Goal: Transaction & Acquisition: Purchase product/service

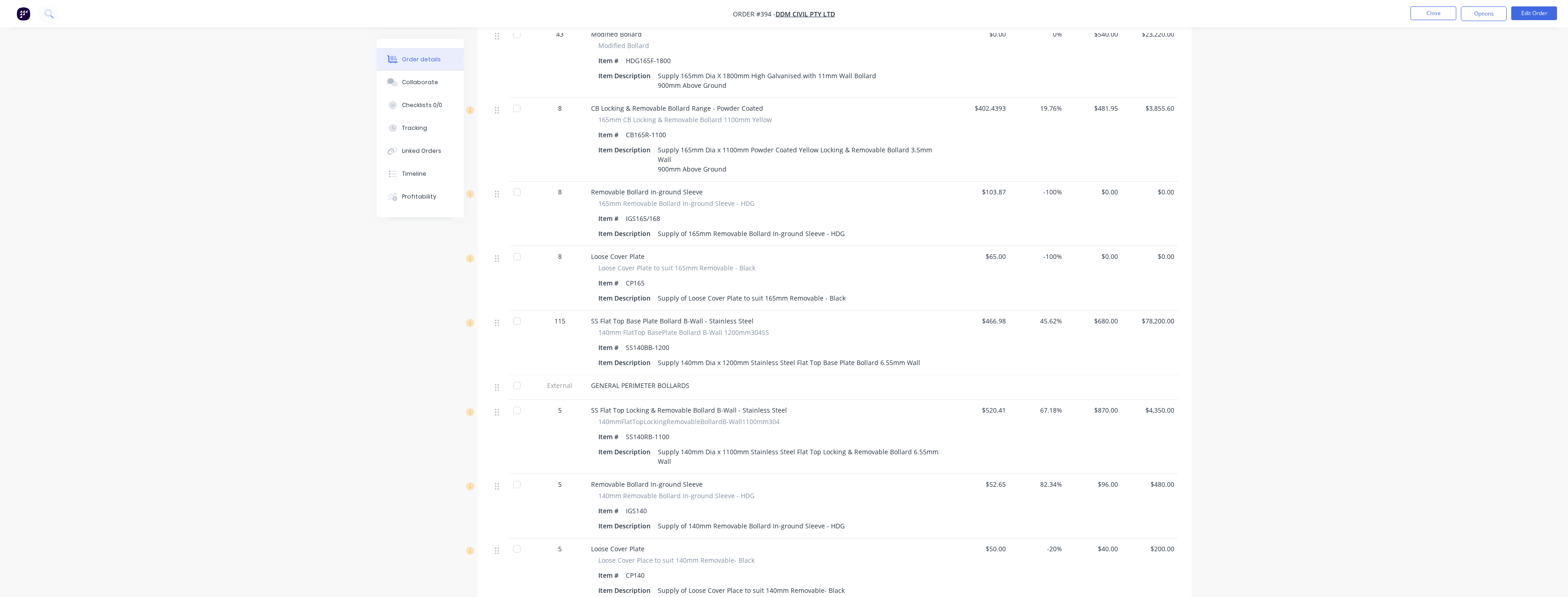
scroll to position [1007, 0]
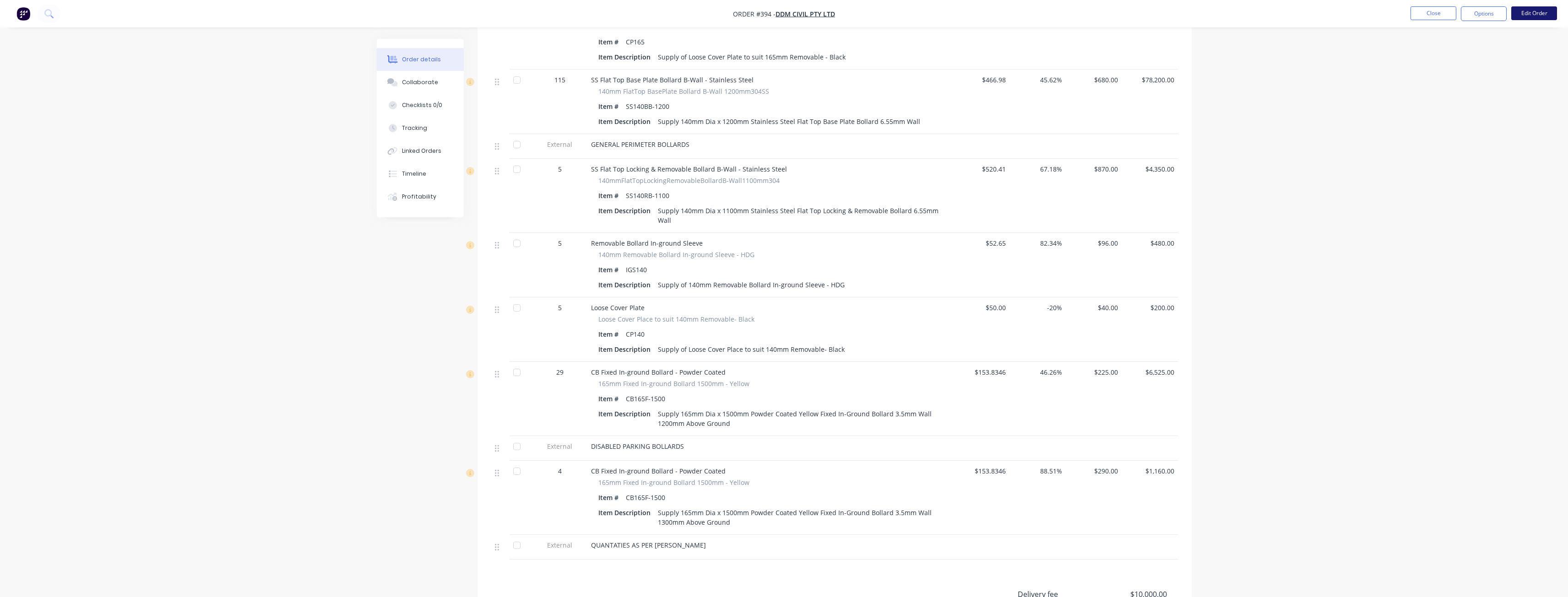
click at [1527, 10] on button "Edit Order" at bounding box center [1533, 13] width 46 height 14
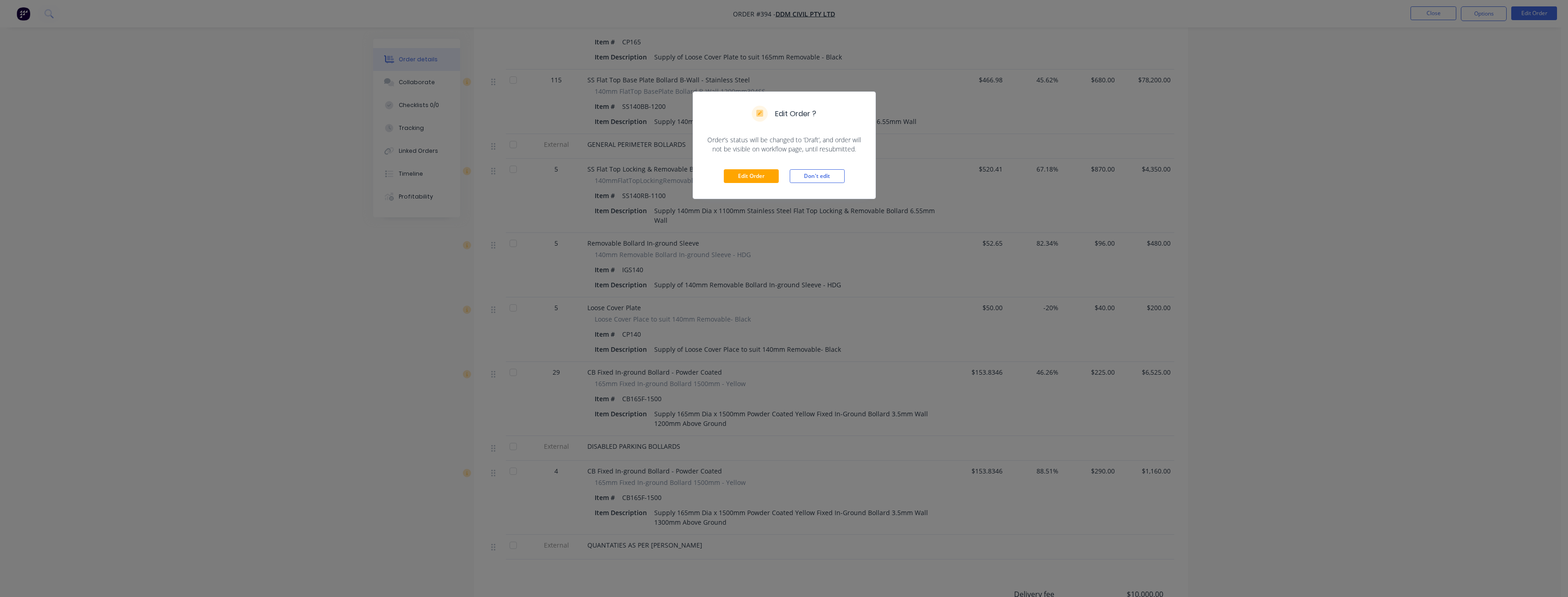
click at [981, 188] on div "Edit Order ? Order’s status will be changed to ‘Draft’, and order will not be v…" at bounding box center [784, 298] width 1568 height 597
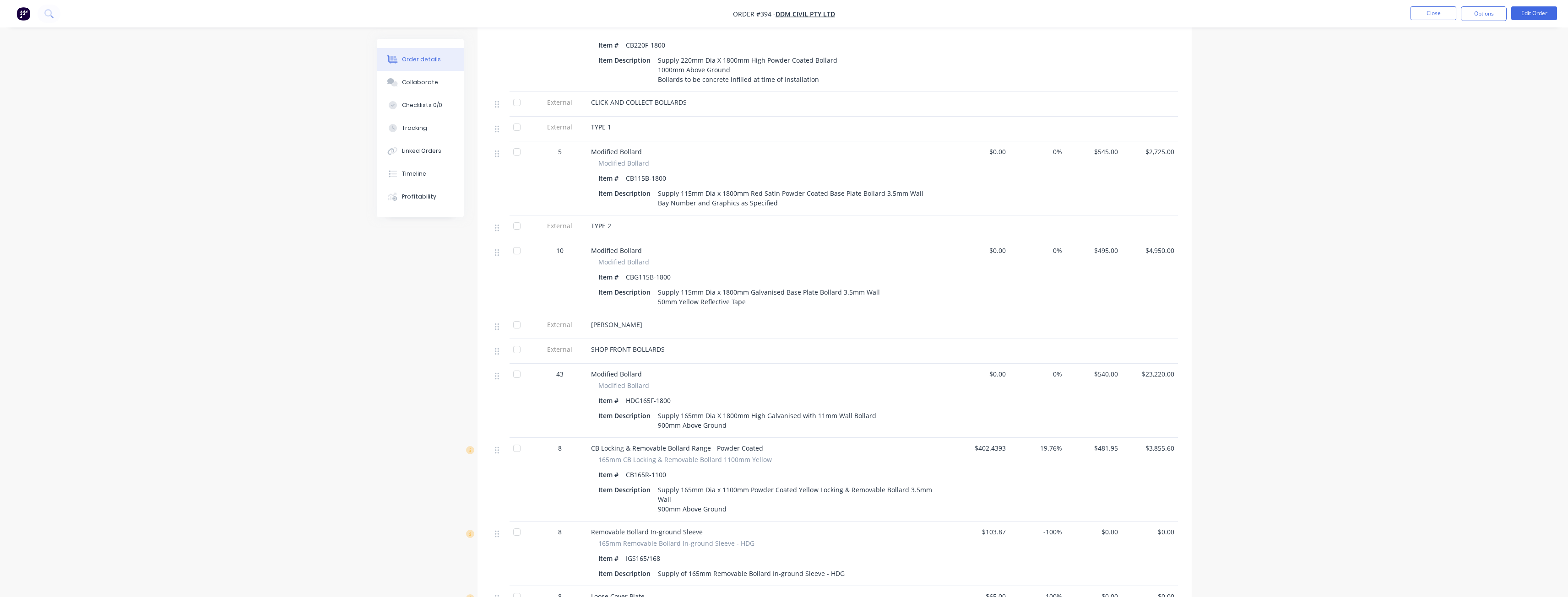
scroll to position [412, 0]
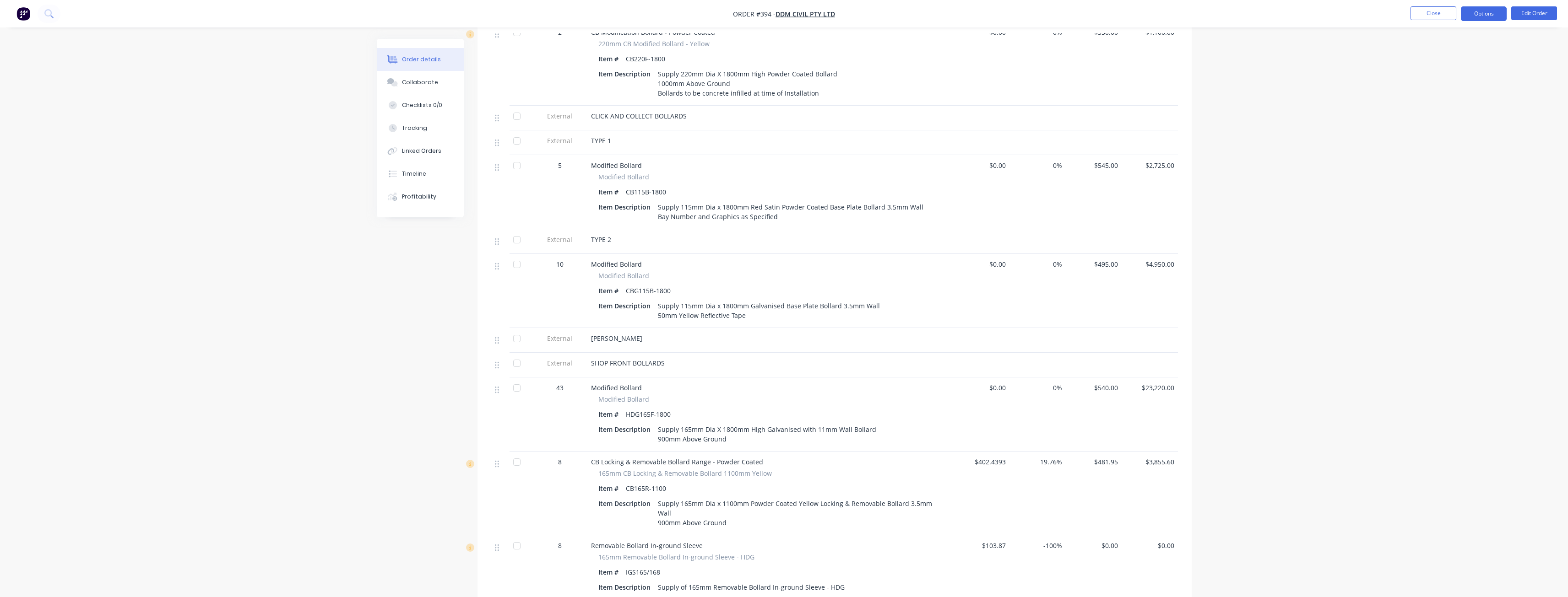
click at [1488, 14] on button "Options" at bounding box center [1483, 13] width 46 height 15
click at [1432, 240] on div "Convert to Quote" at bounding box center [1456, 239] width 84 height 13
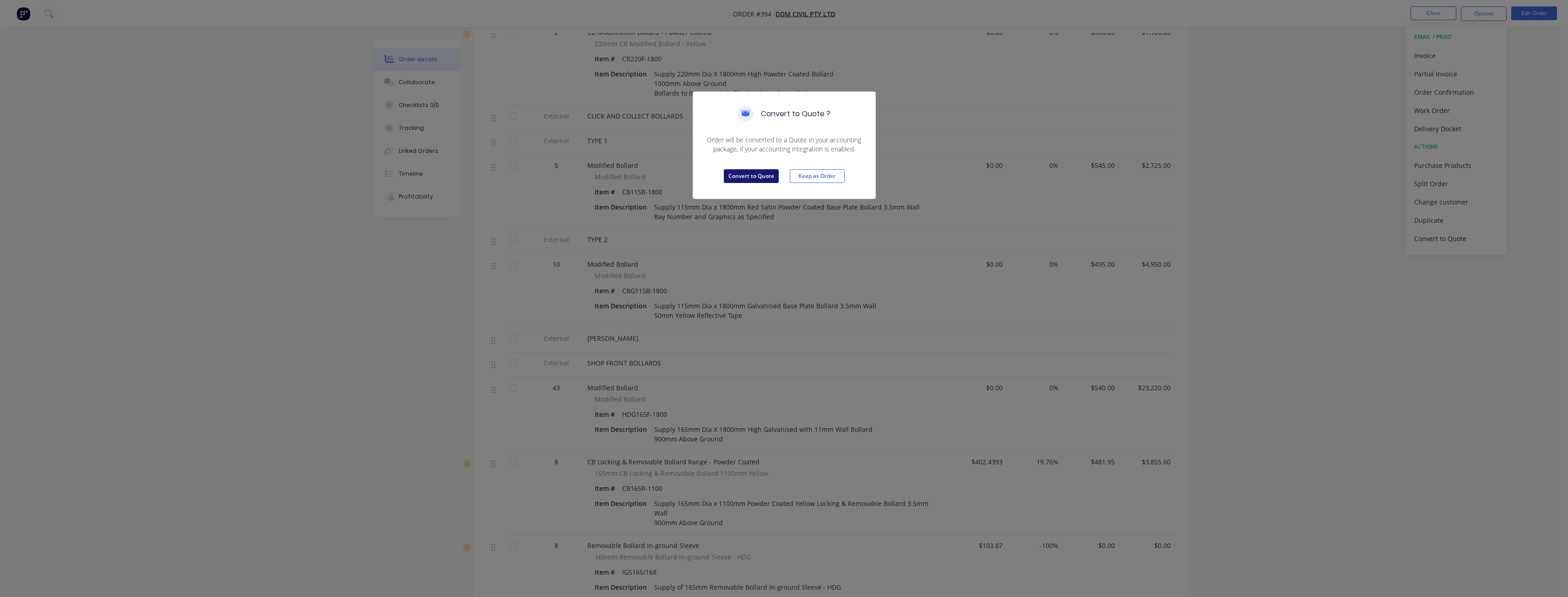
click at [752, 176] on button "Convert to Quote" at bounding box center [751, 176] width 55 height 14
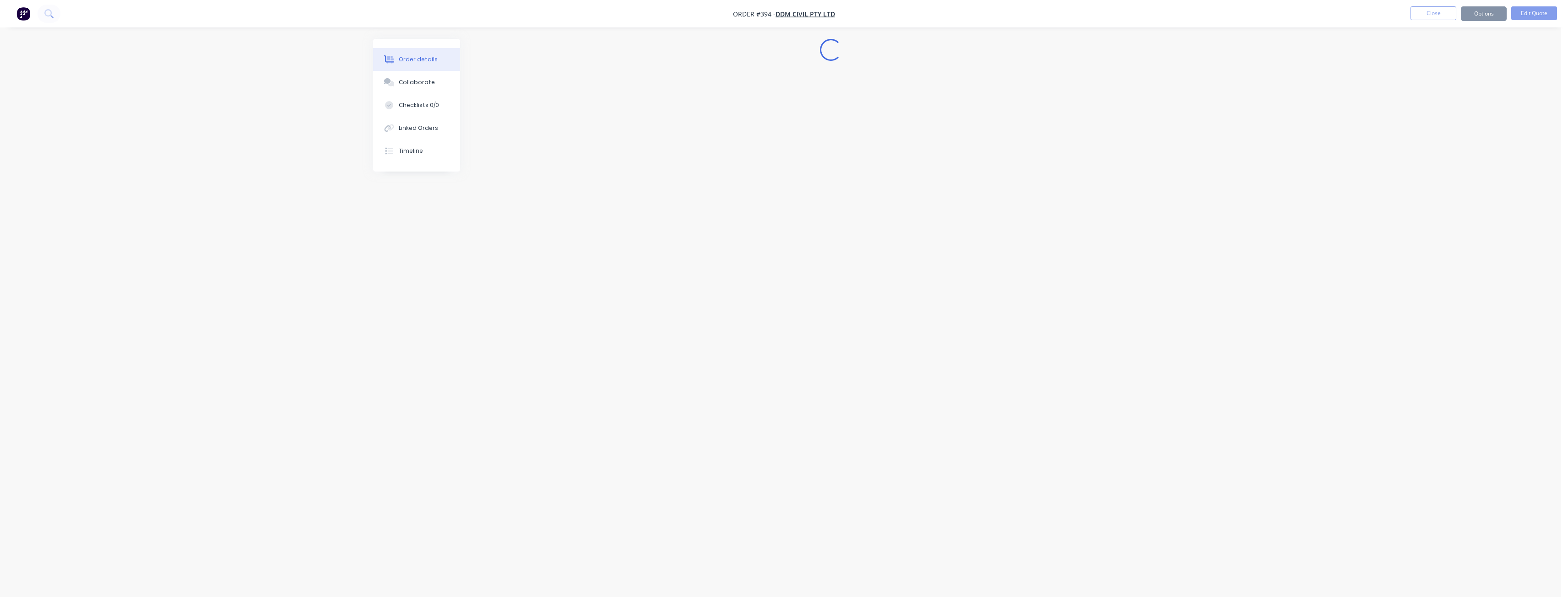
scroll to position [0, 0]
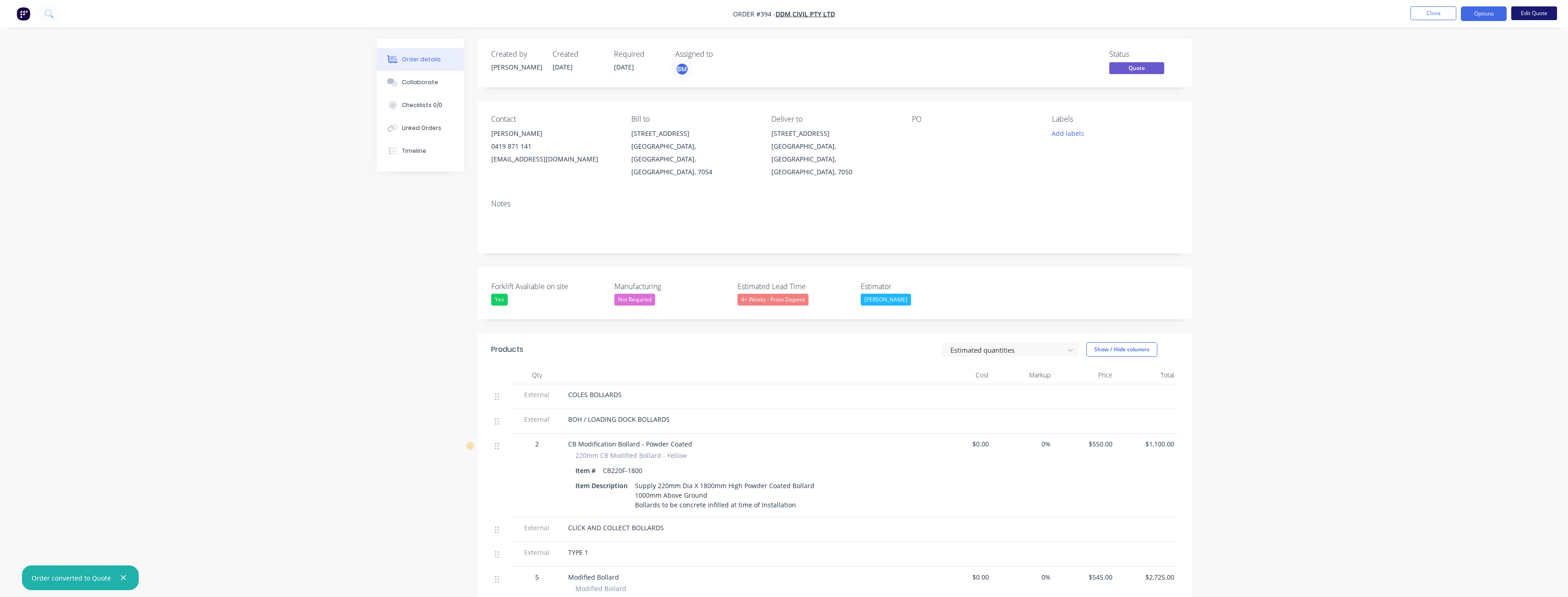
click at [1522, 11] on button "Edit Quote" at bounding box center [1533, 13] width 46 height 14
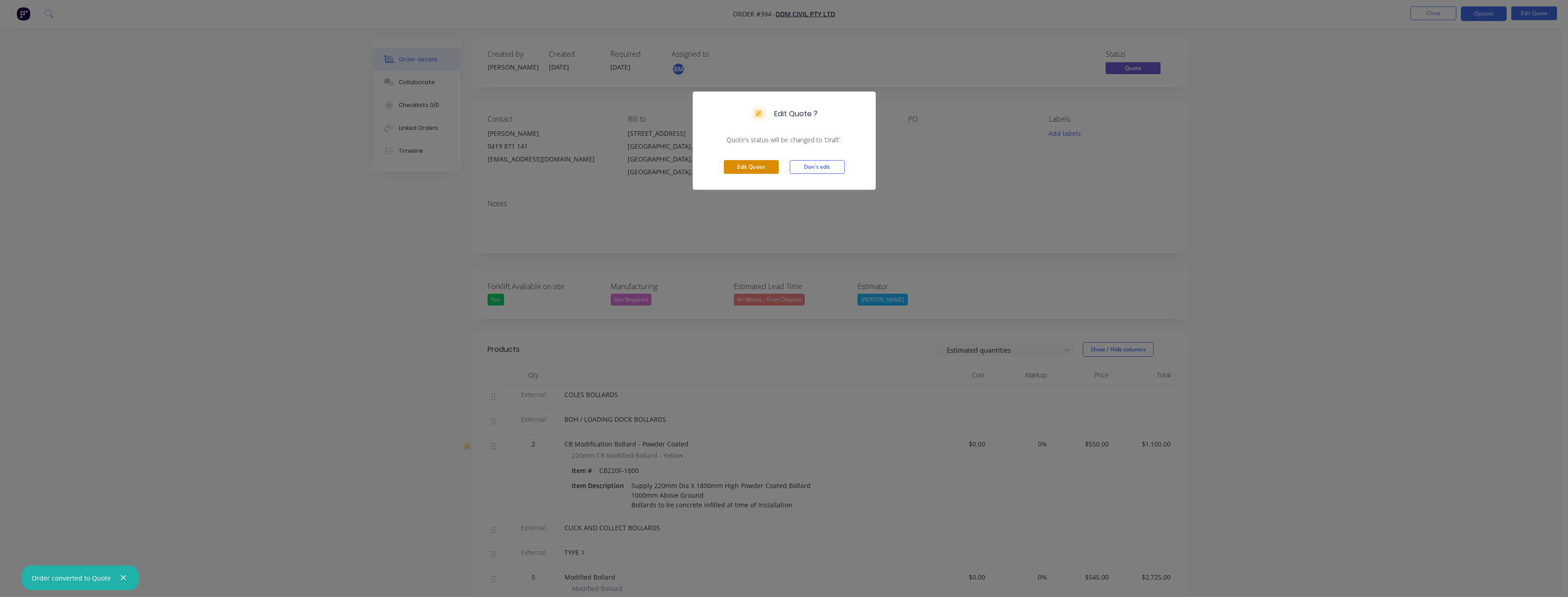
click at [748, 164] on button "Edit Quote" at bounding box center [751, 167] width 55 height 14
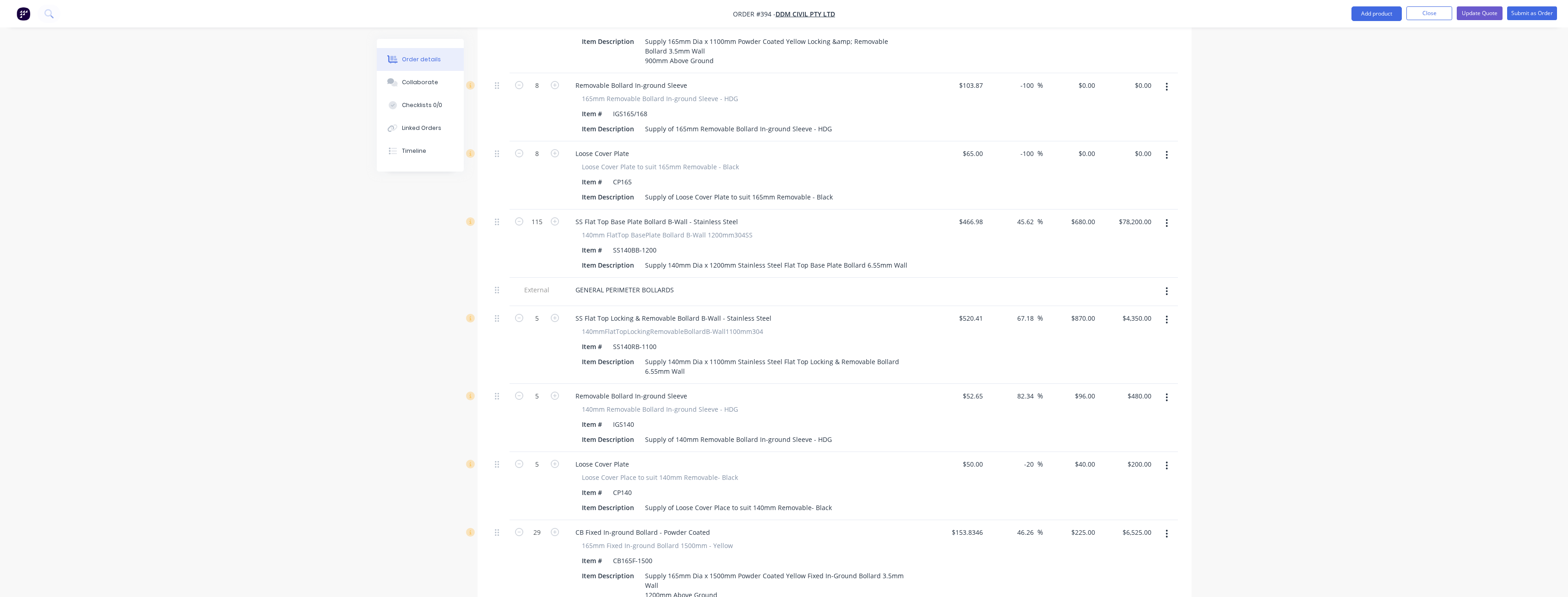
scroll to position [1331, 0]
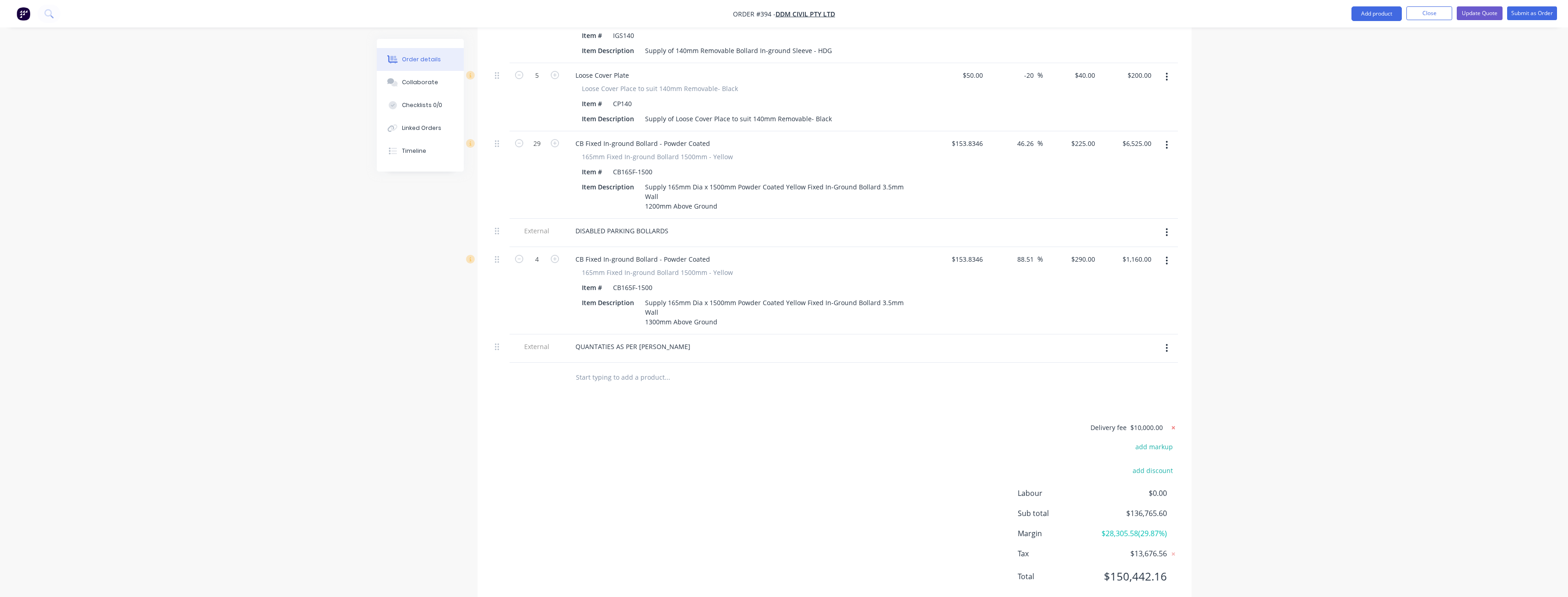
click at [1172, 423] on icon at bounding box center [1172, 428] width 9 height 9
click at [1151, 422] on button "add delivery fee" at bounding box center [1148, 428] width 59 height 13
type input "12780.00"
click at [948, 442] on div "Delivery fee Delivery fee Delivery fee name (Optional) 12780.00 12780.00 $0 add…" at bounding box center [834, 509] width 687 height 174
click at [1474, 15] on button "Update Quote" at bounding box center [1479, 13] width 46 height 14
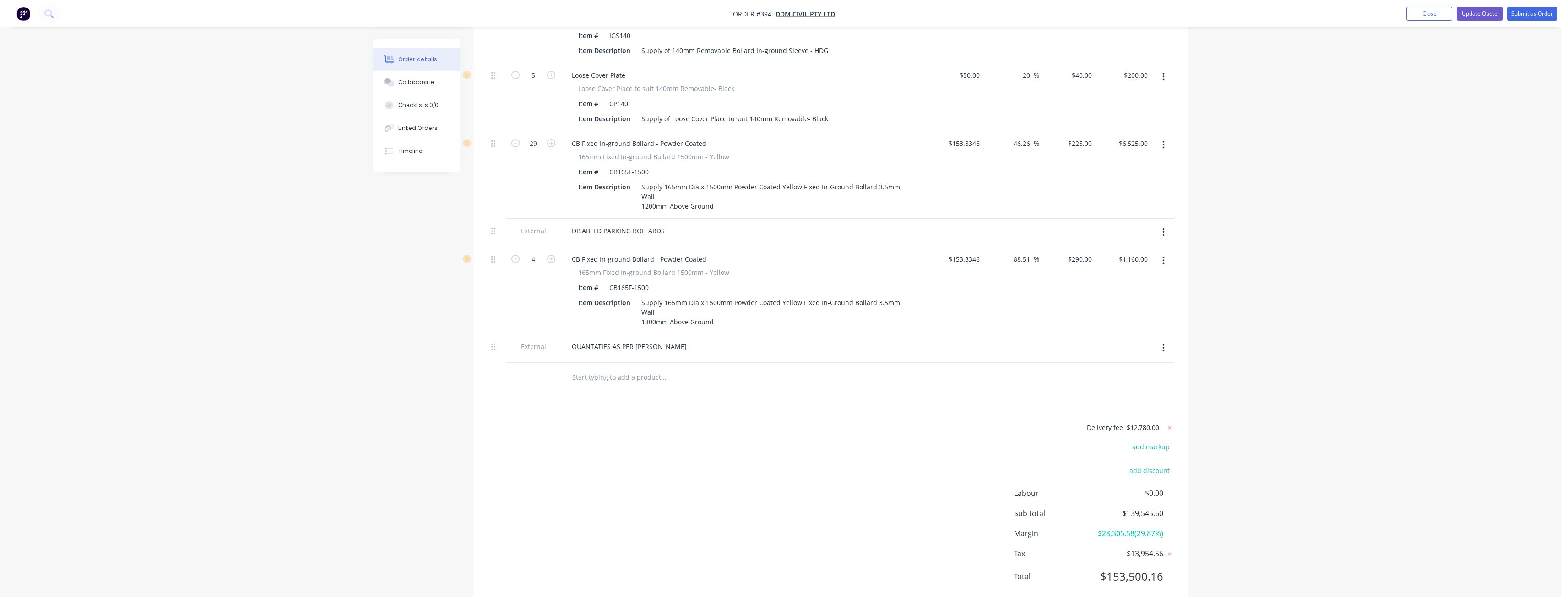
scroll to position [0, 0]
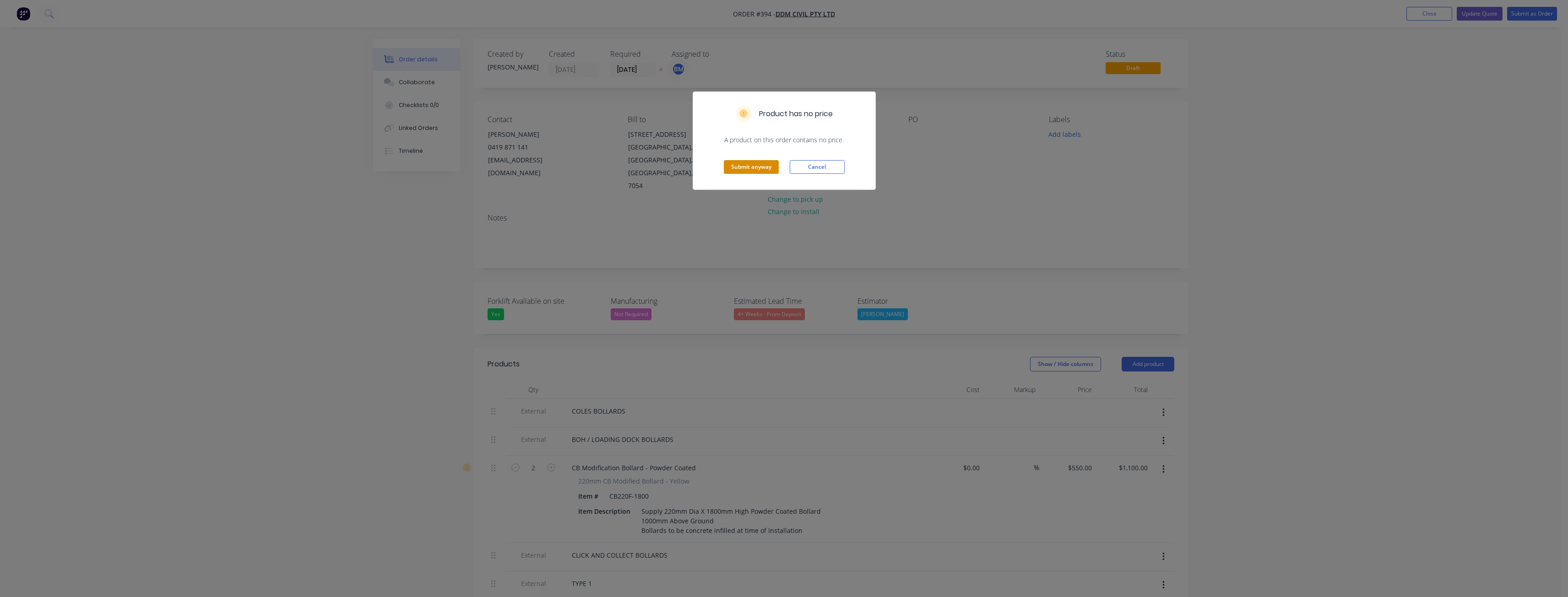
click at [737, 163] on button "Submit anyway" at bounding box center [751, 167] width 55 height 14
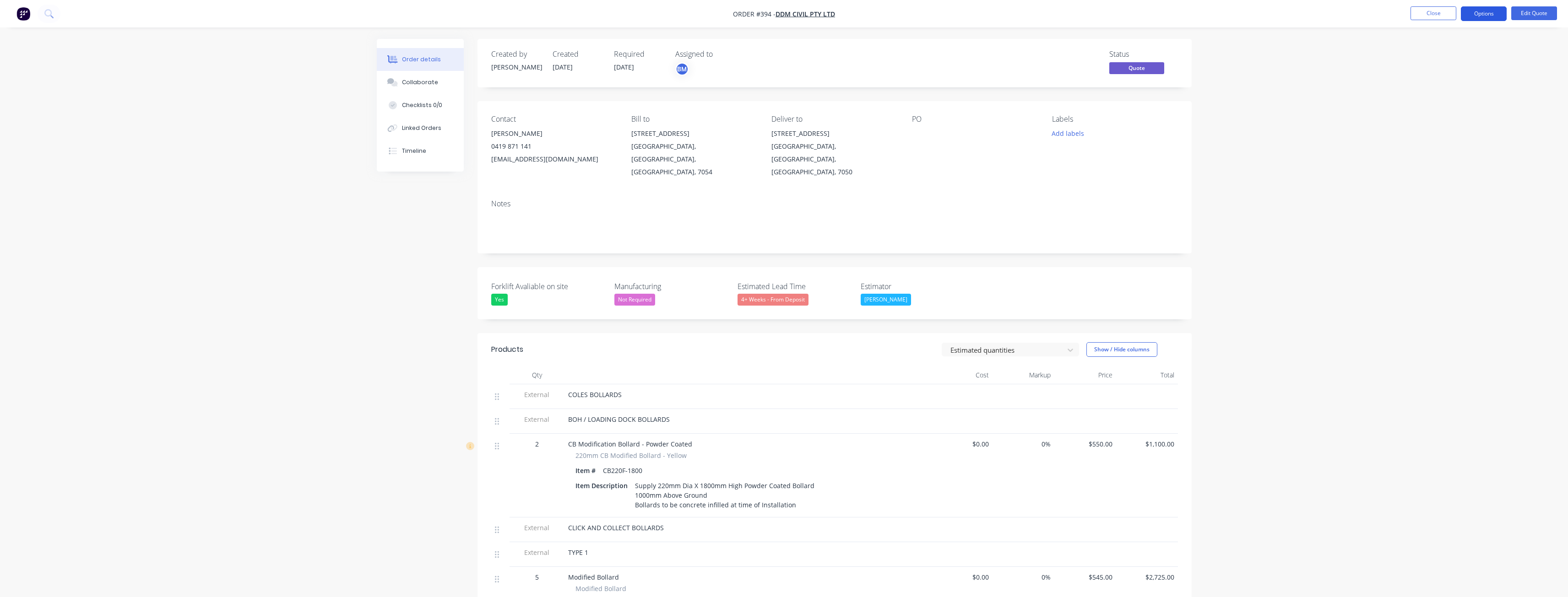
click at [1480, 8] on button "Options" at bounding box center [1483, 13] width 46 height 15
click at [1428, 52] on div "Quote" at bounding box center [1456, 55] width 84 height 13
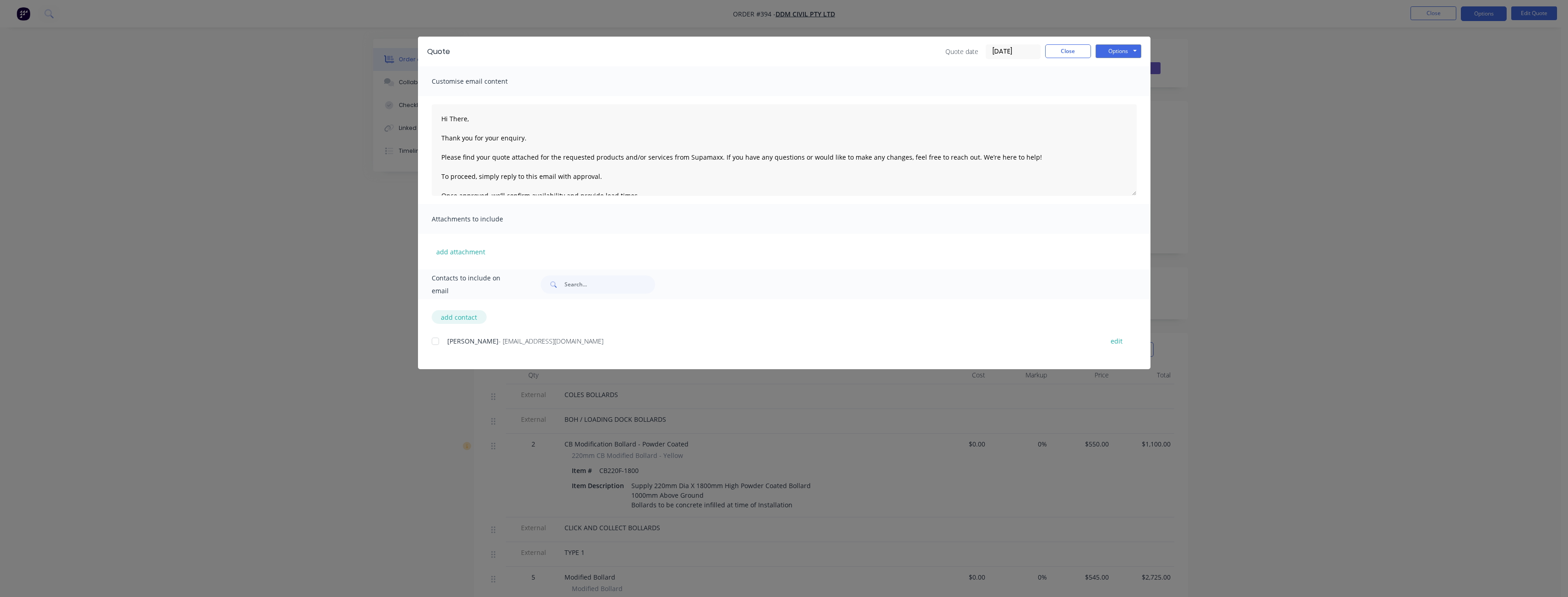
click at [461, 316] on button "add contact" at bounding box center [459, 317] width 55 height 14
type textarea "Hi There, Thank you for your enquiry. Please find your quote attached for the r…"
select select "AU"
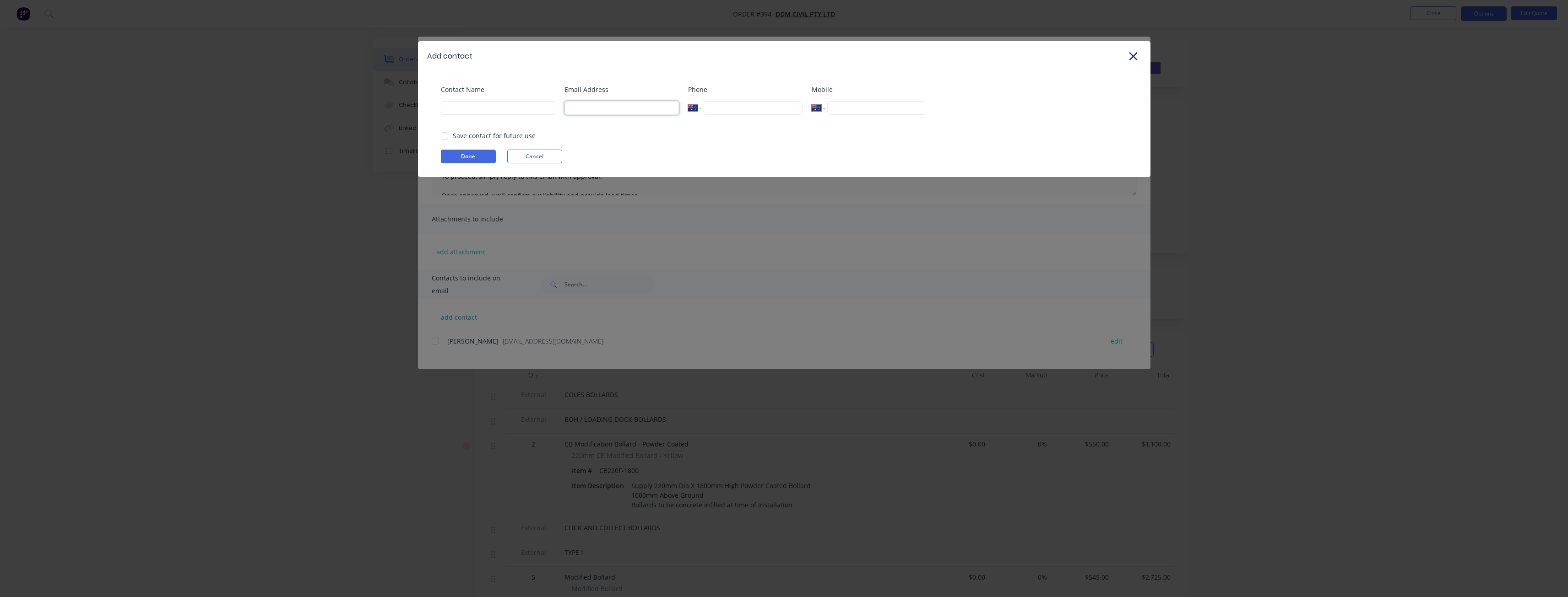
click at [588, 111] on input at bounding box center [621, 108] width 114 height 14
type input "budd@supamaxx.com.au"
type input "[PERSON_NAME]"
type input "0474 196 301"
click at [473, 158] on button "Done" at bounding box center [468, 157] width 55 height 14
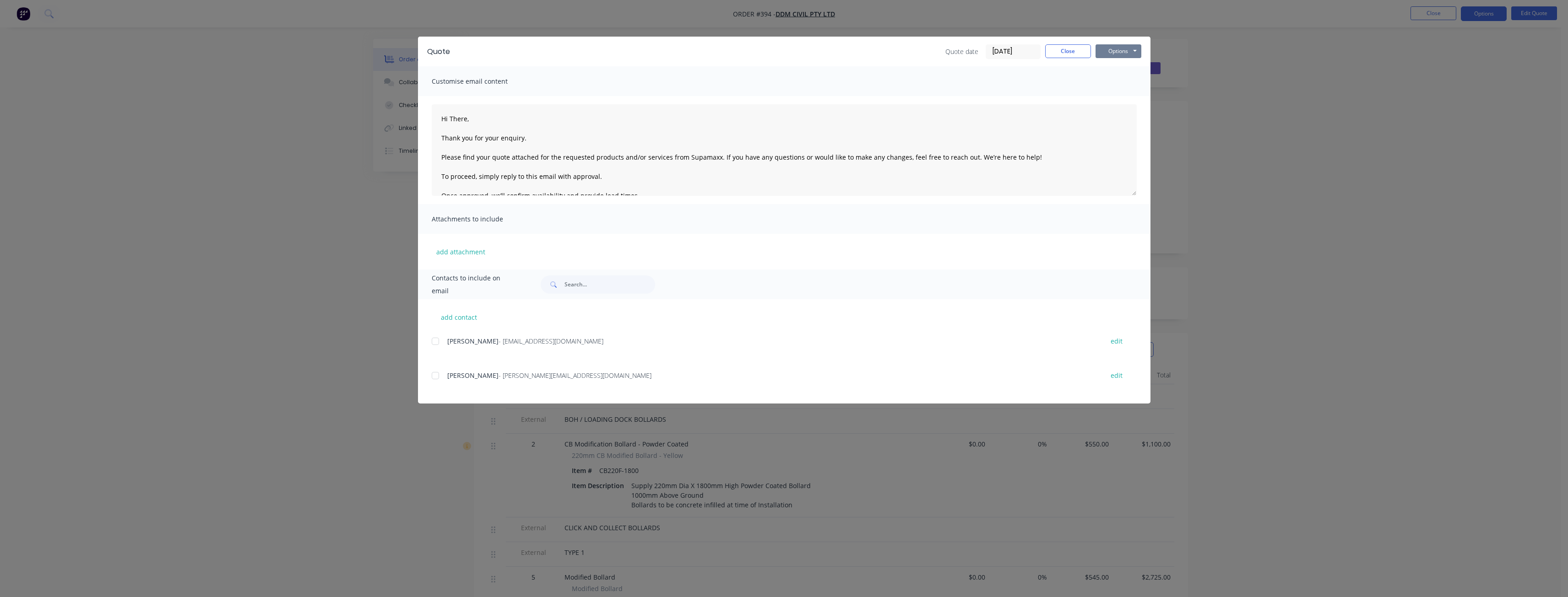
click at [1115, 50] on button "Options" at bounding box center [1118, 51] width 46 height 14
click at [1119, 69] on button "Preview" at bounding box center [1125, 68] width 59 height 15
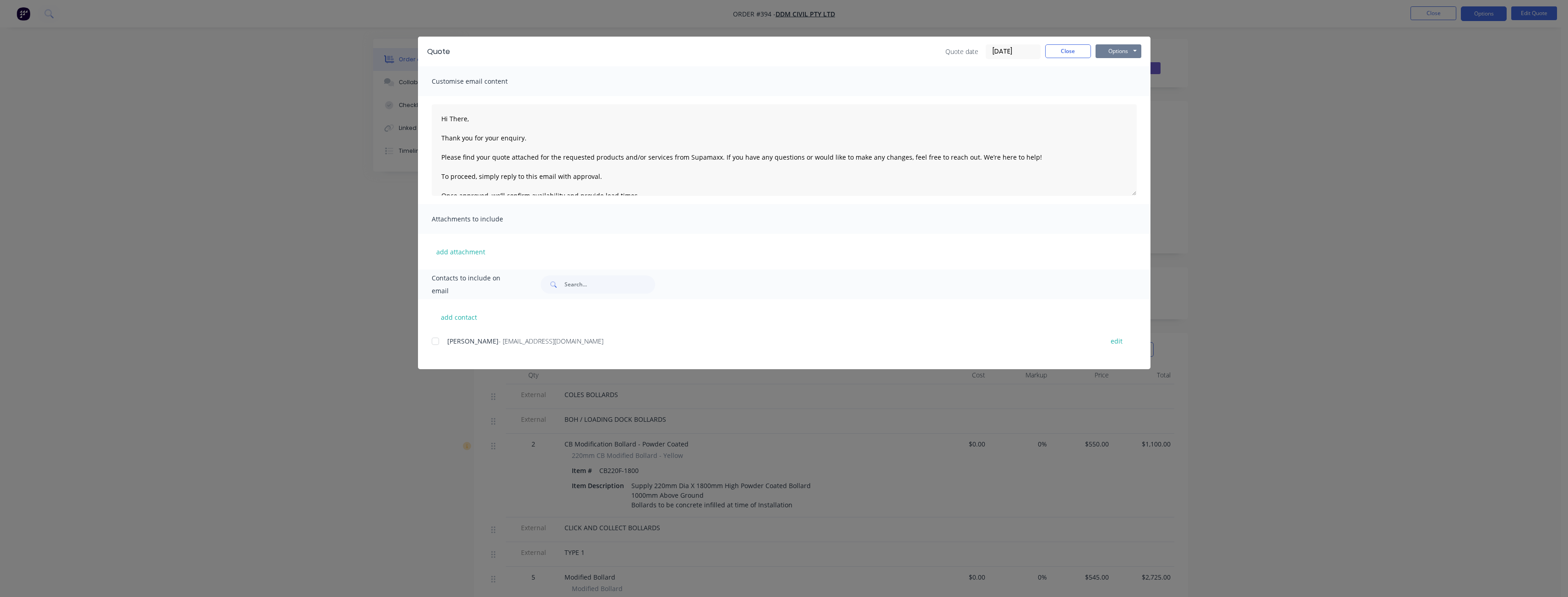
click at [1110, 50] on button "Options" at bounding box center [1118, 51] width 46 height 14
click at [469, 306] on div "add contact Vincent O'Brien - projects@ddmcivil.com.au edit" at bounding box center [784, 335] width 732 height 70
click at [457, 319] on button "add contact" at bounding box center [459, 317] width 55 height 14
type textarea "Hi There, Thank you for your enquiry. Please find your quote attached for the r…"
select select "AU"
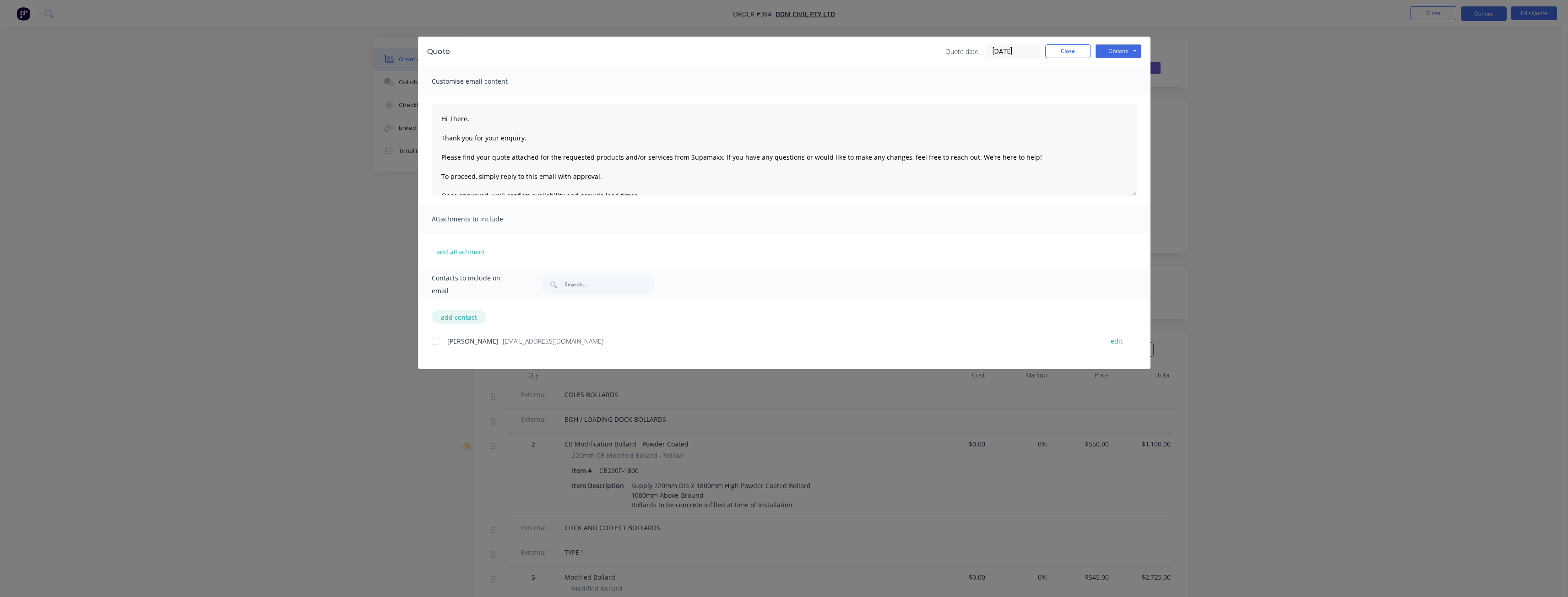
select select "AU"
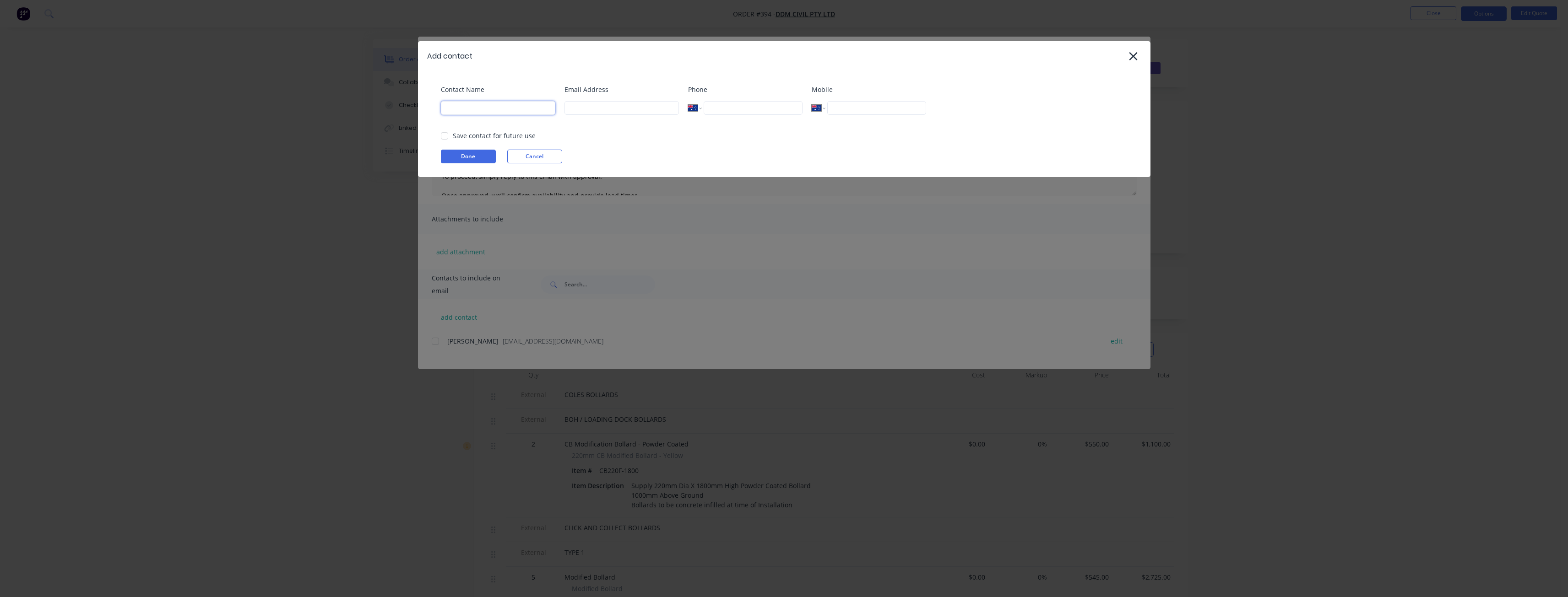
click at [501, 108] on input at bounding box center [498, 108] width 114 height 14
type input "[PERSON_NAME]"
type input "budd@supamaxx.com.au"
type input "0474 196 301"
click at [472, 158] on button "Done" at bounding box center [468, 157] width 55 height 14
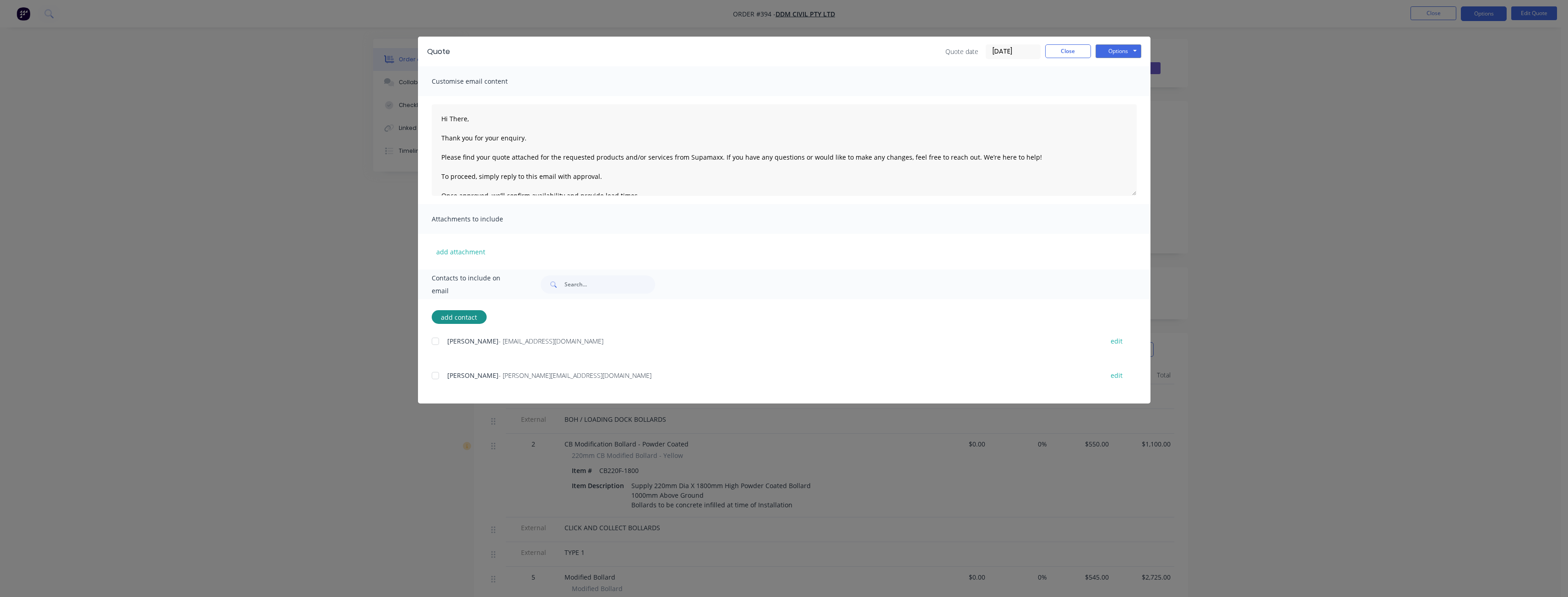
click at [433, 375] on div at bounding box center [435, 376] width 18 height 18
click at [1109, 52] on button "Options" at bounding box center [1118, 51] width 46 height 14
click at [1112, 94] on button "Email" at bounding box center [1125, 98] width 59 height 15
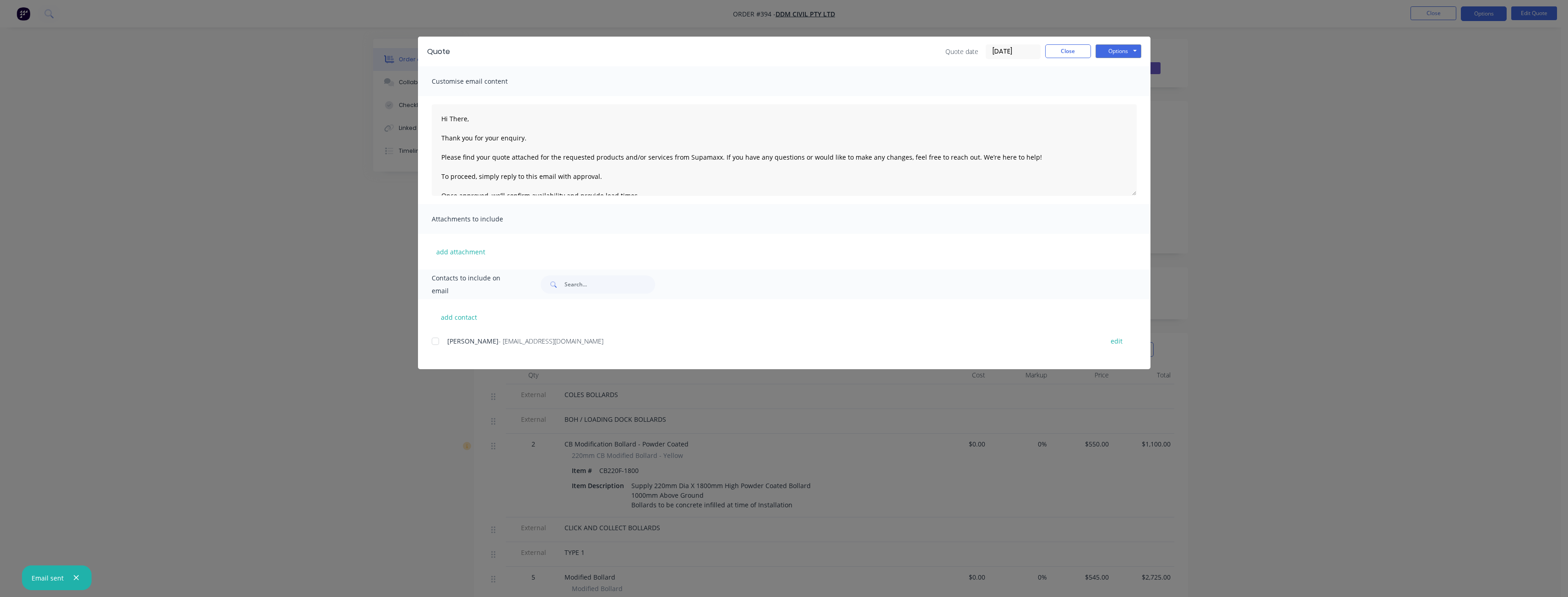
click at [75, 576] on icon "button" at bounding box center [76, 578] width 6 height 8
type textarea "Hi There, Thank you for your enquiry. Please find your quote attached for the r…"
click at [1077, 52] on button "Close" at bounding box center [1068, 51] width 46 height 14
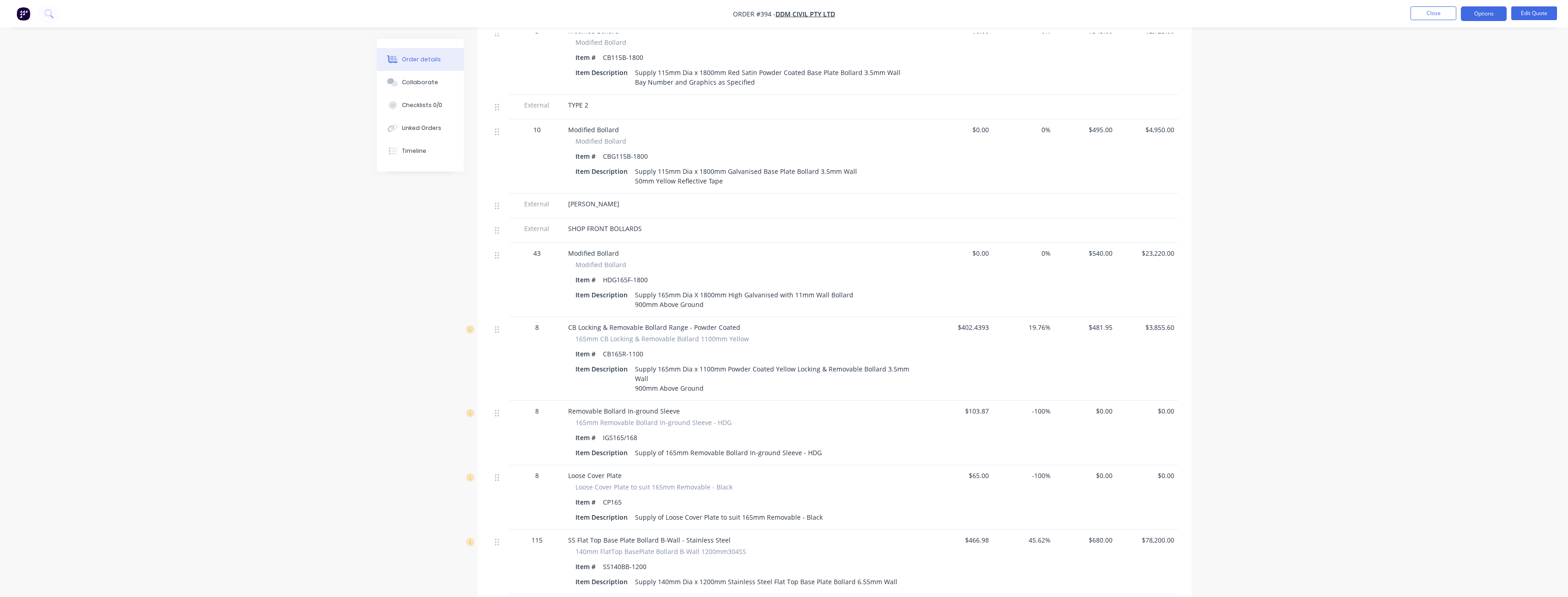
scroll to position [824, 0]
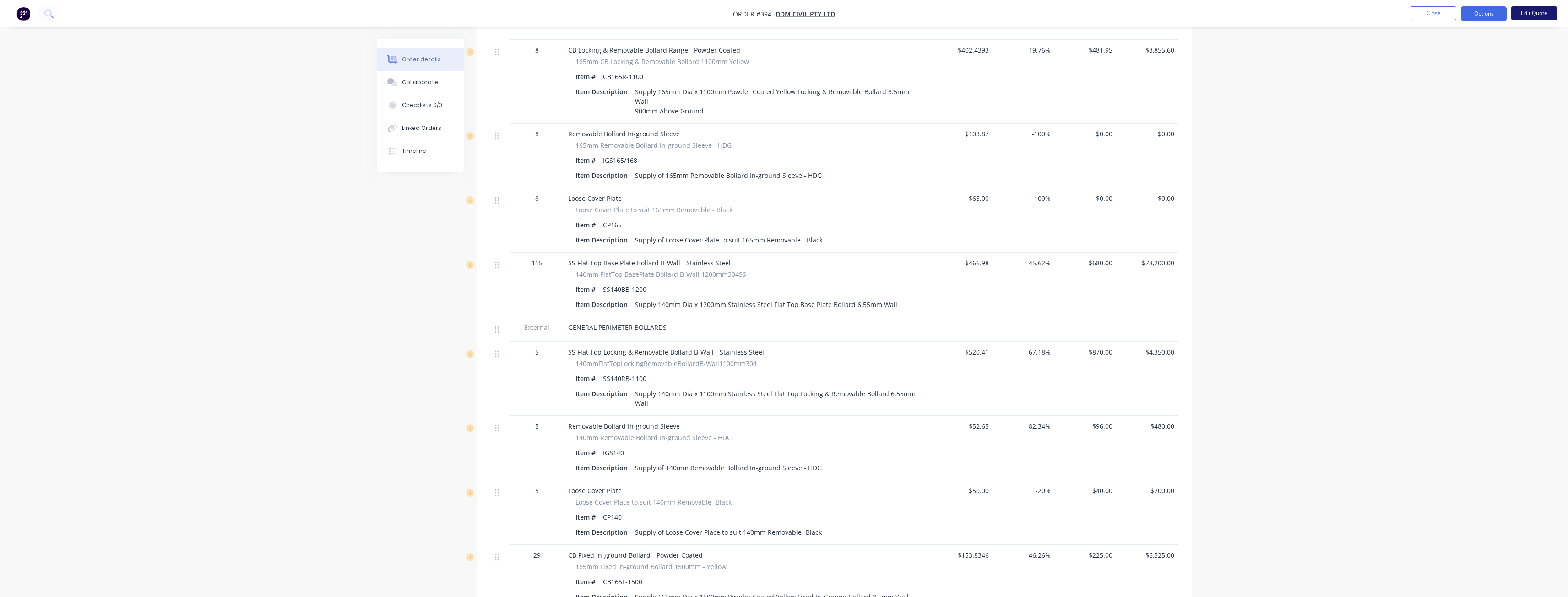
click at [1532, 14] on button "Edit Quote" at bounding box center [1533, 13] width 46 height 14
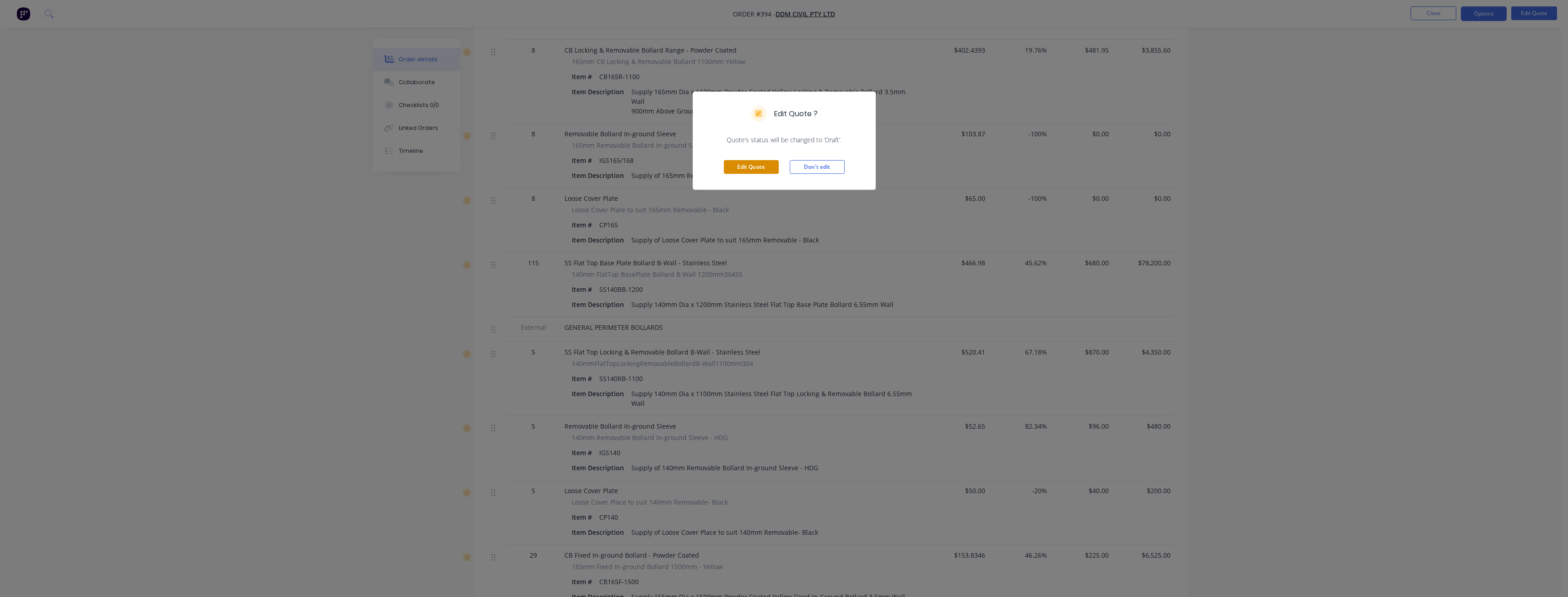
click at [749, 160] on button "Edit Quote" at bounding box center [751, 167] width 55 height 14
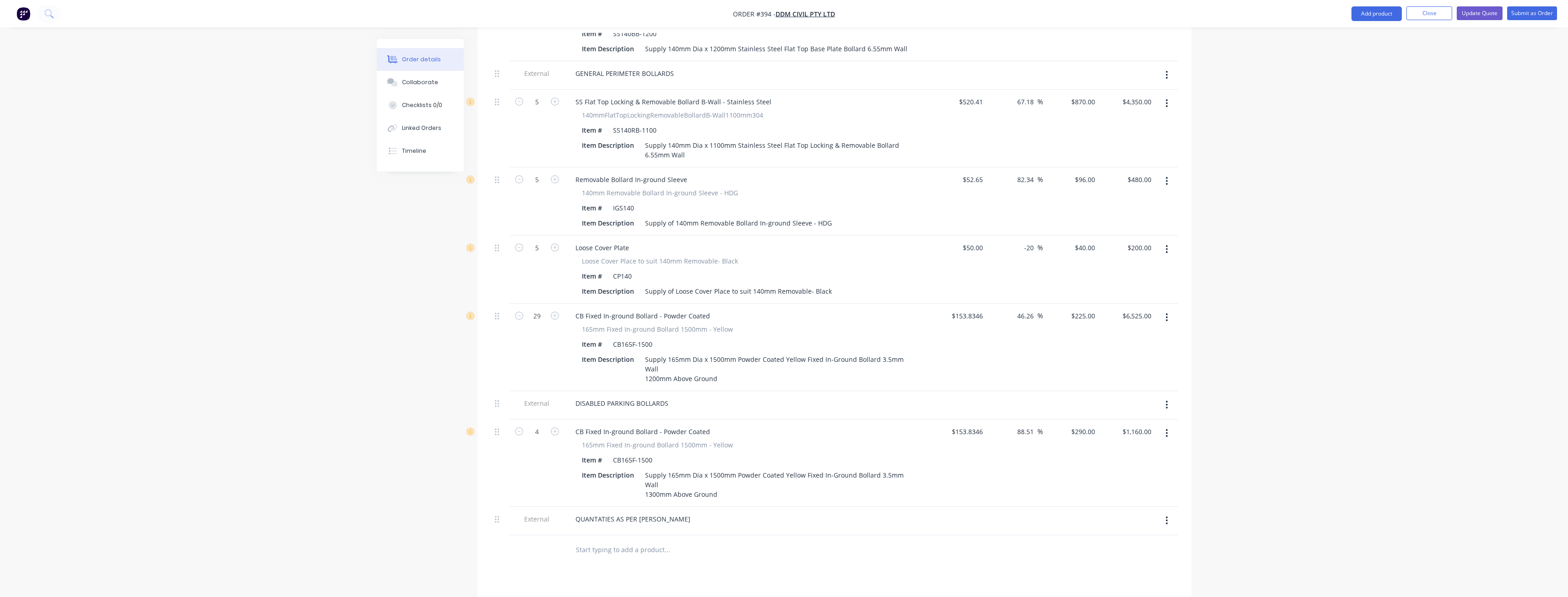
scroll to position [1331, 0]
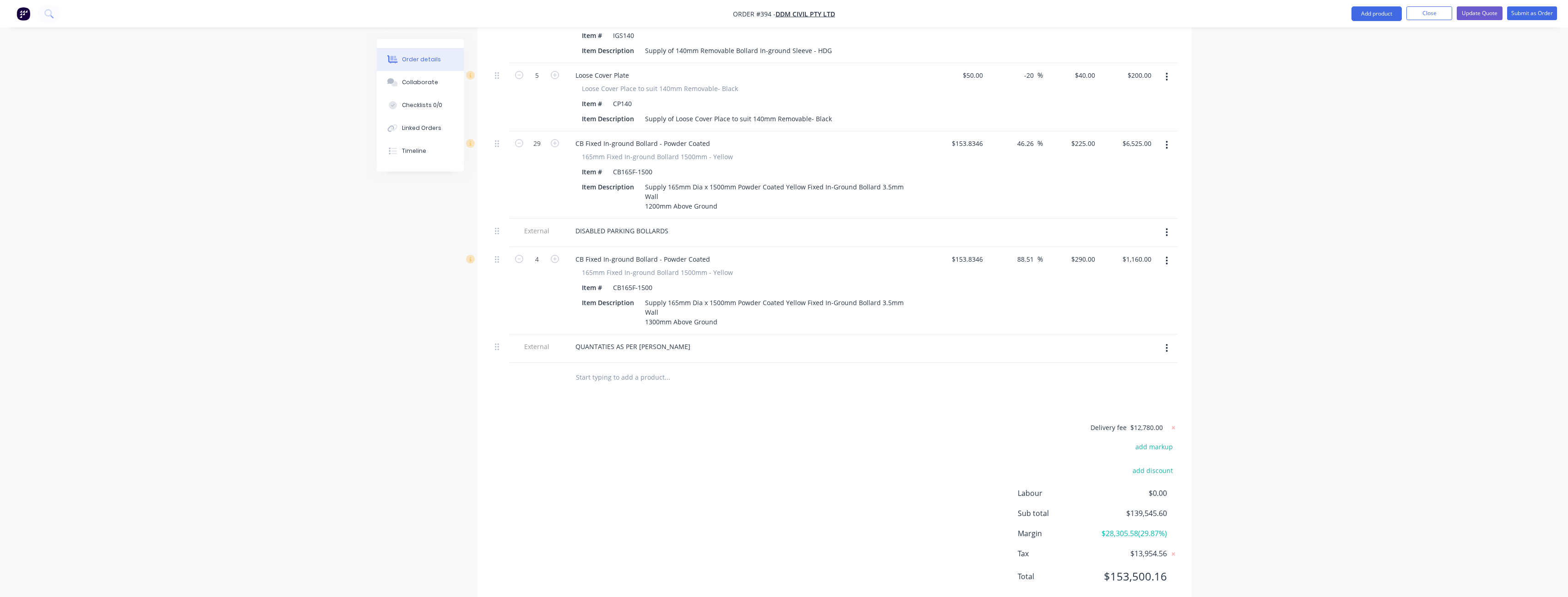
click at [1478, 11] on button "Update Quote" at bounding box center [1479, 13] width 46 height 14
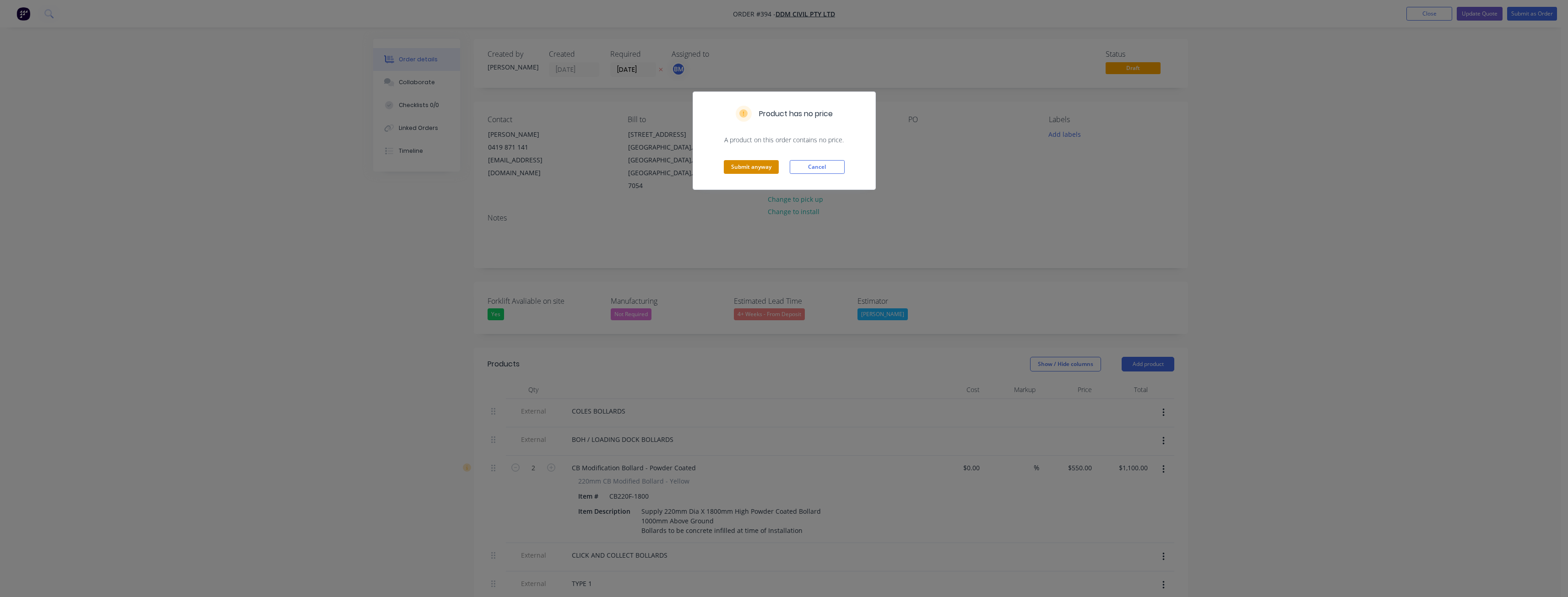
click at [749, 169] on button "Submit anyway" at bounding box center [751, 167] width 55 height 14
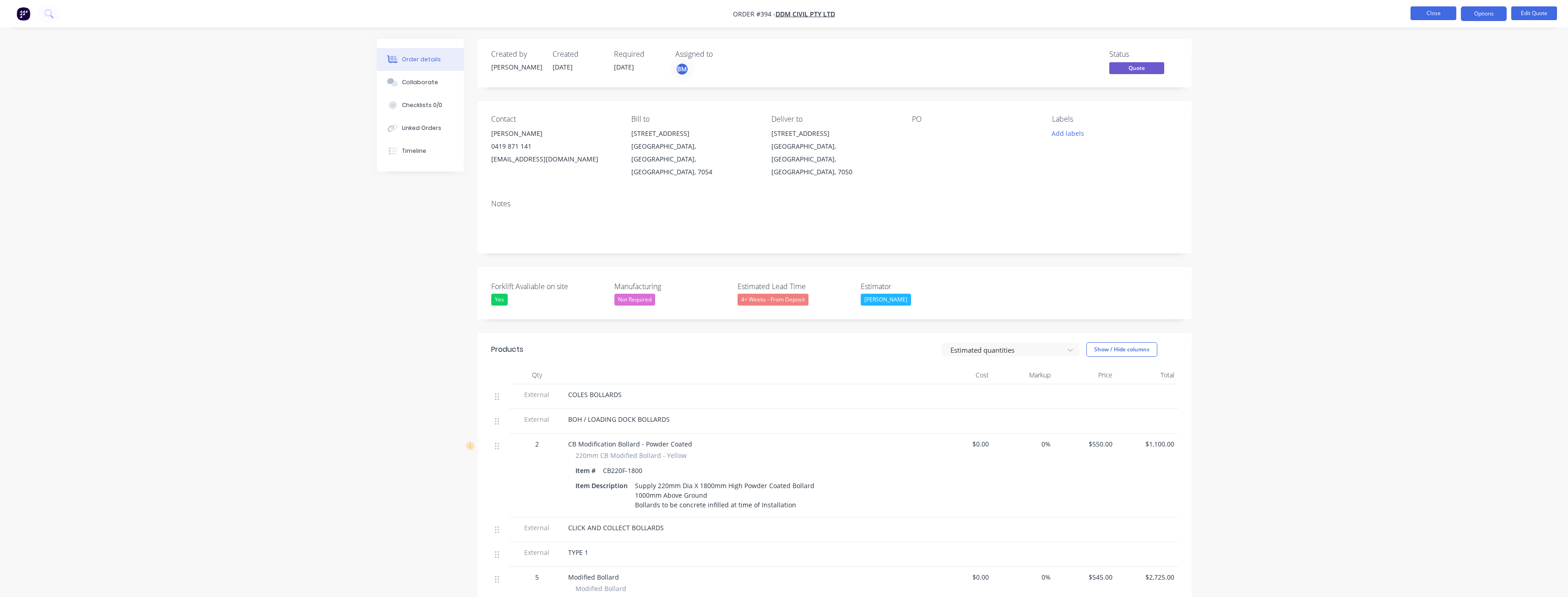
click at [1434, 11] on button "Close" at bounding box center [1433, 13] width 46 height 14
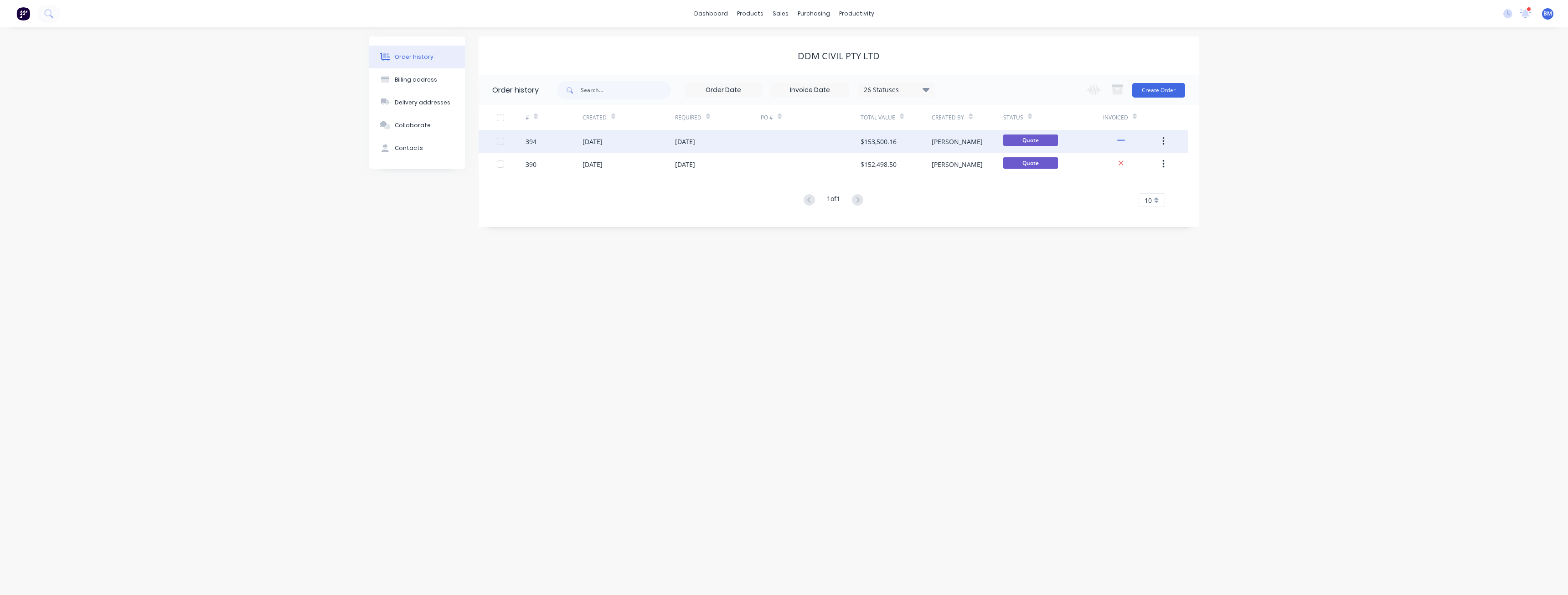
click at [768, 138] on div at bounding box center [810, 141] width 100 height 23
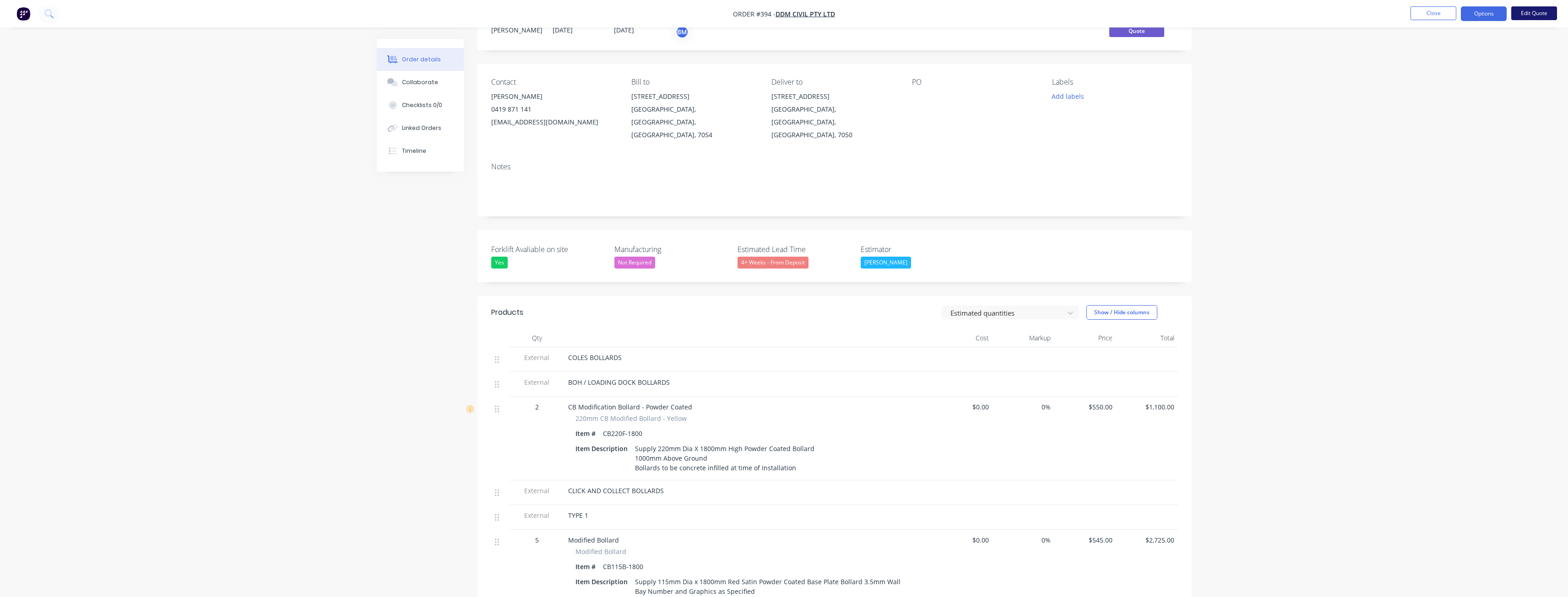
scroll to position [45, 0]
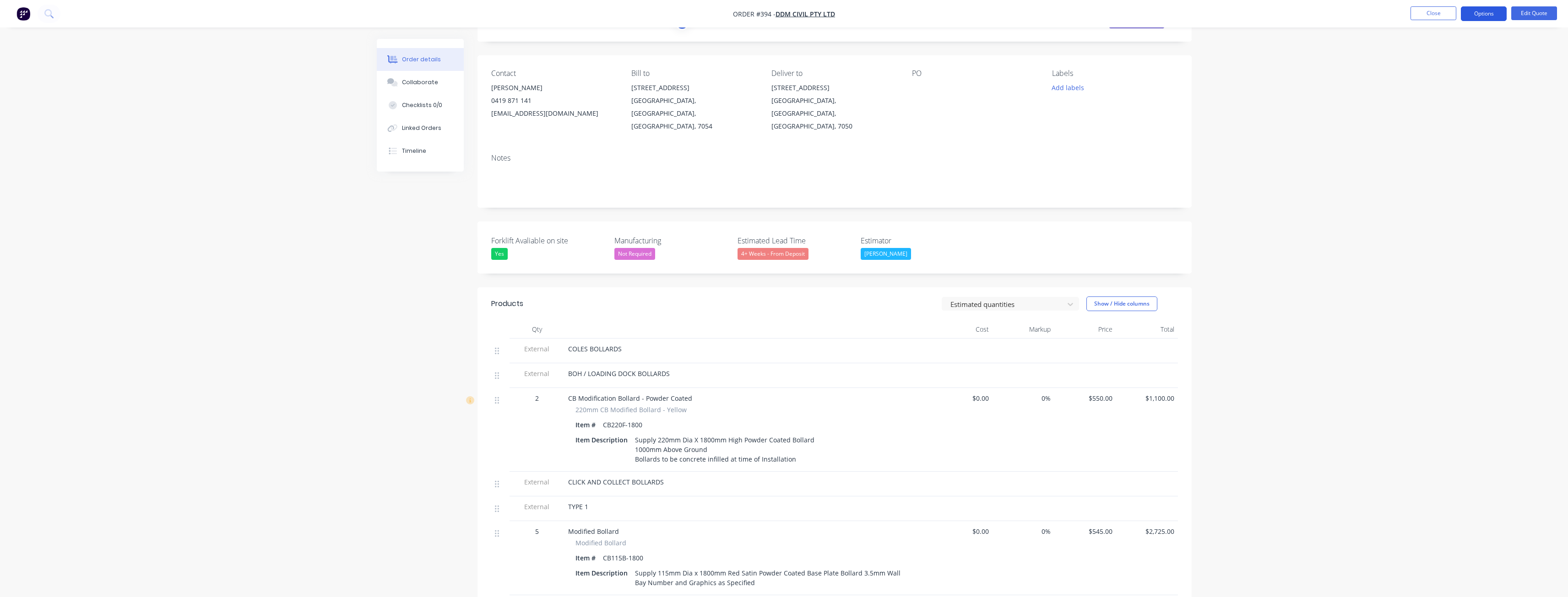
click at [1472, 11] on button "Options" at bounding box center [1483, 13] width 46 height 15
click at [1443, 108] on div "Convert to Order" at bounding box center [1456, 110] width 84 height 13
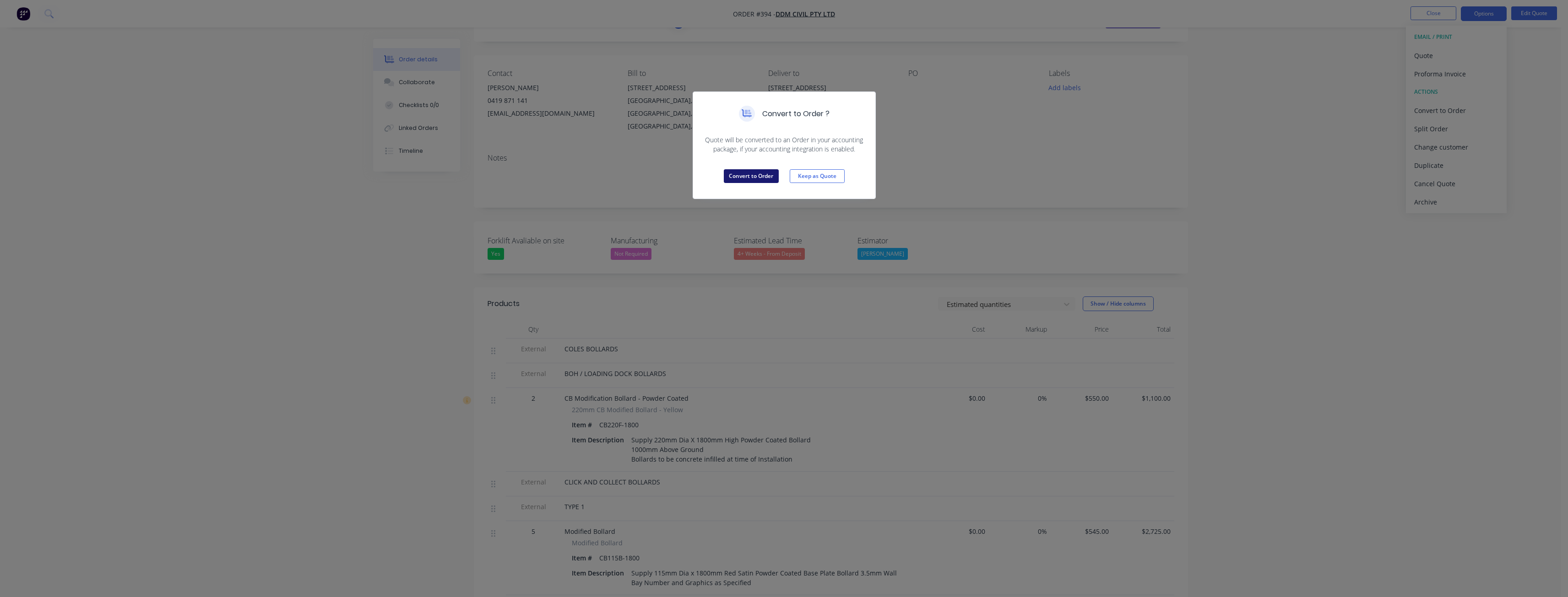
click at [746, 174] on button "Convert to Order" at bounding box center [751, 176] width 55 height 14
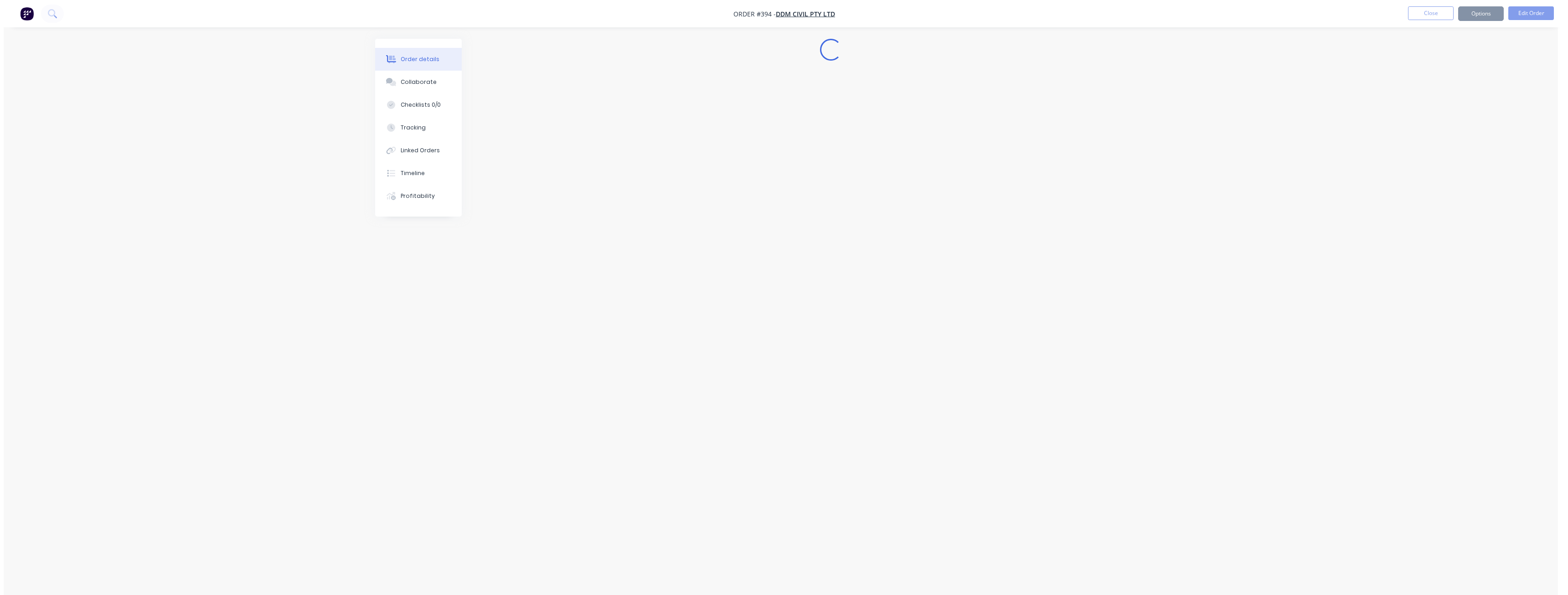
scroll to position [0, 0]
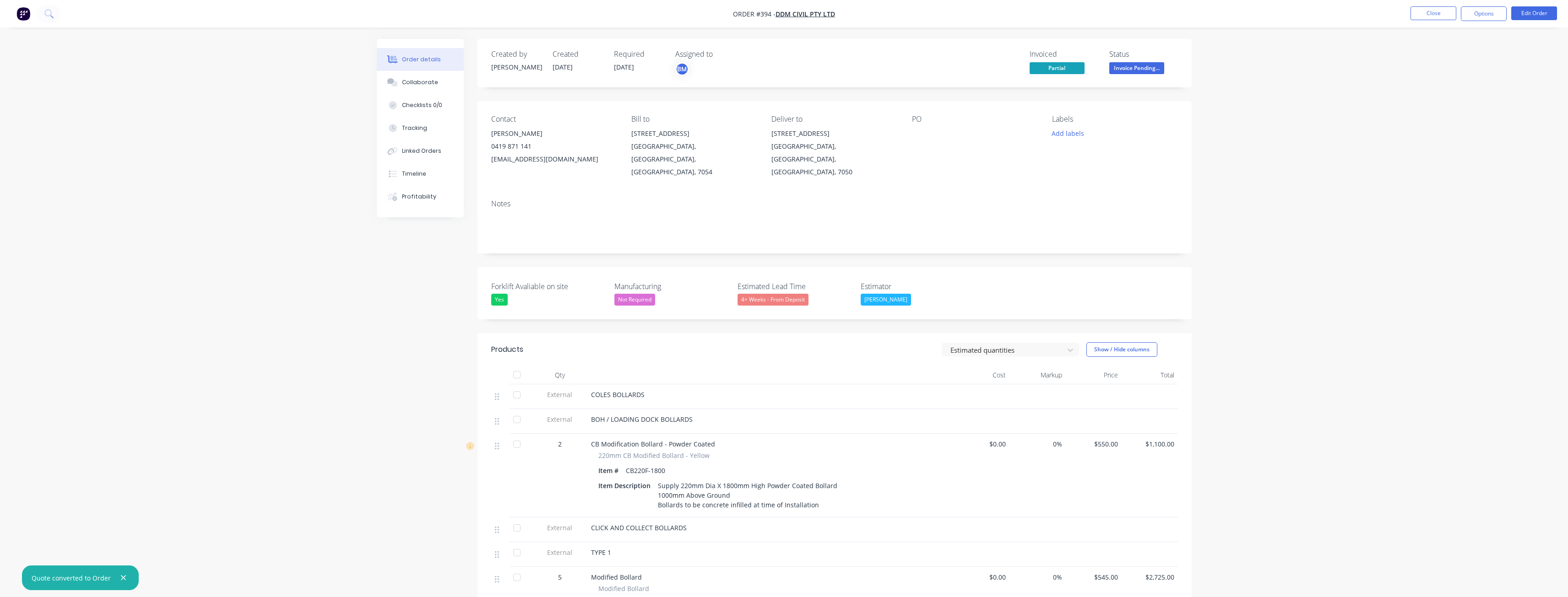
click at [122, 573] on button "button" at bounding box center [123, 578] width 11 height 11
click at [24, 11] on img "button" at bounding box center [24, 14] width 14 height 14
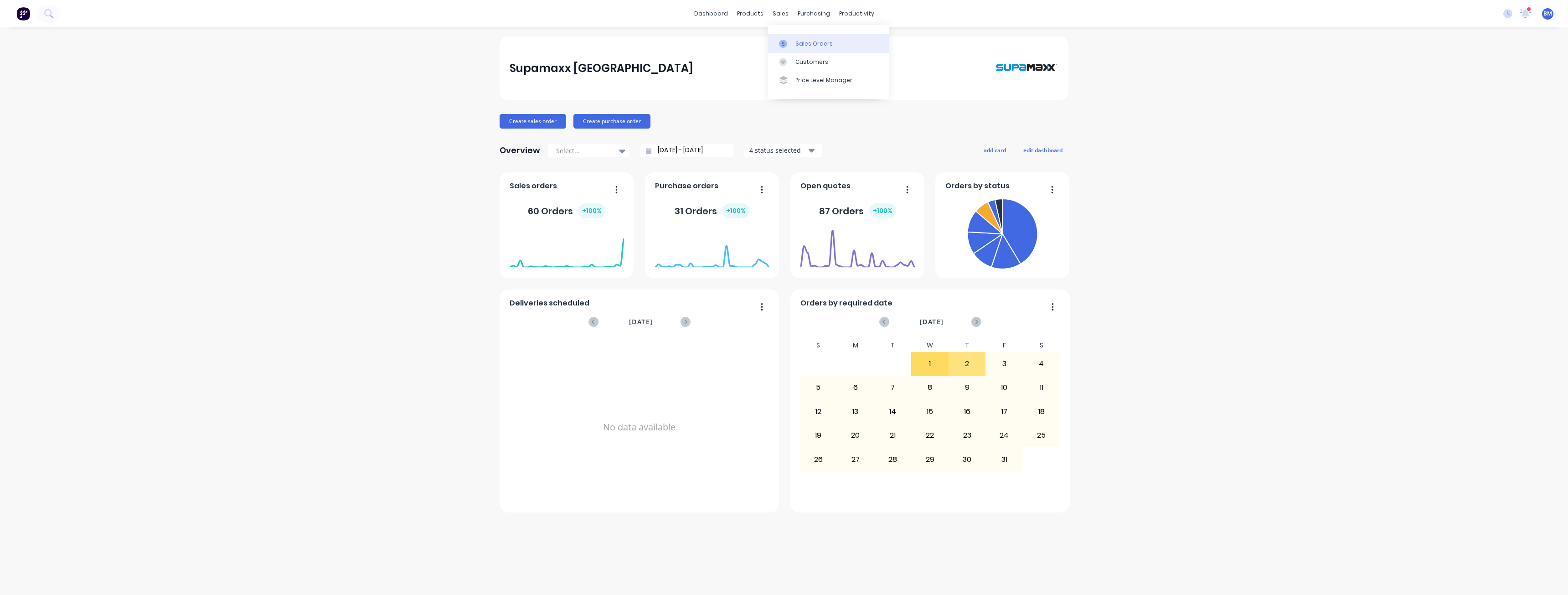
click at [799, 38] on link "Sales Orders" at bounding box center [828, 43] width 121 height 18
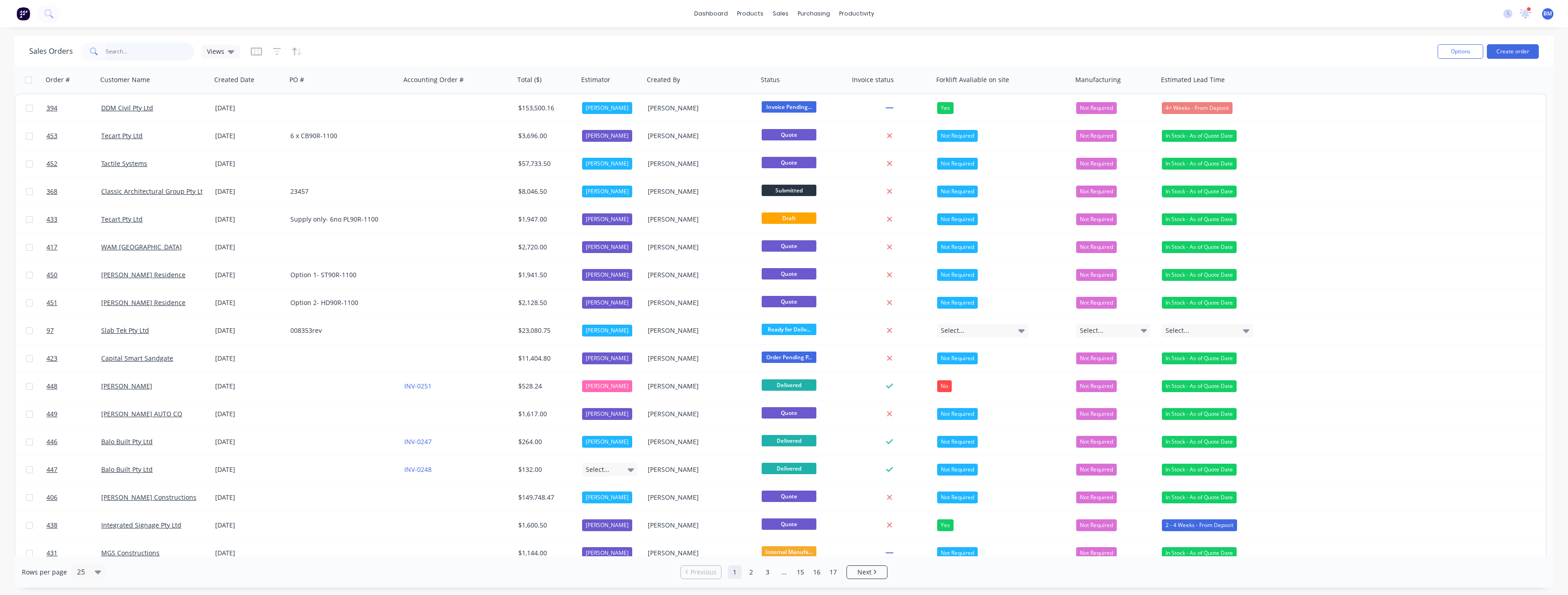
click at [131, 54] on input "text" at bounding box center [151, 52] width 89 height 18
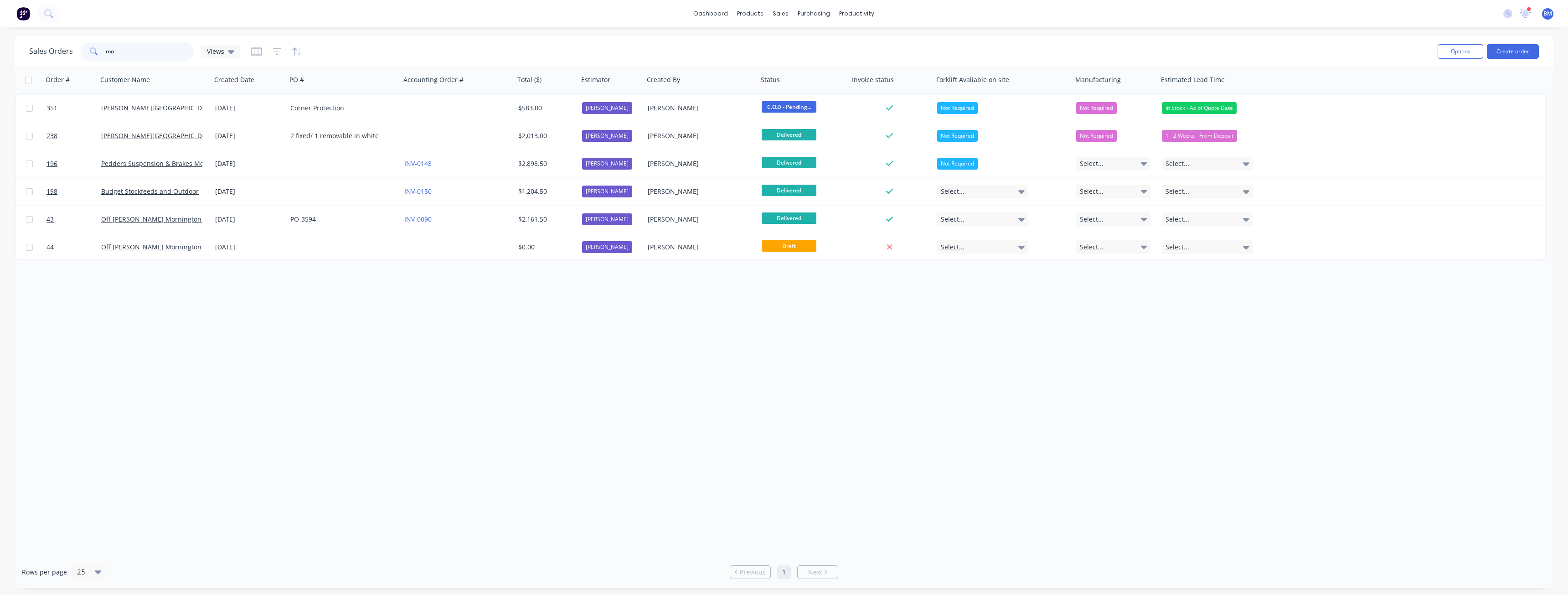
type input "m"
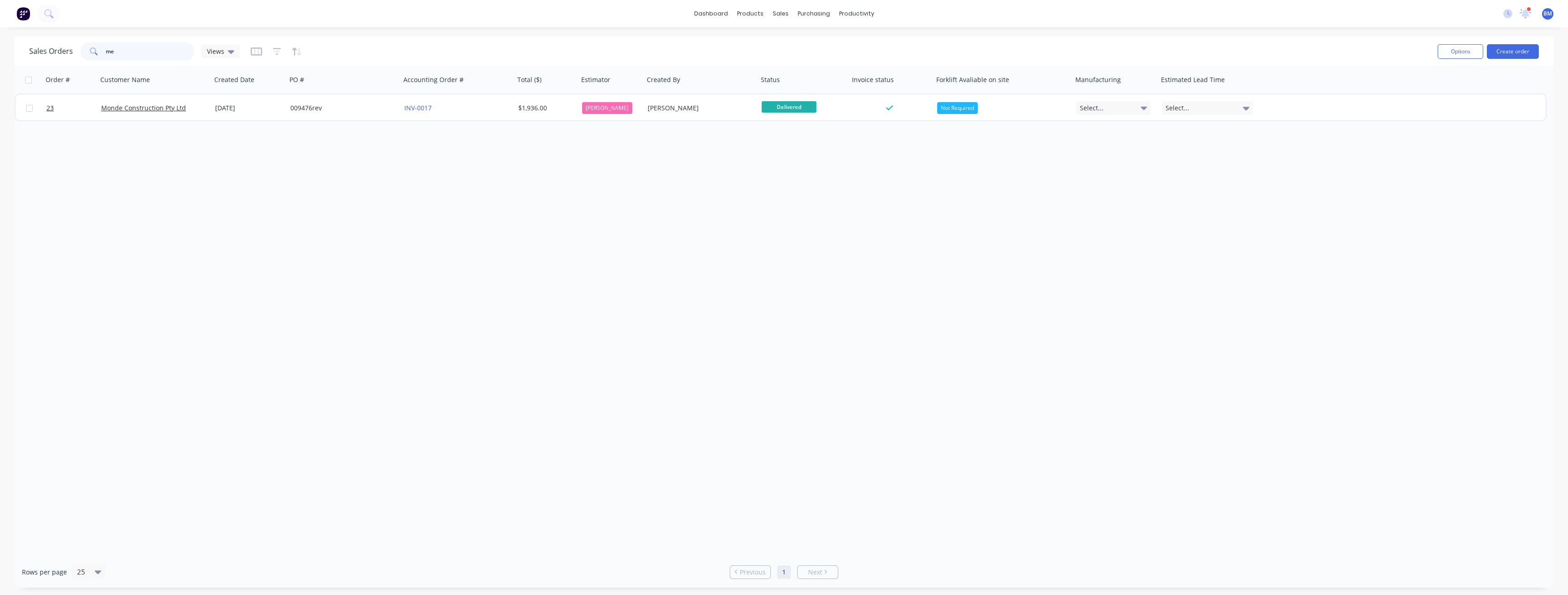
type input "m"
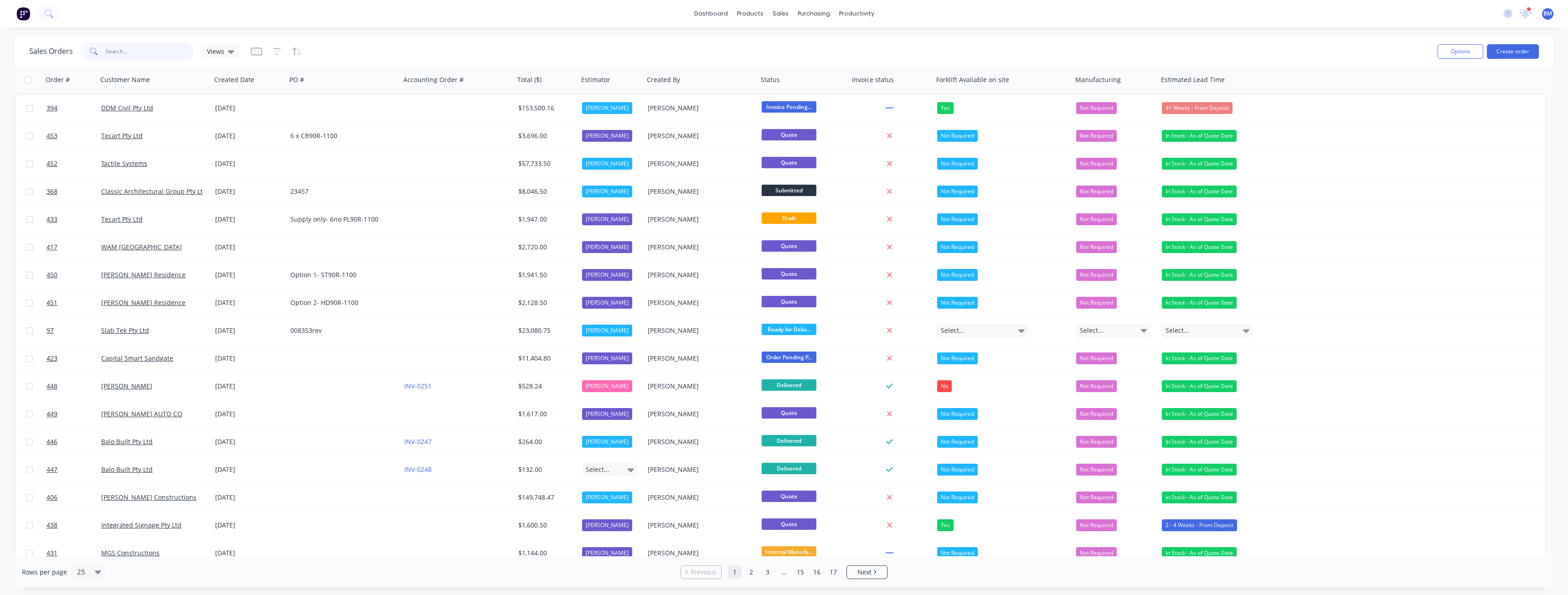
click at [152, 54] on input "text" at bounding box center [151, 52] width 89 height 18
type input "bmw"
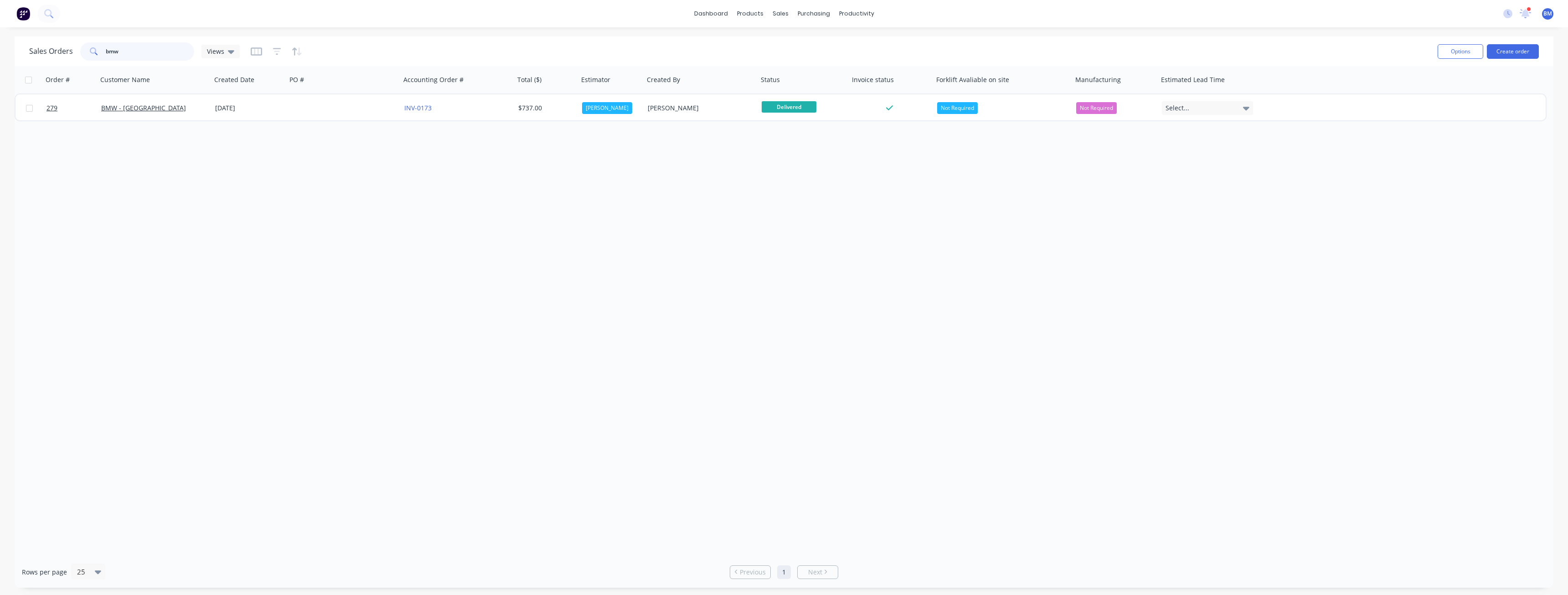
drag, startPoint x: 152, startPoint y: 54, endPoint x: 70, endPoint y: 46, distance: 82.4
click at [70, 46] on div "Sales Orders bmw Views" at bounding box center [135, 52] width 211 height 18
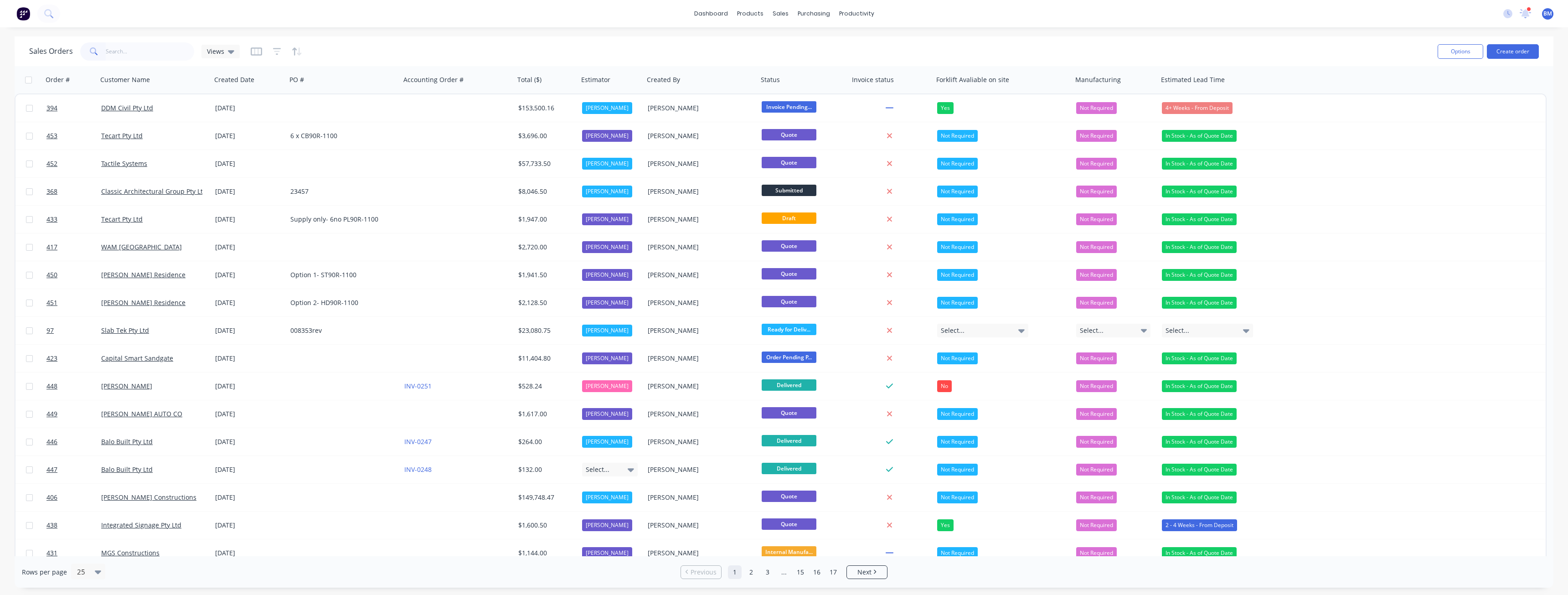
click at [347, 56] on div "Sales Orders Views" at bounding box center [730, 52] width 1401 height 22
click at [869, 61] on div "Planner" at bounding box center [869, 62] width 22 height 8
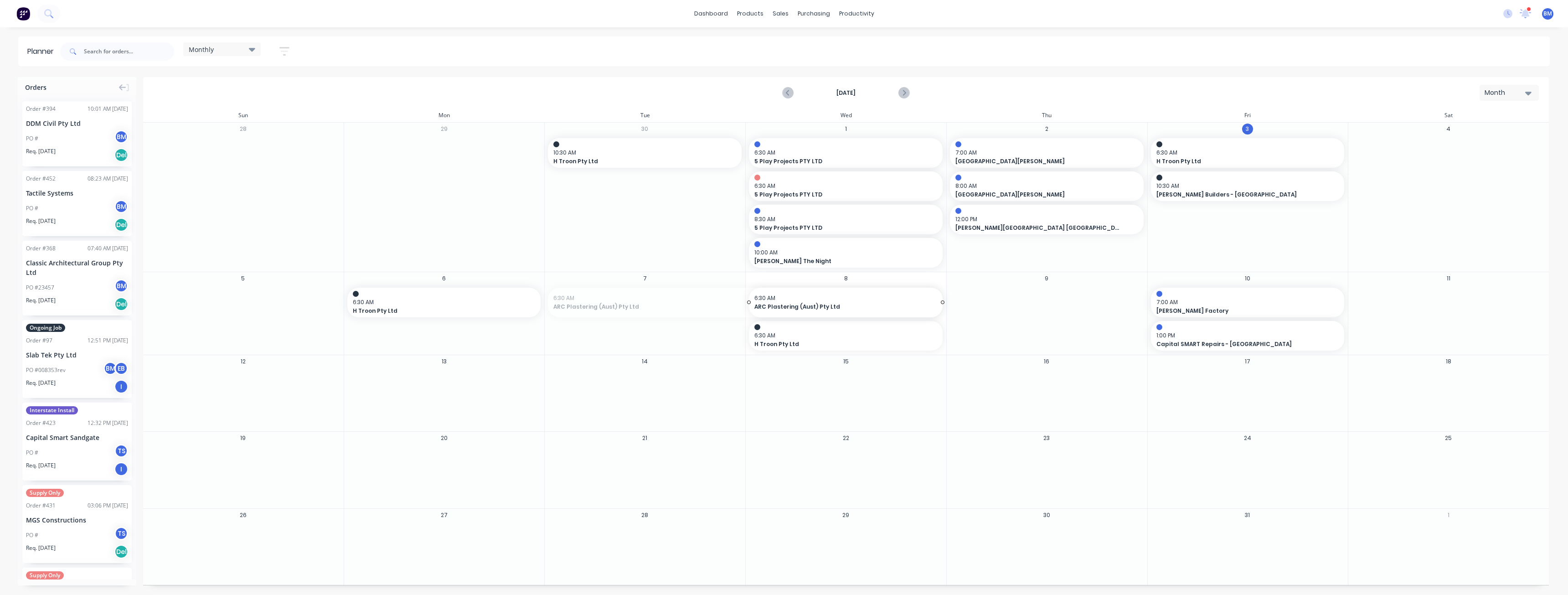
drag, startPoint x: 549, startPoint y: 303, endPoint x: 752, endPoint y: 309, distance: 203.1
drag, startPoint x: 784, startPoint y: 297, endPoint x: 985, endPoint y: 294, distance: 201.0
drag, startPoint x: 823, startPoint y: 299, endPoint x: 676, endPoint y: 306, distance: 147.2
click at [83, 48] on span at bounding box center [72, 52] width 24 height 18
click at [94, 50] on input "text" at bounding box center [128, 52] width 90 height 18
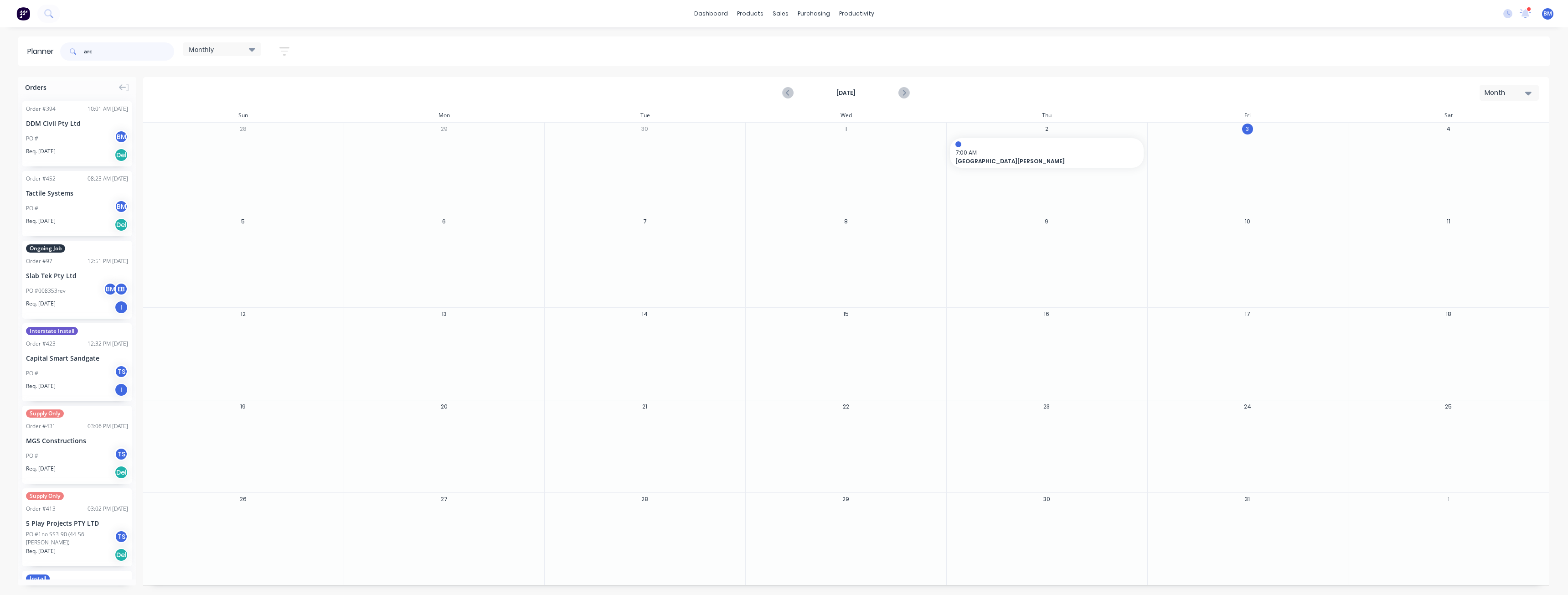
type input "arc"
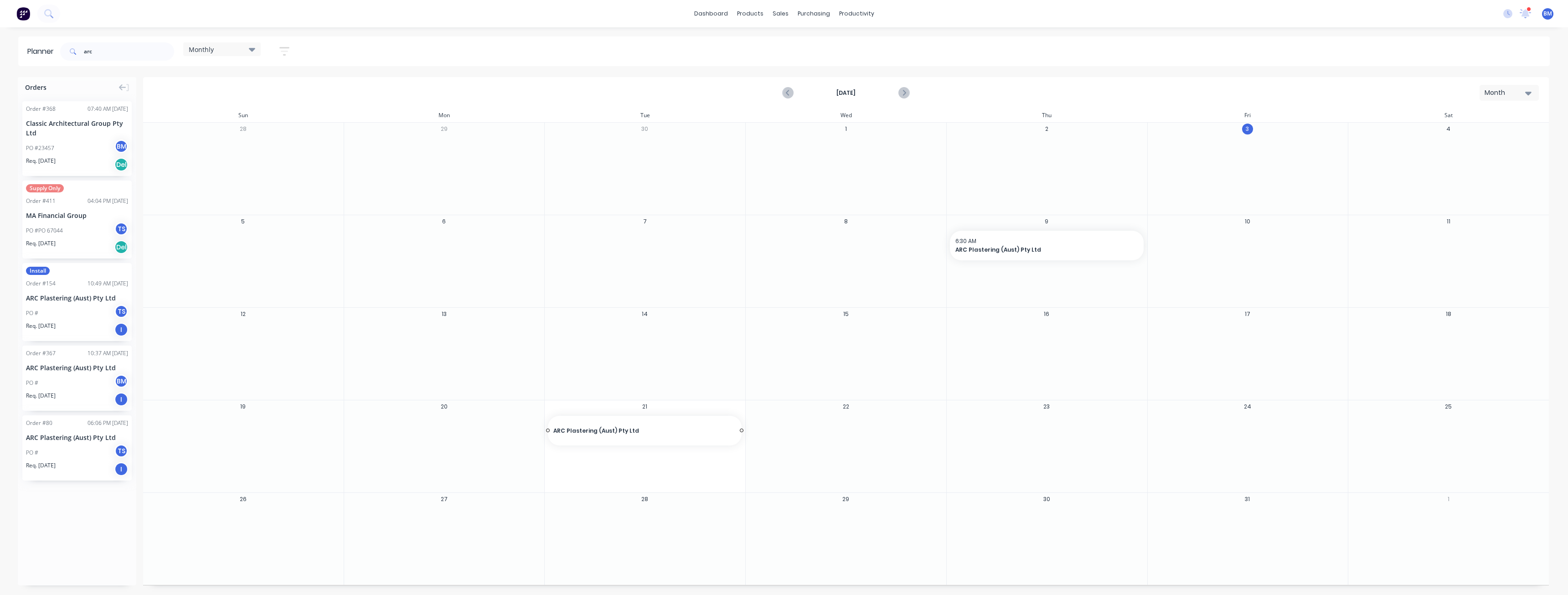
drag, startPoint x: 68, startPoint y: 382, endPoint x: 604, endPoint y: 420, distance: 537.3
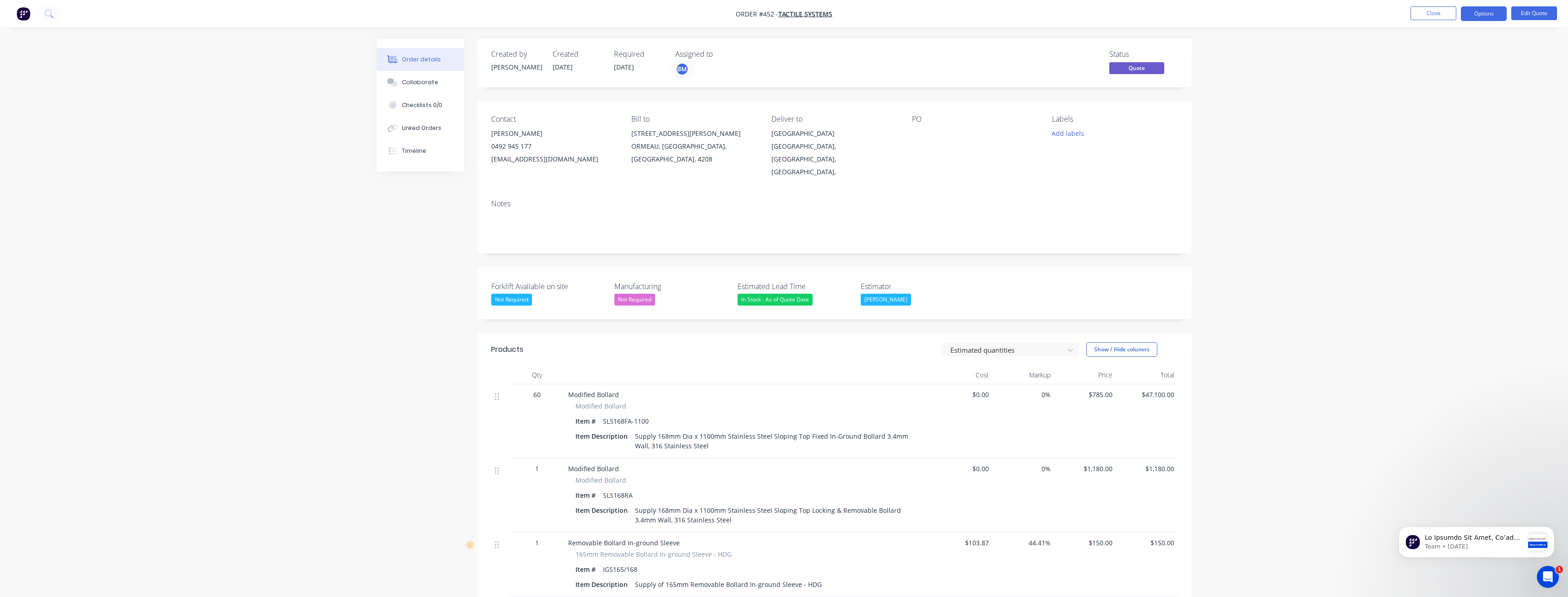
click at [23, 7] on img "button" at bounding box center [24, 14] width 14 height 14
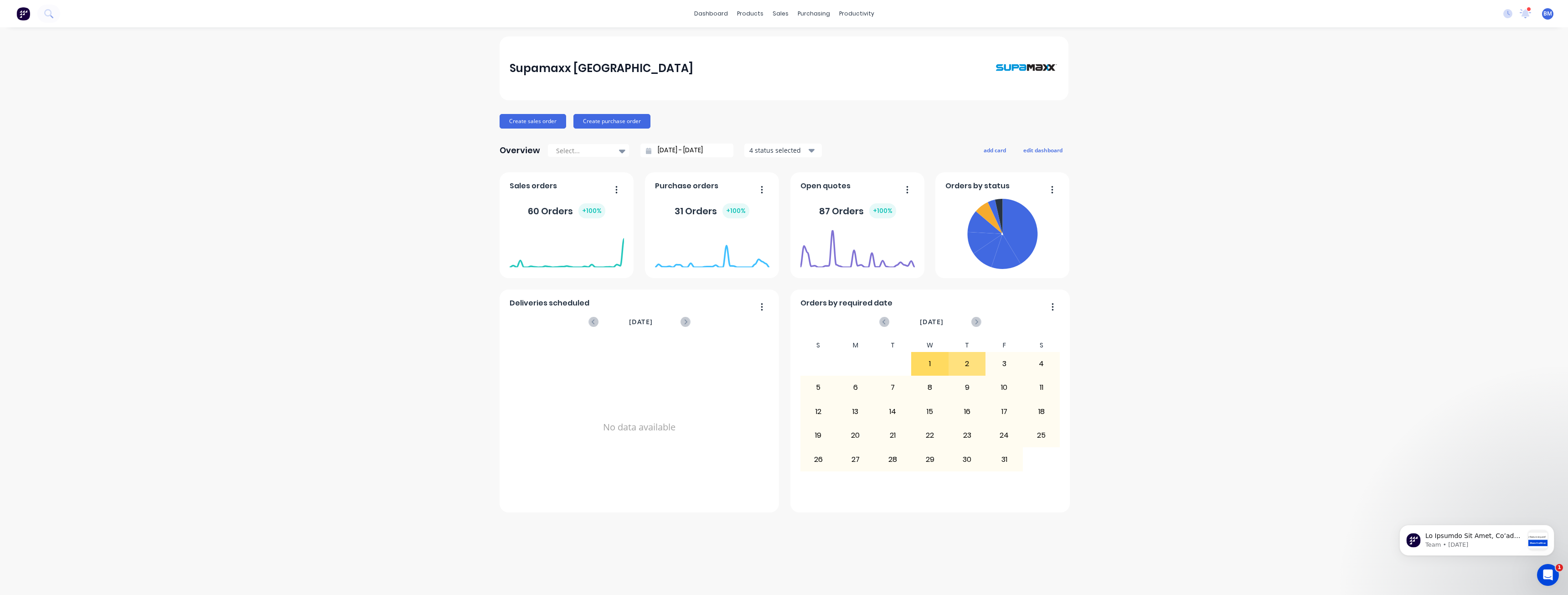
click at [350, 180] on div "Supamaxx Australia Create sales order Create purchase order Overview Select... …" at bounding box center [784, 311] width 1568 height 550
click at [296, 96] on div "Supamaxx Australia Create sales order Create purchase order Overview Select... …" at bounding box center [784, 311] width 1568 height 550
click at [798, 61] on div "Customers" at bounding box center [812, 62] width 33 height 8
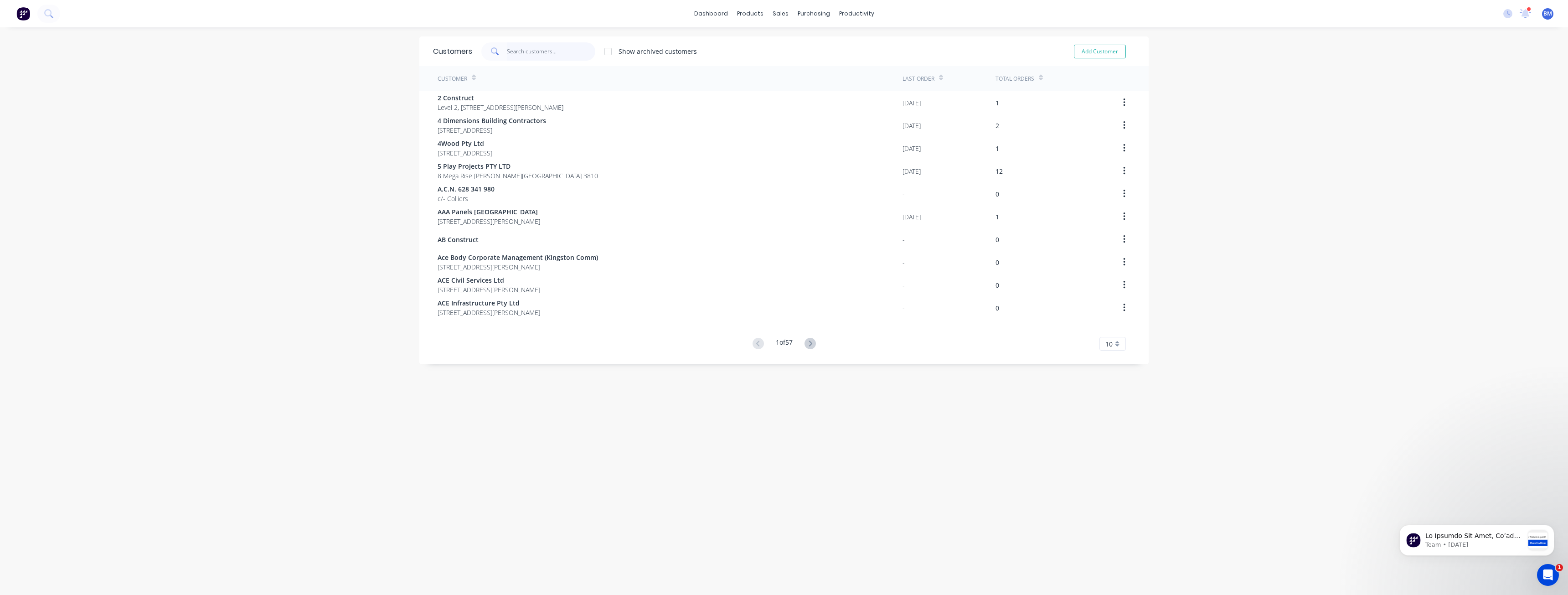
click at [524, 53] on input "text" at bounding box center [551, 52] width 89 height 18
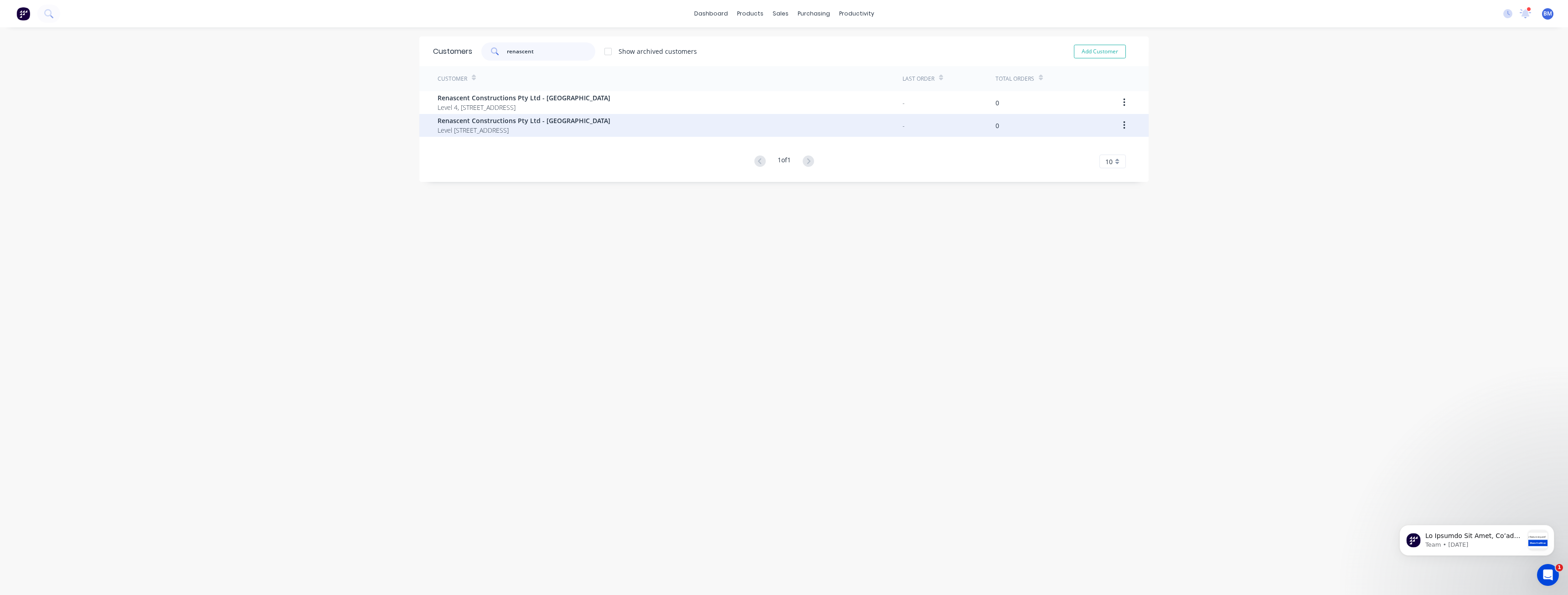
type input "renascent"
click at [533, 120] on span "Renascent Constructions Pty Ltd - [GEOGRAPHIC_DATA]" at bounding box center [524, 121] width 173 height 10
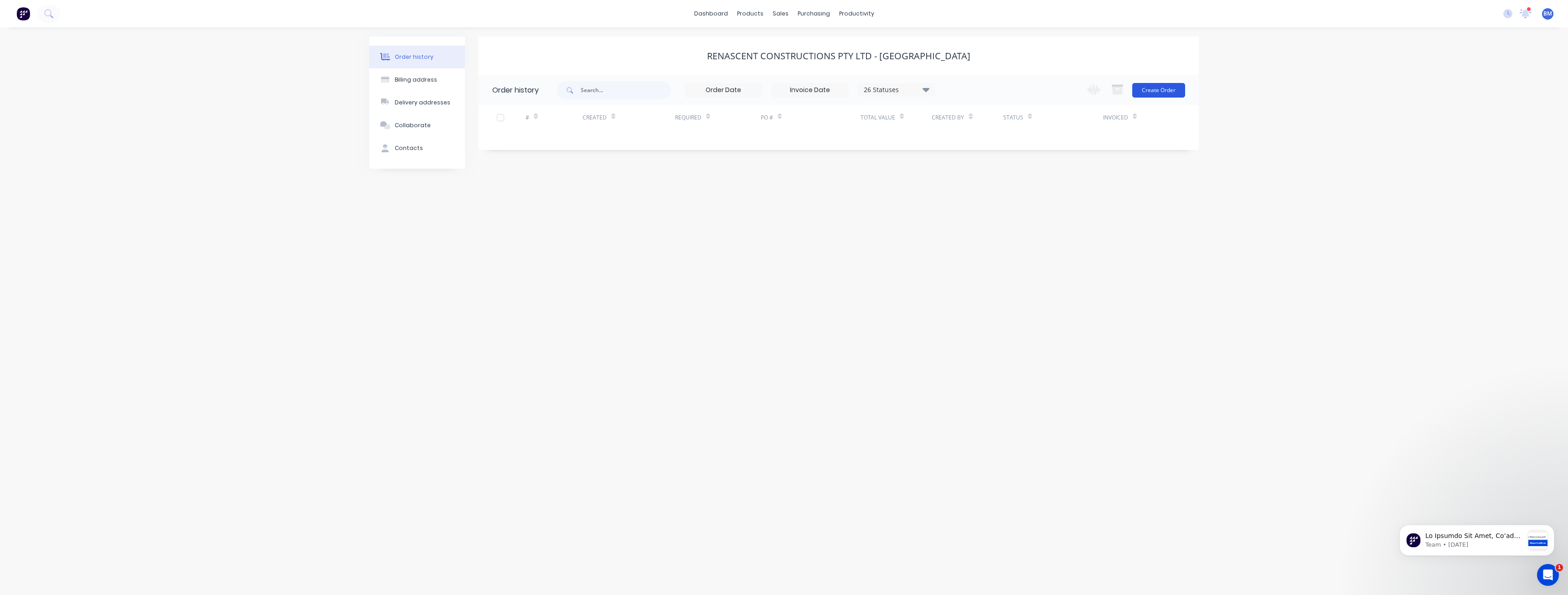
click at [1156, 89] on button "Create Order" at bounding box center [1159, 90] width 53 height 15
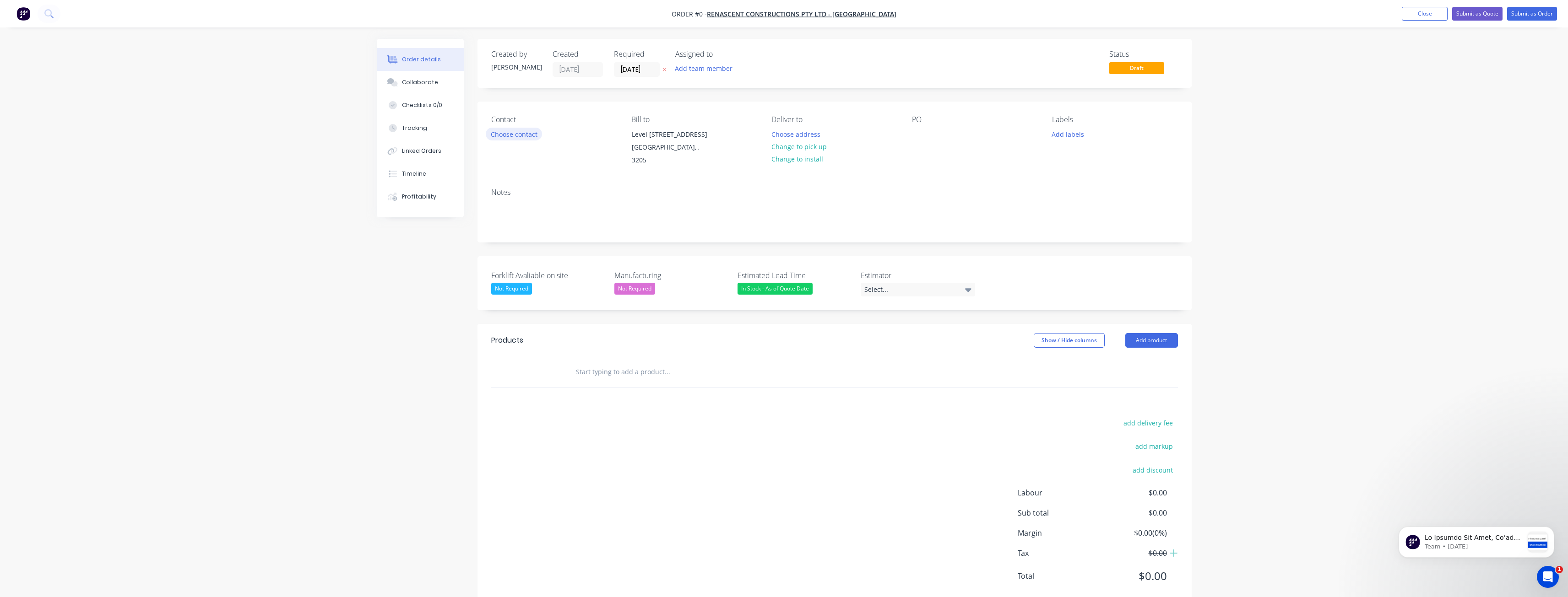
click at [514, 136] on button "Choose contact" at bounding box center [514, 134] width 56 height 13
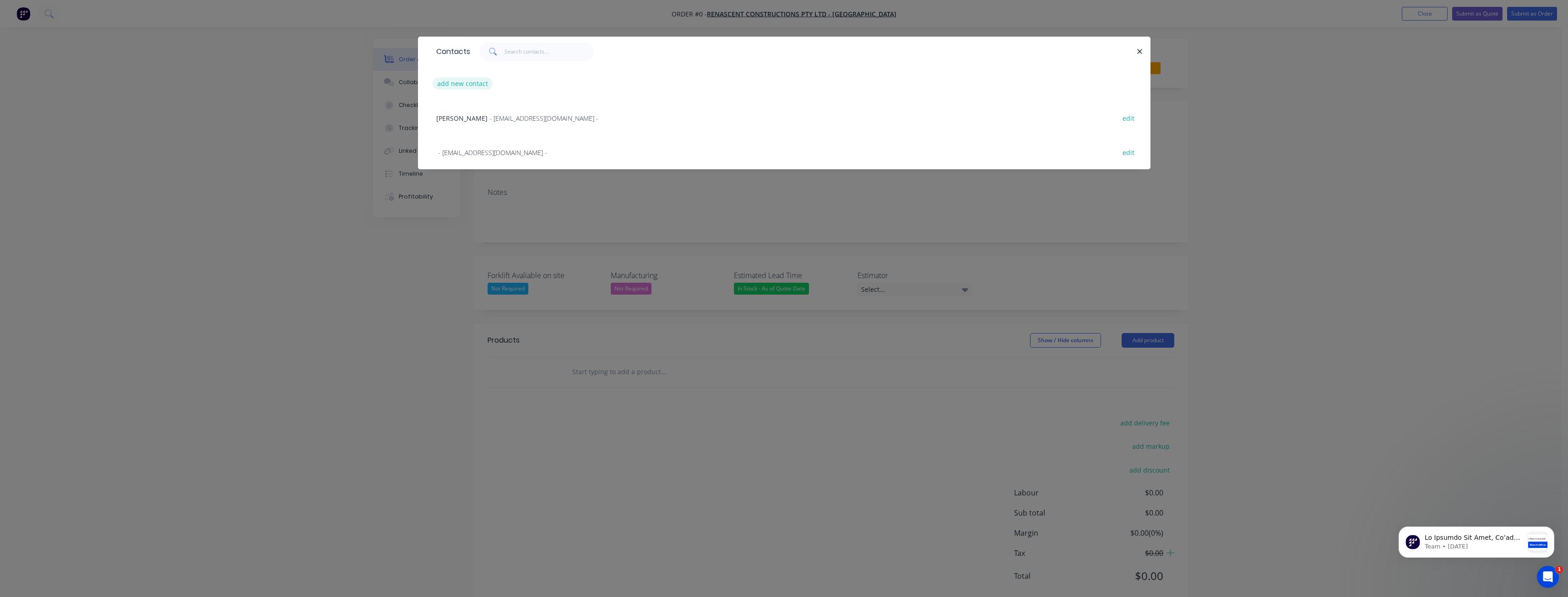
click at [468, 80] on button "add new contact" at bounding box center [463, 84] width 60 height 13
select select "AU"
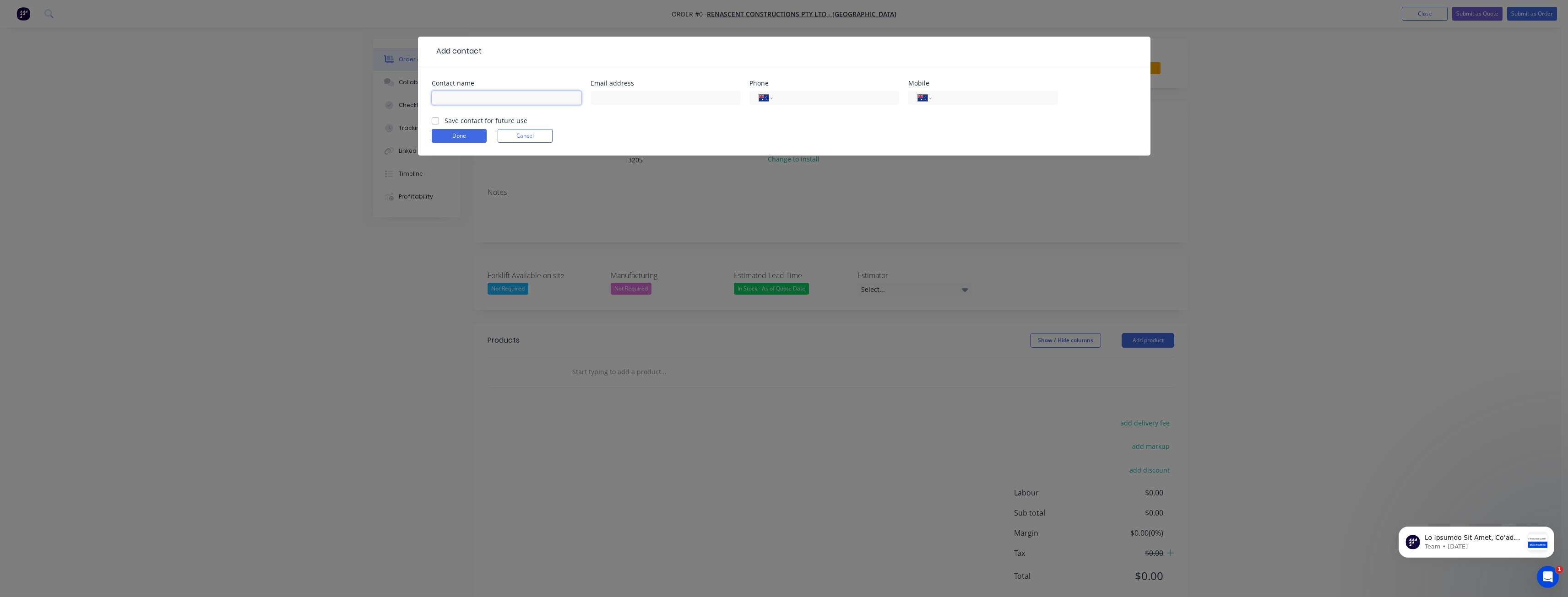
click at [460, 95] on input "text" at bounding box center [507, 98] width 150 height 14
paste input "[PERSON_NAME]"
type input "[PERSON_NAME]"
click at [608, 97] on input "text" at bounding box center [665, 98] width 150 height 14
paste input "[EMAIL_ADDRESS][DOMAIN_NAME]"
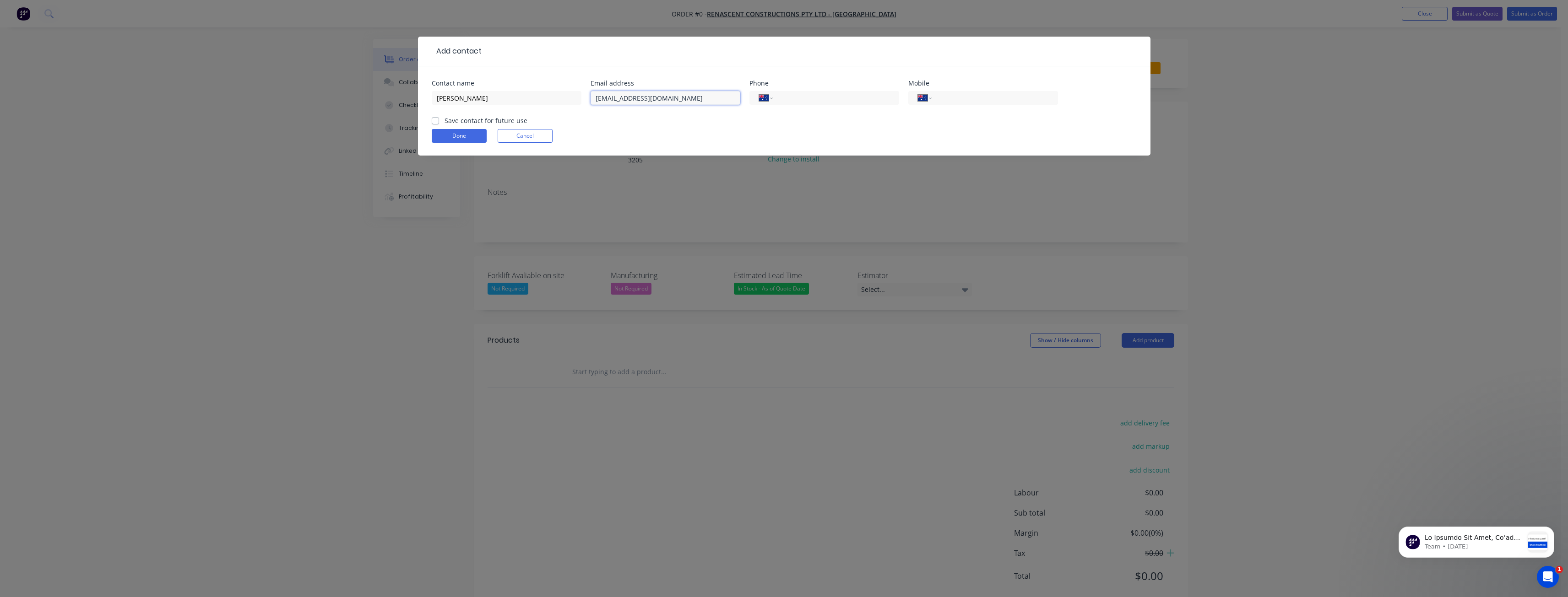
type input "[EMAIL_ADDRESS][DOMAIN_NAME]"
click at [645, 133] on div "Done Cancel" at bounding box center [784, 136] width 705 height 14
click at [792, 99] on input "tel" at bounding box center [834, 98] width 110 height 10
click at [444, 122] on label "Save contact for future use" at bounding box center [486, 120] width 83 height 10
click at [435, 122] on input "Save contact for future use" at bounding box center [435, 120] width 7 height 8
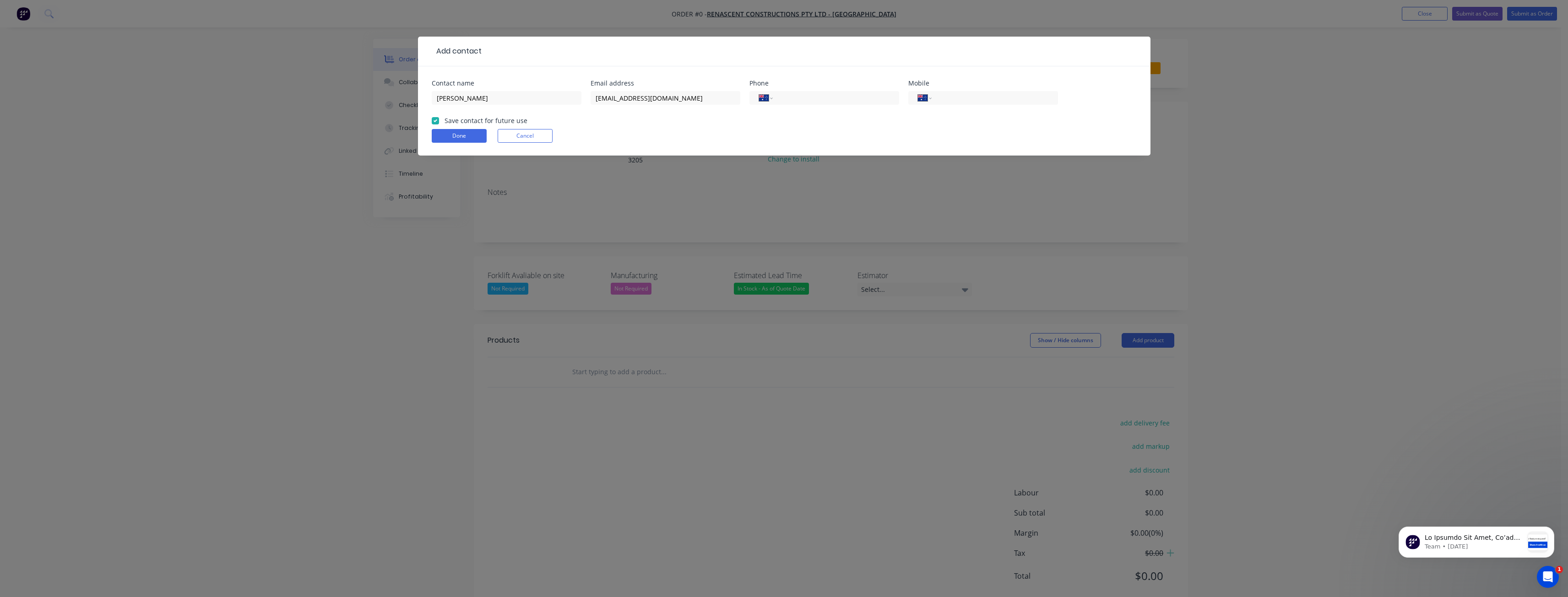
checkbox input "true"
paste input "[PHONE_NUMBER]"
type input "[PHONE_NUMBER]"
click at [753, 122] on form "Contact name Kevin See Email address ksee@renascent.com.au Phone International …" at bounding box center [784, 118] width 705 height 76
click at [446, 135] on button "Done" at bounding box center [459, 136] width 55 height 14
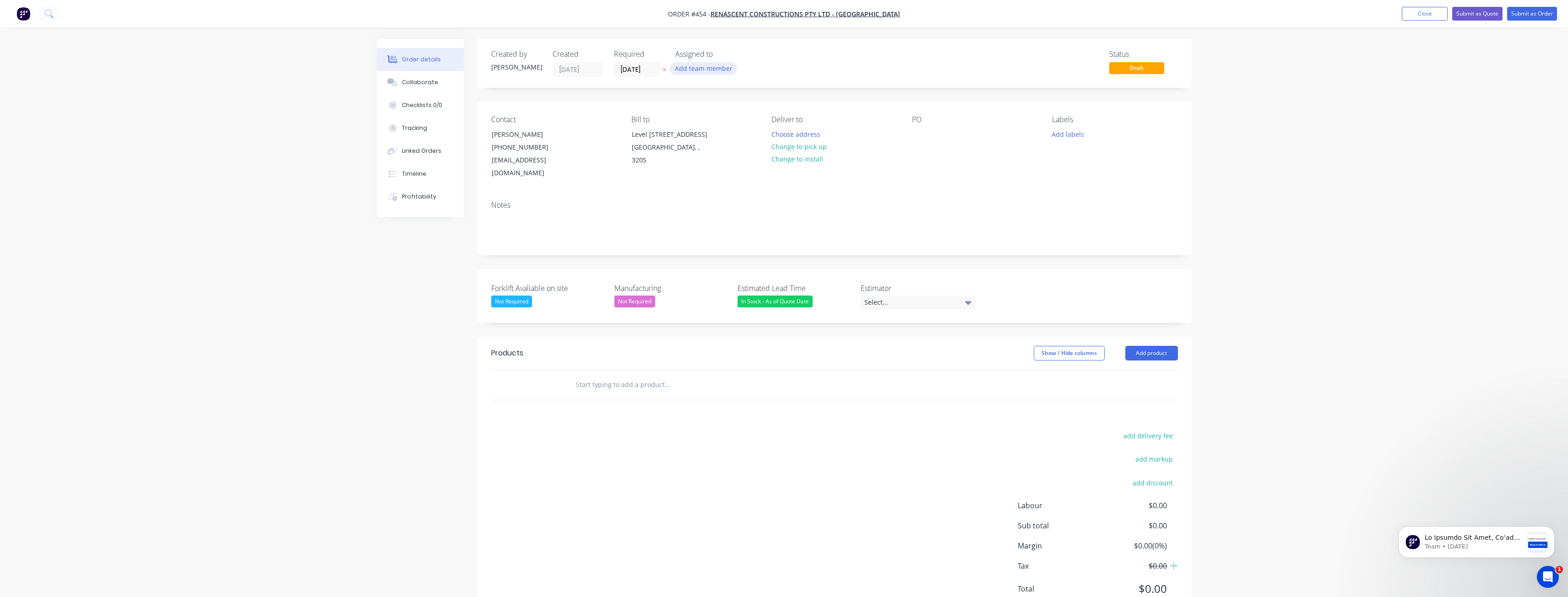
click at [689, 66] on button "Add team member" at bounding box center [704, 69] width 67 height 13
click at [690, 118] on div at bounding box center [690, 120] width 18 height 18
click at [880, 295] on div "Select..." at bounding box center [917, 302] width 114 height 14
click at [884, 321] on div "[PERSON_NAME]" at bounding box center [892, 327] width 50 height 12
click at [732, 181] on div "Contact Kevin See (03) 9098 2222 ksee@renascent.com.au Bill to Level 1 42 Moray…" at bounding box center [834, 147] width 714 height 92
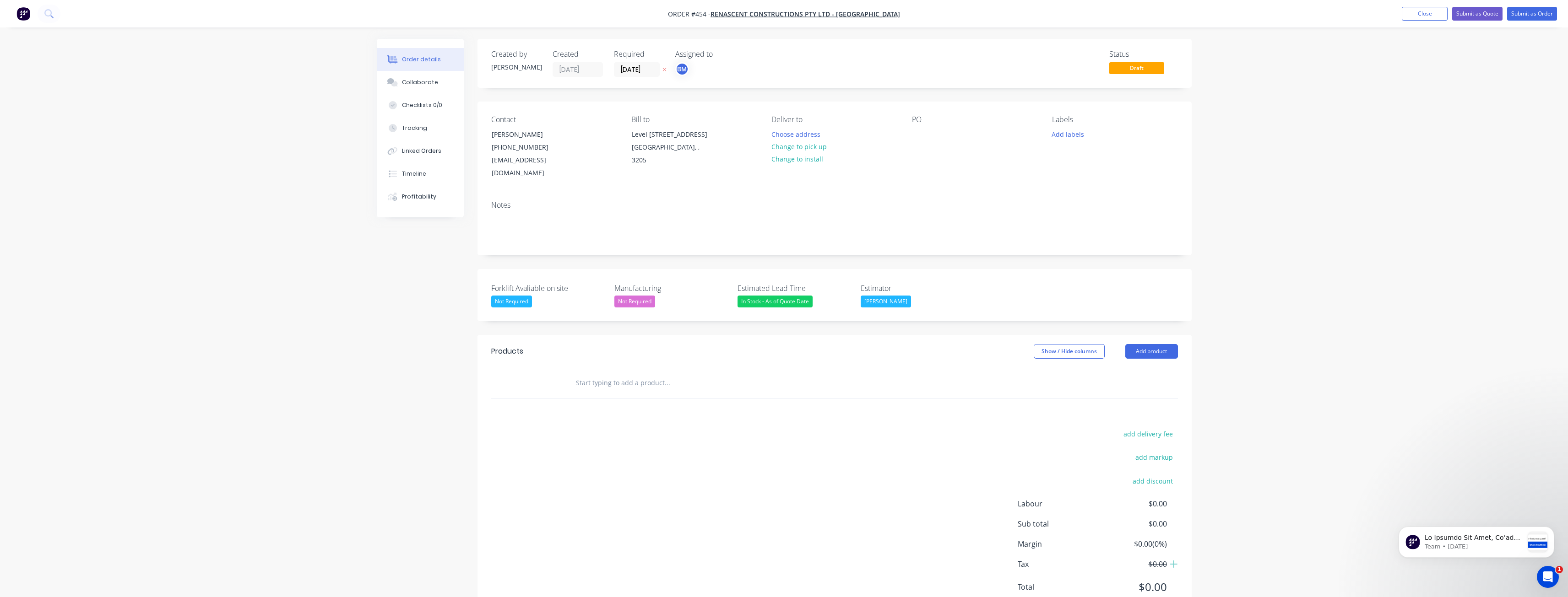
click at [774, 295] on div "In Stock - As of Quote Date" at bounding box center [774, 301] width 75 height 12
click at [766, 343] on div "1 - 2 Weeks - From Deposit" at bounding box center [782, 344] width 76 height 12
click at [724, 201] on div "Notes" at bounding box center [834, 205] width 687 height 8
click at [788, 133] on button "Choose address" at bounding box center [796, 134] width 59 height 13
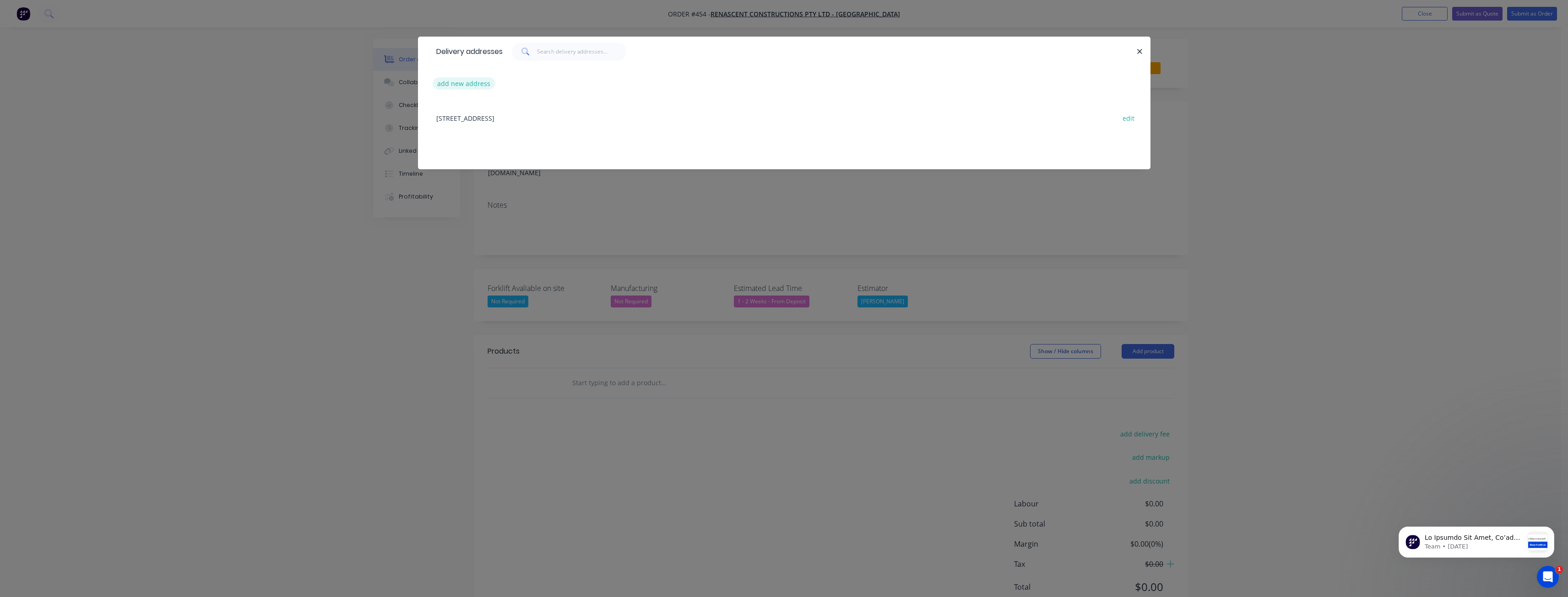
click at [458, 83] on button "add new address" at bounding box center [464, 84] width 63 height 13
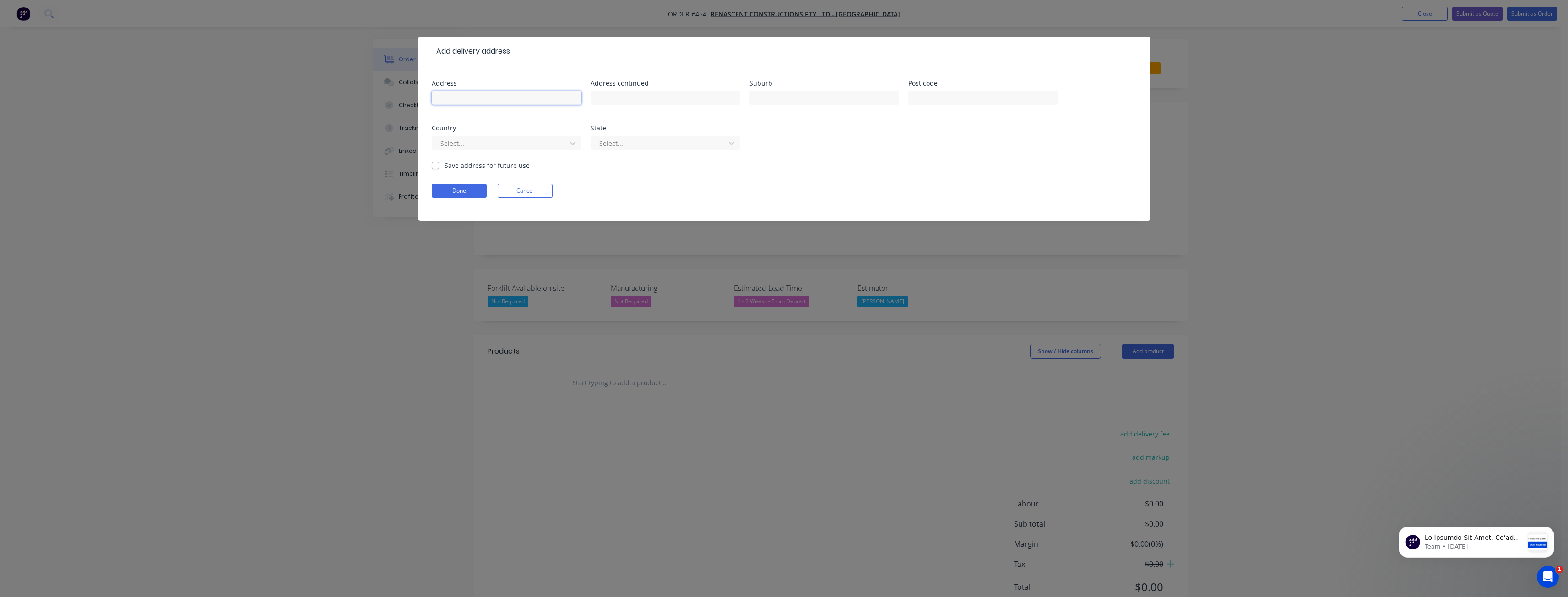
click at [457, 96] on input "text" at bounding box center [507, 98] width 150 height 14
type input "[STREET_ADDRESS]"
click at [779, 99] on input "text" at bounding box center [824, 98] width 150 height 14
type input "Mornington"
click at [928, 97] on input "text" at bounding box center [983, 98] width 150 height 14
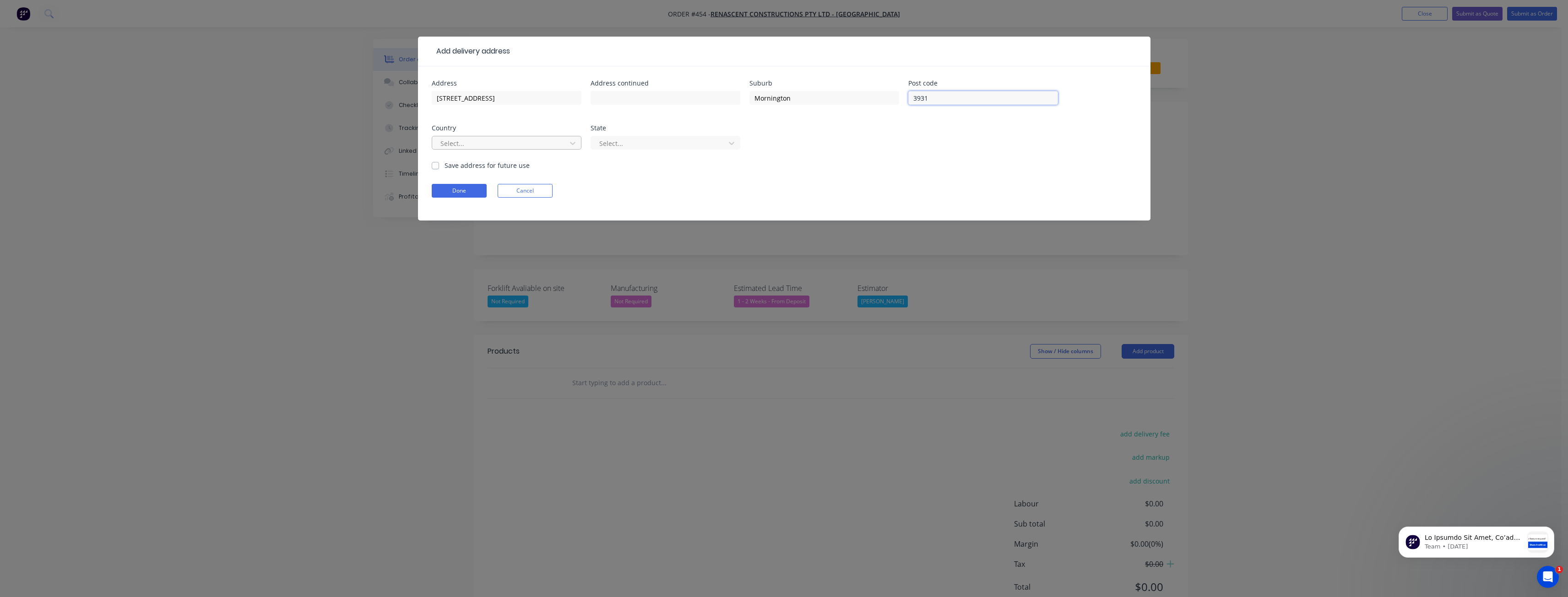
type input "3931"
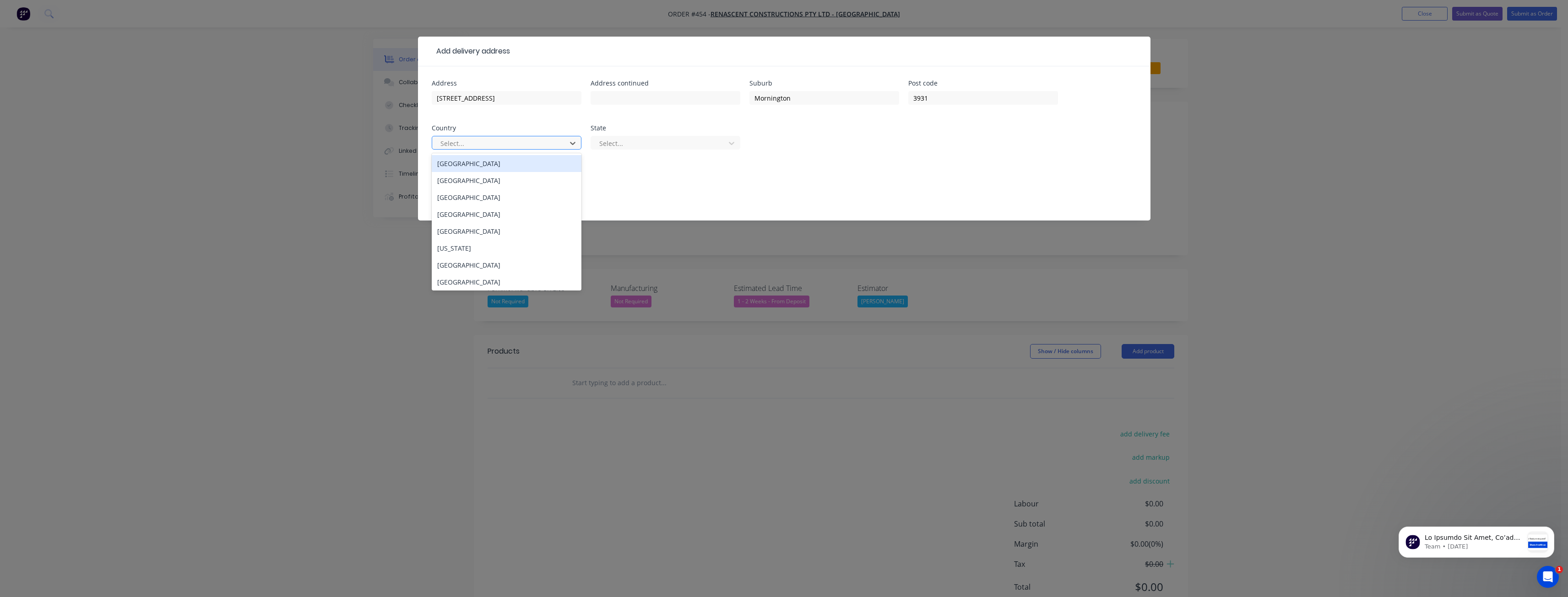
click at [528, 141] on div at bounding box center [500, 143] width 122 height 11
drag, startPoint x: 494, startPoint y: 167, endPoint x: 554, endPoint y: 156, distance: 61.0
click at [494, 167] on div "Australia" at bounding box center [507, 164] width 150 height 17
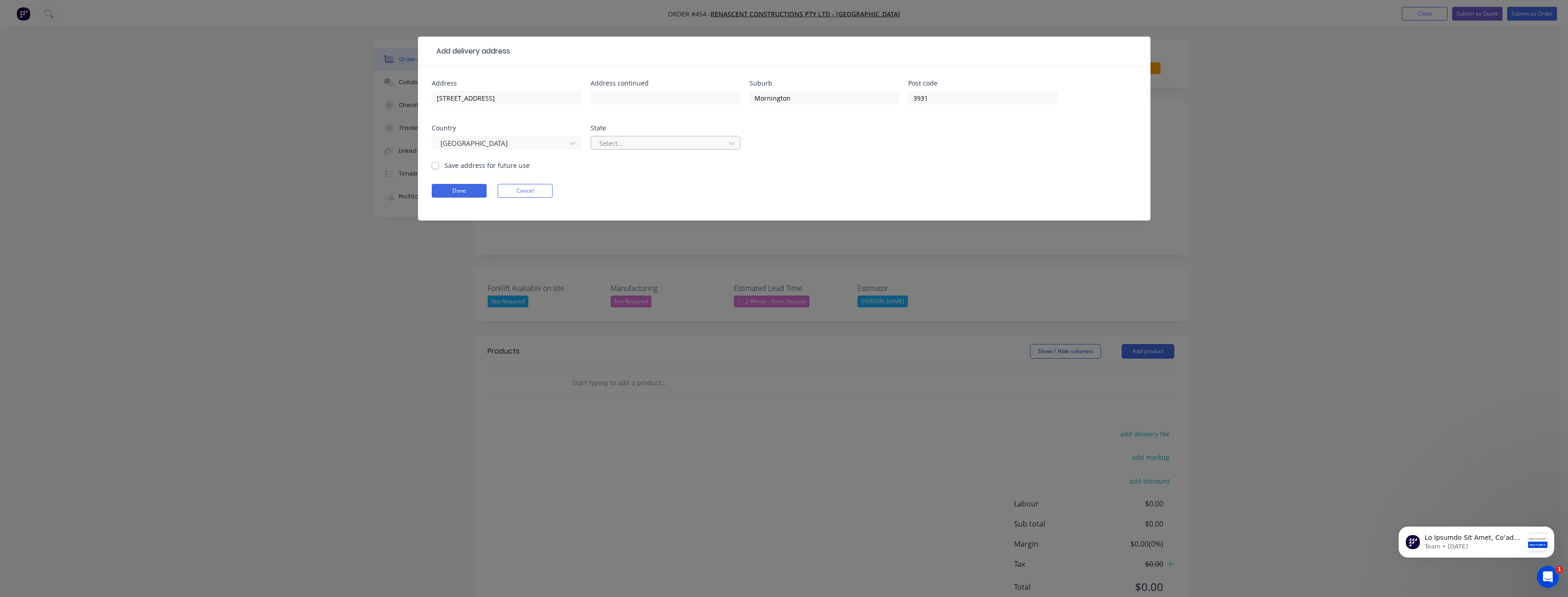
click at [632, 145] on div at bounding box center [659, 143] width 122 height 11
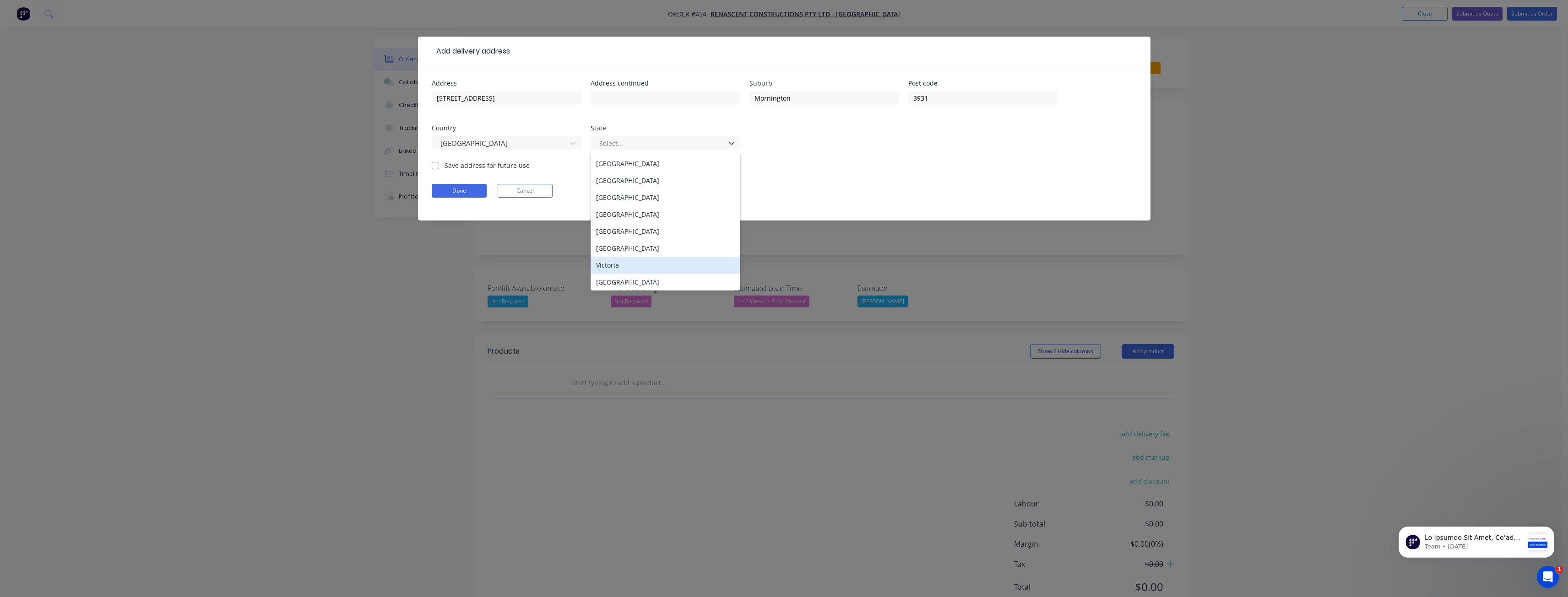
click at [613, 266] on div "Victoria" at bounding box center [665, 265] width 150 height 17
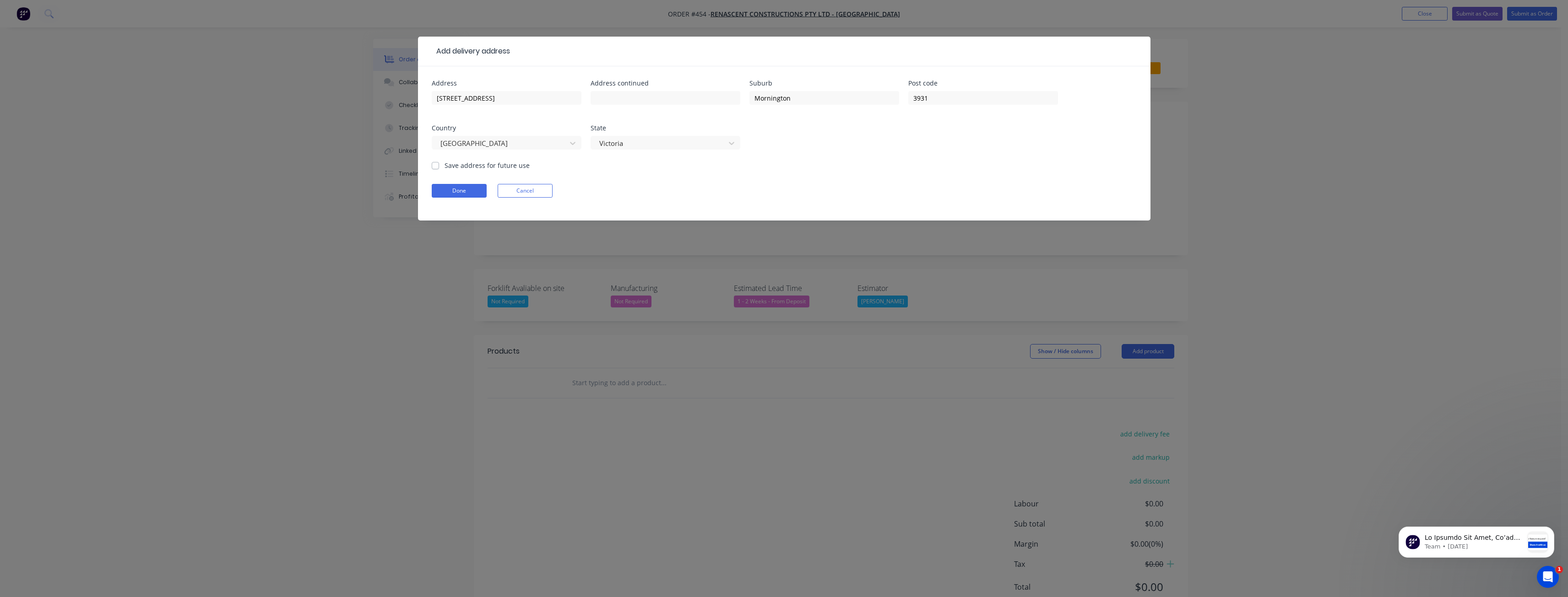
click at [444, 165] on label "Save address for future use" at bounding box center [487, 166] width 85 height 10
click at [432, 165] on input "Save address for future use" at bounding box center [435, 165] width 7 height 8
checkbox input "true"
click at [466, 191] on button "Done" at bounding box center [459, 191] width 55 height 14
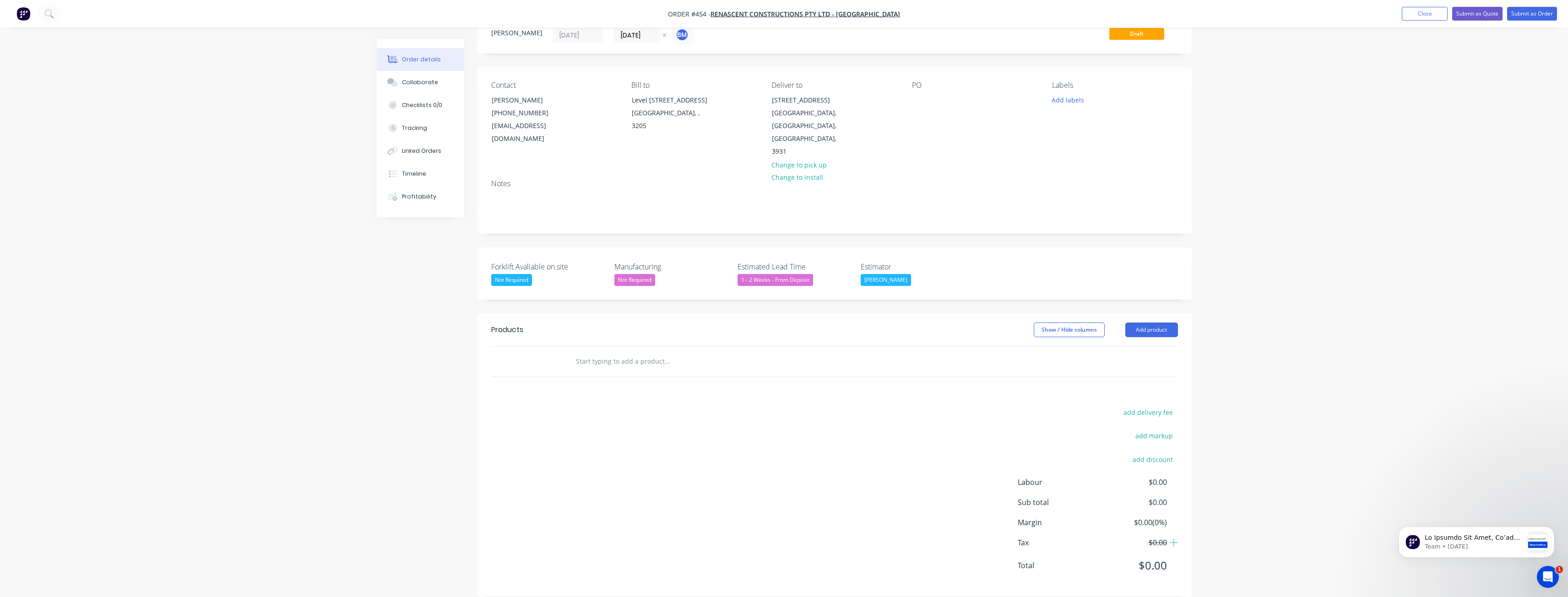
scroll to position [35, 0]
click at [1150, 322] on button "Add product" at bounding box center [1151, 329] width 52 height 15
click at [1135, 474] on div "Notes (External)" at bounding box center [1134, 480] width 71 height 13
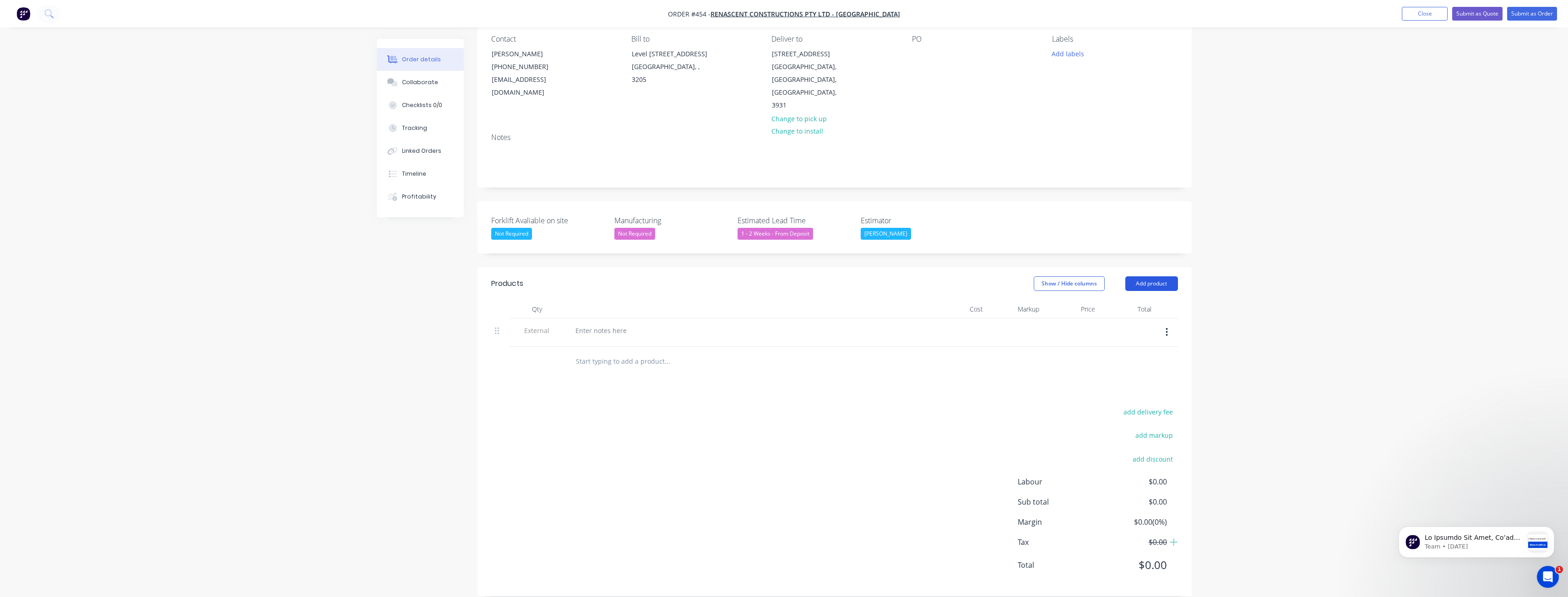
click at [1154, 276] on button "Add product" at bounding box center [1151, 283] width 52 height 15
drag, startPoint x: 1122, startPoint y: 422, endPoint x: 1113, endPoint y: 414, distance: 12.0
click at [1122, 428] on div "Notes (External)" at bounding box center [1134, 435] width 71 height 13
click at [600, 324] on div at bounding box center [601, 330] width 66 height 13
click at [1151, 276] on button "Add product" at bounding box center [1151, 283] width 52 height 15
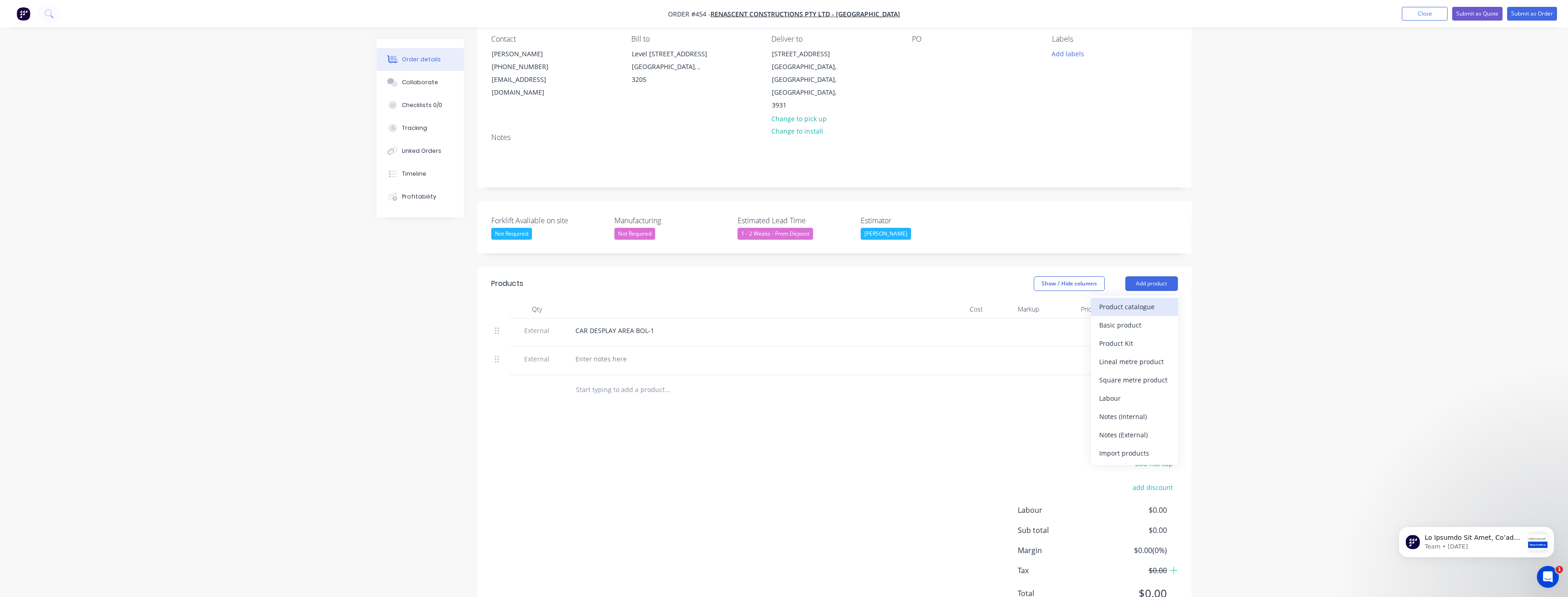
click at [1120, 300] on div "Product catalogue" at bounding box center [1134, 307] width 71 height 13
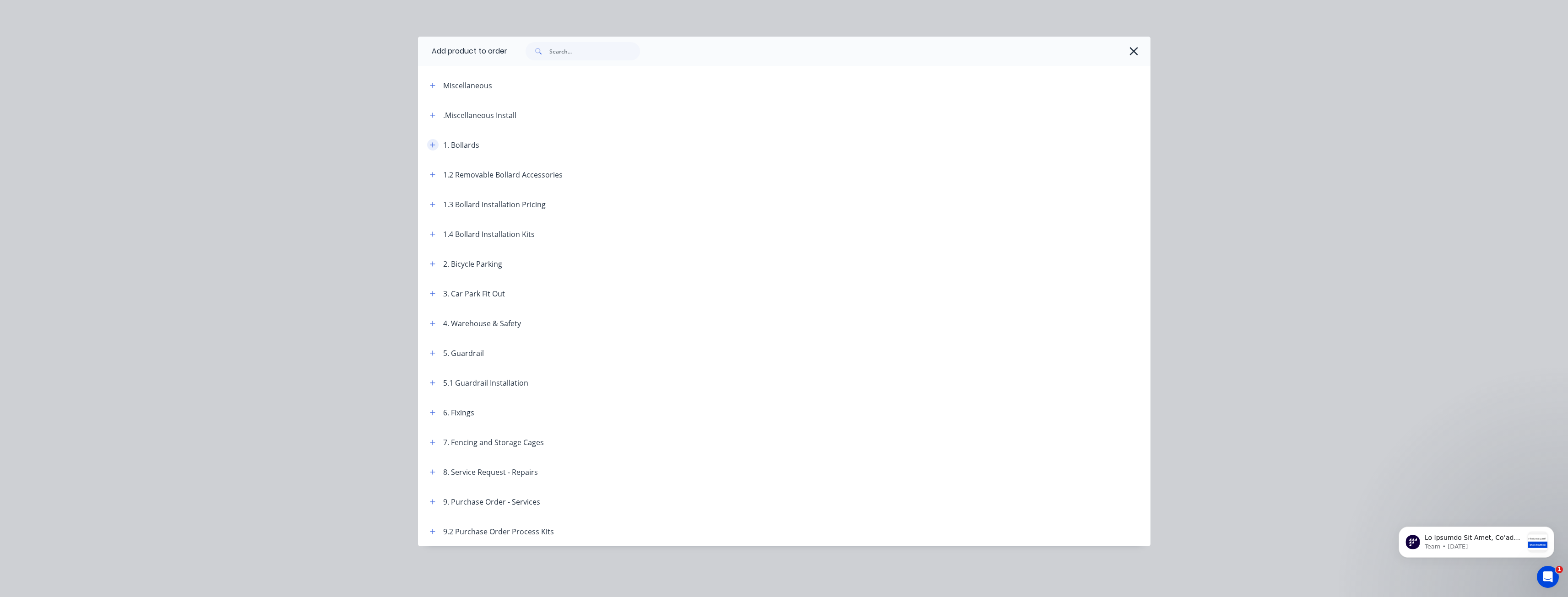
click at [432, 143] on icon "button" at bounding box center [433, 145] width 6 height 6
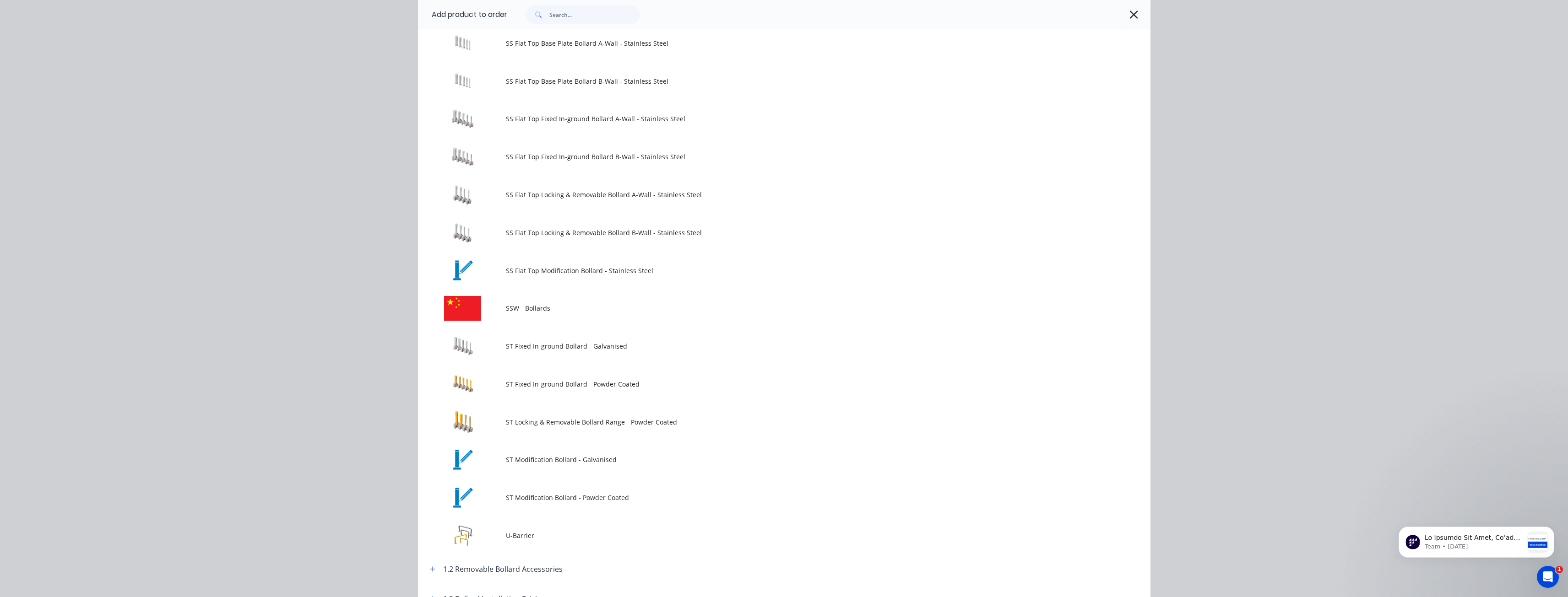
scroll to position [1053, 0]
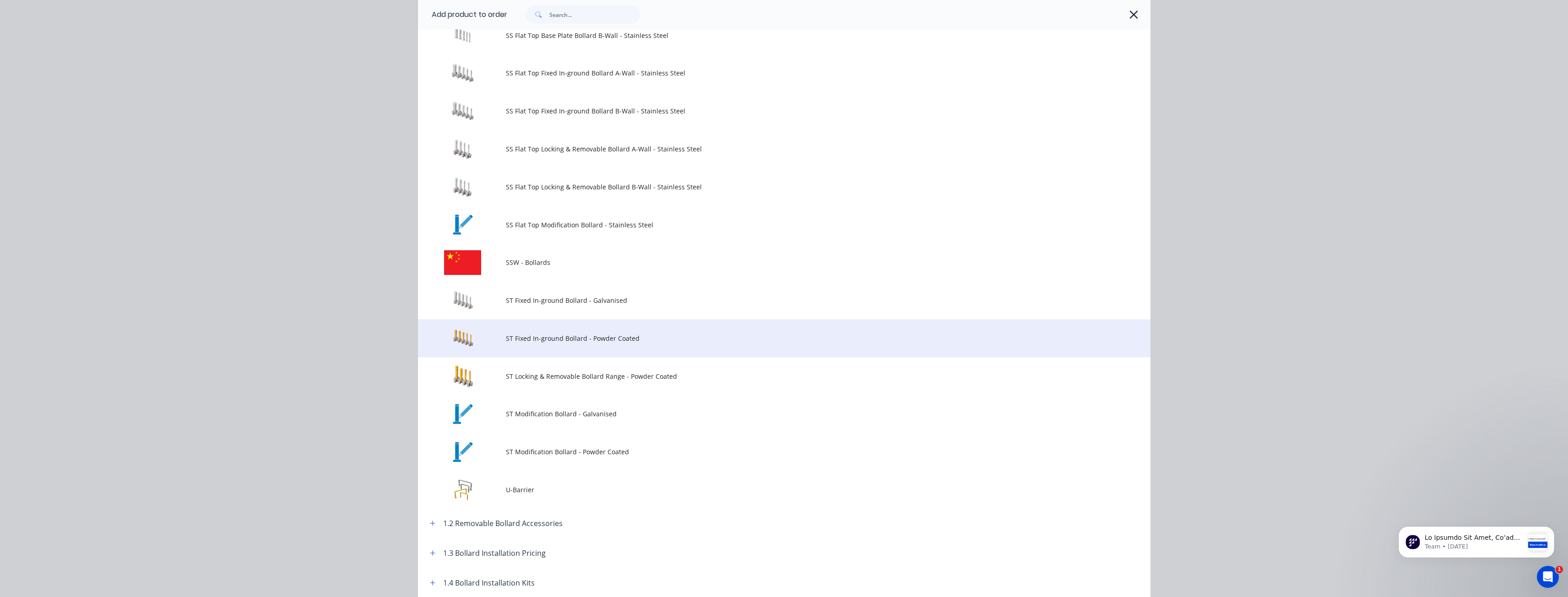
click at [538, 343] on span "ST Fixed In-ground Bollard - Powder Coated" at bounding box center [764, 339] width 515 height 10
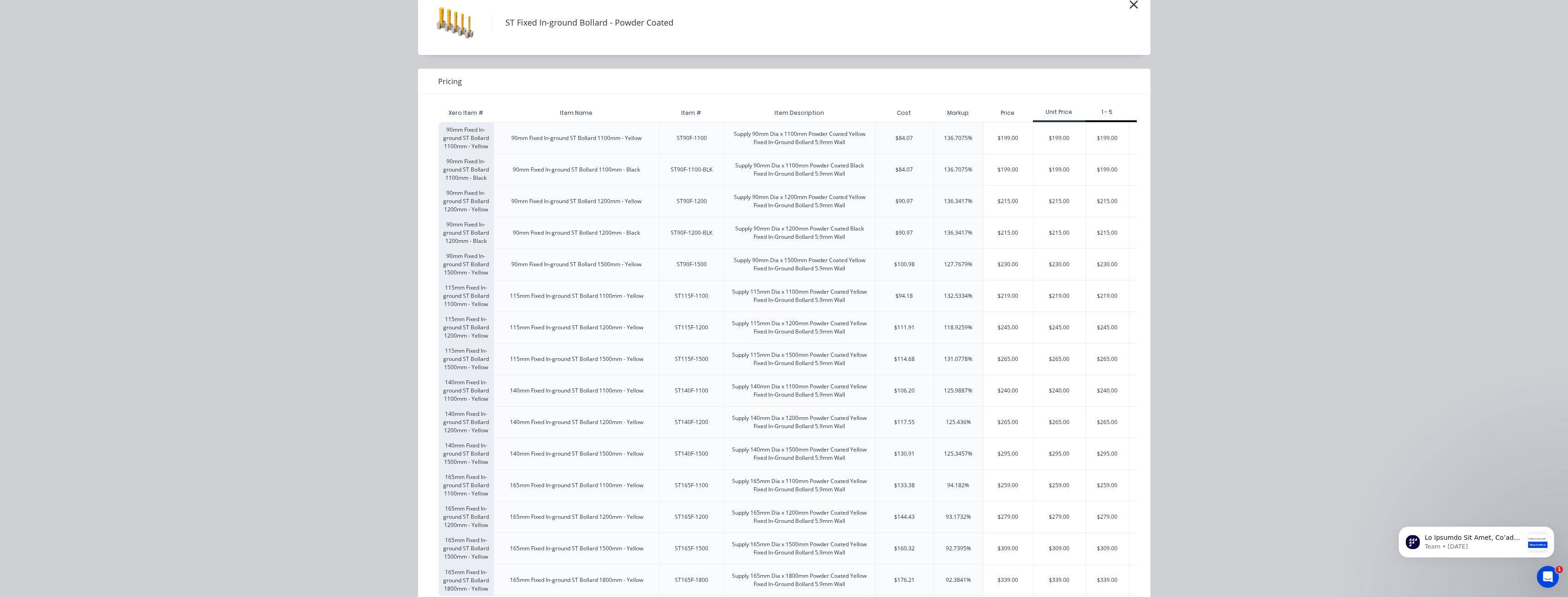
scroll to position [78, 0]
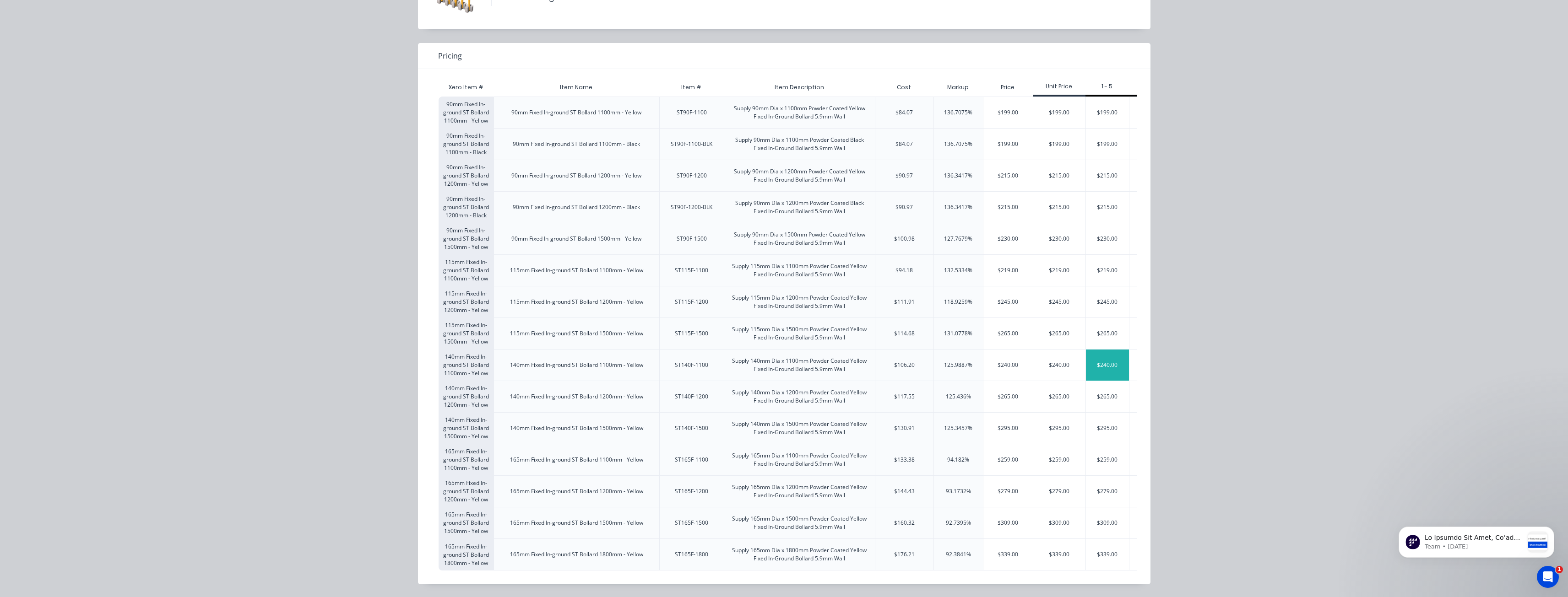
click at [1097, 353] on div "$240.00" at bounding box center [1107, 365] width 43 height 31
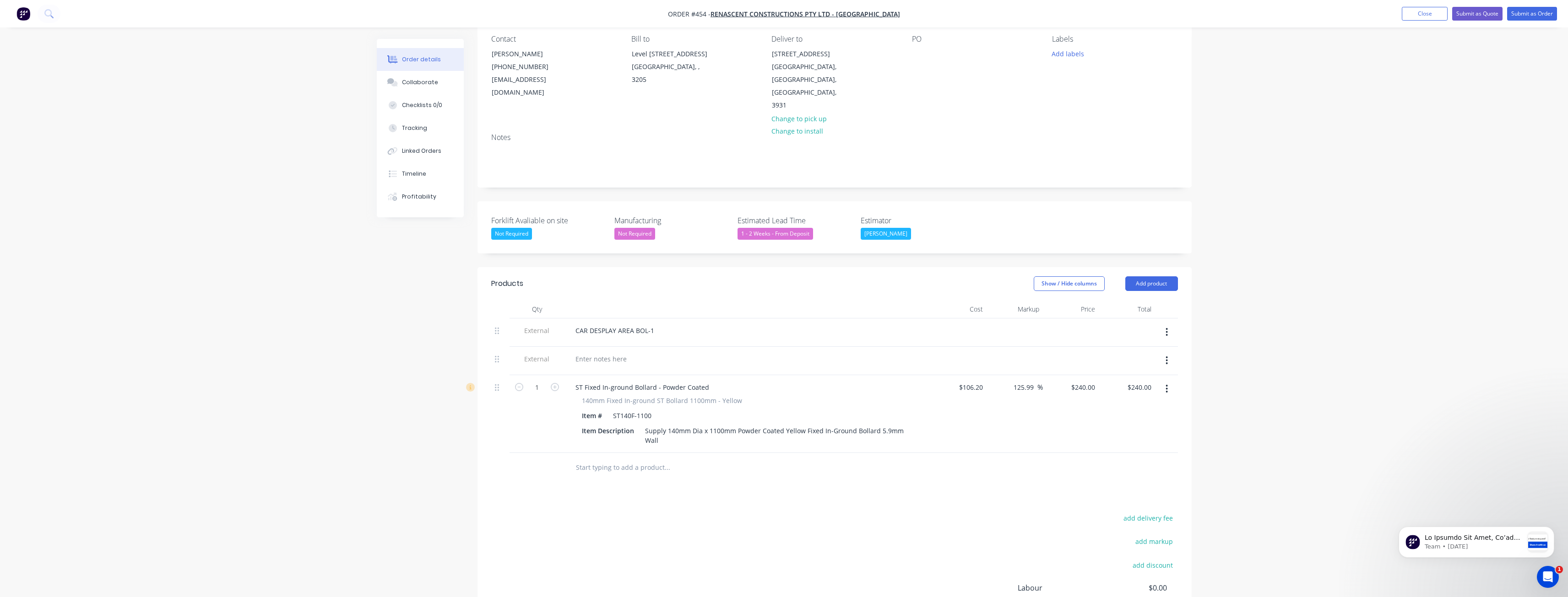
click at [312, 360] on div "Order details Collaborate Checklists 0/0 Tracking Linked Orders Timeline Profit…" at bounding box center [784, 318] width 1568 height 796
click at [1161, 276] on button "Add product" at bounding box center [1151, 283] width 52 height 15
click at [1135, 300] on div "Product catalogue" at bounding box center [1134, 307] width 71 height 13
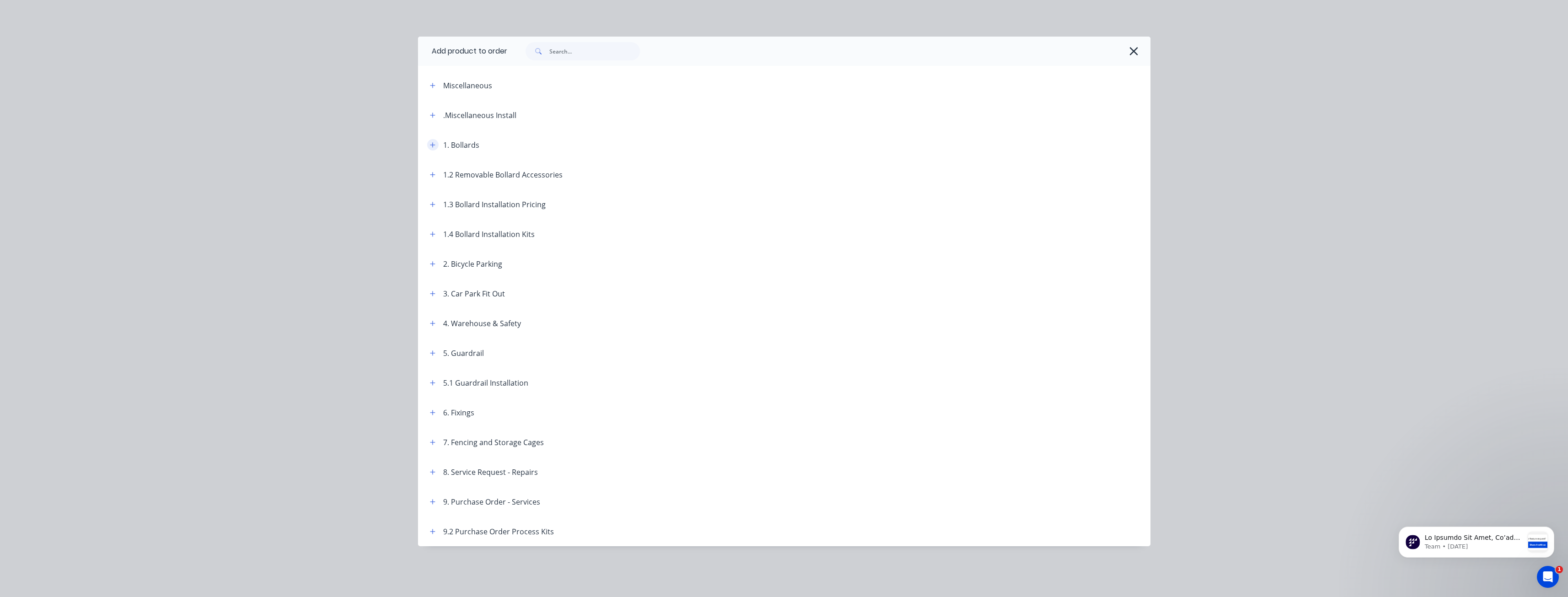
click at [433, 143] on icon "button" at bounding box center [433, 145] width 6 height 6
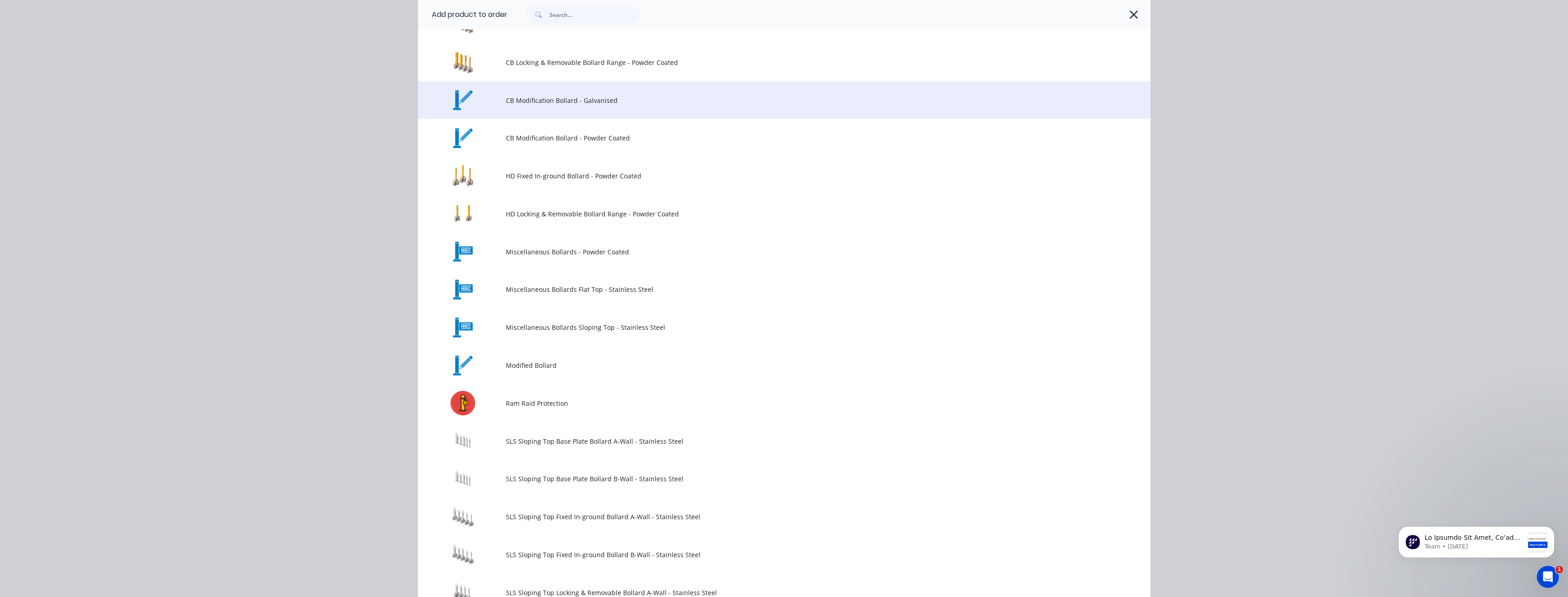
scroll to position [321, 0]
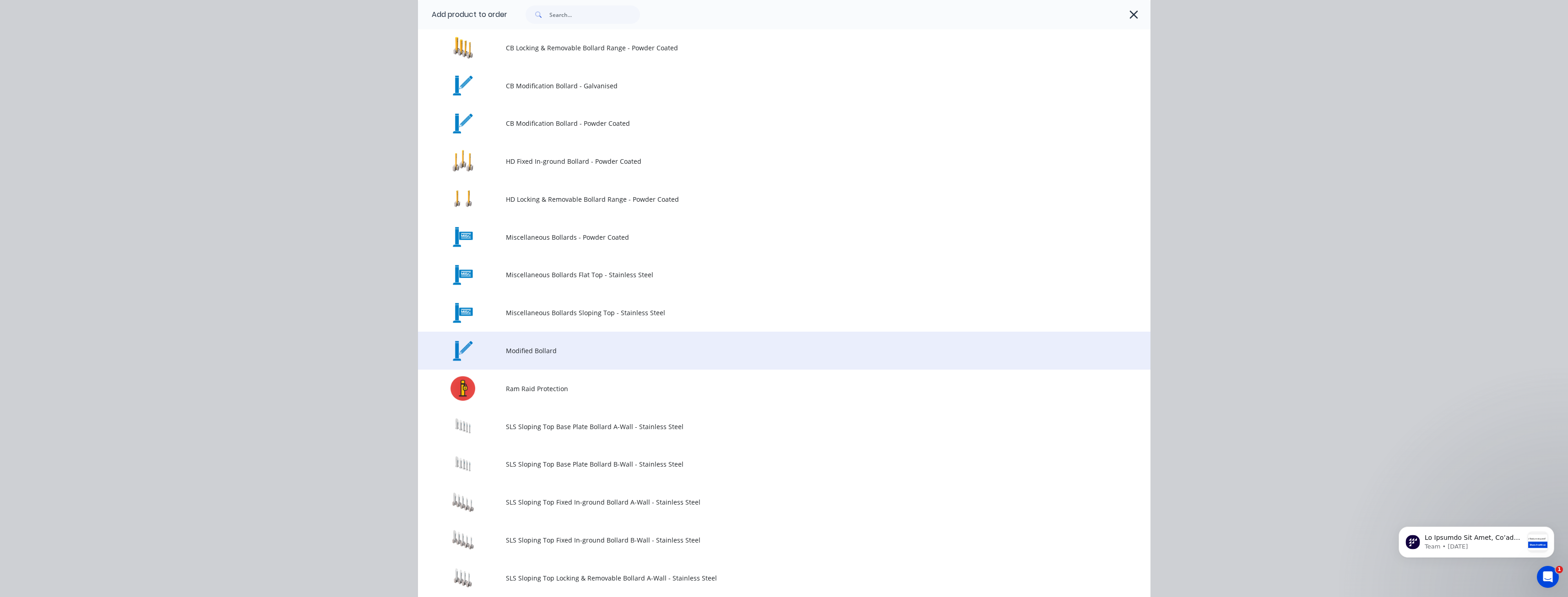
click at [512, 351] on span "Modified Bollard" at bounding box center [764, 351] width 515 height 10
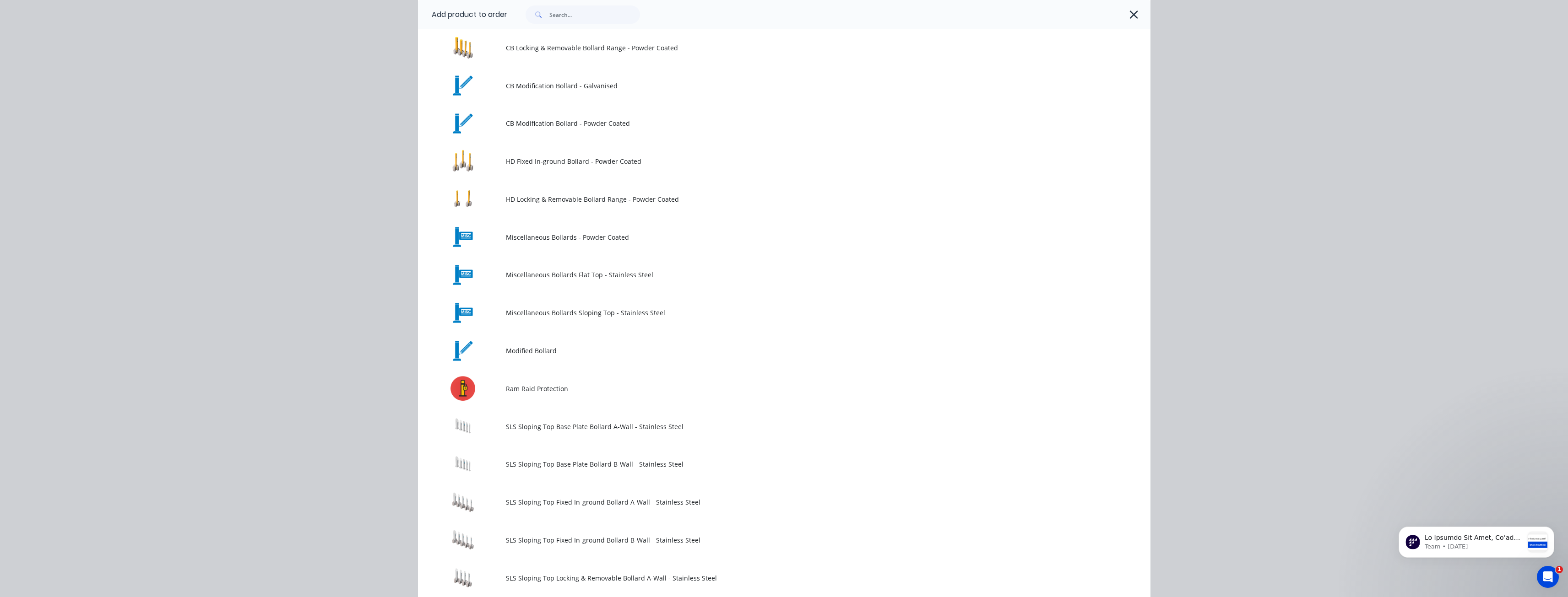
scroll to position [0, 0]
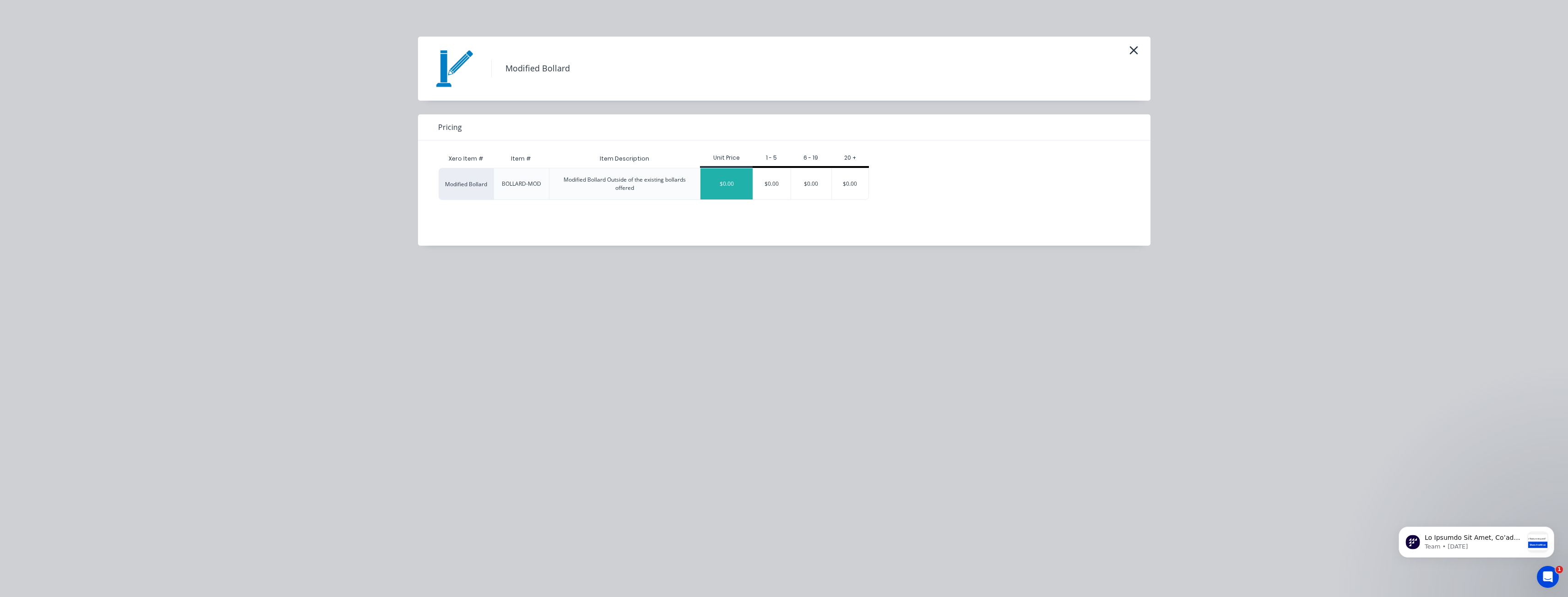
click at [728, 185] on div "$0.00" at bounding box center [726, 184] width 52 height 31
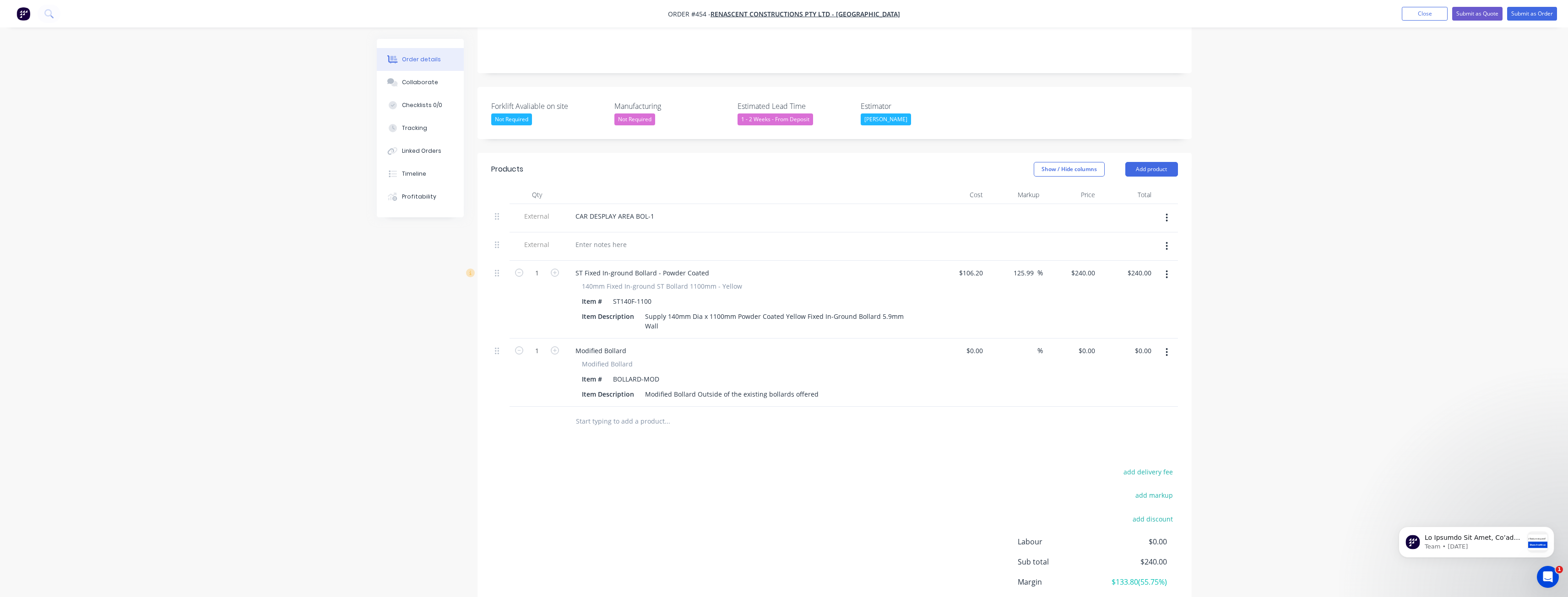
scroll to position [255, 0]
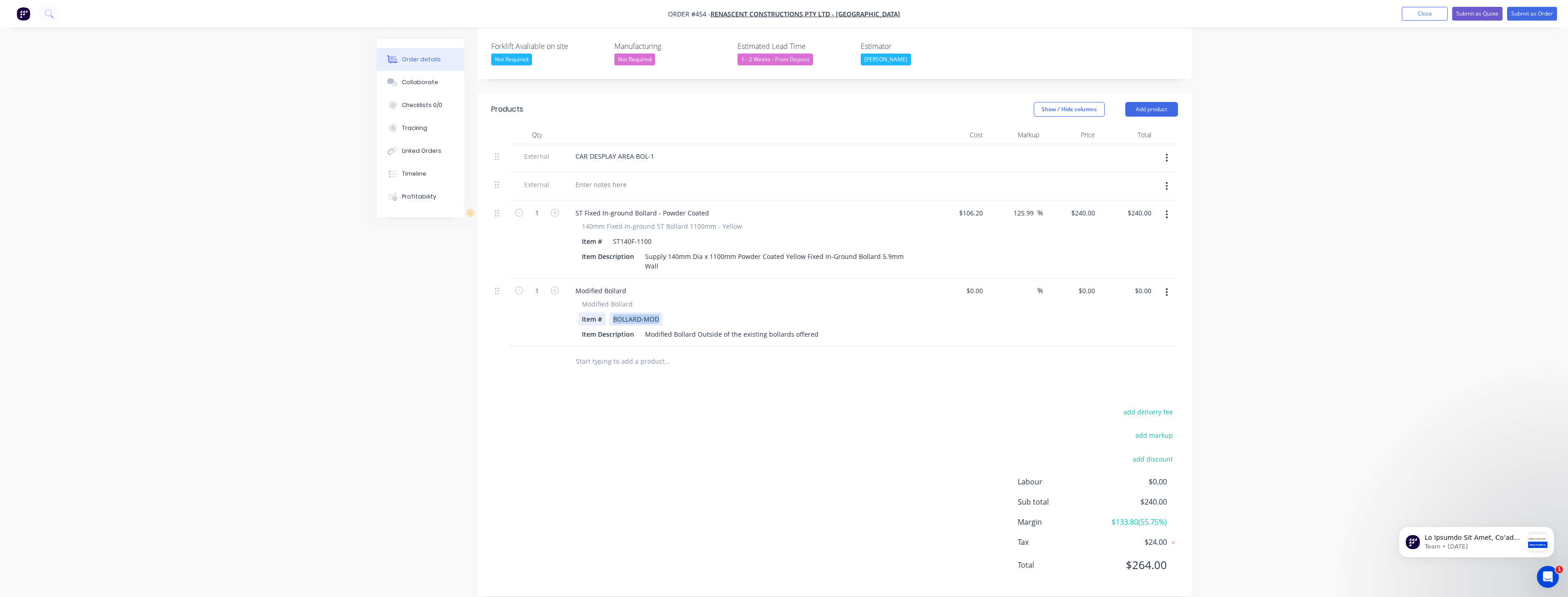
drag, startPoint x: 661, startPoint y: 304, endPoint x: 603, endPoint y: 302, distance: 58.0
click at [603, 313] on div "Item # BOLLARD-MOD" at bounding box center [746, 319] width 335 height 13
drag, startPoint x: 652, startPoint y: 227, endPoint x: 613, endPoint y: 225, distance: 39.1
click at [613, 234] on div "ST140F-1100" at bounding box center [631, 241] width 46 height 13
copy div "ST140F-1100"
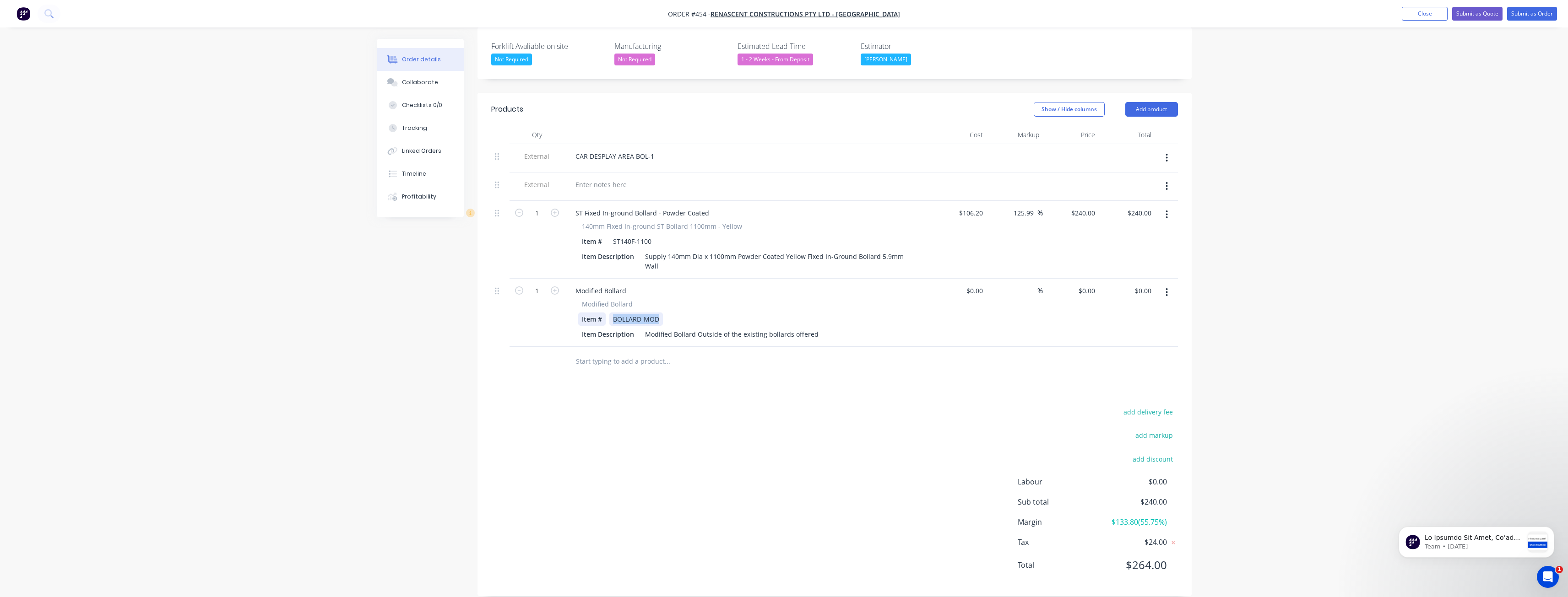
drag, startPoint x: 661, startPoint y: 307, endPoint x: 598, endPoint y: 311, distance: 63.1
click at [598, 313] on div "Item # BOLLARD-MOD" at bounding box center [746, 319] width 335 height 13
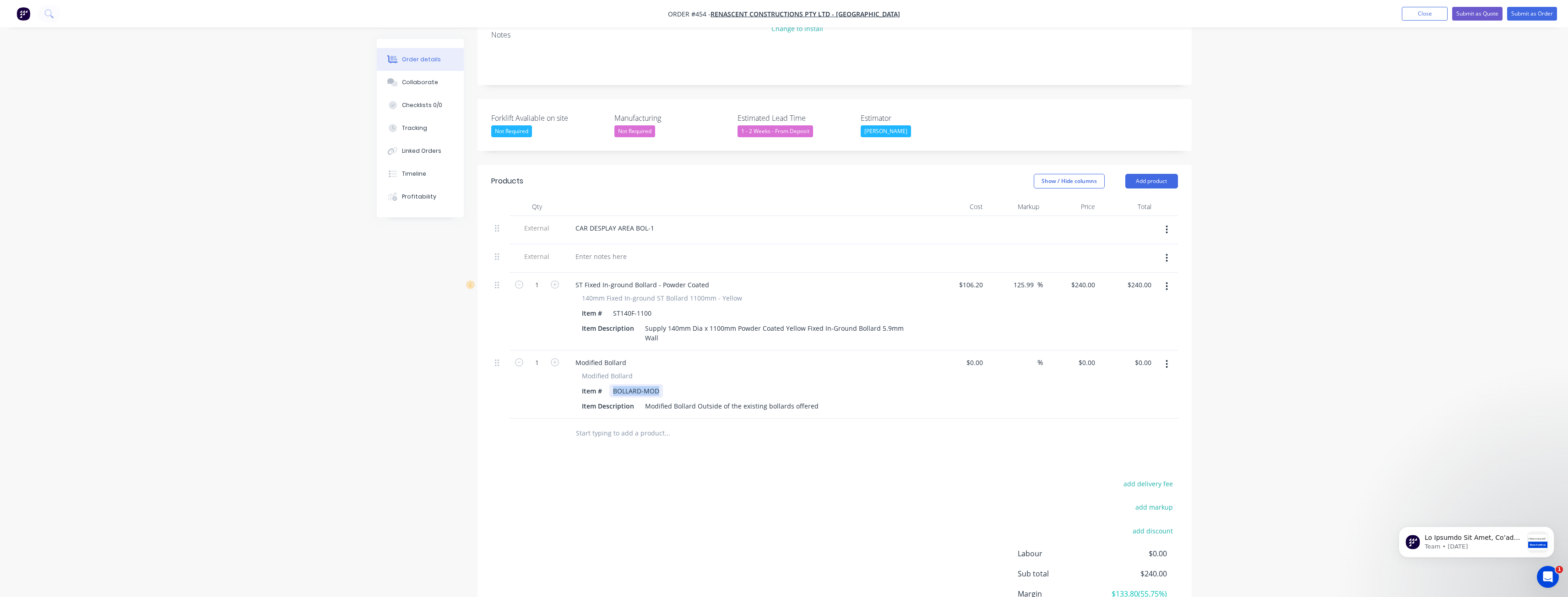
drag, startPoint x: 661, startPoint y: 377, endPoint x: 590, endPoint y: 386, distance: 71.6
click at [587, 385] on div "Modified Bollard Item # BOLLARD-MOD Item Description Modified Bollard Outside o…" at bounding box center [747, 392] width 359 height 42
drag, startPoint x: 813, startPoint y: 393, endPoint x: 630, endPoint y: 405, distance: 183.4
click at [630, 405] on div "Modified Bollard Modified Bollard Item # ST140F-1100 Item Description Modified …" at bounding box center [747, 384] width 366 height 68
drag, startPoint x: 687, startPoint y: 323, endPoint x: 632, endPoint y: 314, distance: 55.7
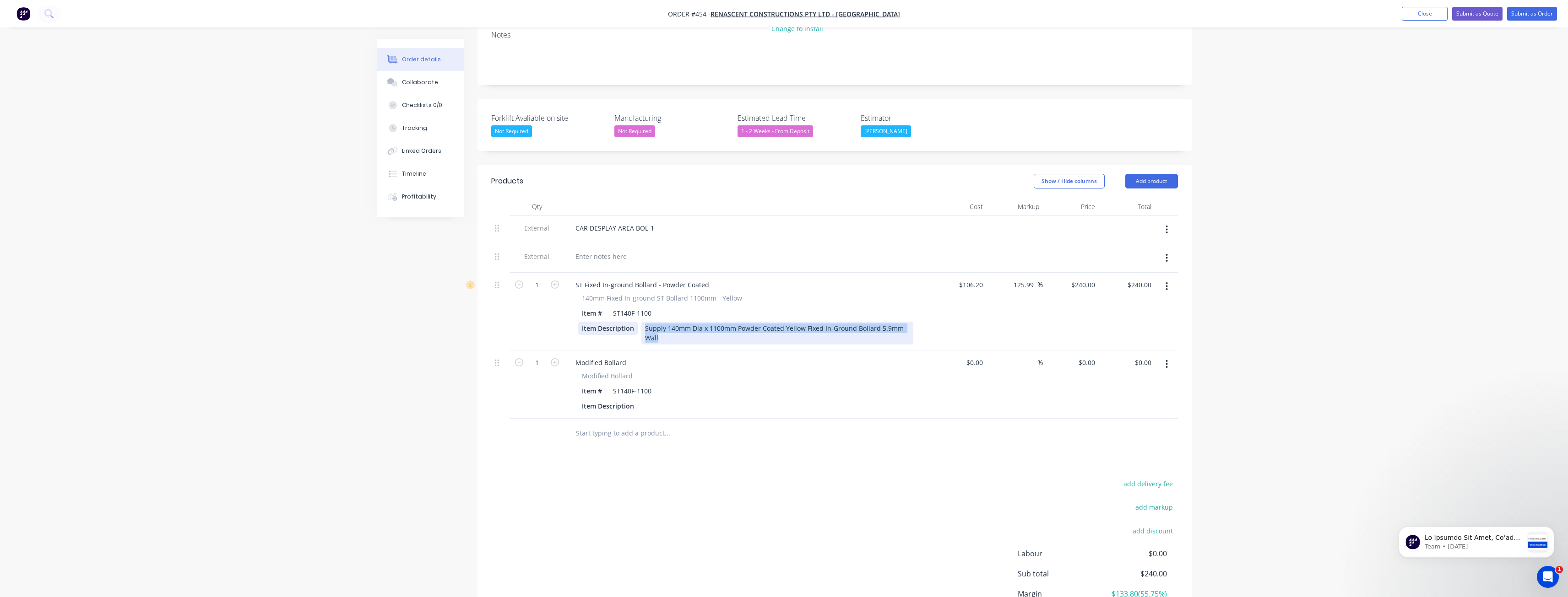
click at [632, 322] on div "Item Description Supply 140mm Dia x 1100mm Powder Coated Yellow Fixed In-Ground…" at bounding box center [746, 333] width 335 height 23
copy div "Supply 140mm Dia x 1100mm Powder Coated Yellow Fixed In-Ground Bollard 5.9mm Wa…"
click at [644, 400] on div at bounding box center [648, 406] width 14 height 13
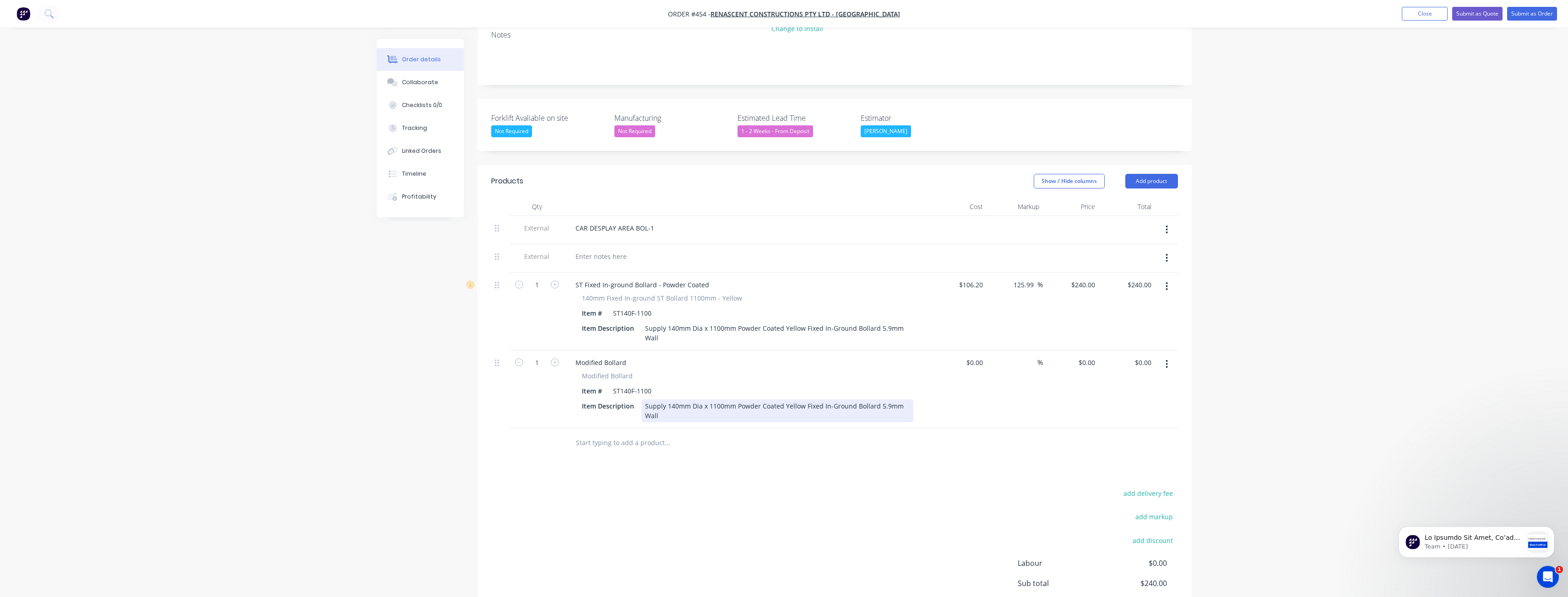
click at [800, 400] on div "Supply 140mm Dia x 1100mm Powder Coated Yellow Fixed In-Ground Bollard 5.9mm Wa…" at bounding box center [777, 411] width 272 height 23
click at [1167, 282] on icon "button" at bounding box center [1166, 286] width 2 height 8
click at [1112, 359] on div "Delete" at bounding box center [1134, 365] width 71 height 13
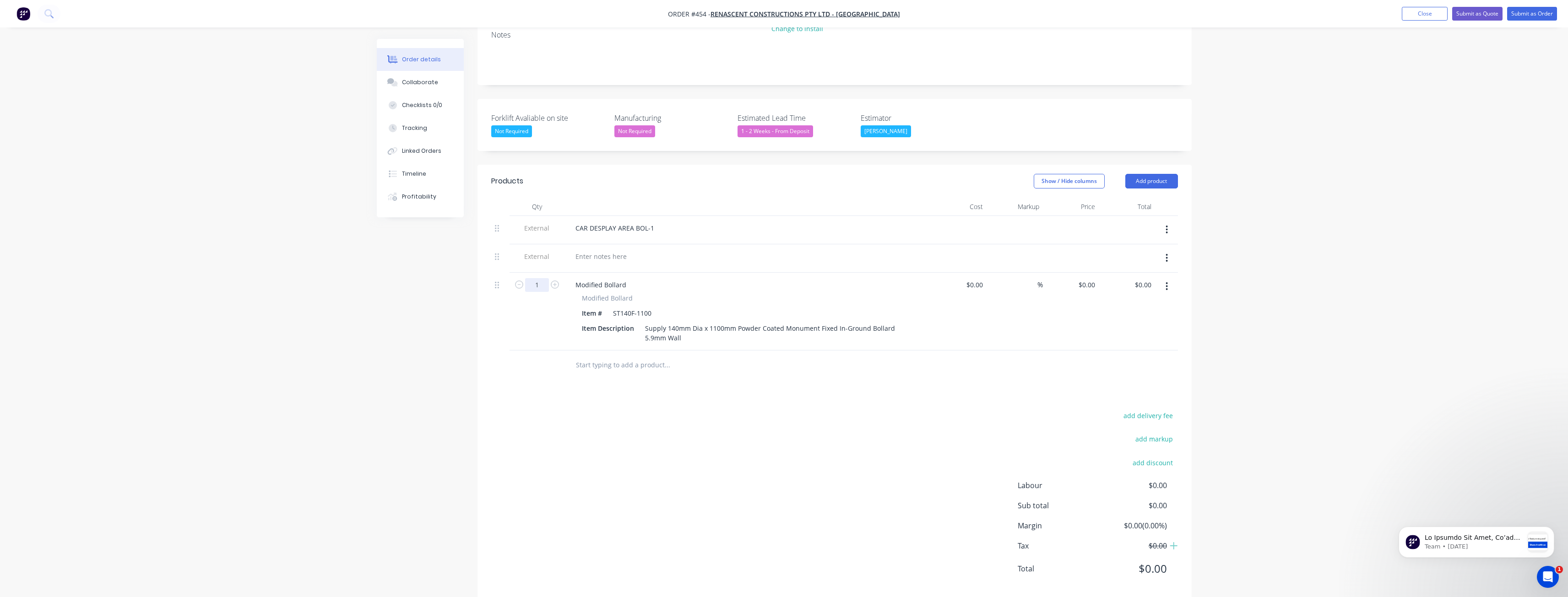
click at [543, 279] on input "1" at bounding box center [537, 286] width 24 height 14
type input "24"
click at [518, 372] on div "Products Show / Hide columns Add product Qty Cost Markup Price Total External C…" at bounding box center [834, 382] width 714 height 435
click at [1091, 279] on input "0" at bounding box center [1093, 285] width 10 height 13
type input "$240.00"
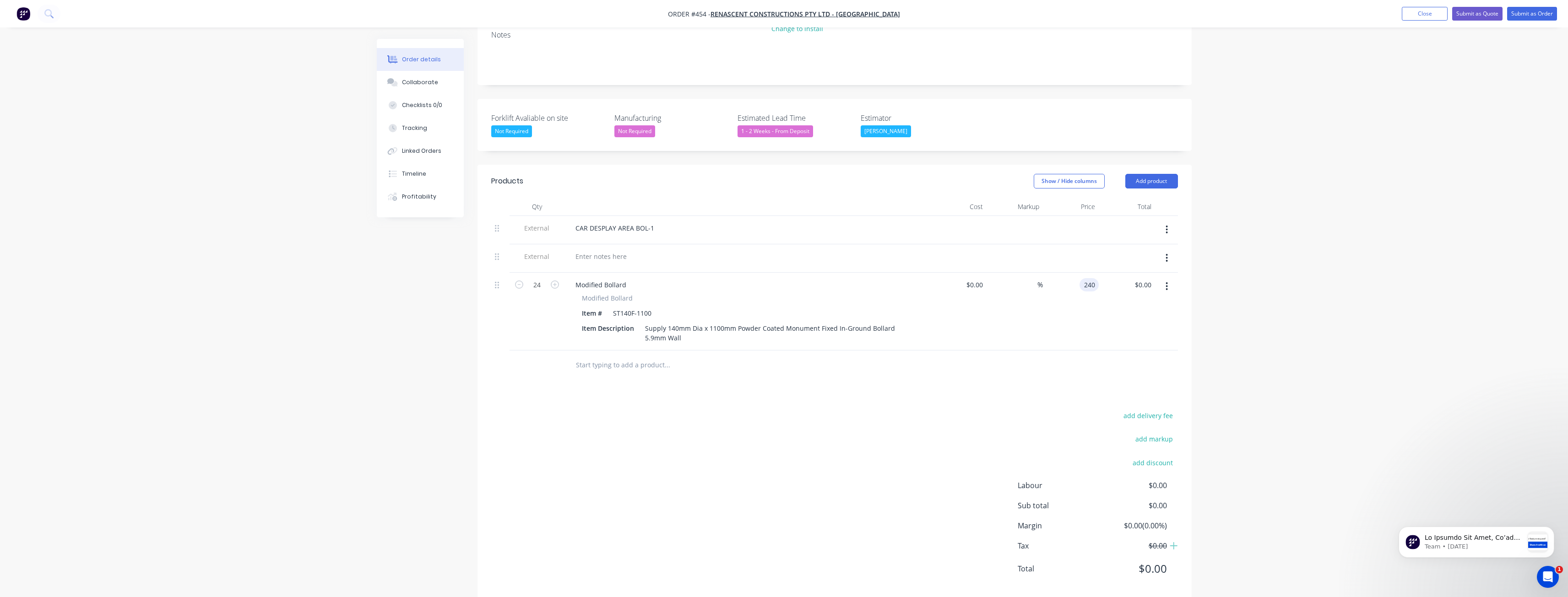
type input "$5,760.00"
click at [750, 435] on div "add delivery fee add markup add discount Labour $0.00 Sub total $0.00 Margin $0…" at bounding box center [834, 498] width 687 height 176
click at [1148, 174] on button "Add product" at bounding box center [1151, 181] width 52 height 15
click at [1122, 197] on div "Product catalogue" at bounding box center [1134, 204] width 71 height 13
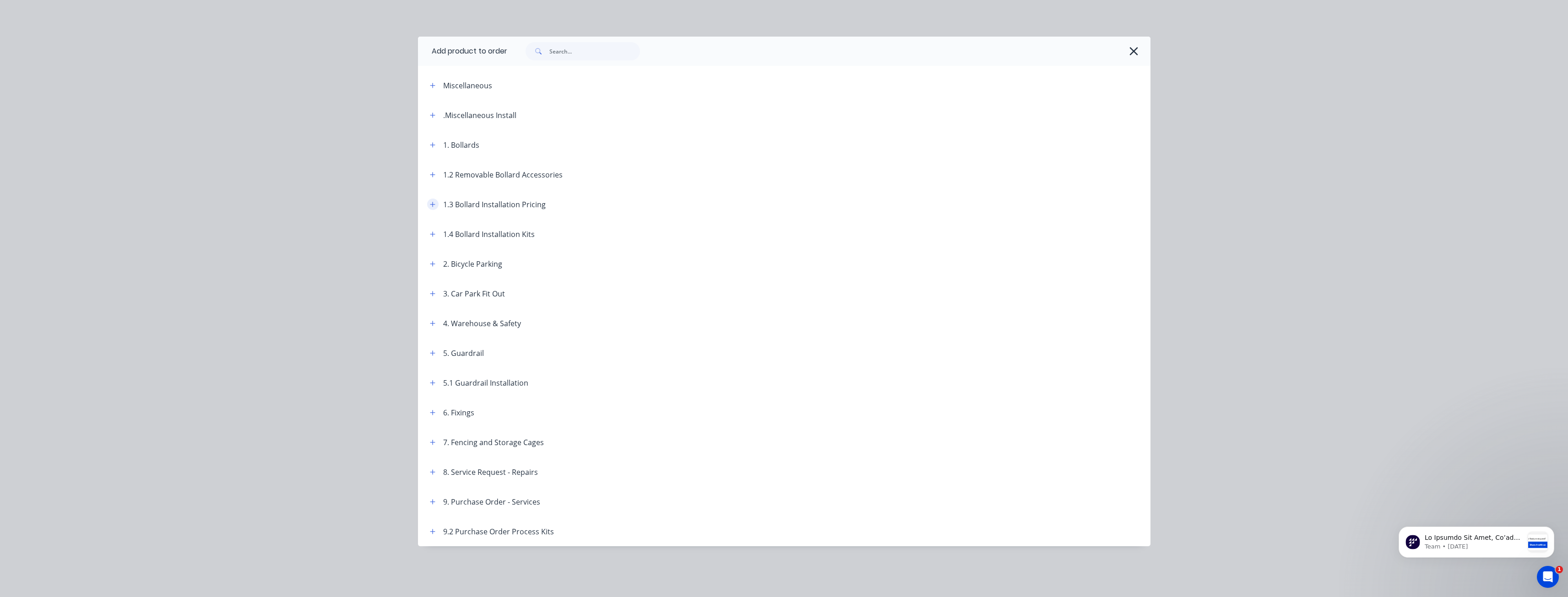
click at [433, 203] on icon "button" at bounding box center [432, 204] width 5 height 5
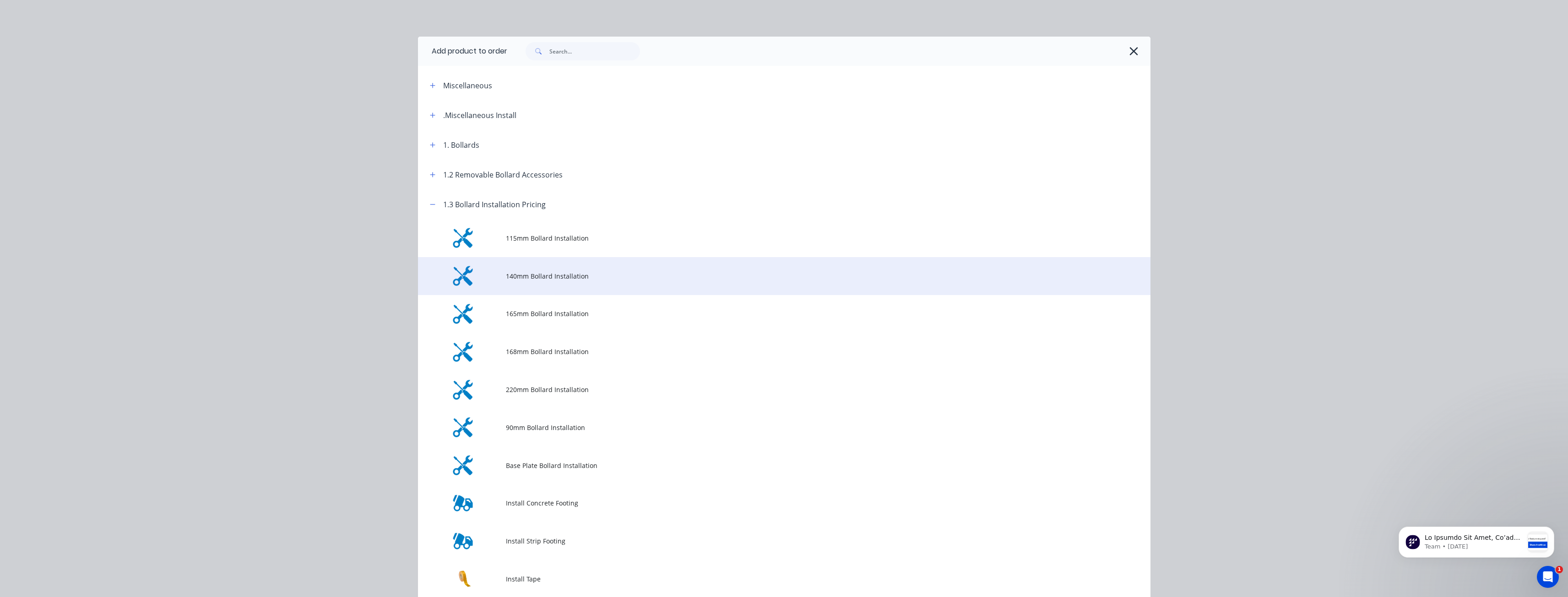
click at [540, 269] on td "140mm Bollard Installation" at bounding box center [828, 276] width 645 height 38
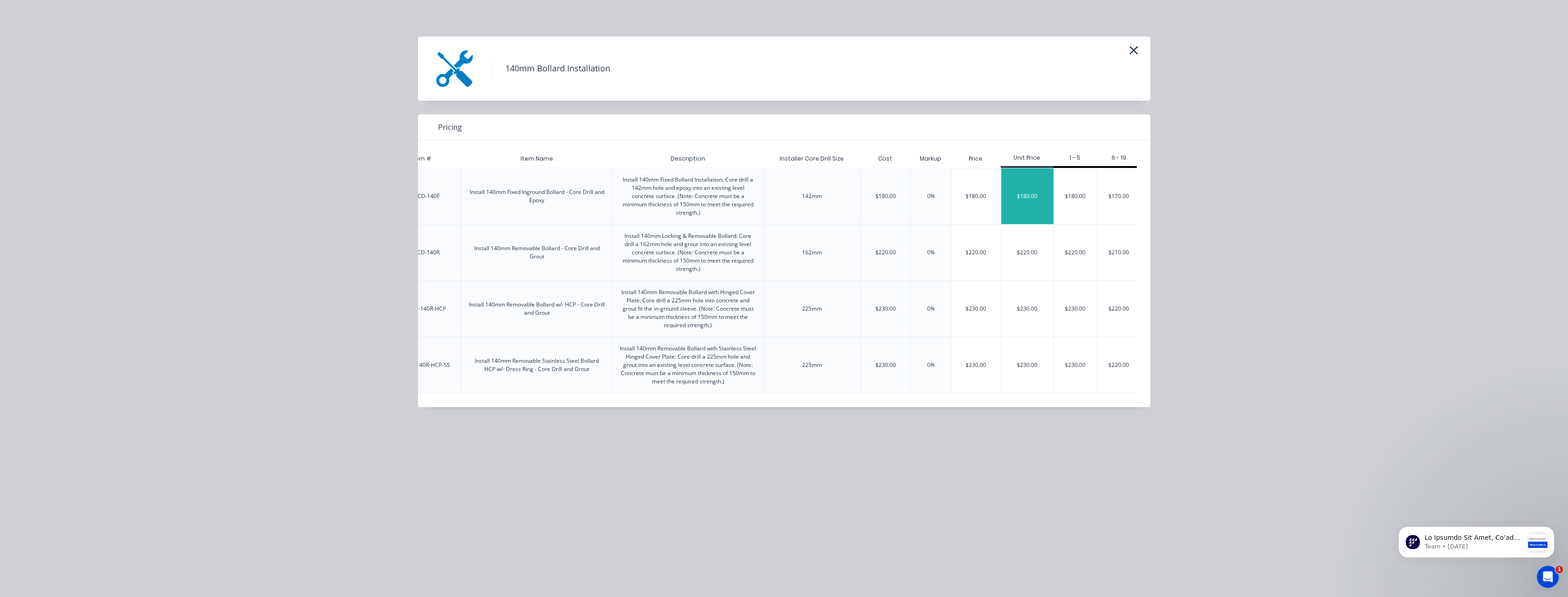
scroll to position [0, 115]
click at [1108, 192] on div "$170.00" at bounding box center [1114, 197] width 43 height 56
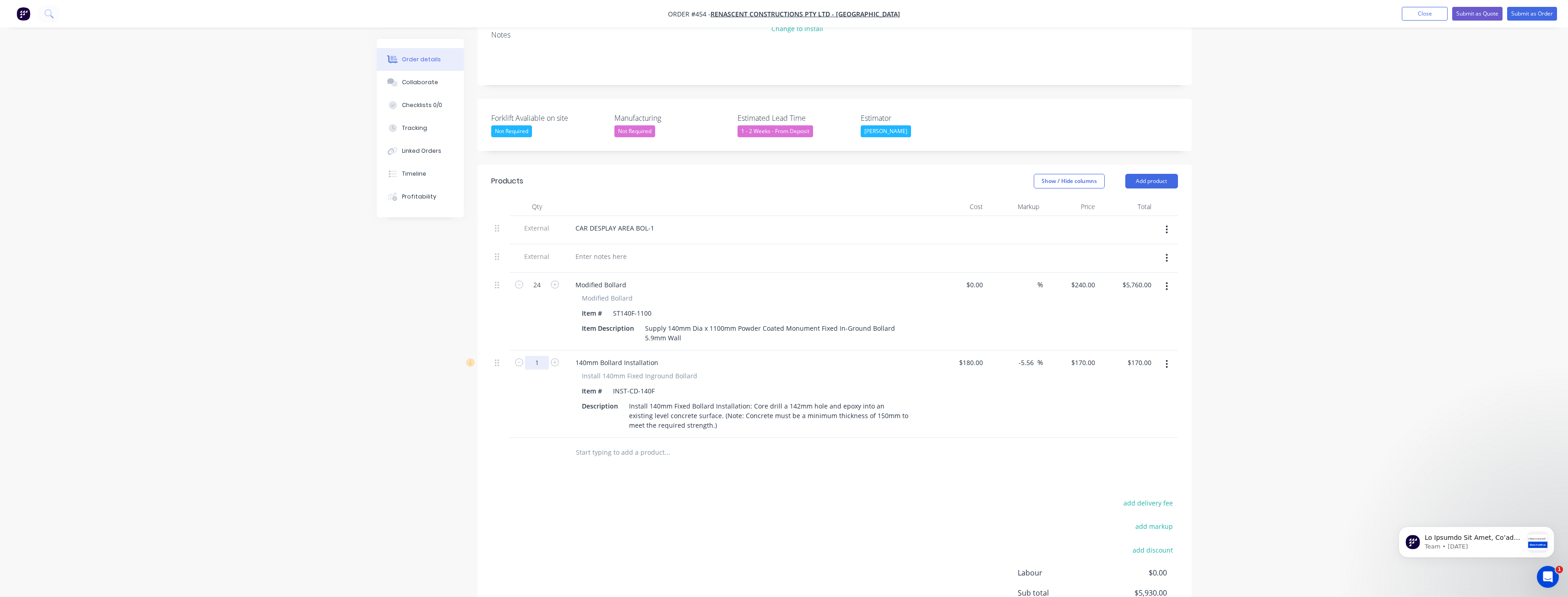
click at [540, 356] on input "1" at bounding box center [537, 363] width 24 height 14
type input "24"
type input "$4,080.00"
click at [500, 500] on div "add delivery fee add markup add discount Labour $0.00 Sub total $9,840.00 Margi…" at bounding box center [834, 585] width 687 height 176
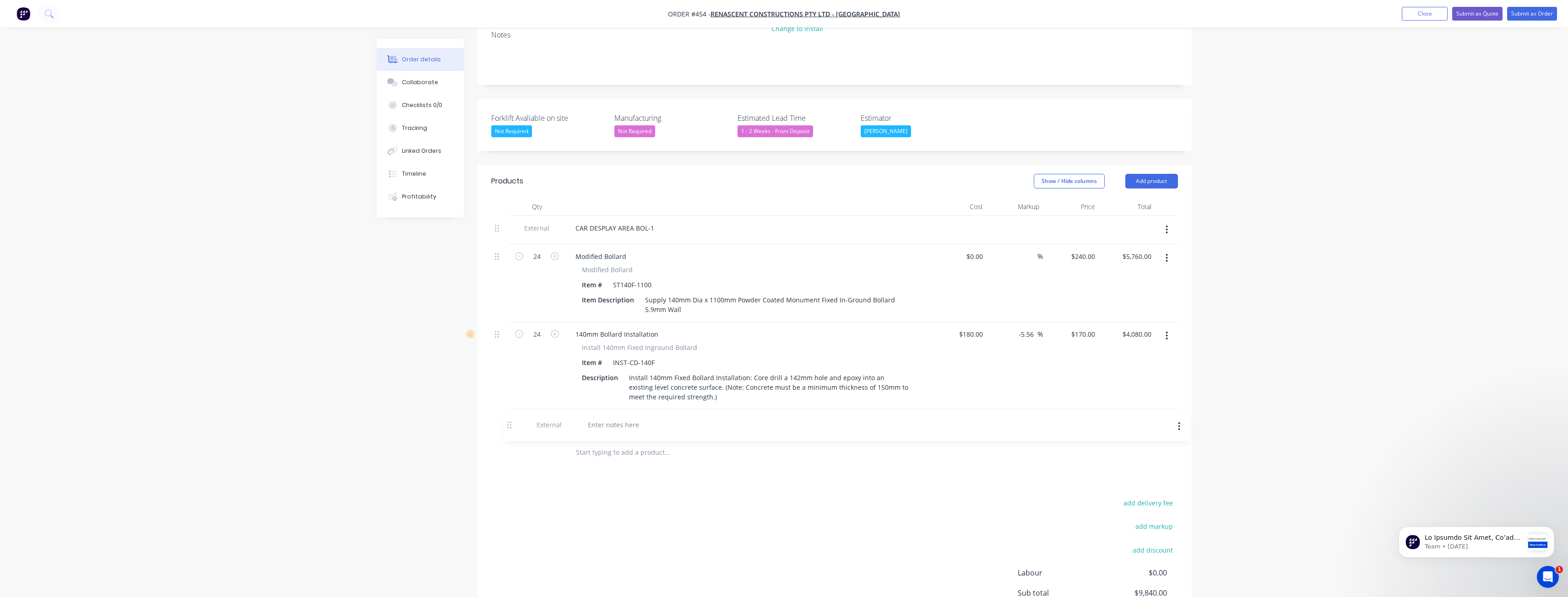
drag, startPoint x: 497, startPoint y: 243, endPoint x: 512, endPoint y: 423, distance: 180.6
click at [512, 423] on div "External CAR DESPLAY AREA BOL-1 External 24 Modified Bollard Modified Bollard I…" at bounding box center [834, 327] width 687 height 222
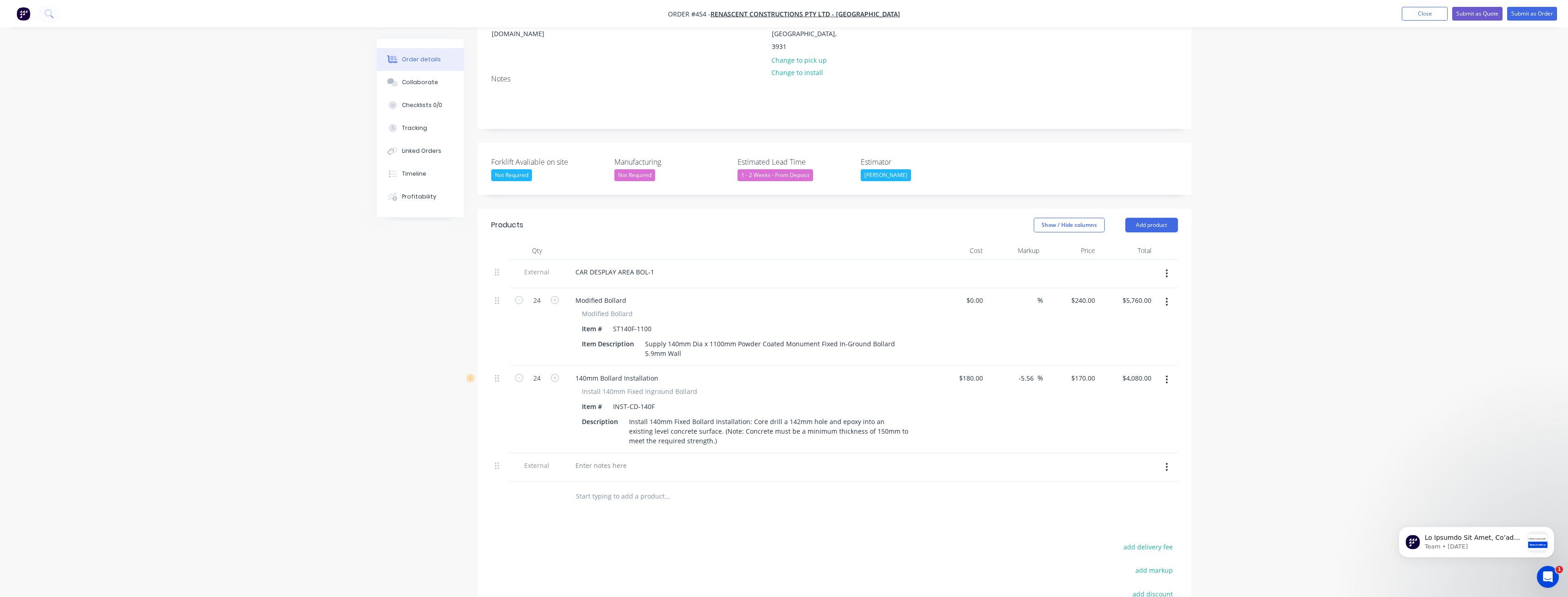
scroll to position [137, 0]
click at [1147, 220] on button "Add product" at bounding box center [1151, 227] width 52 height 15
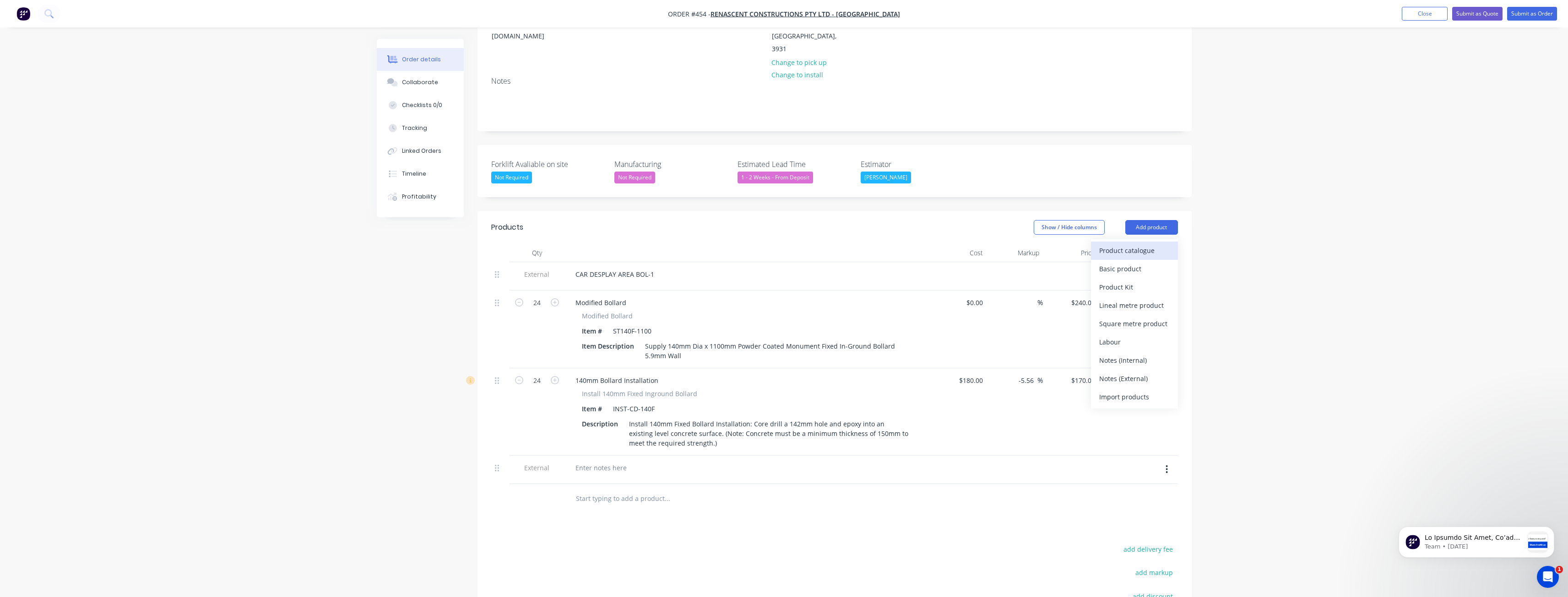
click at [1135, 244] on div "Product catalogue" at bounding box center [1134, 251] width 71 height 13
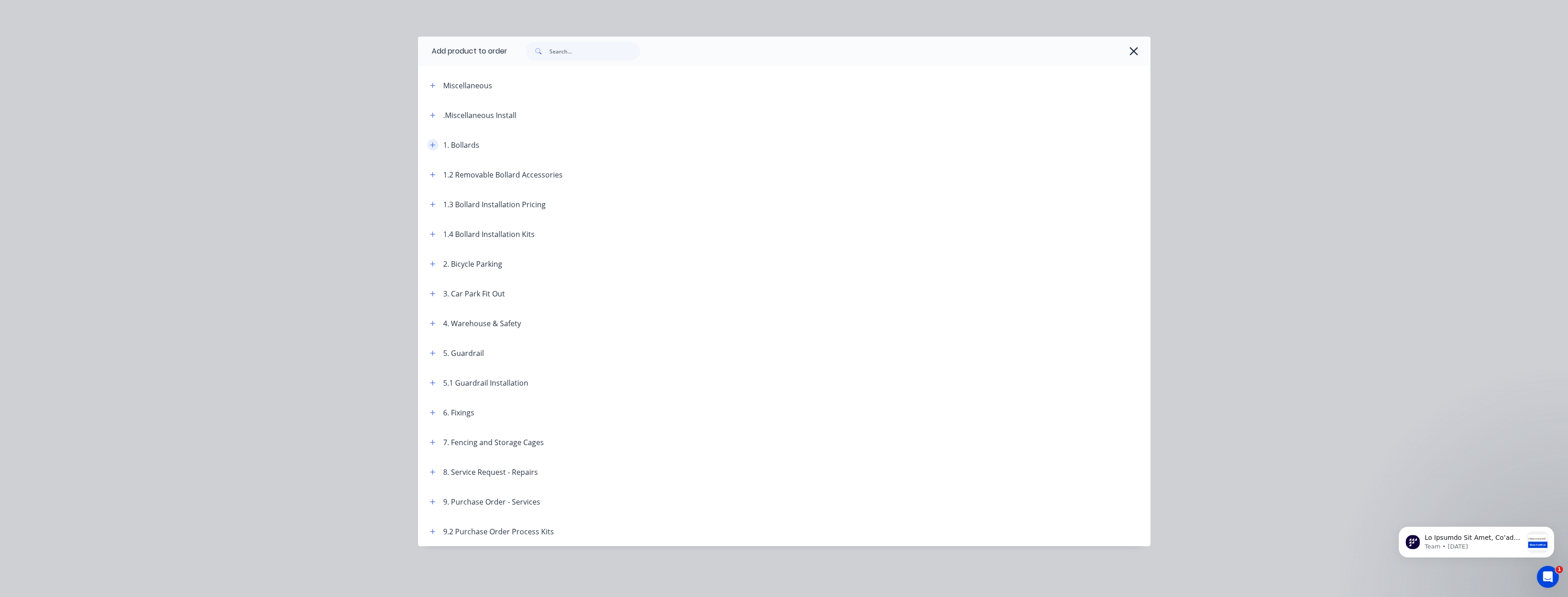
click at [433, 143] on icon "button" at bounding box center [433, 145] width 6 height 6
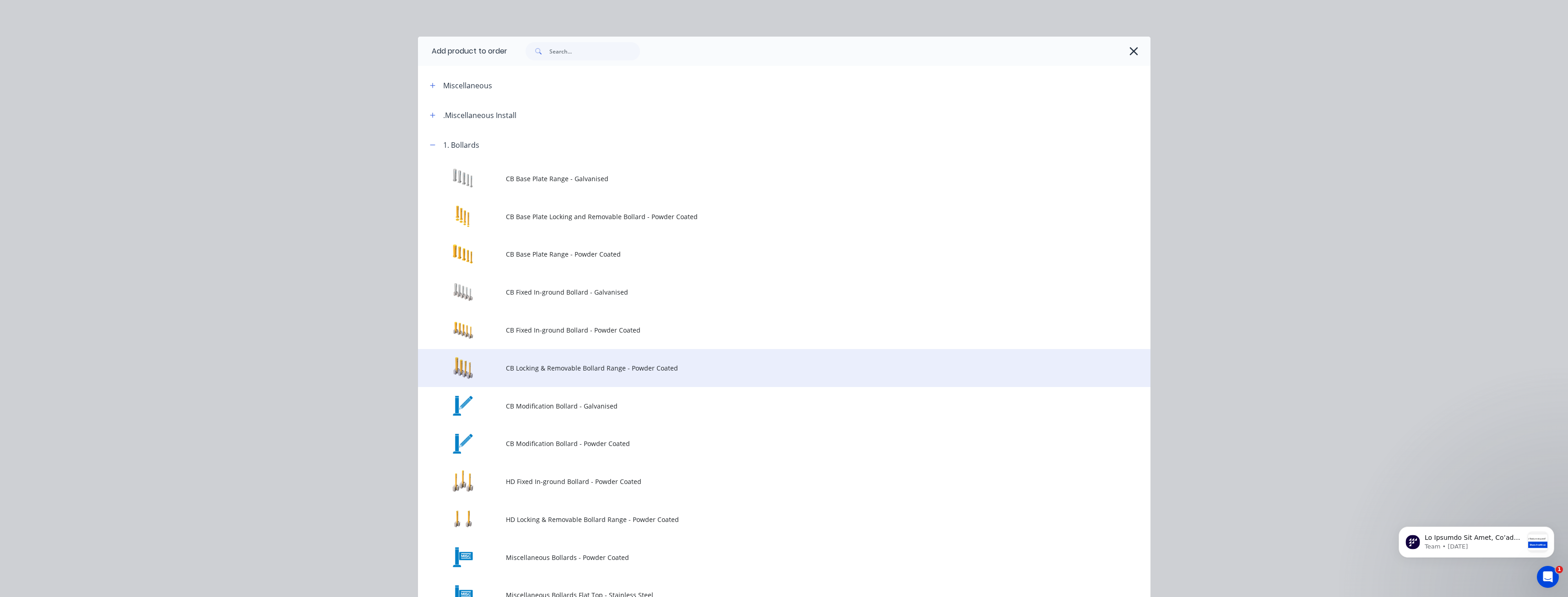
click at [570, 372] on span "CB Locking & Removable Bollard Range - Powder Coated" at bounding box center [764, 368] width 515 height 10
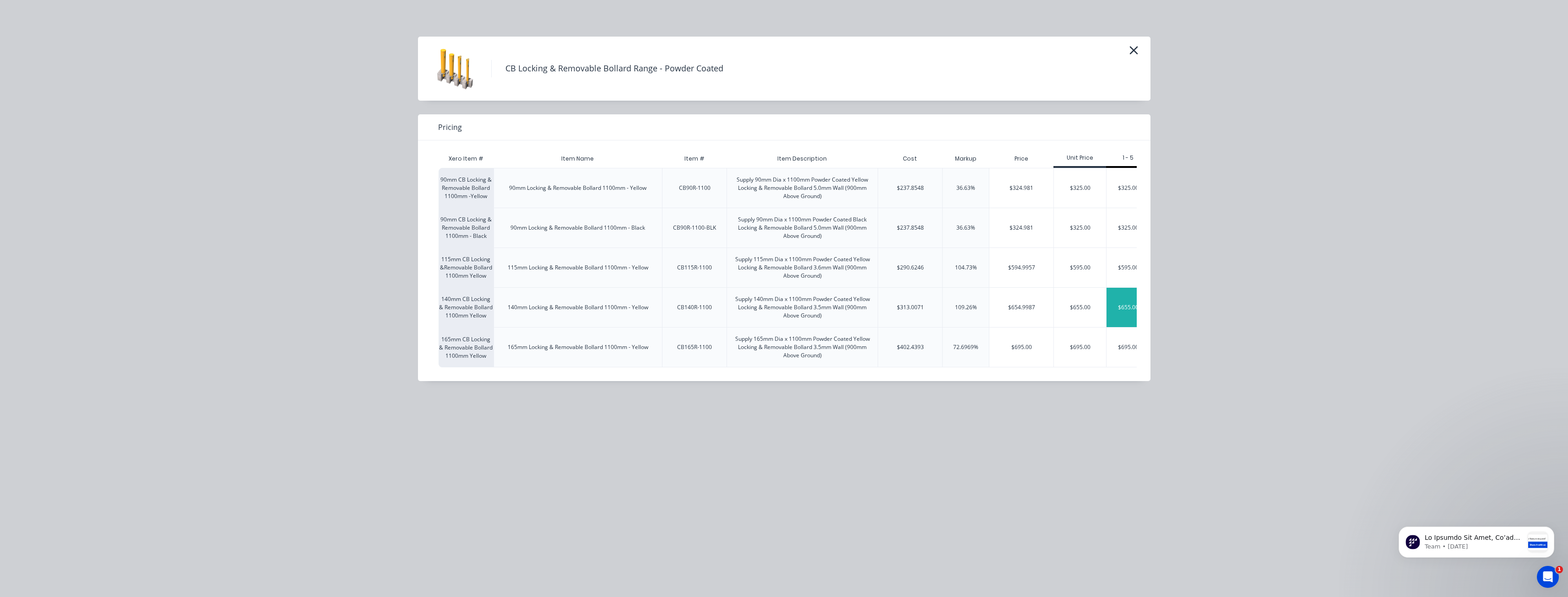
click at [1117, 302] on div "$655.00" at bounding box center [1128, 307] width 43 height 39
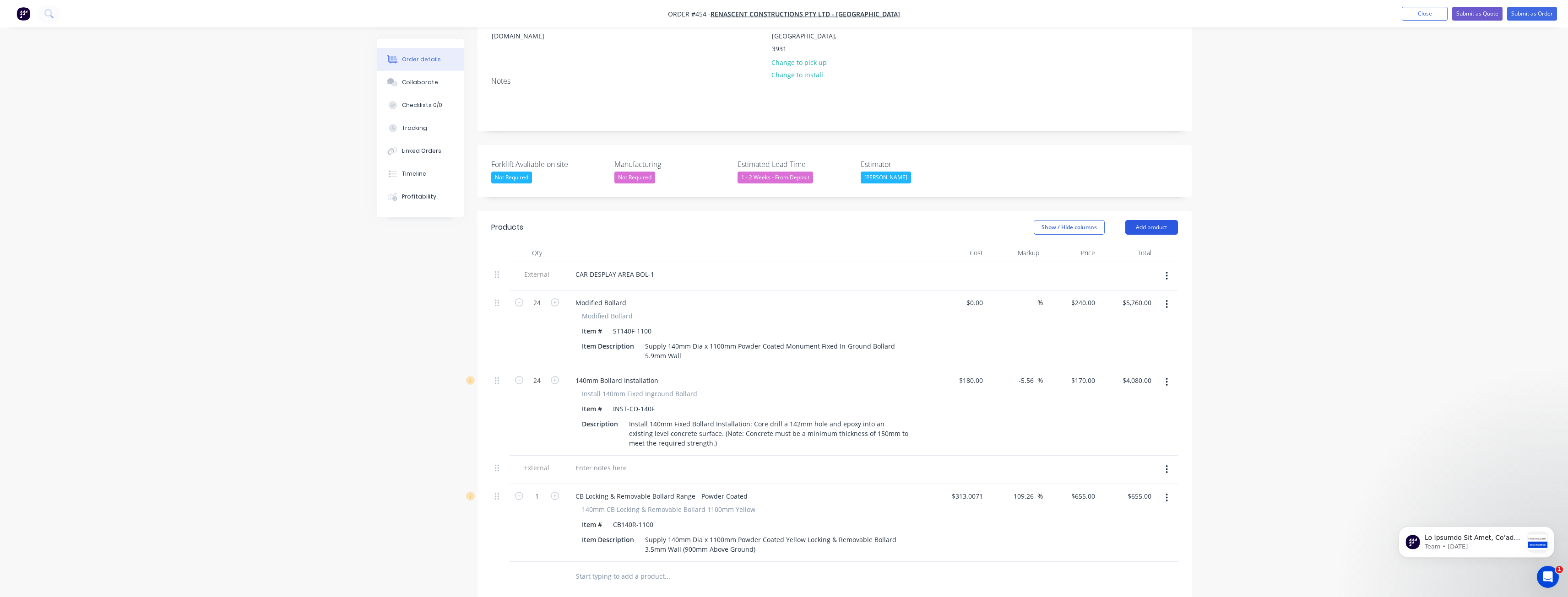
click at [1143, 220] on button "Add product" at bounding box center [1151, 227] width 52 height 15
click at [1137, 244] on div "Product catalogue" at bounding box center [1134, 251] width 71 height 13
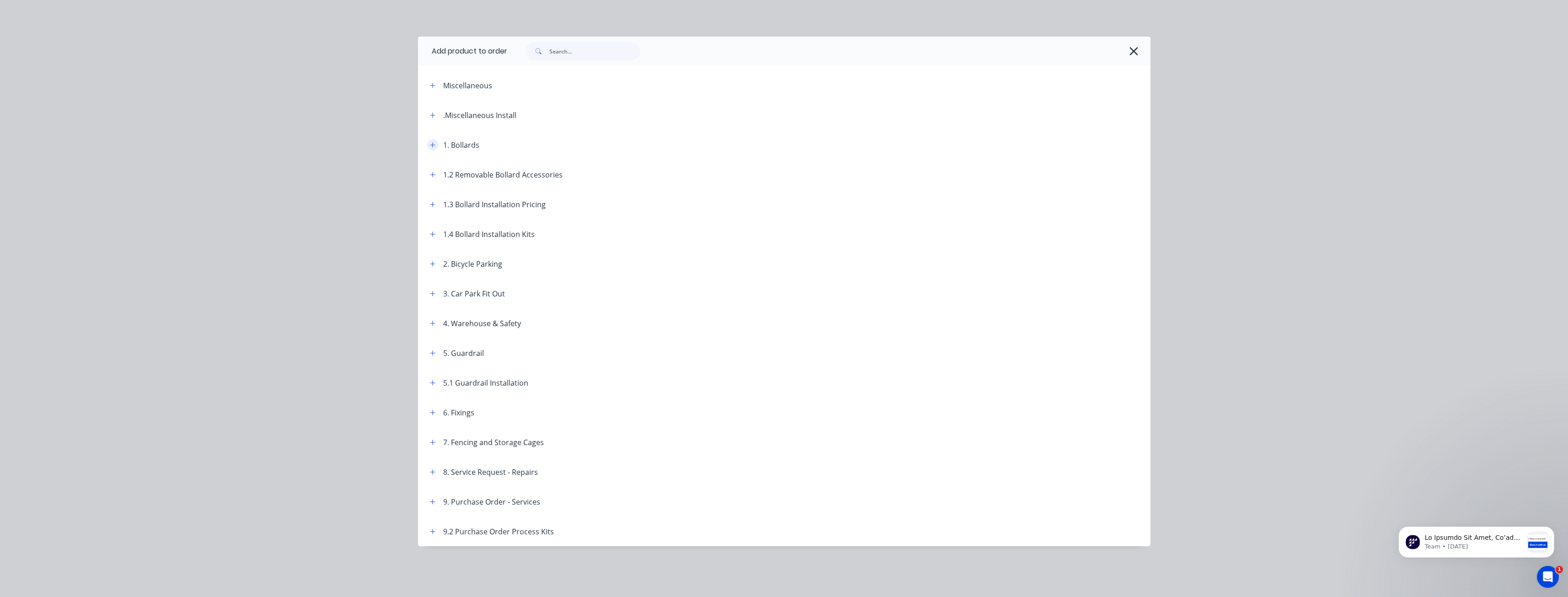
click at [434, 142] on icon "button" at bounding box center [433, 145] width 6 height 6
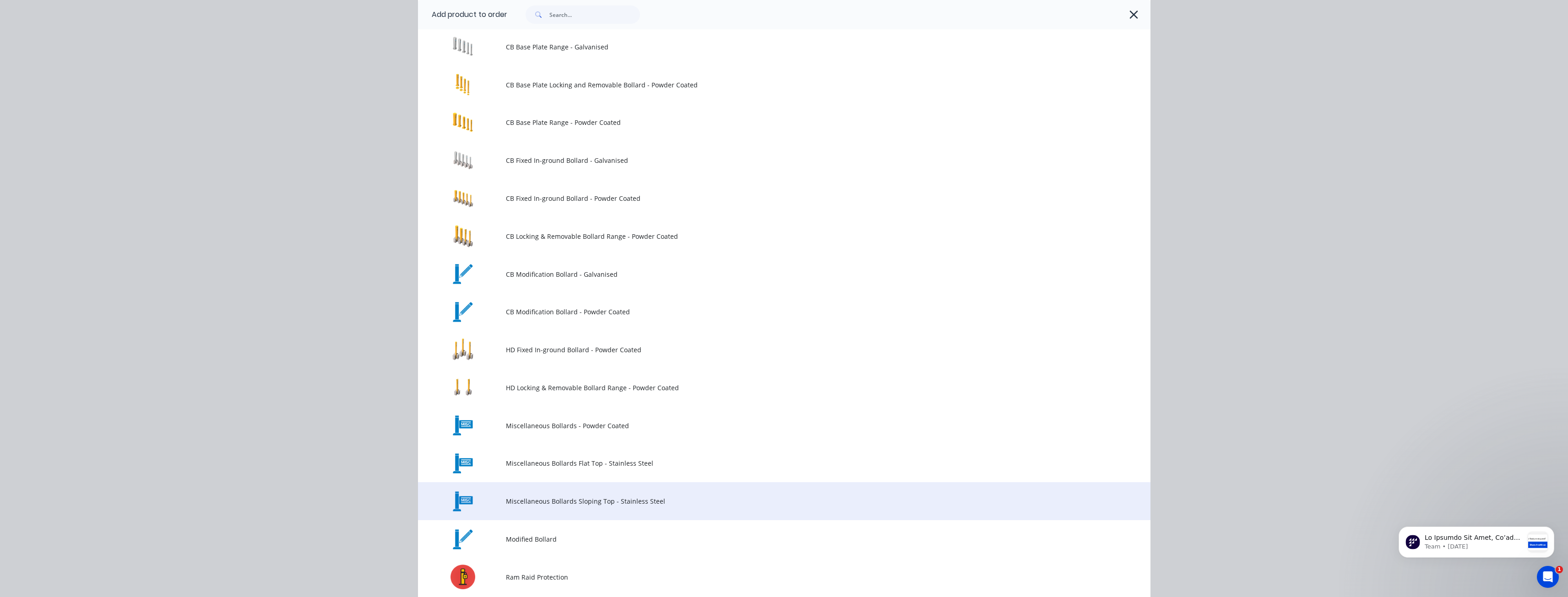
scroll to position [137, 0]
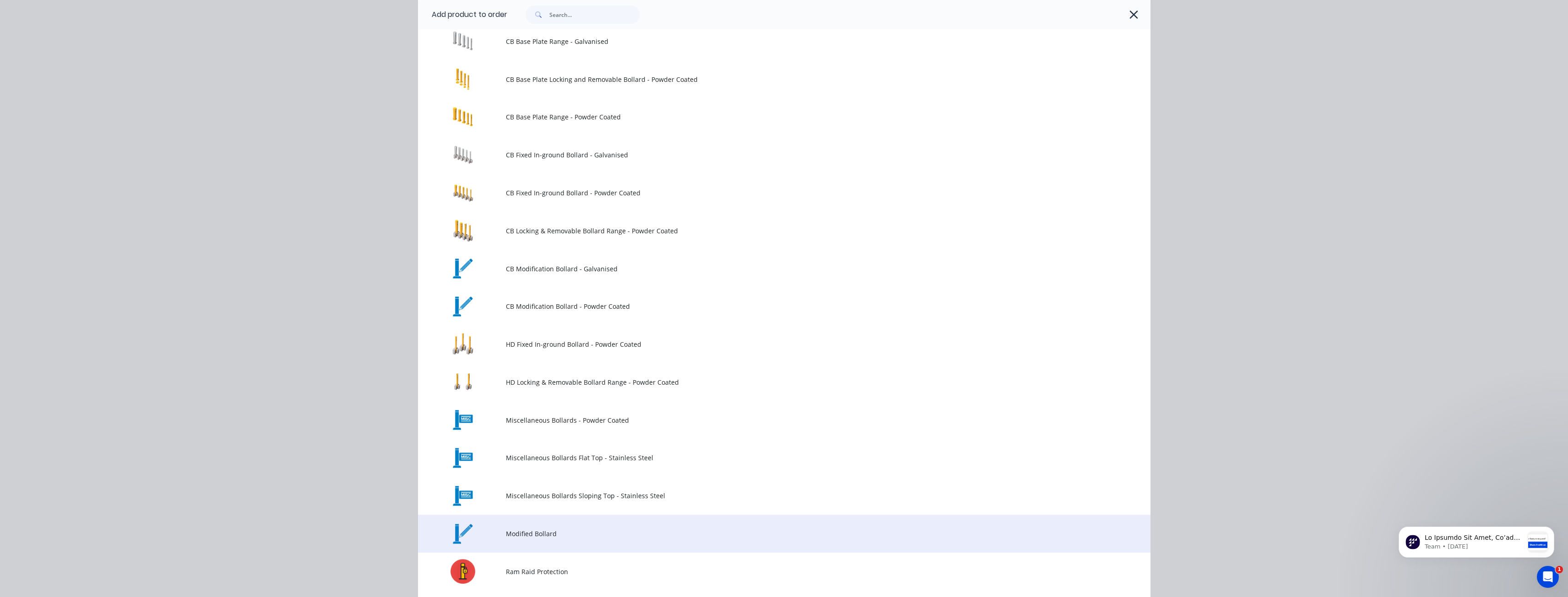
click at [515, 530] on span "Modified Bollard" at bounding box center [764, 534] width 515 height 10
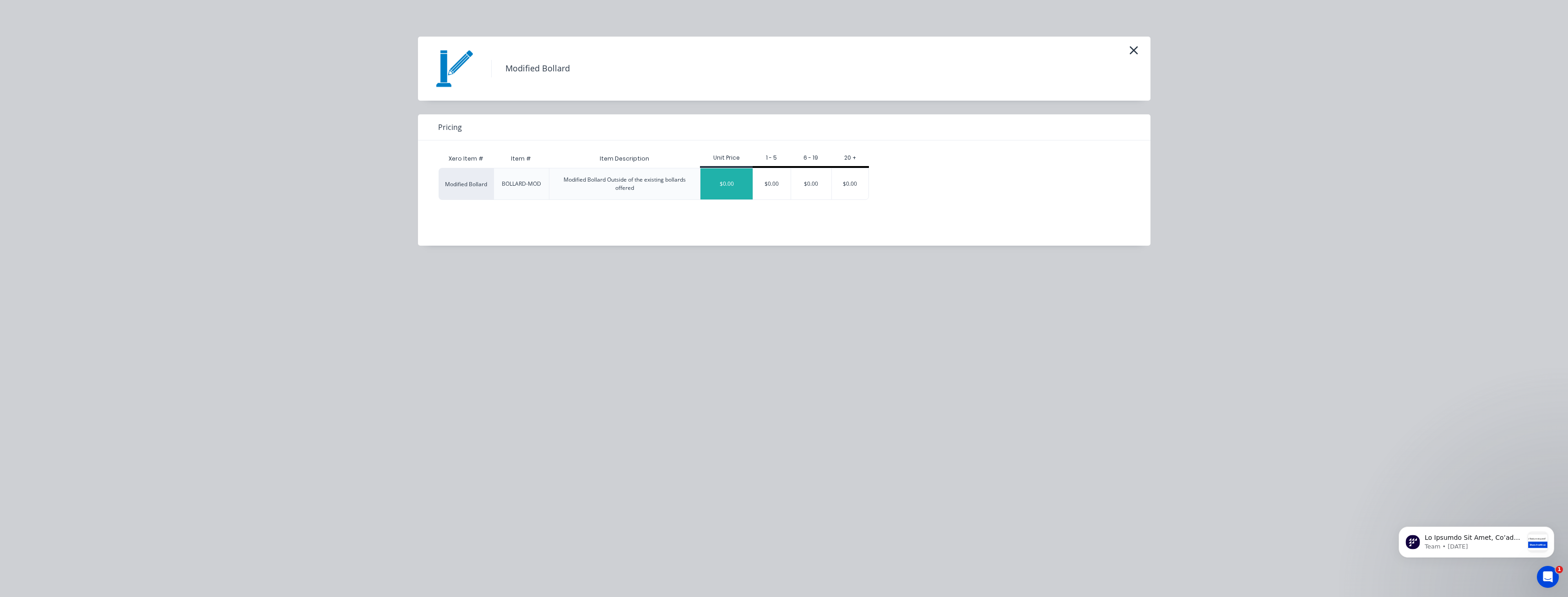
click at [729, 178] on div "$0.00" at bounding box center [726, 184] width 52 height 31
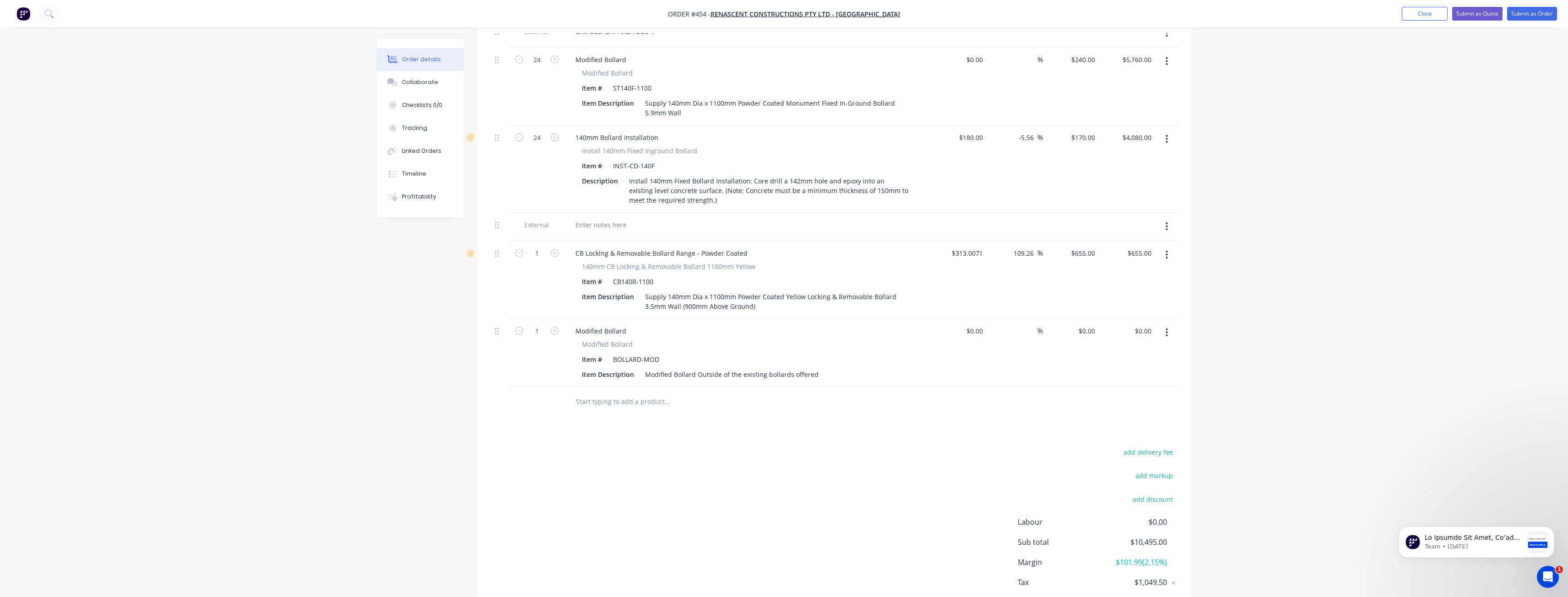
scroll to position [412, 0]
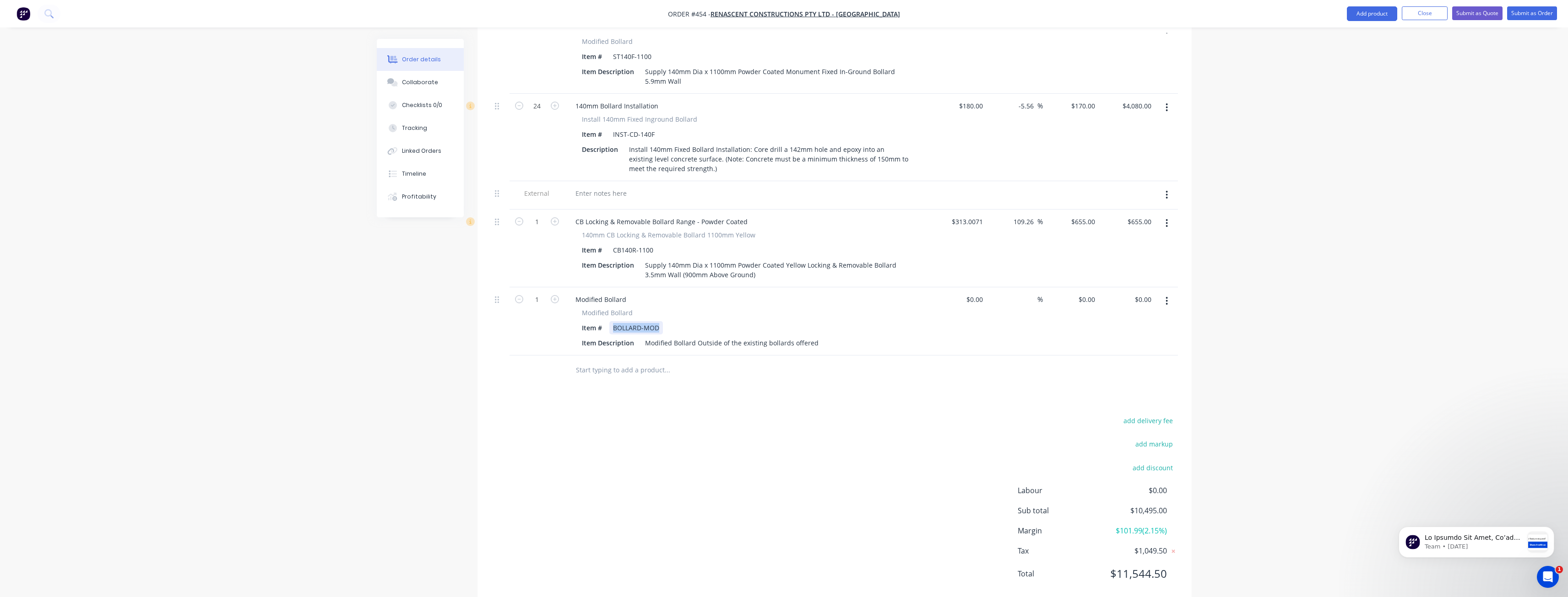
drag, startPoint x: 662, startPoint y: 314, endPoint x: 608, endPoint y: 316, distance: 54.0
click at [608, 321] on div "Item # BOLLARD-MOD" at bounding box center [746, 328] width 335 height 13
drag, startPoint x: 654, startPoint y: 237, endPoint x: 578, endPoint y: 241, distance: 76.1
click at [578, 244] on div "Item # CB140R-1100" at bounding box center [746, 250] width 335 height 13
copy div "CB140R-1100"
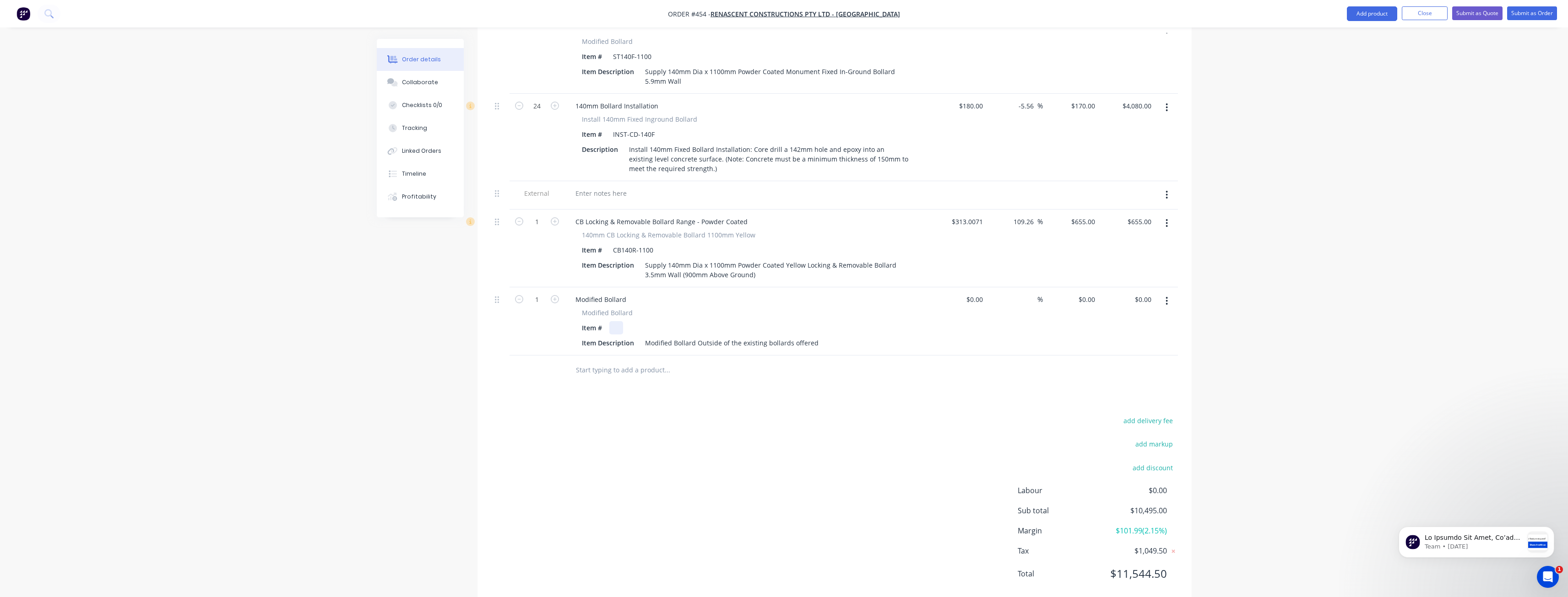
click at [613, 321] on div at bounding box center [616, 328] width 14 height 13
drag, startPoint x: 816, startPoint y: 328, endPoint x: 642, endPoint y: 335, distance: 174.1
click at [642, 337] on div "Modified Bollard Outside of the existing bollards offered" at bounding box center [732, 343] width 181 height 13
drag, startPoint x: 761, startPoint y: 261, endPoint x: 647, endPoint y: 252, distance: 114.4
click at [647, 258] on div "Item Description Supply 140mm Dia x 1100mm Powder Coated Yellow Locking & Remov…" at bounding box center [746, 269] width 335 height 23
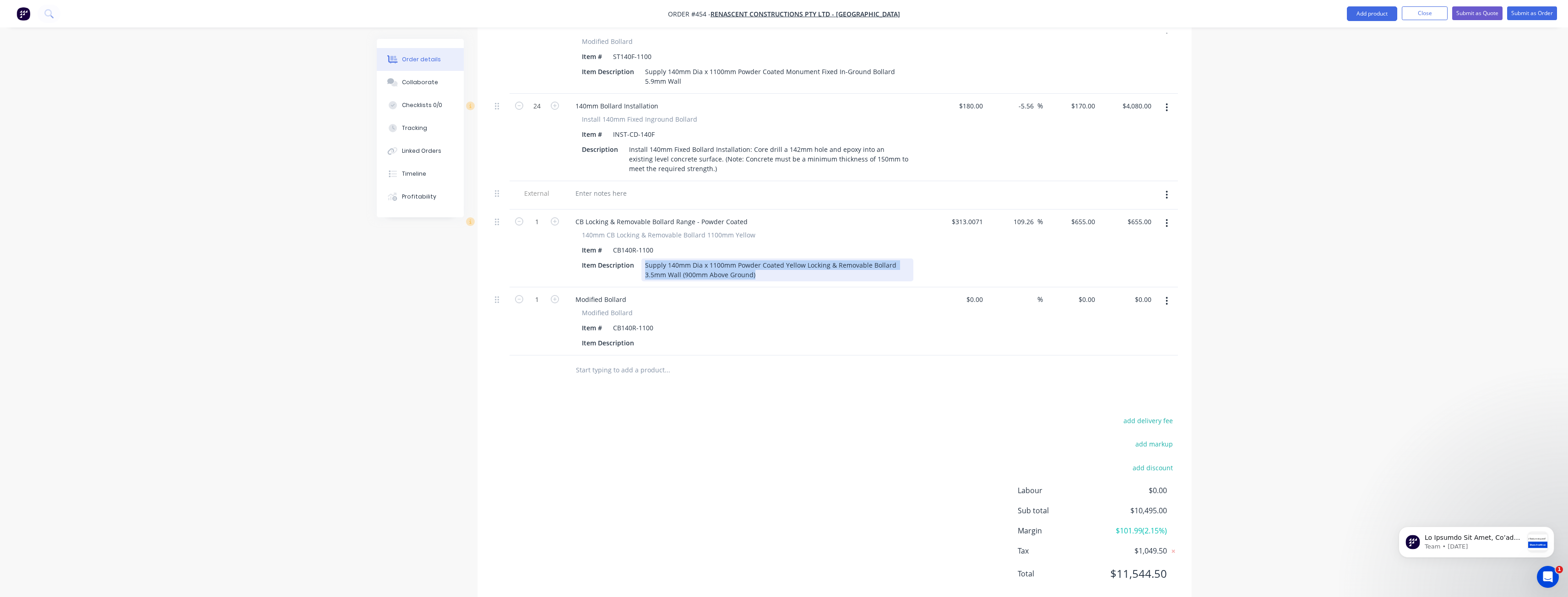
copy div "Supply 140mm Dia x 1100mm Powder Coated Yellow Locking & Removable Bollard 3.5m…"
click at [645, 337] on div at bounding box center [648, 343] width 14 height 13
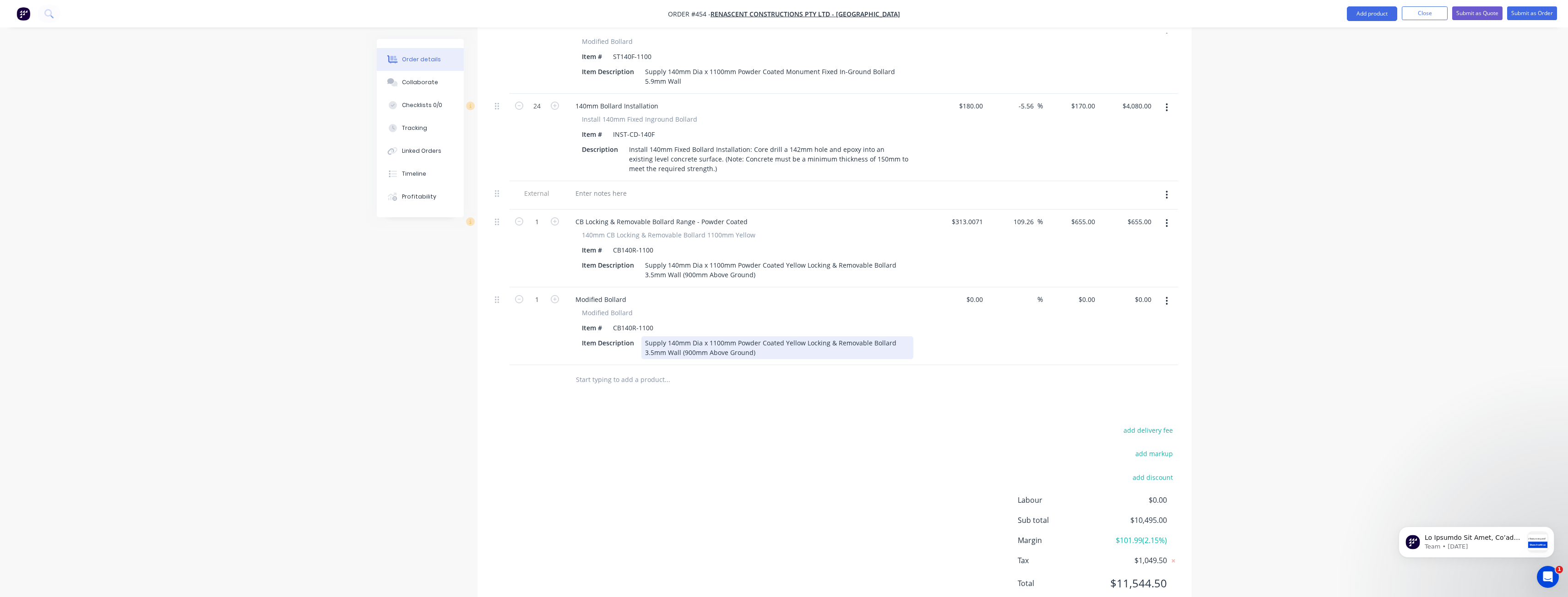
click at [801, 337] on div "Supply 140mm Dia x 1100mm Powder Coated Yellow Locking & Removable Bollard 3.5m…" at bounding box center [777, 348] width 272 height 23
click at [745, 379] on div at bounding box center [729, 380] width 330 height 30
click at [542, 215] on input "1" at bounding box center [537, 222] width 24 height 14
type input "4"
click at [523, 370] on div at bounding box center [537, 380] width 55 height 30
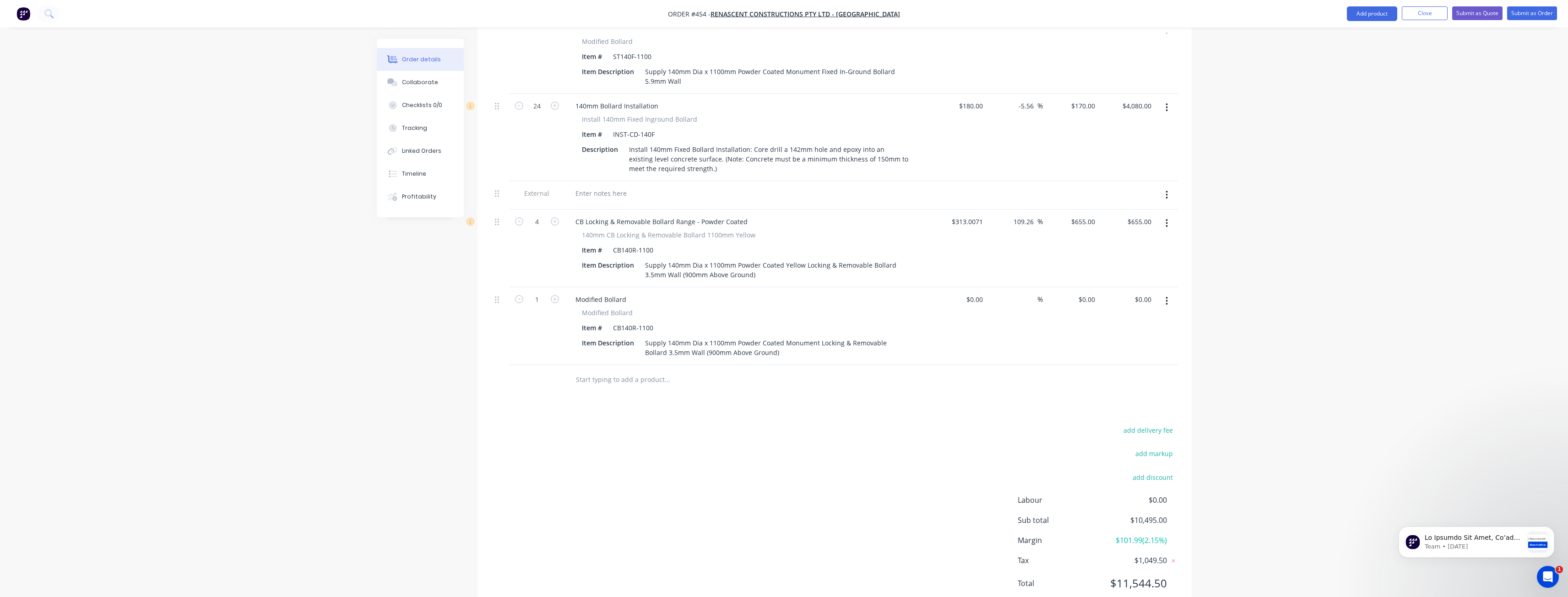
type input "$2,620.00"
click at [543, 293] on input "1" at bounding box center [537, 300] width 24 height 14
type input "4"
click at [528, 451] on div "add delivery fee add markup add discount Labour $0.00 Sub total $12,460.00 Marg…" at bounding box center [834, 512] width 687 height 176
click at [1093, 293] on input "0" at bounding box center [1088, 299] width 21 height 13
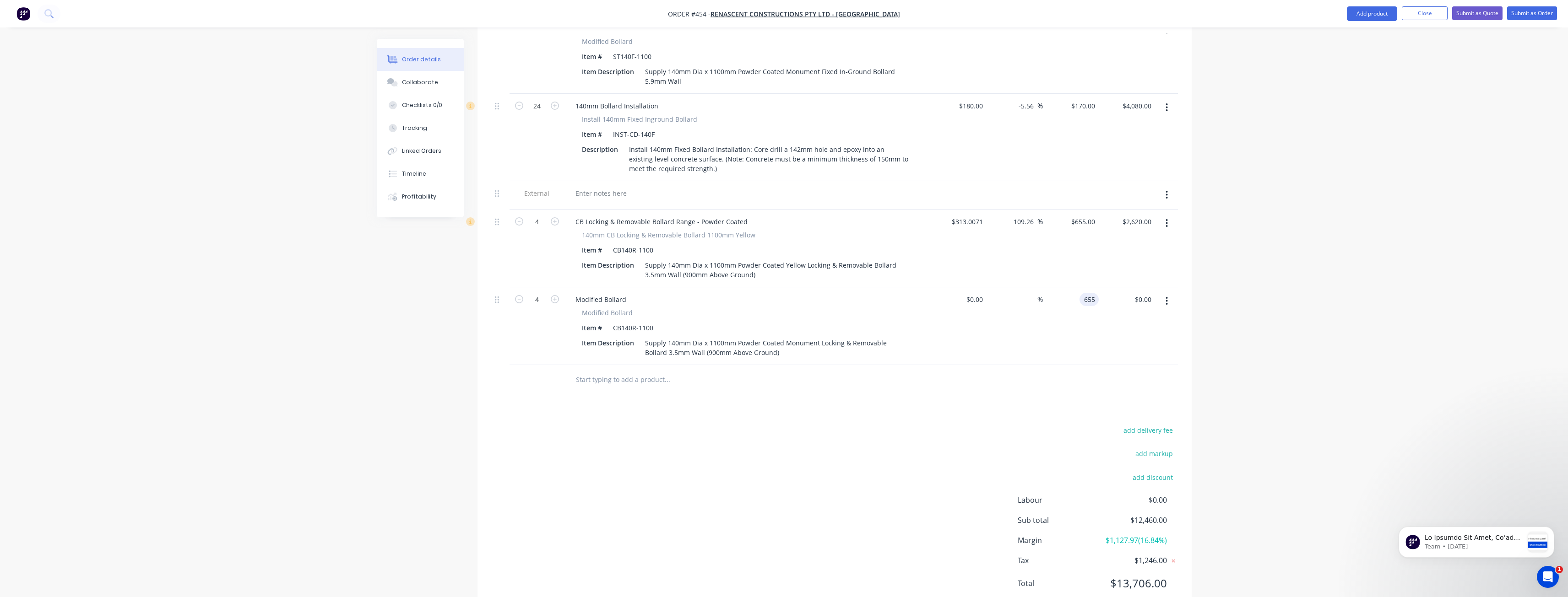
type input "$655.00"
type input "$2,620.00"
click at [792, 432] on div "add delivery fee add markup add discount Labour $0.00 Sub total $12,460.00 Marg…" at bounding box center [834, 512] width 687 height 176
click at [1166, 218] on icon "button" at bounding box center [1166, 223] width 2 height 10
click at [1109, 295] on div "Delete" at bounding box center [1134, 302] width 71 height 13
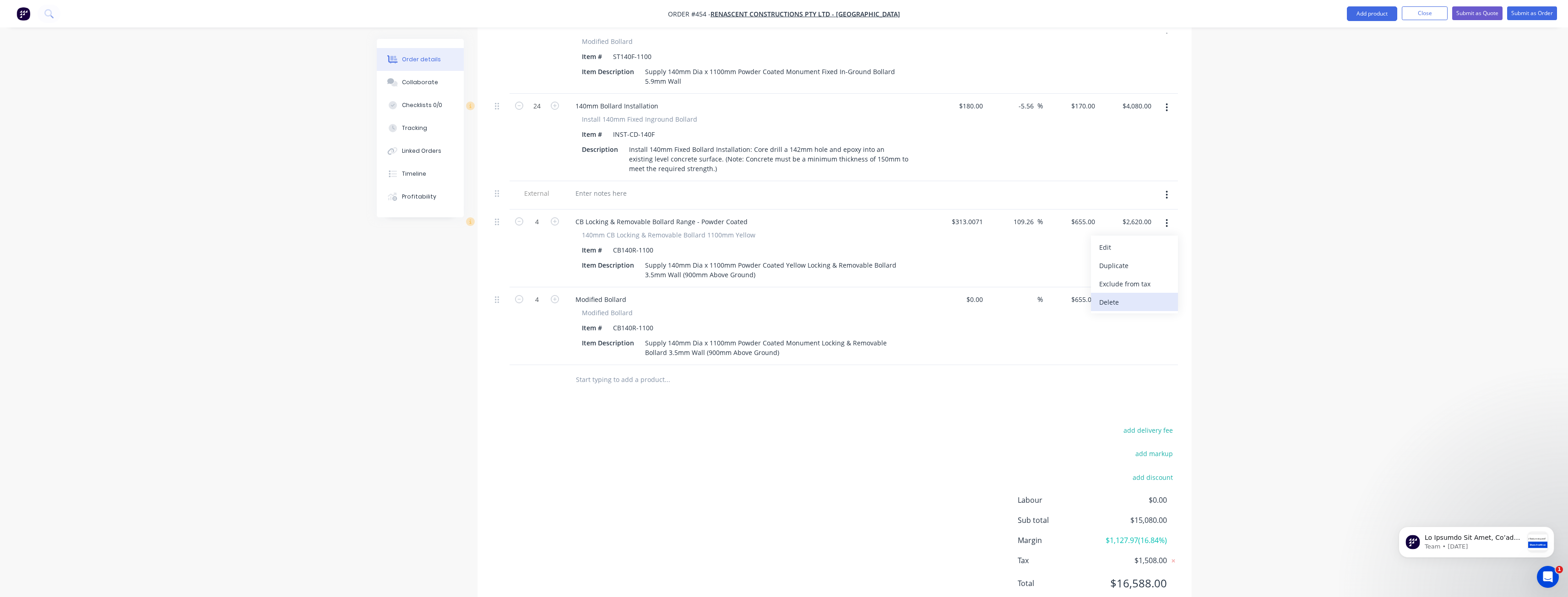
scroll to position [352, 0]
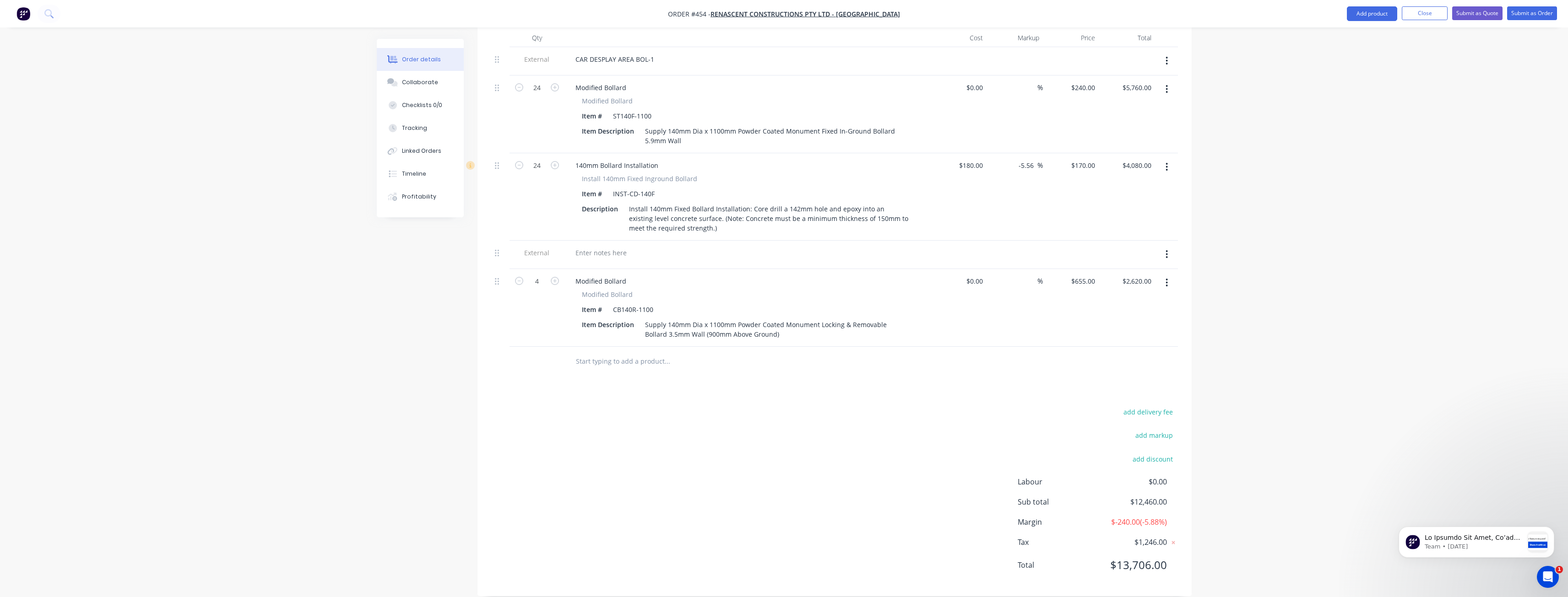
click at [722, 406] on div "add delivery fee add markup add discount Labour $0.00 Sub total $12,460.00 Marg…" at bounding box center [834, 494] width 687 height 176
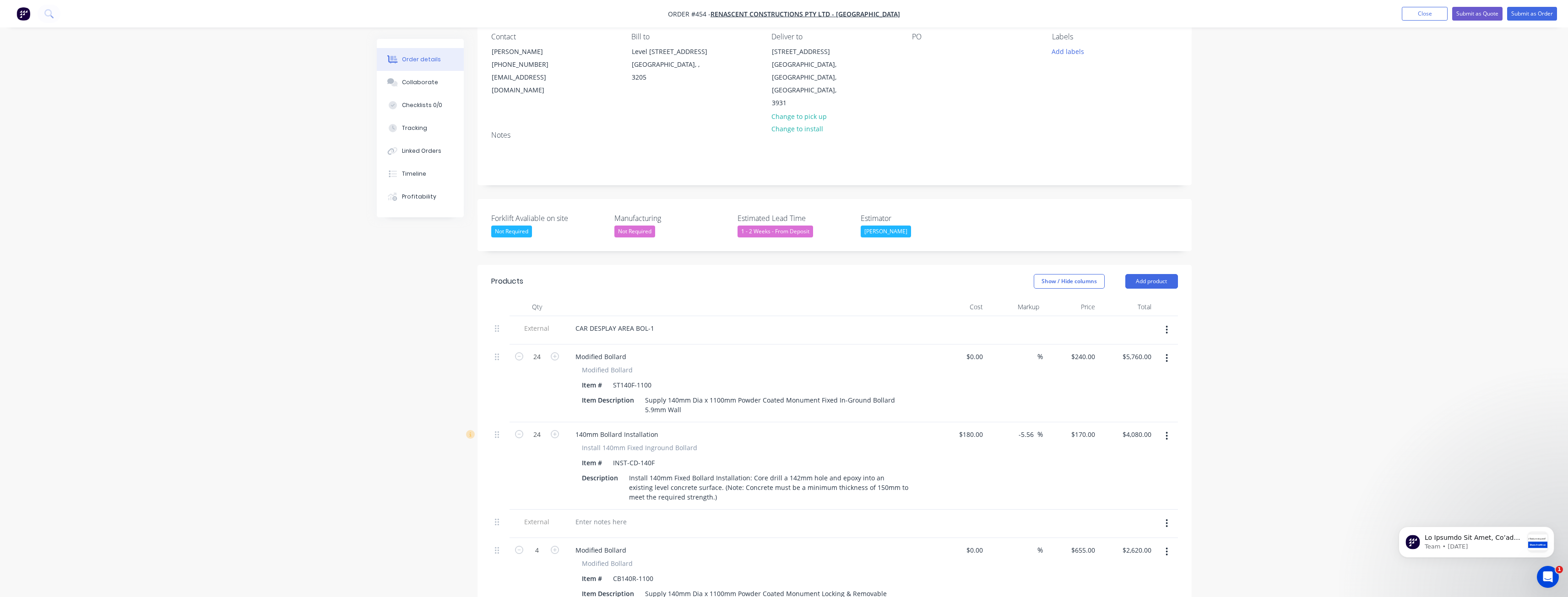
scroll to position [78, 0]
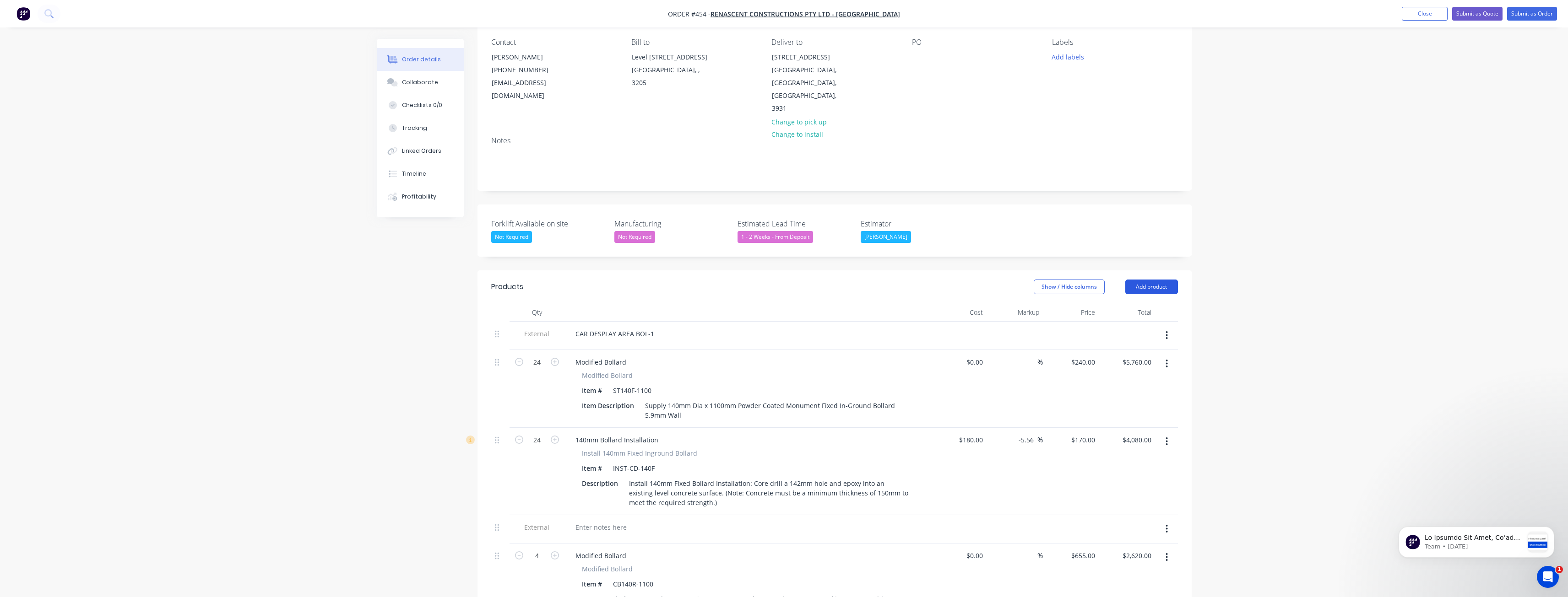
click at [1141, 280] on button "Add product" at bounding box center [1151, 287] width 52 height 15
click at [1128, 304] on div "Product catalogue" at bounding box center [1134, 310] width 71 height 13
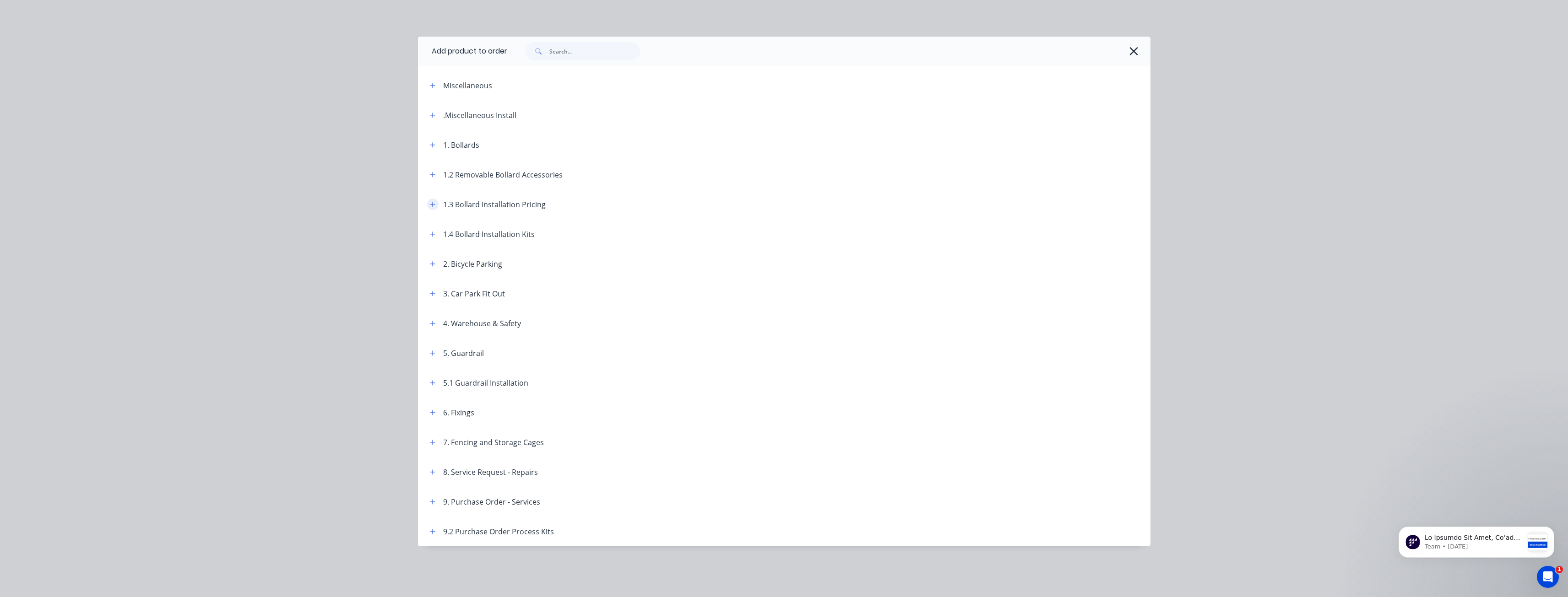
click at [433, 204] on icon "button" at bounding box center [432, 204] width 5 height 5
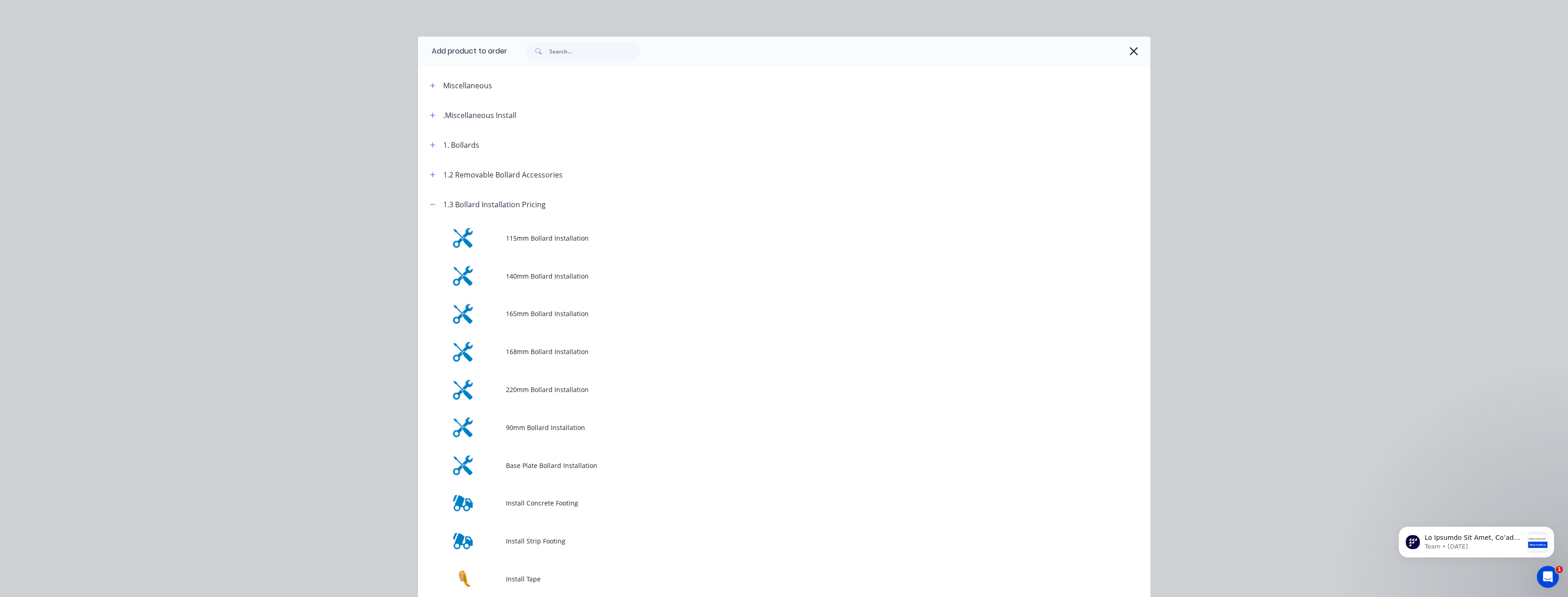
click at [528, 267] on td "140mm Bollard Installation" at bounding box center [828, 276] width 645 height 38
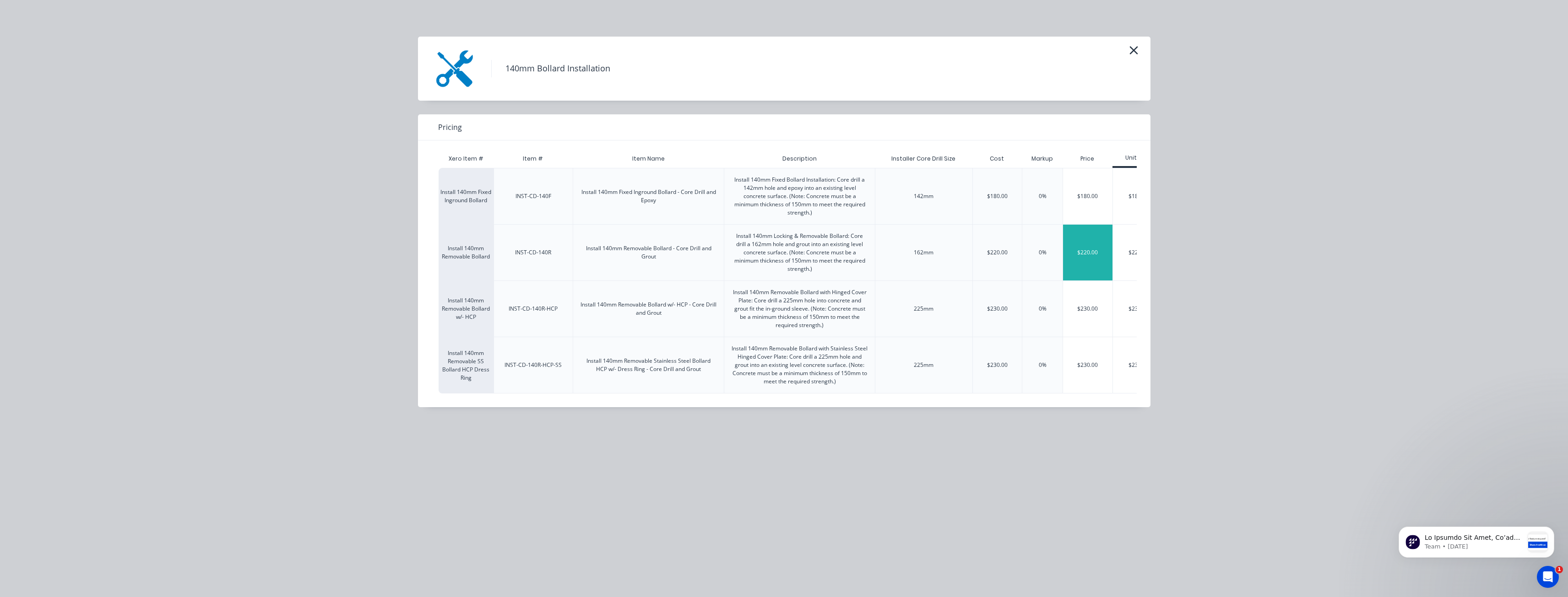
click at [1087, 251] on div "$220.00" at bounding box center [1087, 253] width 50 height 56
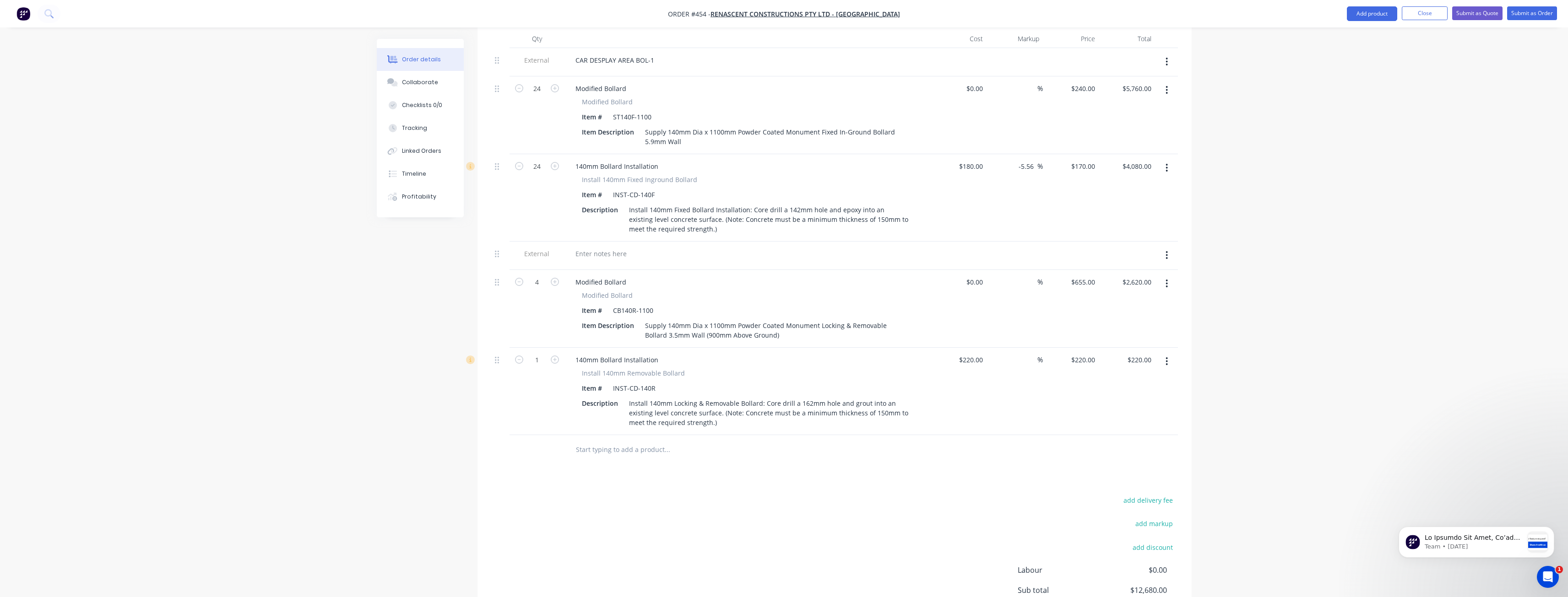
scroll to position [352, 0]
click at [542, 352] on input "1" at bounding box center [537, 359] width 24 height 14
type input "4"
type input "$880.00"
click at [531, 493] on div "add delivery fee add markup add discount Labour $0.00 Sub total $13,340.00 Marg…" at bounding box center [834, 582] width 687 height 176
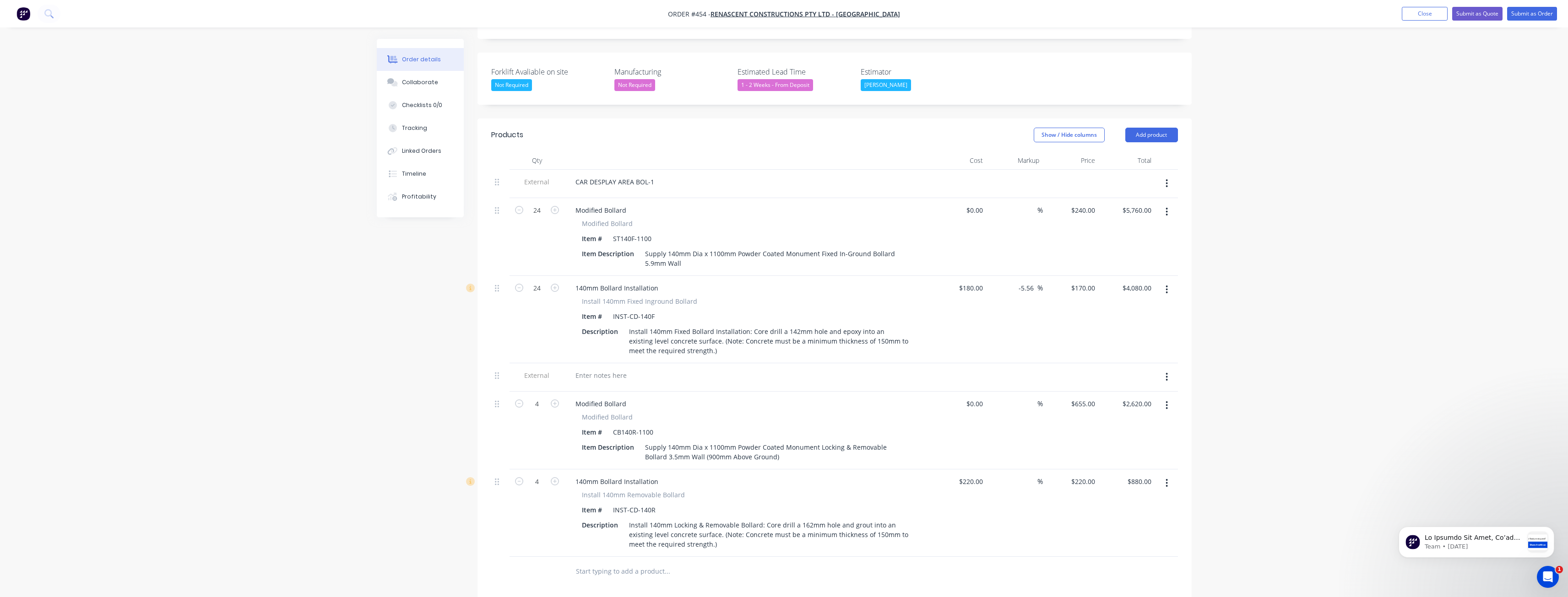
scroll to position [169, 0]
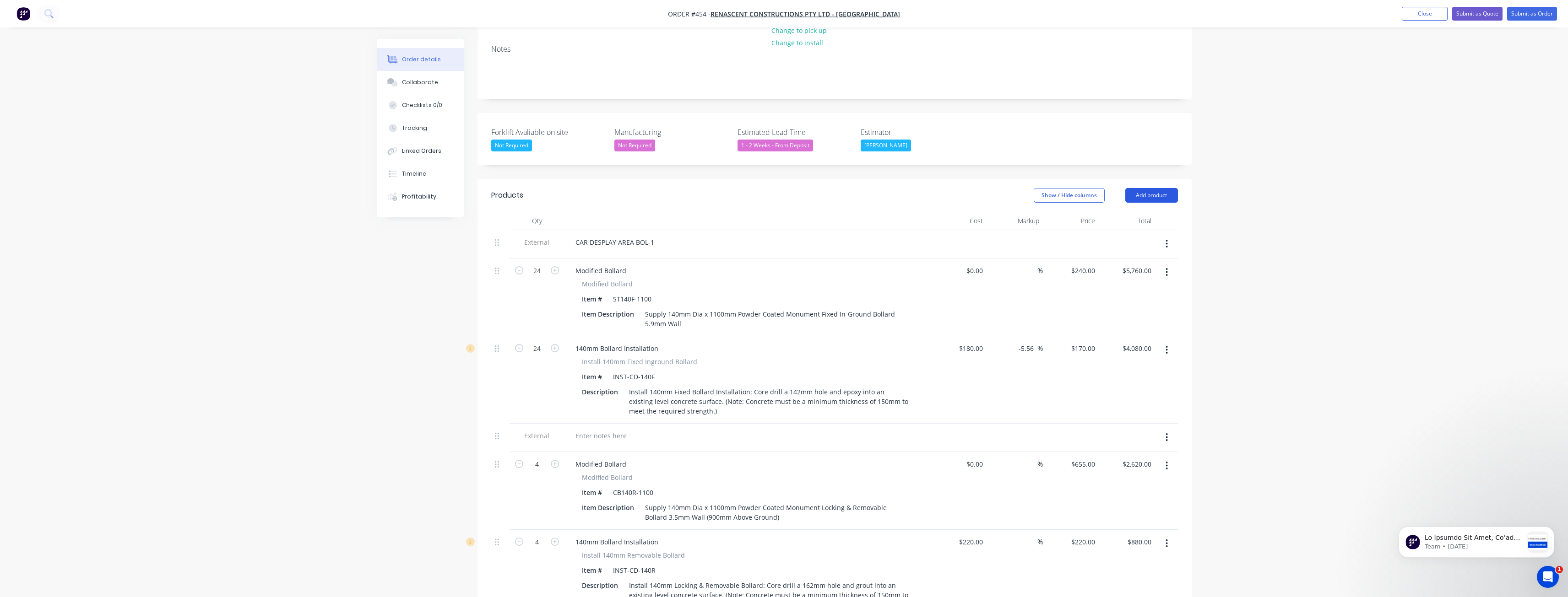
click at [1140, 188] on button "Add product" at bounding box center [1151, 195] width 52 height 15
click at [1122, 212] on div "Product catalogue" at bounding box center [1134, 218] width 71 height 13
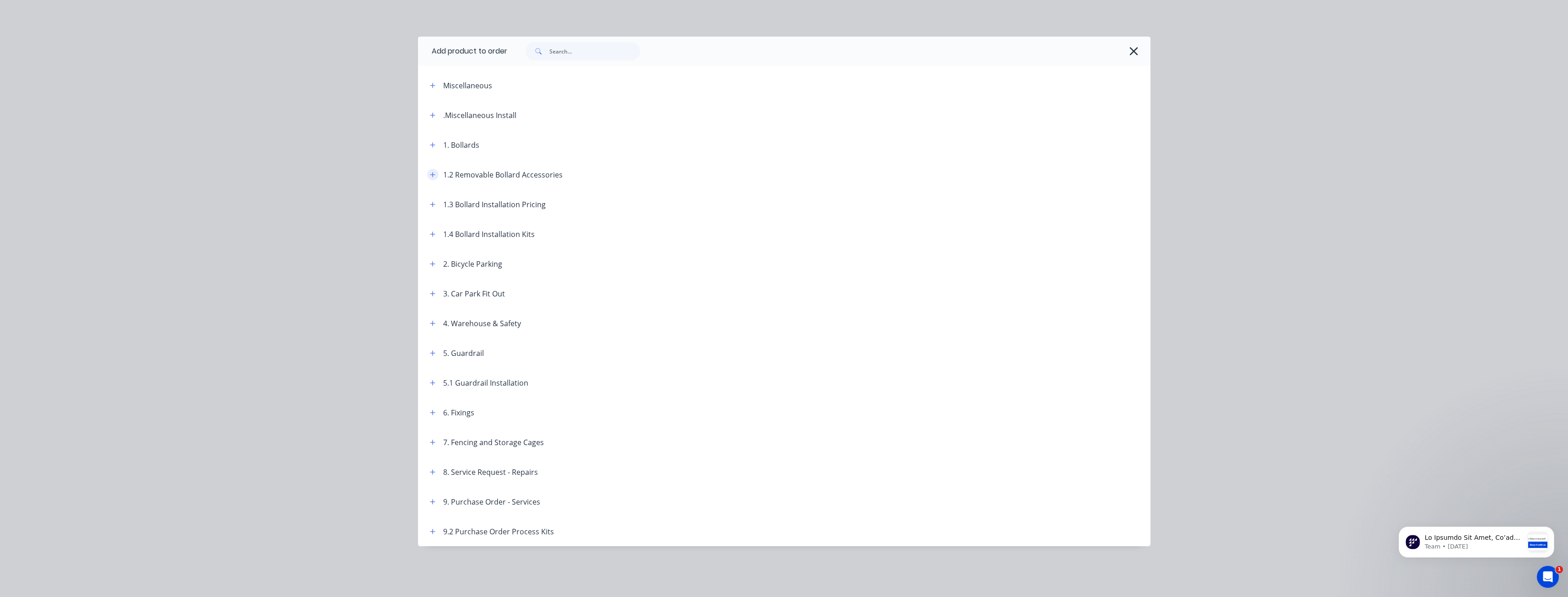
click at [437, 174] on button "button" at bounding box center [433, 174] width 11 height 11
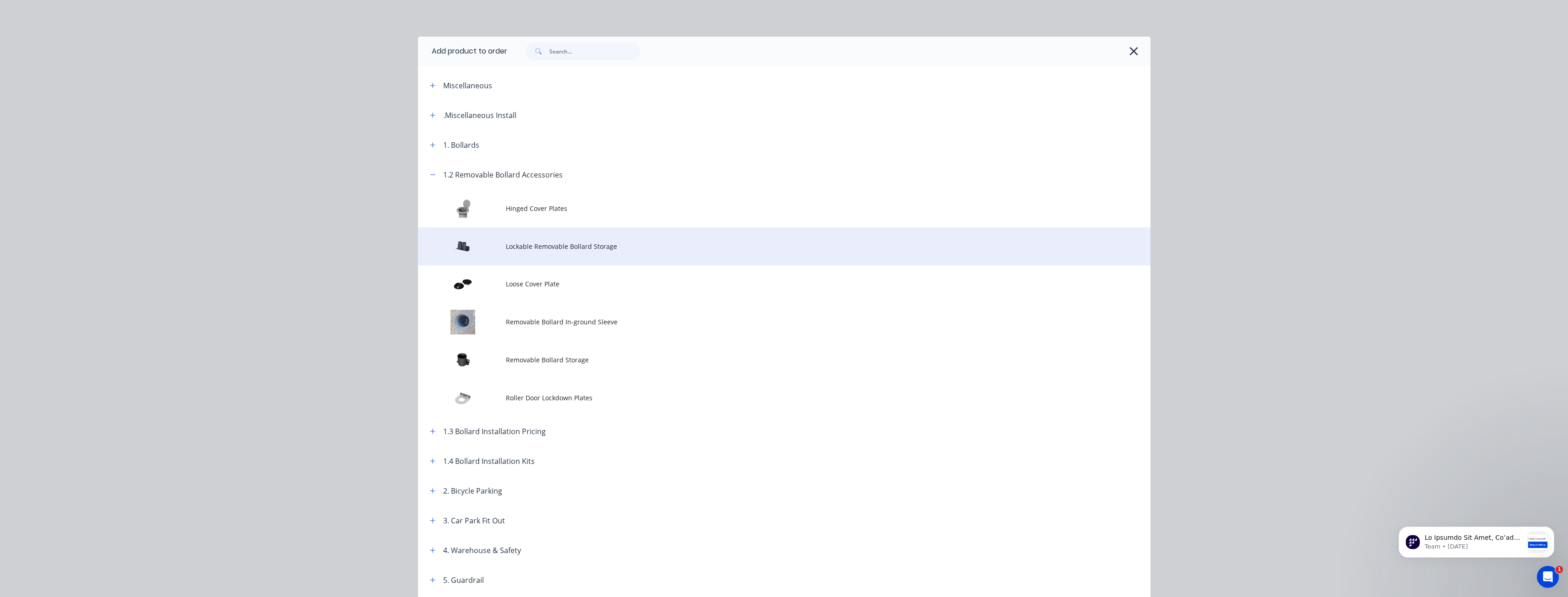
click at [524, 243] on span "Lockable Removable Bollard Storage" at bounding box center [764, 246] width 515 height 10
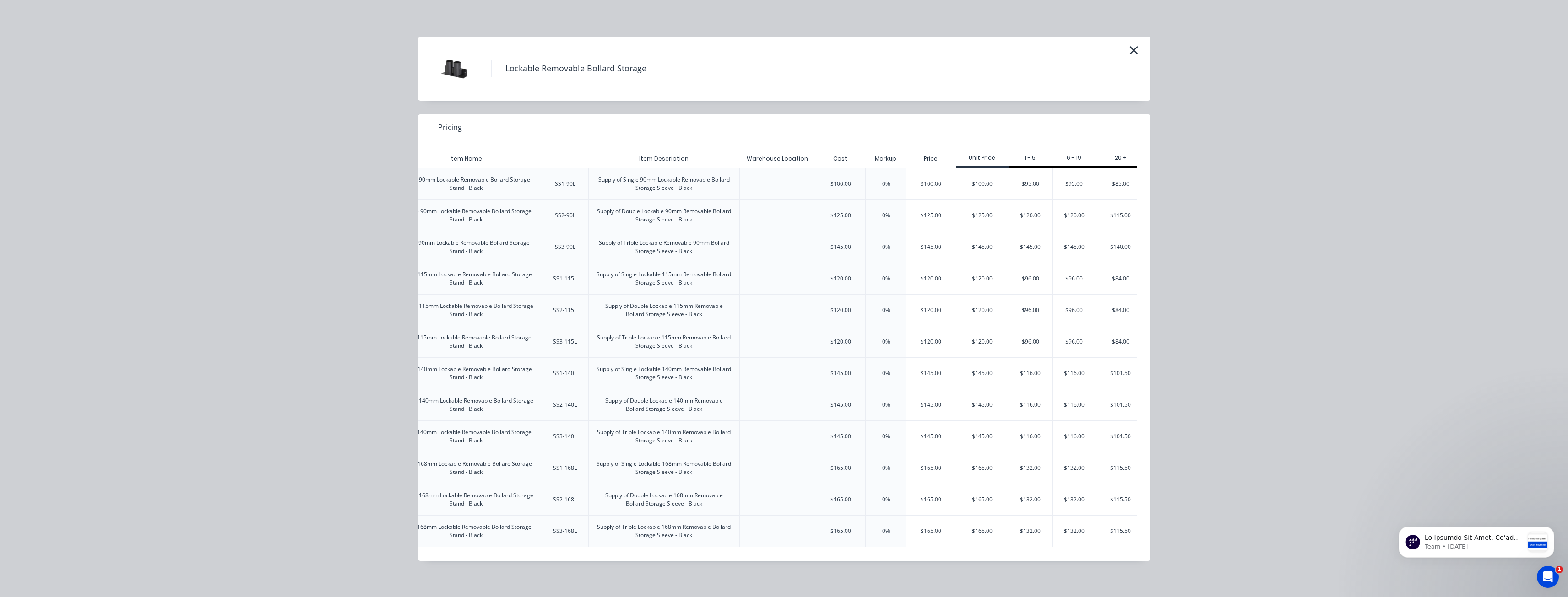
scroll to position [0, 112]
click at [1006, 433] on div "$116.00" at bounding box center [1022, 437] width 43 height 31
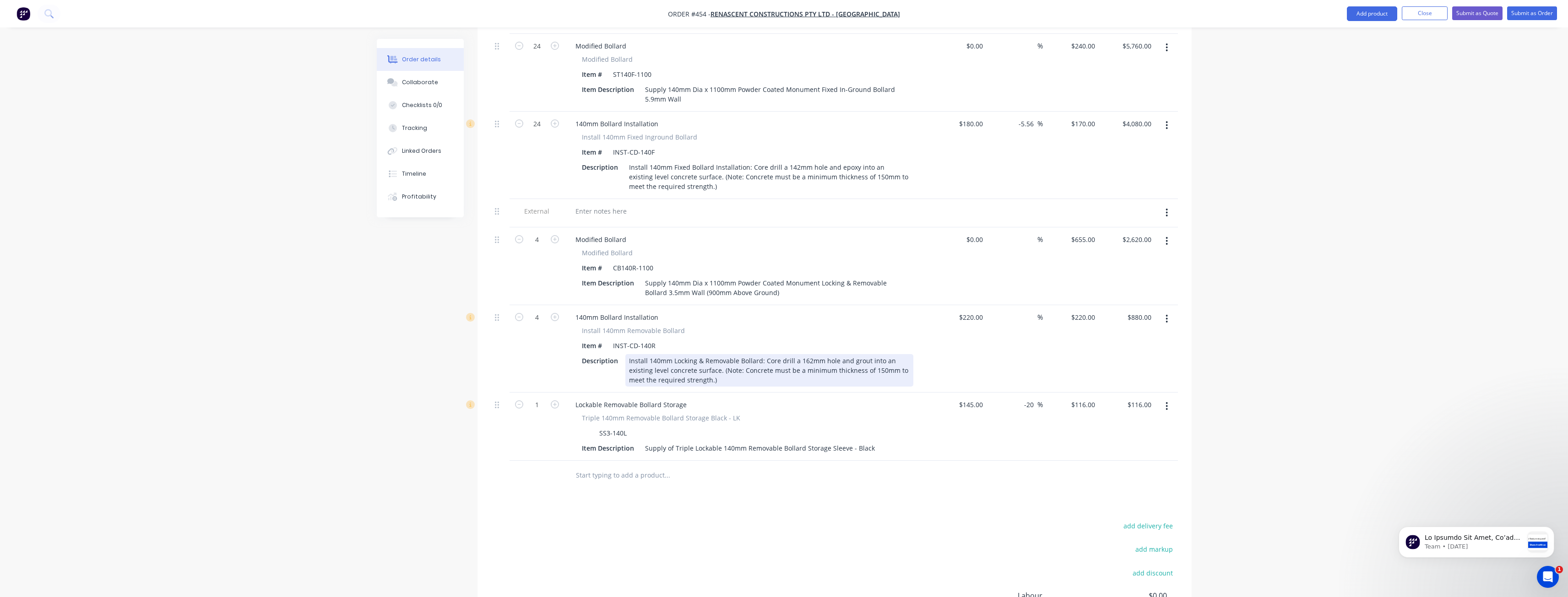
scroll to position [398, 0]
click at [540, 394] on input "1" at bounding box center [537, 401] width 24 height 14
type input "4"
type input "$464.00"
drag, startPoint x: 653, startPoint y: 487, endPoint x: 644, endPoint y: 473, distance: 16.6
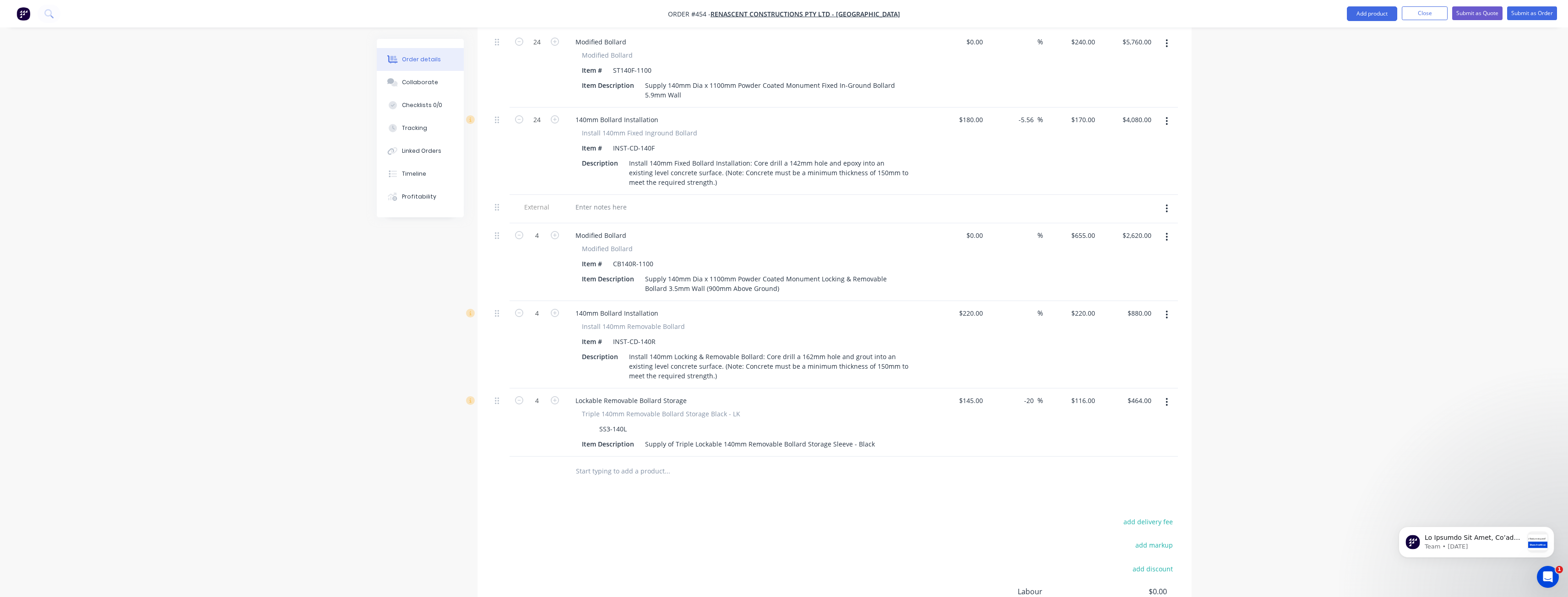
click at [653, 487] on div "Products Show / Hide columns Add product Qty Cost Markup Price Total External C…" at bounding box center [834, 328] width 714 height 756
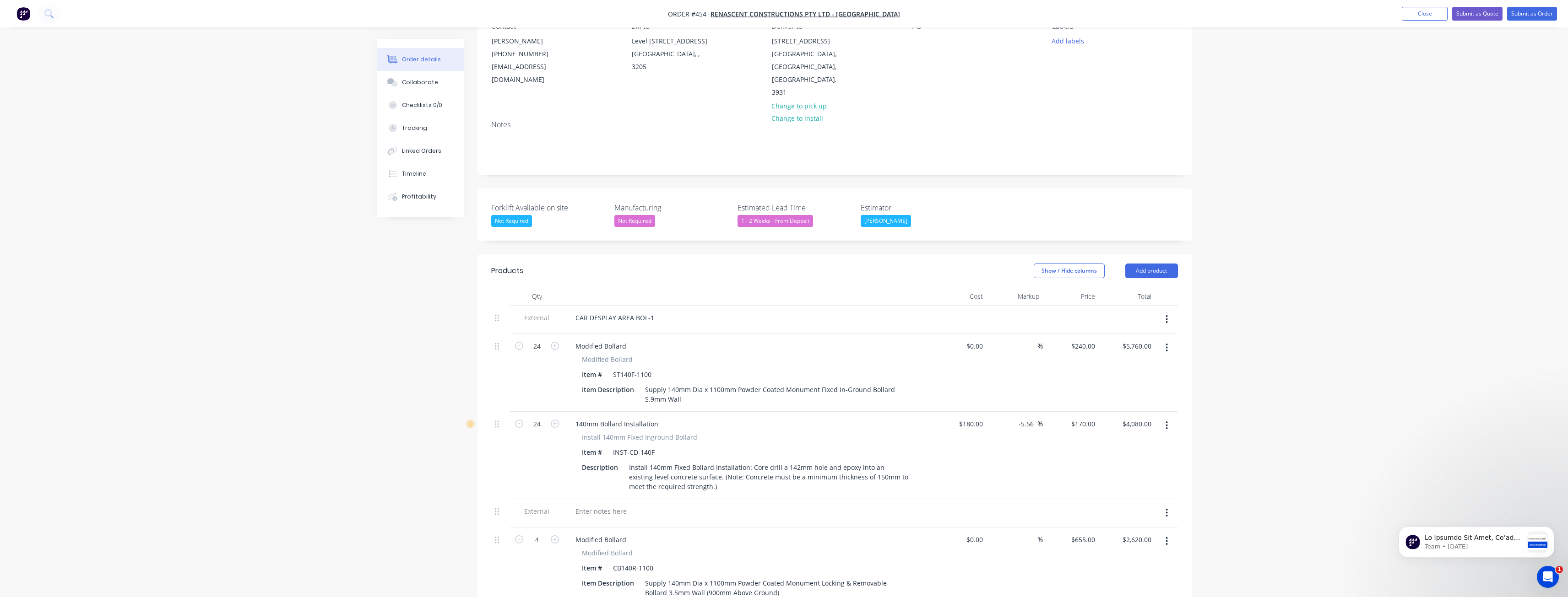
scroll to position [31, 0]
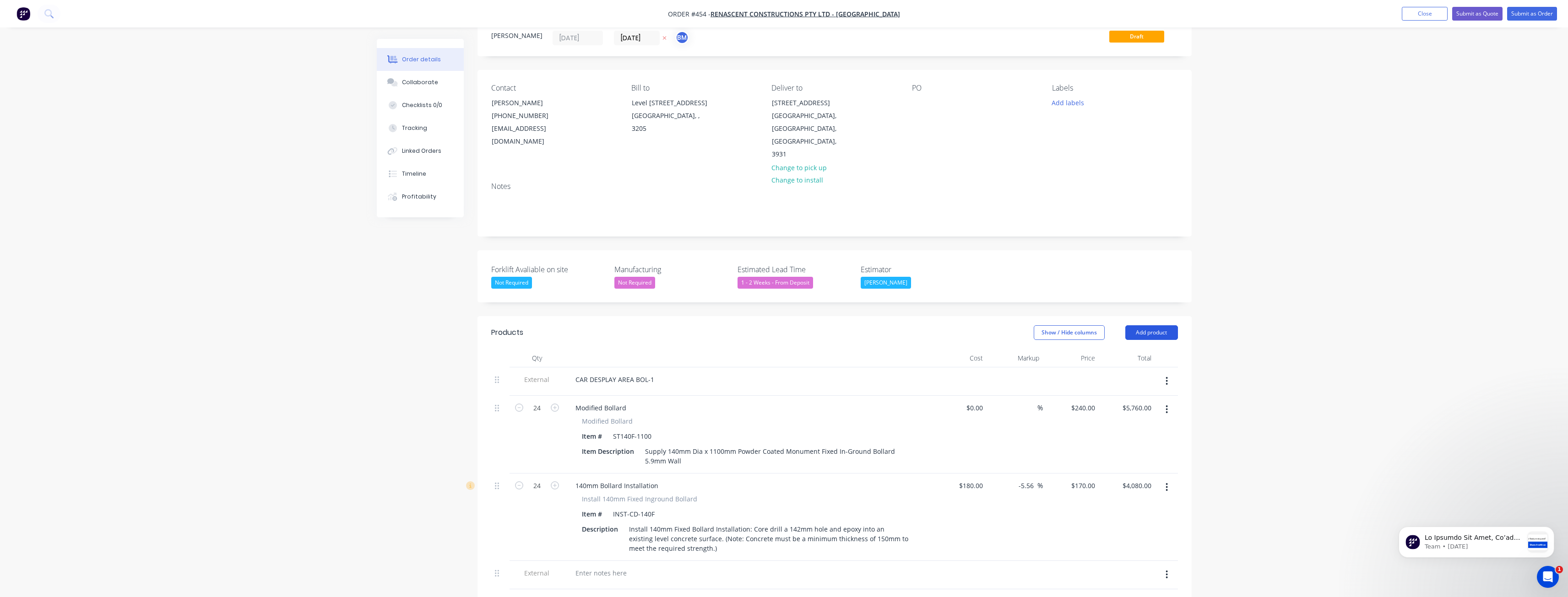
click at [1147, 325] on button "Add product" at bounding box center [1151, 332] width 52 height 15
click at [1126, 349] on div "Product catalogue" at bounding box center [1134, 356] width 71 height 13
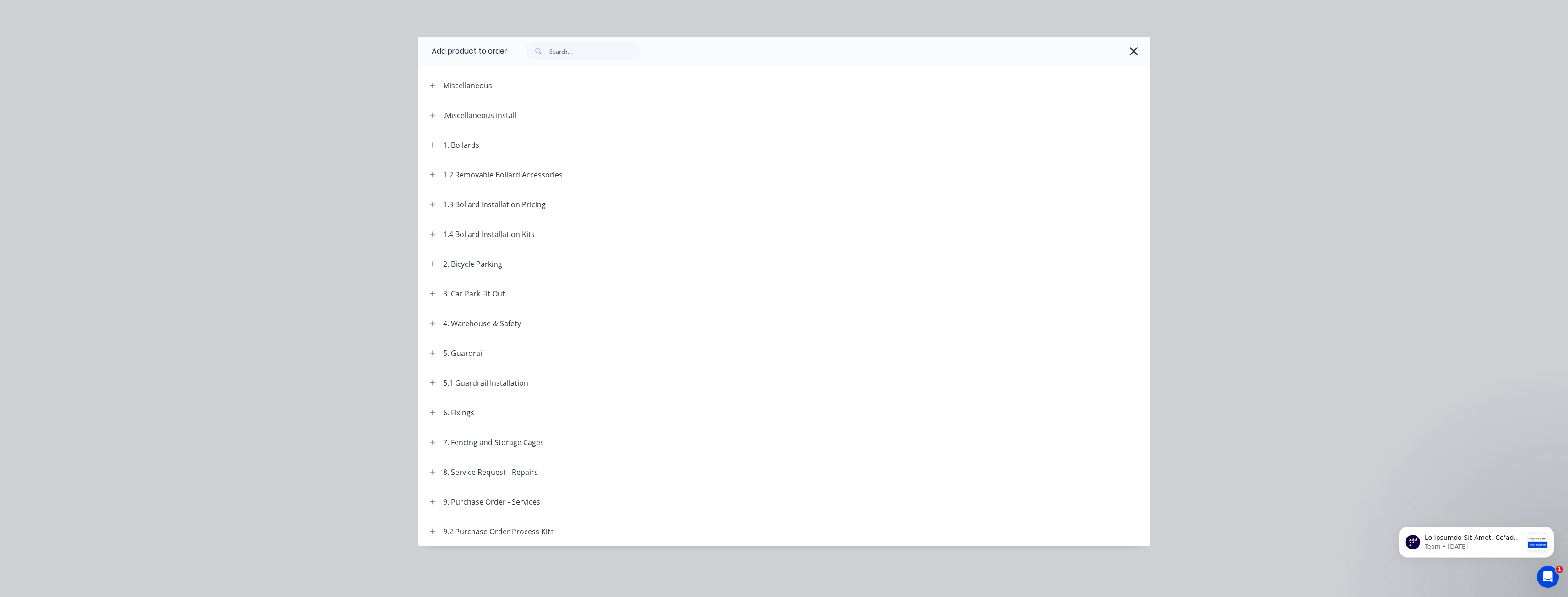
scroll to position [123, 0]
click at [429, 173] on button "button" at bounding box center [433, 174] width 11 height 11
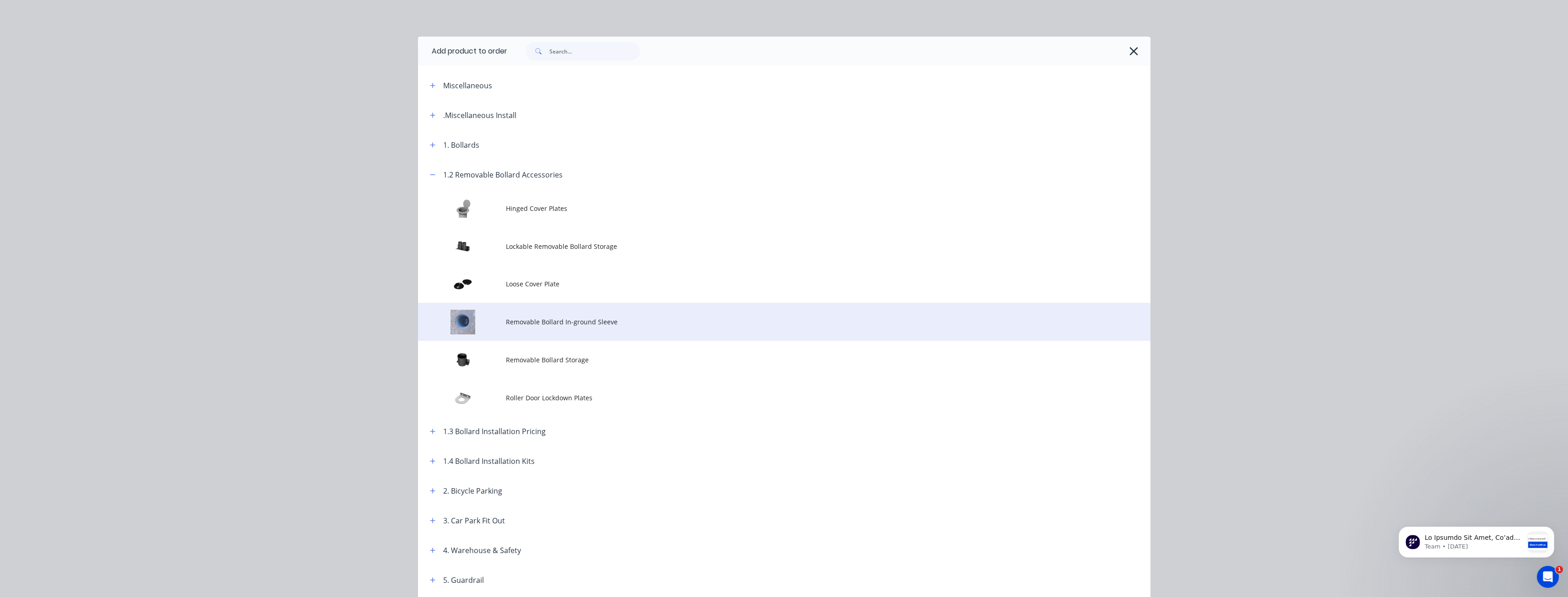
click at [543, 326] on span "Removable Bollard In-ground Sleeve" at bounding box center [764, 322] width 515 height 10
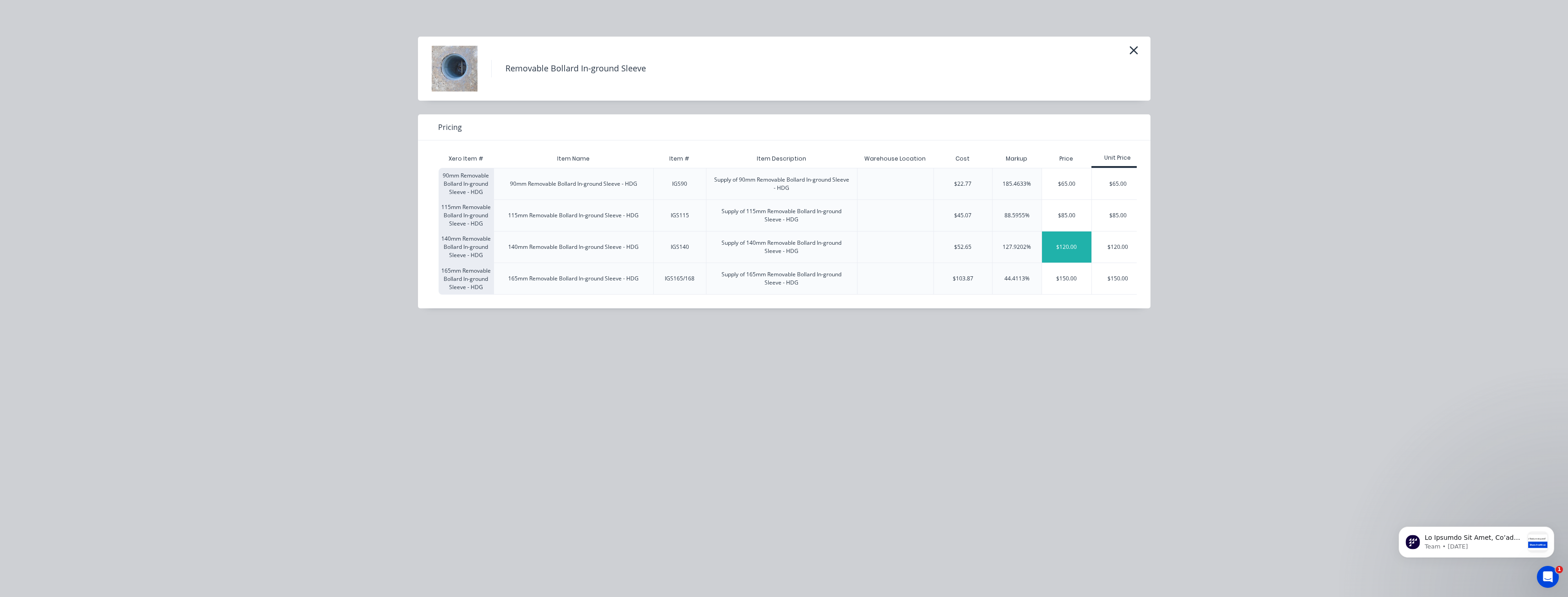
click at [1065, 244] on div "$120.00" at bounding box center [1066, 247] width 50 height 31
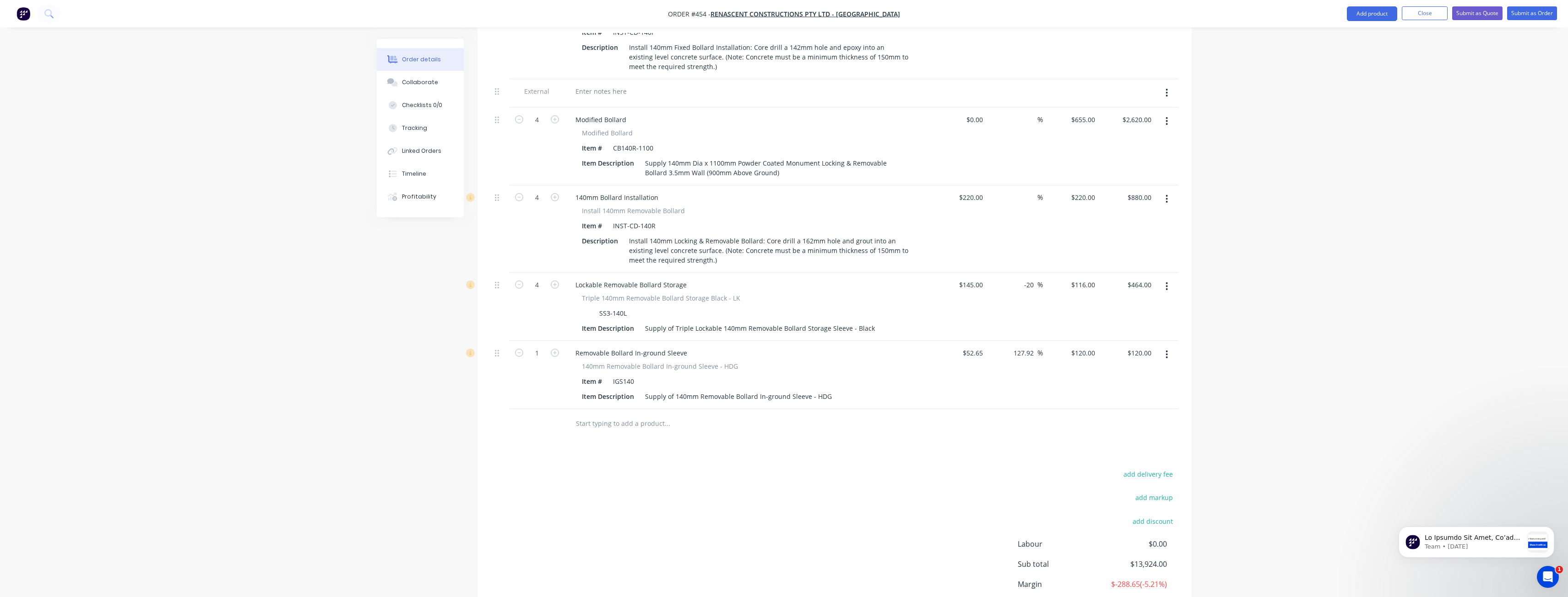
scroll to position [535, 0]
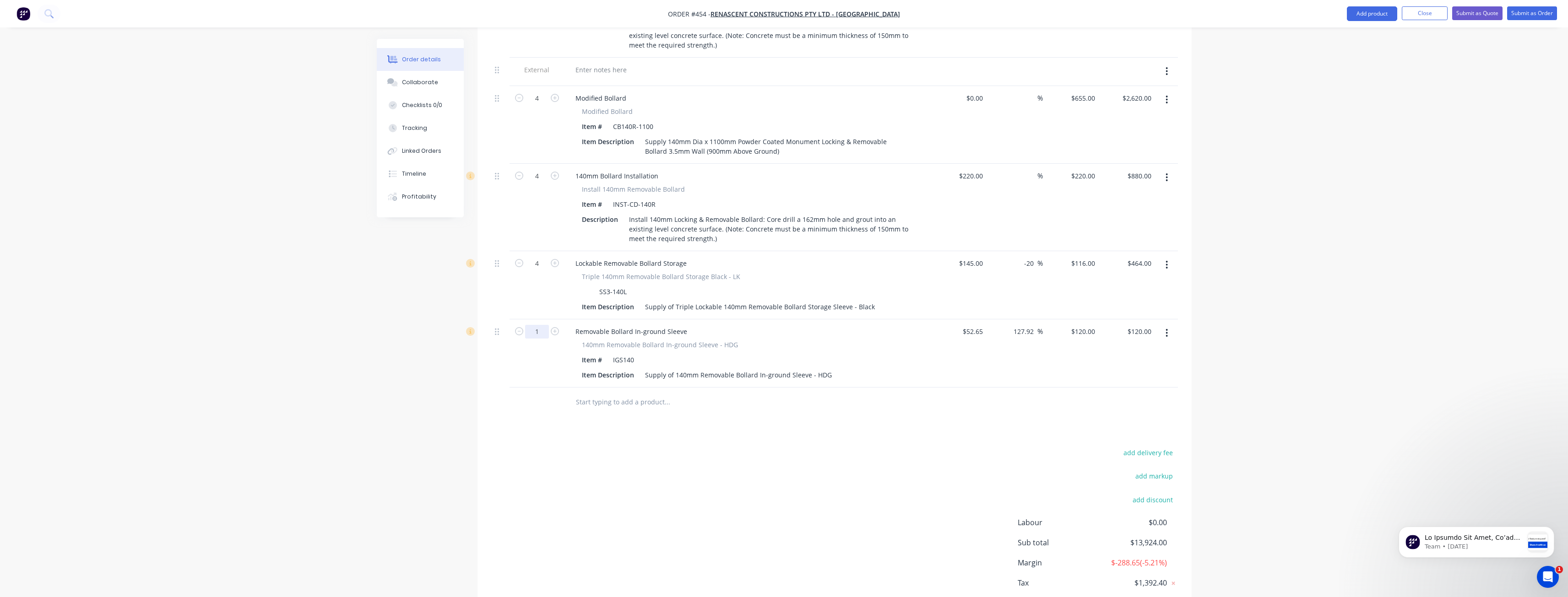
click at [542, 325] on input "1" at bounding box center [537, 332] width 24 height 14
type input "4"
type input "$480.00"
click at [530, 458] on div "add delivery fee add markup add discount Labour $0.00 Sub total $13,924.00 Marg…" at bounding box center [834, 535] width 687 height 176
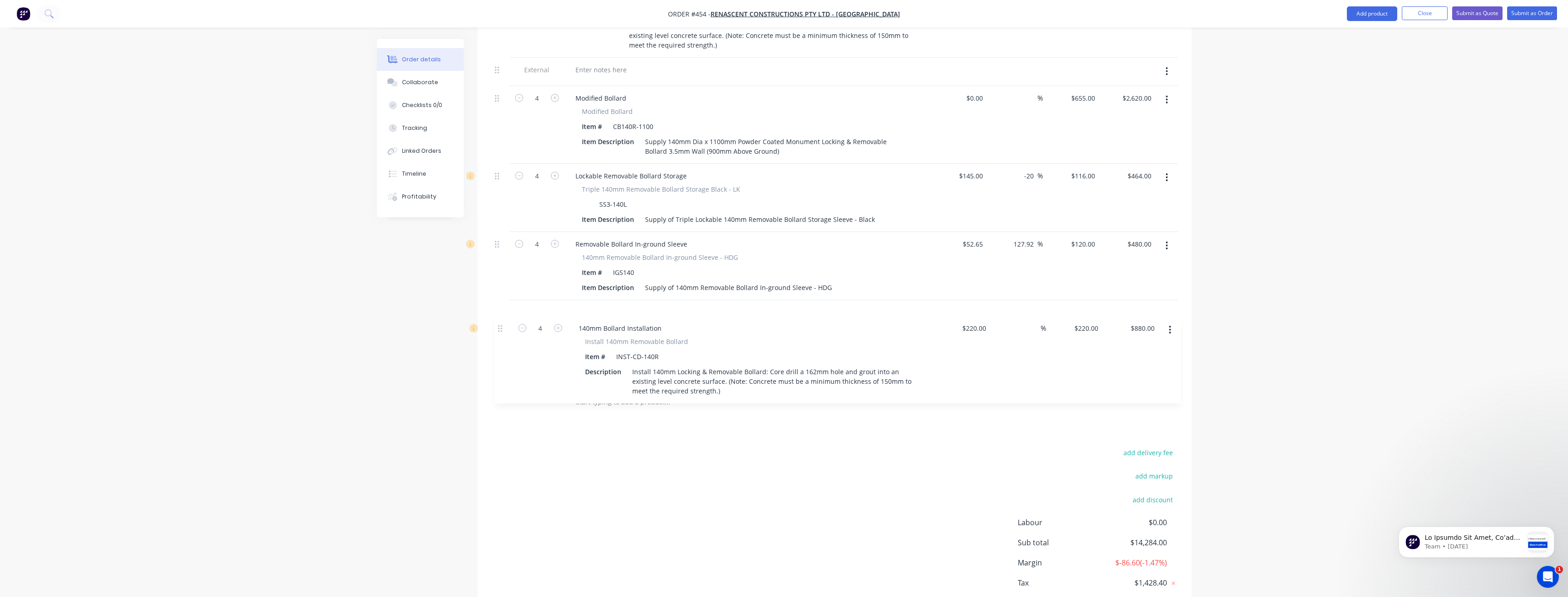
drag, startPoint x: 496, startPoint y: 167, endPoint x: 499, endPoint y: 335, distance: 168.0
click at [499, 335] on div "External CAR DESPLAY AREA BOL-1 24 Modified Bollard Modified Bollard Item # ST1…" at bounding box center [834, 126] width 687 height 524
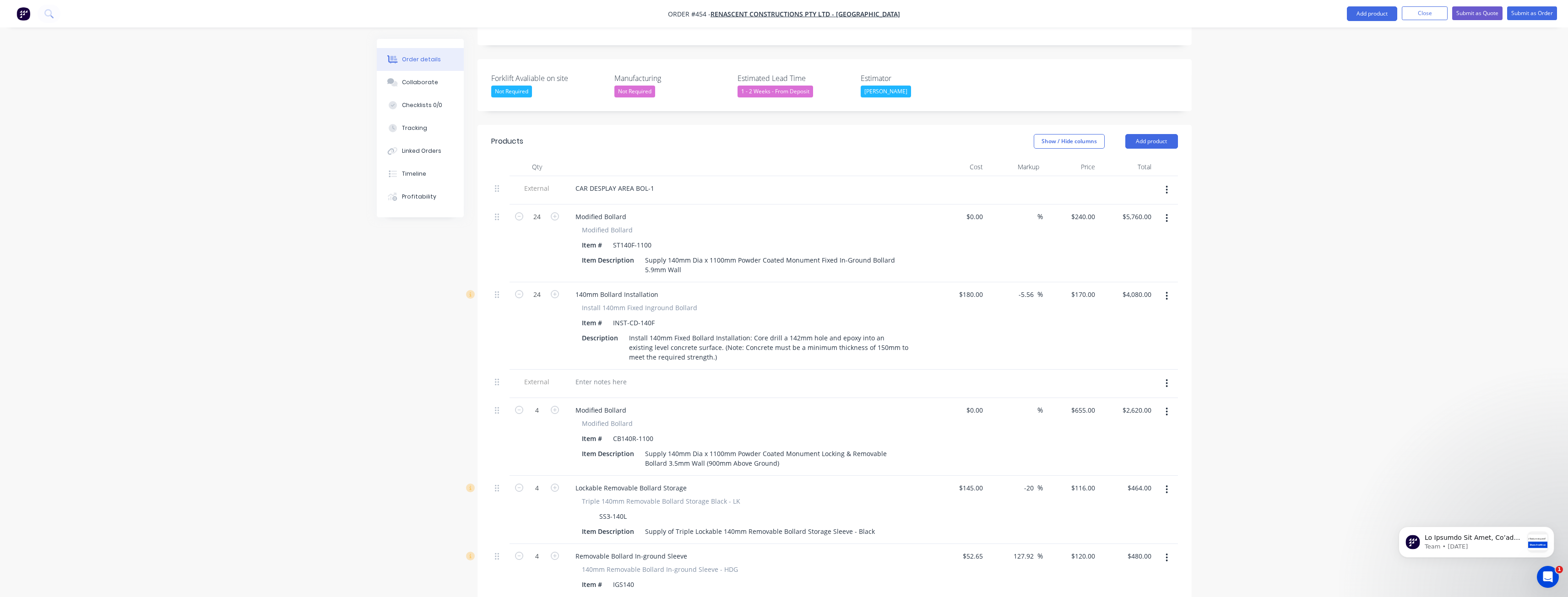
scroll to position [215, 0]
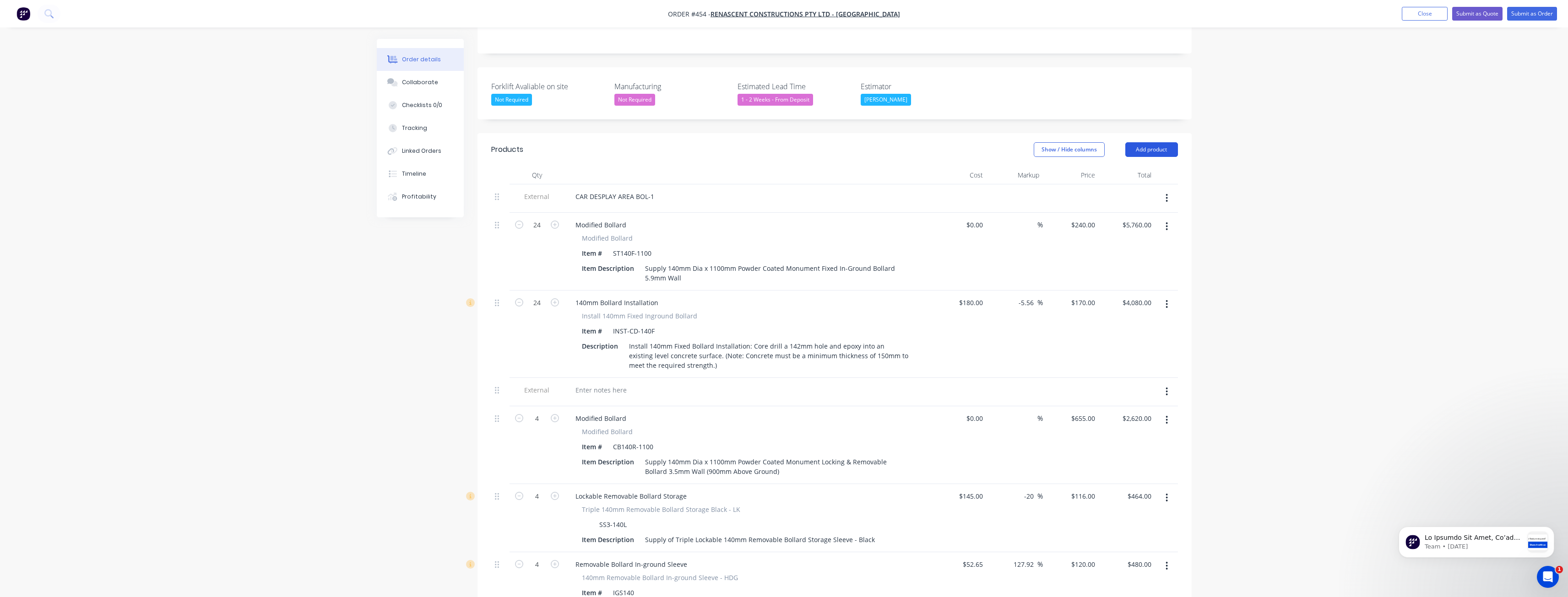
click at [1137, 142] on button "Add product" at bounding box center [1151, 149] width 52 height 15
click at [1124, 166] on div "Product catalogue" at bounding box center [1134, 172] width 71 height 13
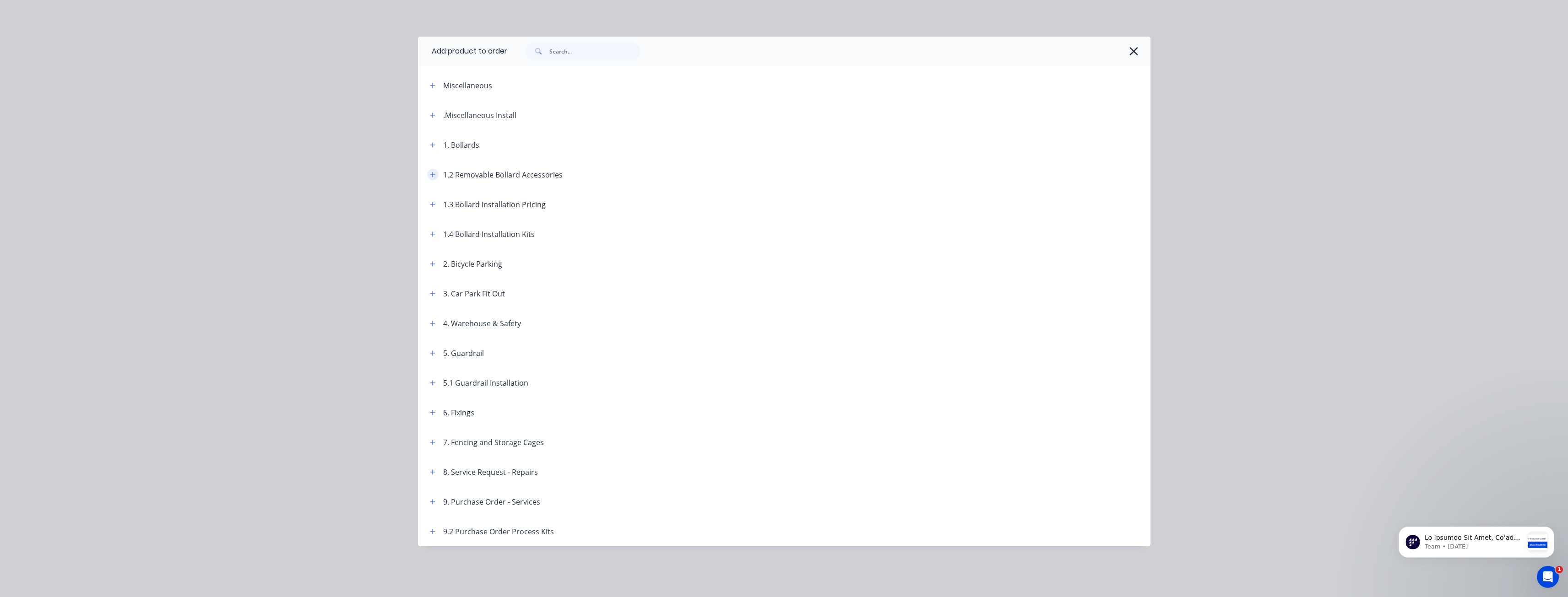
click at [433, 173] on icon "button" at bounding box center [433, 174] width 6 height 6
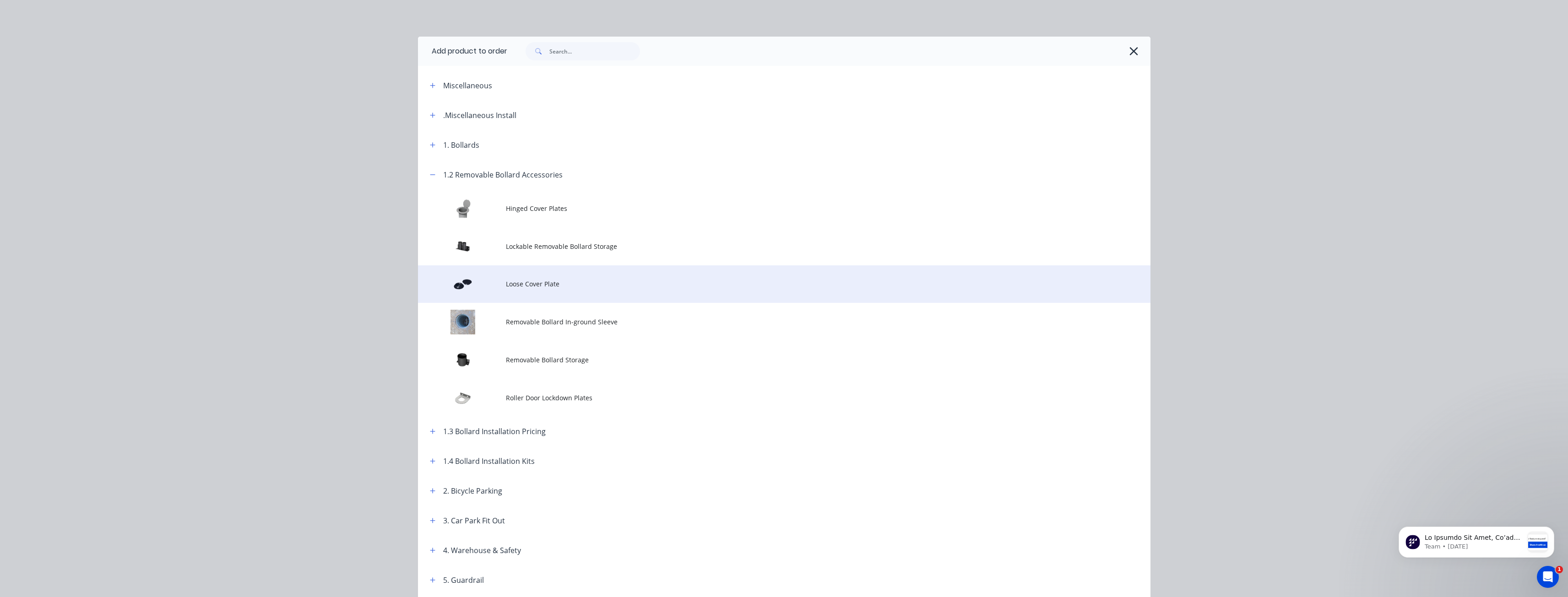
click at [510, 282] on span "Loose Cover Plate" at bounding box center [764, 284] width 515 height 10
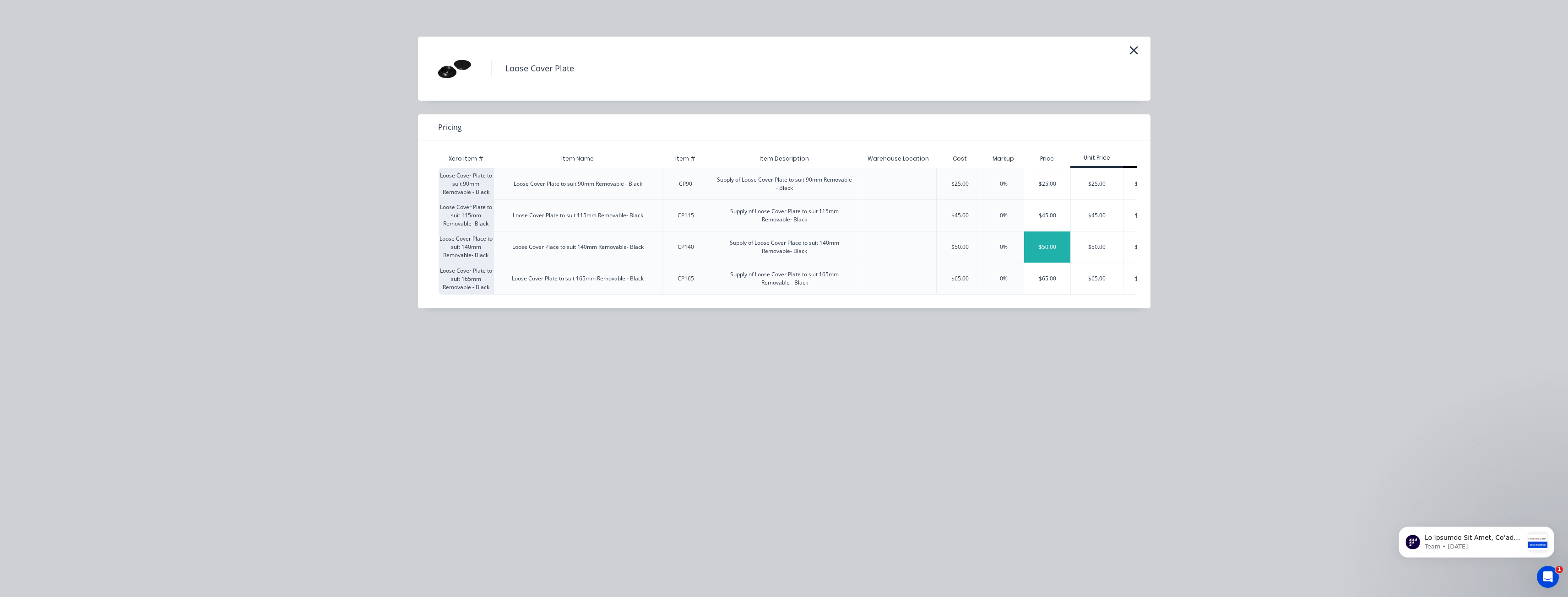
click at [1046, 240] on div "$50.00" at bounding box center [1047, 247] width 46 height 31
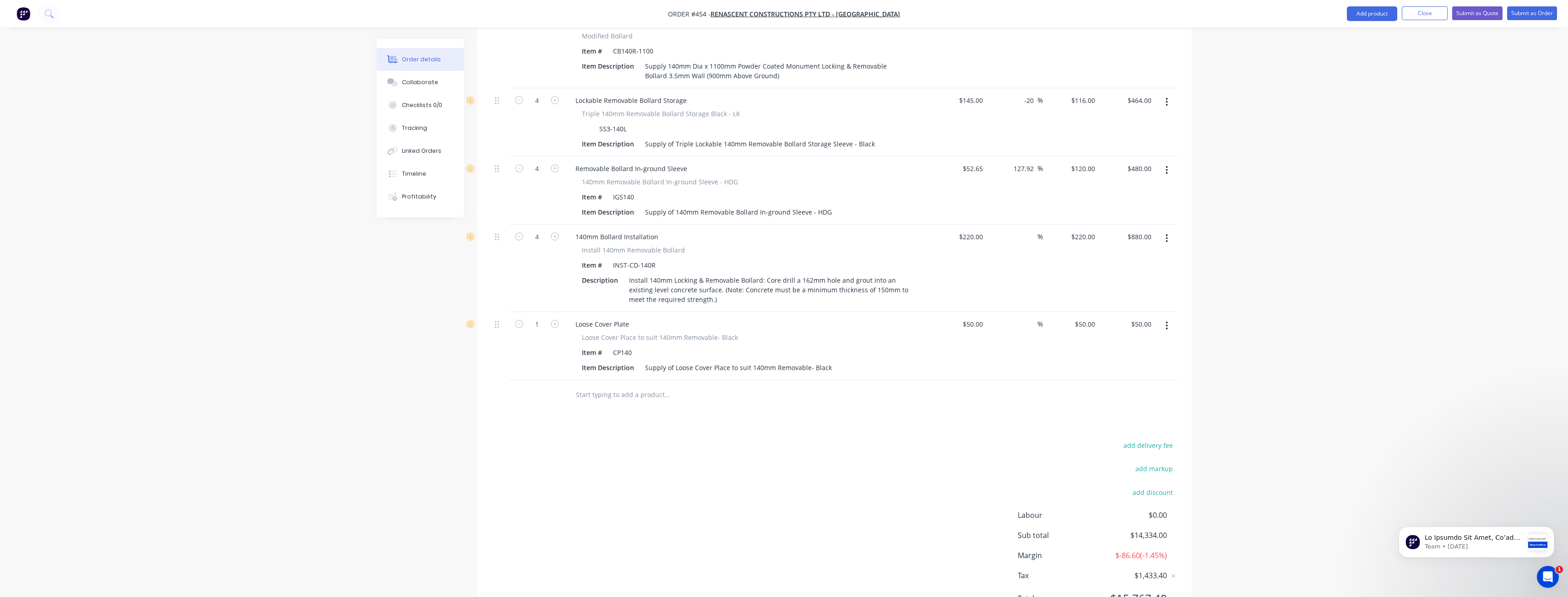
scroll to position [626, 0]
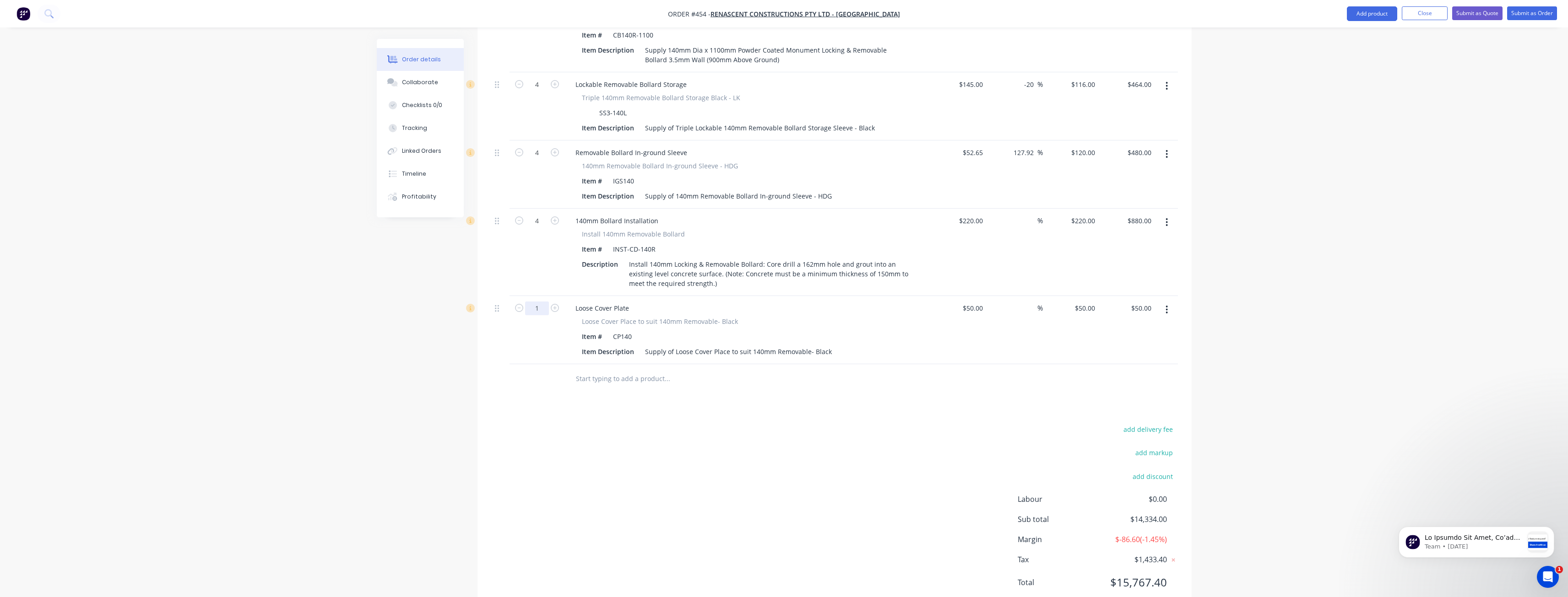
click at [542, 302] on input "1" at bounding box center [537, 309] width 24 height 14
type input "4"
type input "$200.00"
click at [412, 351] on div "Created by [PERSON_NAME] Created [DATE] Required [DATE] Assigned to BM Status D…" at bounding box center [784, 20] width 815 height 1215
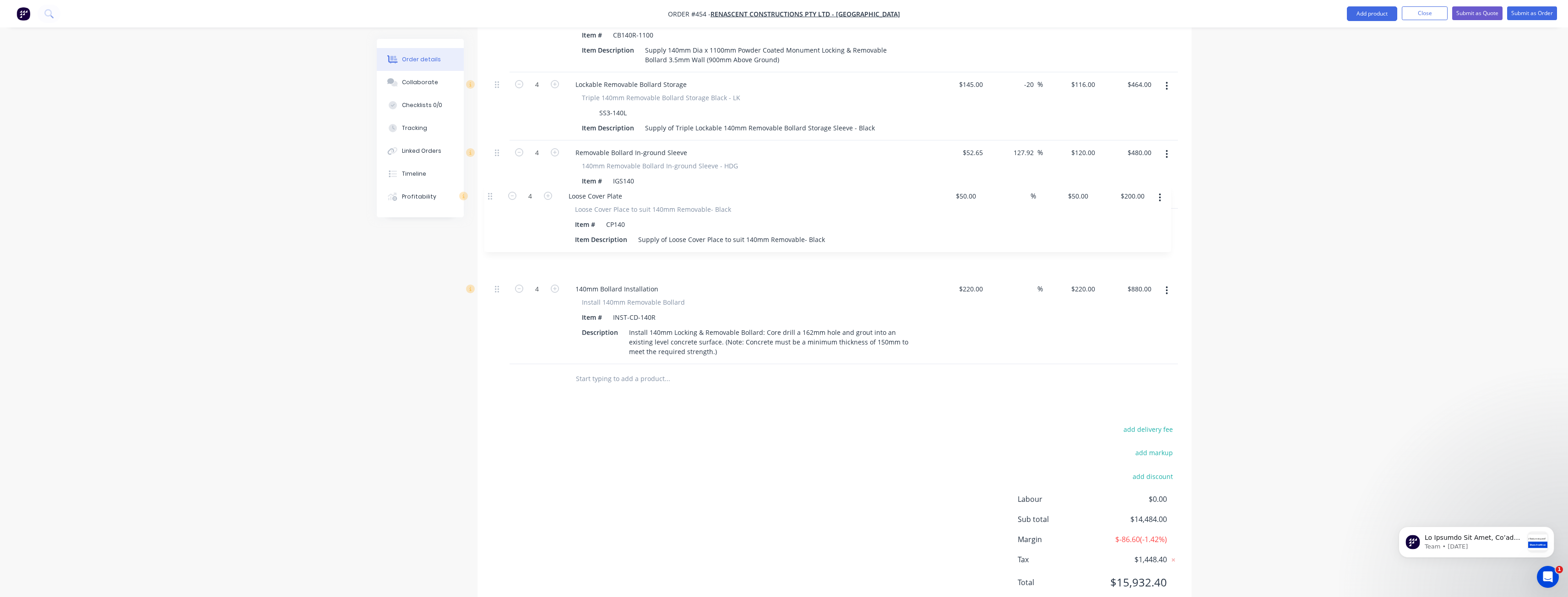
drag, startPoint x: 496, startPoint y: 298, endPoint x: 490, endPoint y: 195, distance: 103.2
click at [490, 195] on div "Qty Cost Markup Price Total External CAR DESPLAY AREA BOL-1 24 Modified Bollard…" at bounding box center [834, 74] width 714 height 640
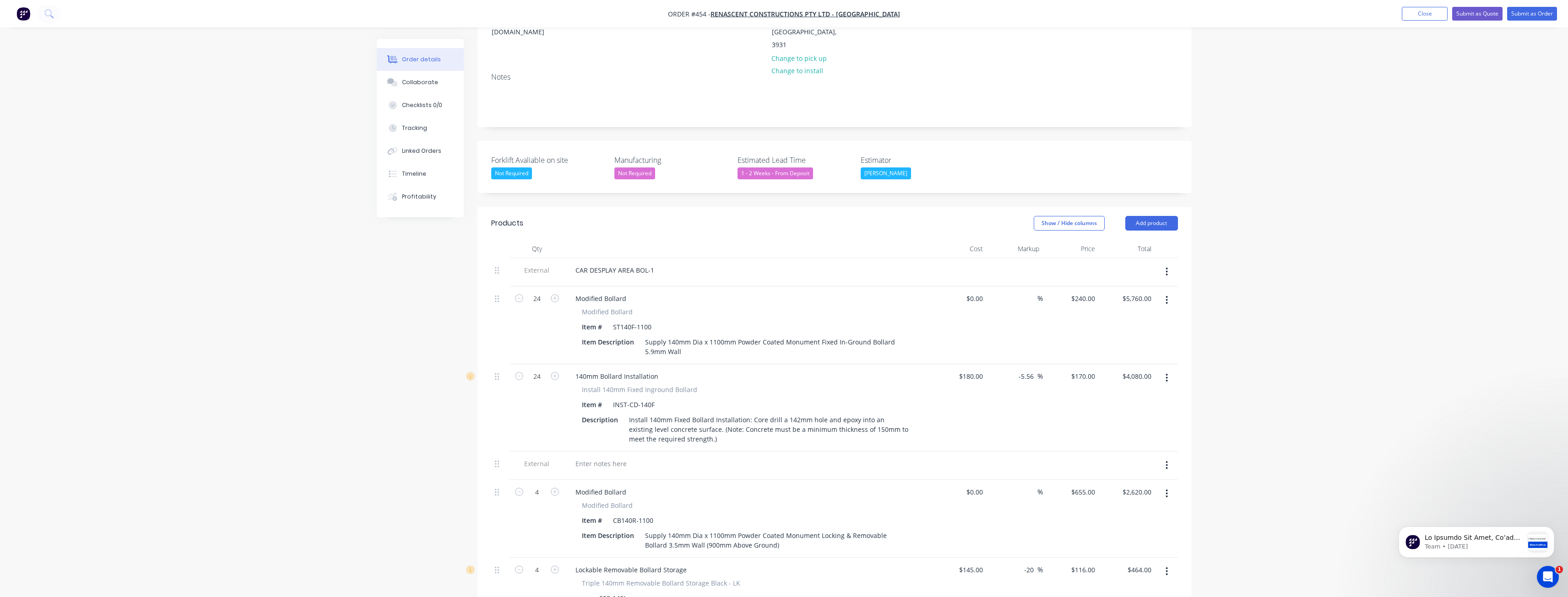
scroll to position [141, 0]
click at [1146, 216] on button "Add product" at bounding box center [1151, 223] width 52 height 15
click at [1124, 240] on div "Product catalogue" at bounding box center [1134, 246] width 71 height 13
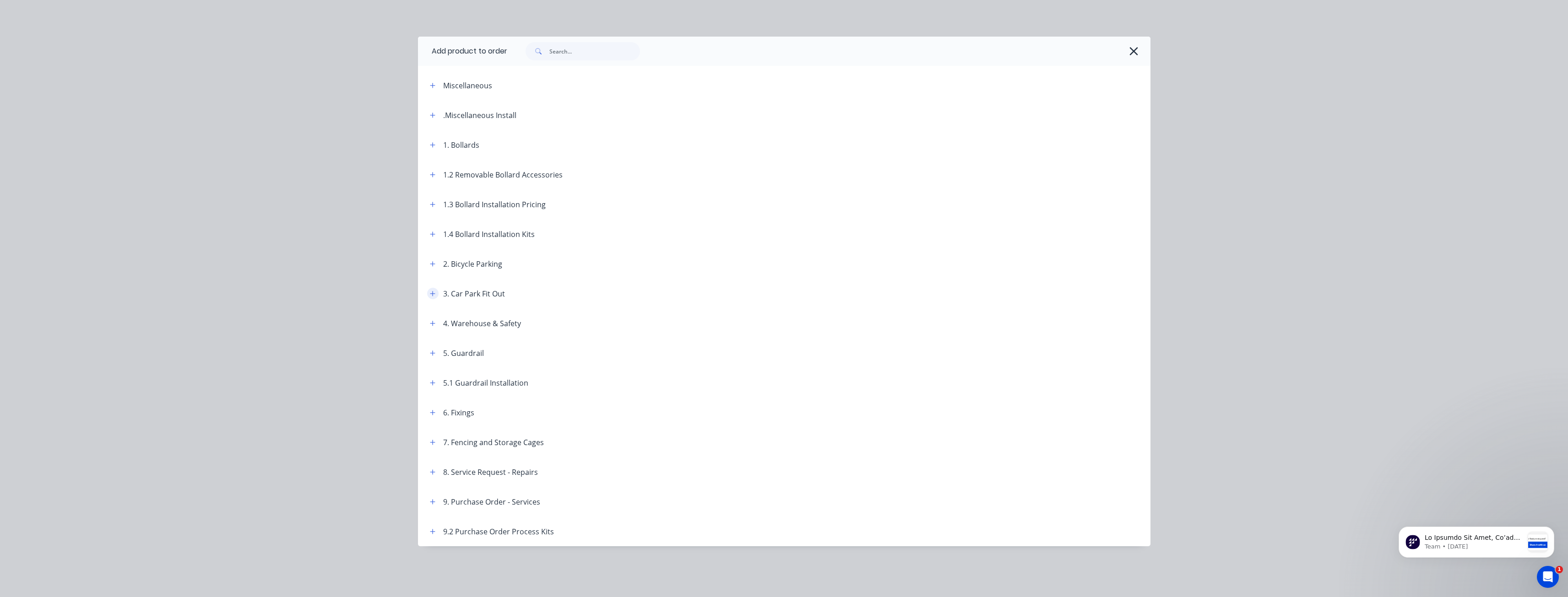
click at [435, 293] on icon "button" at bounding box center [433, 293] width 6 height 6
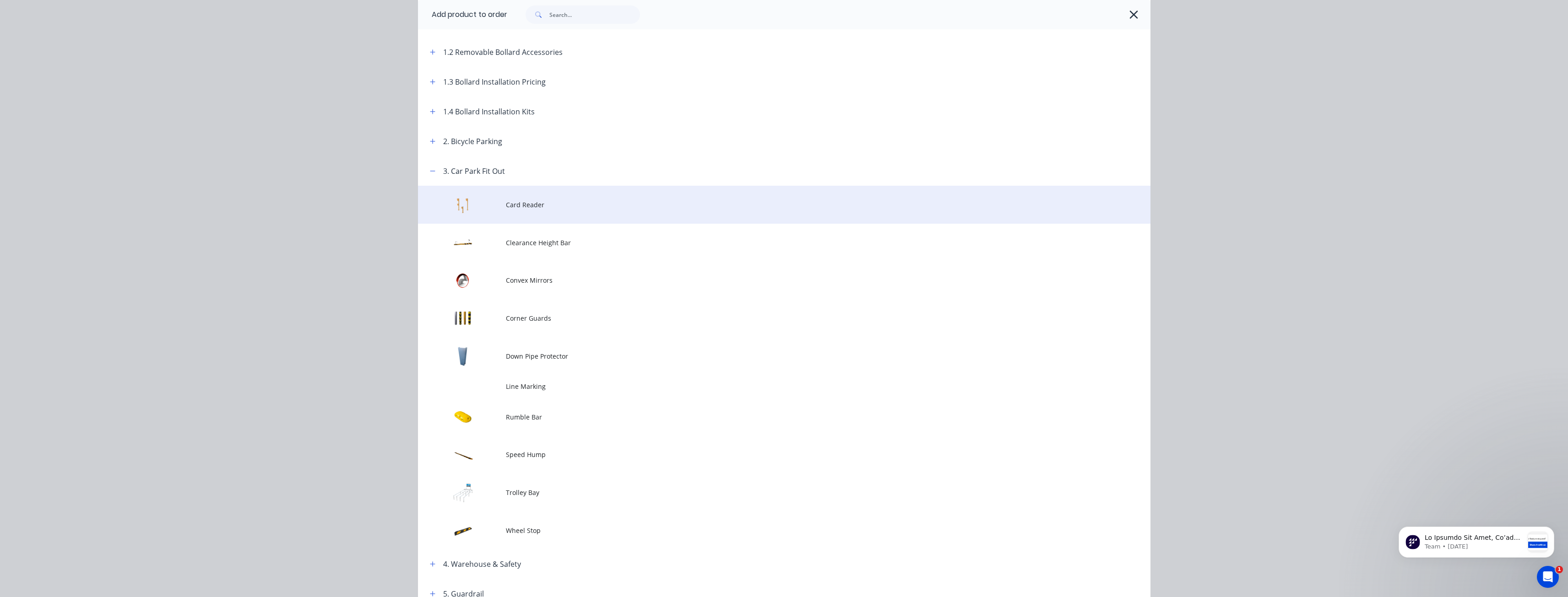
scroll to position [137, 0]
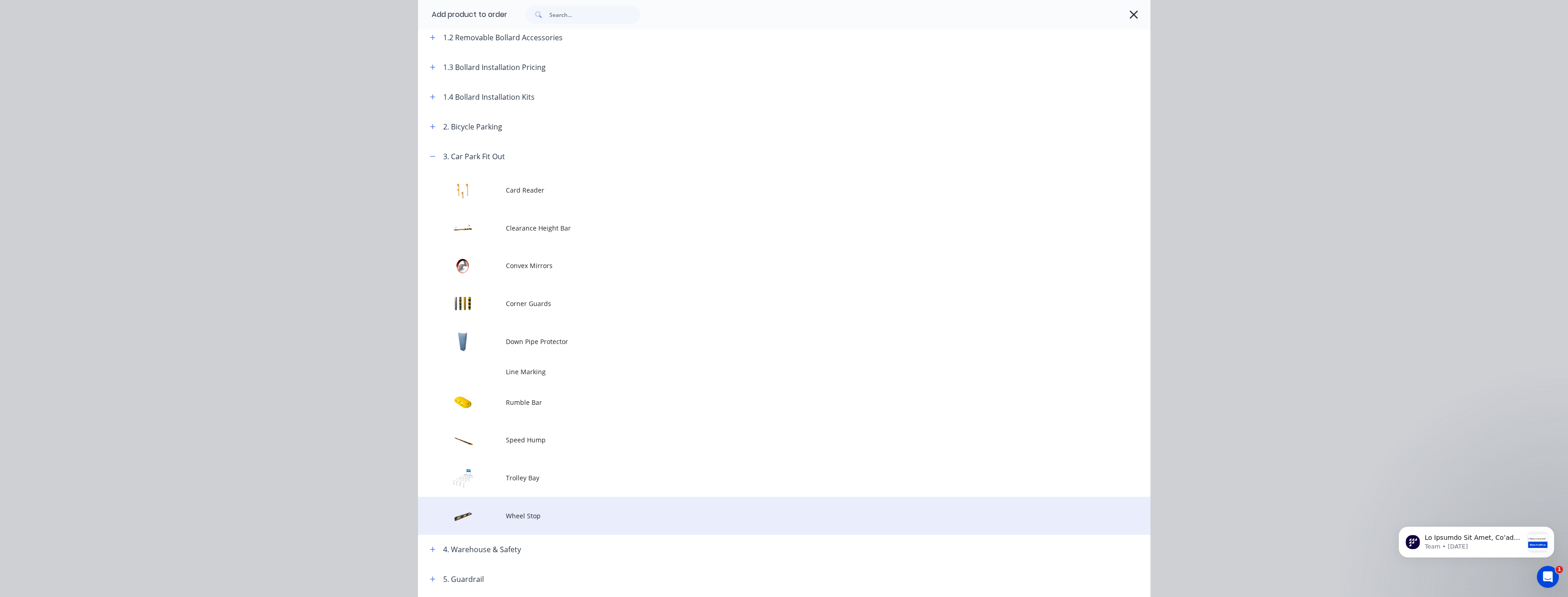
click at [524, 517] on span "Wheel Stop" at bounding box center [764, 516] width 515 height 10
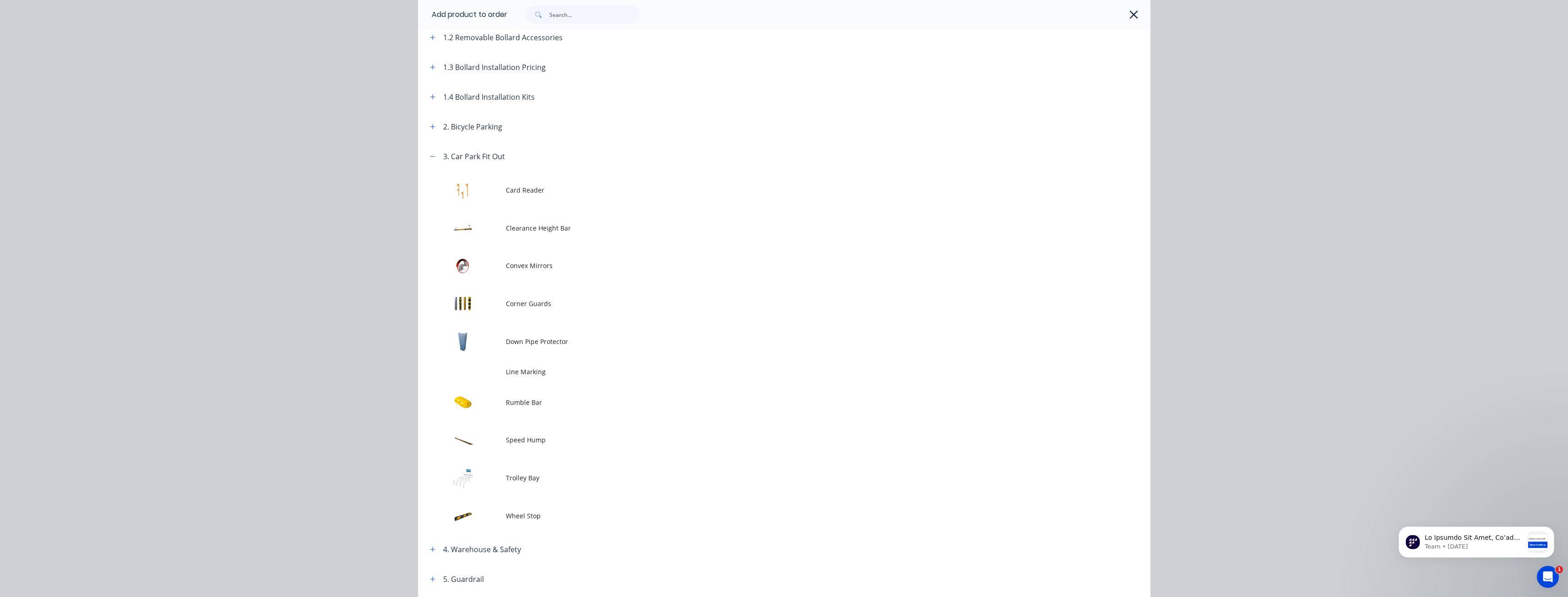
scroll to position [0, 0]
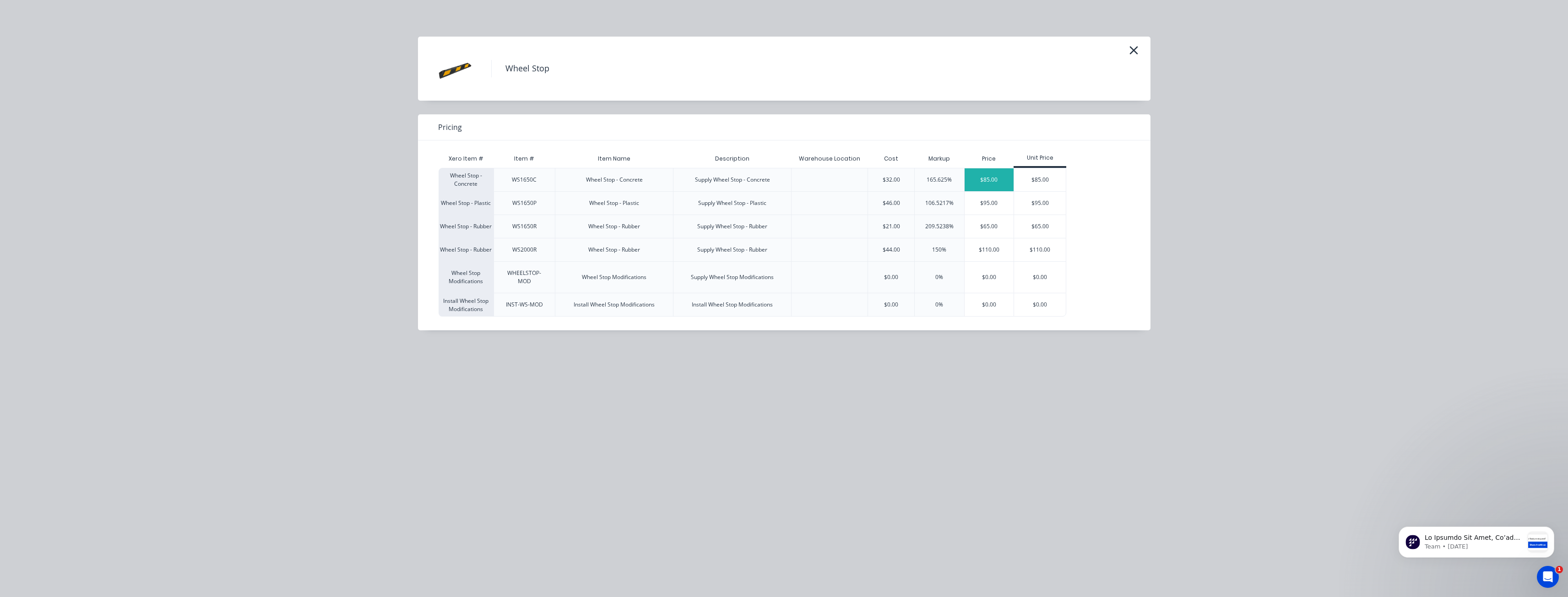
click at [996, 175] on div "$85.00" at bounding box center [989, 180] width 50 height 23
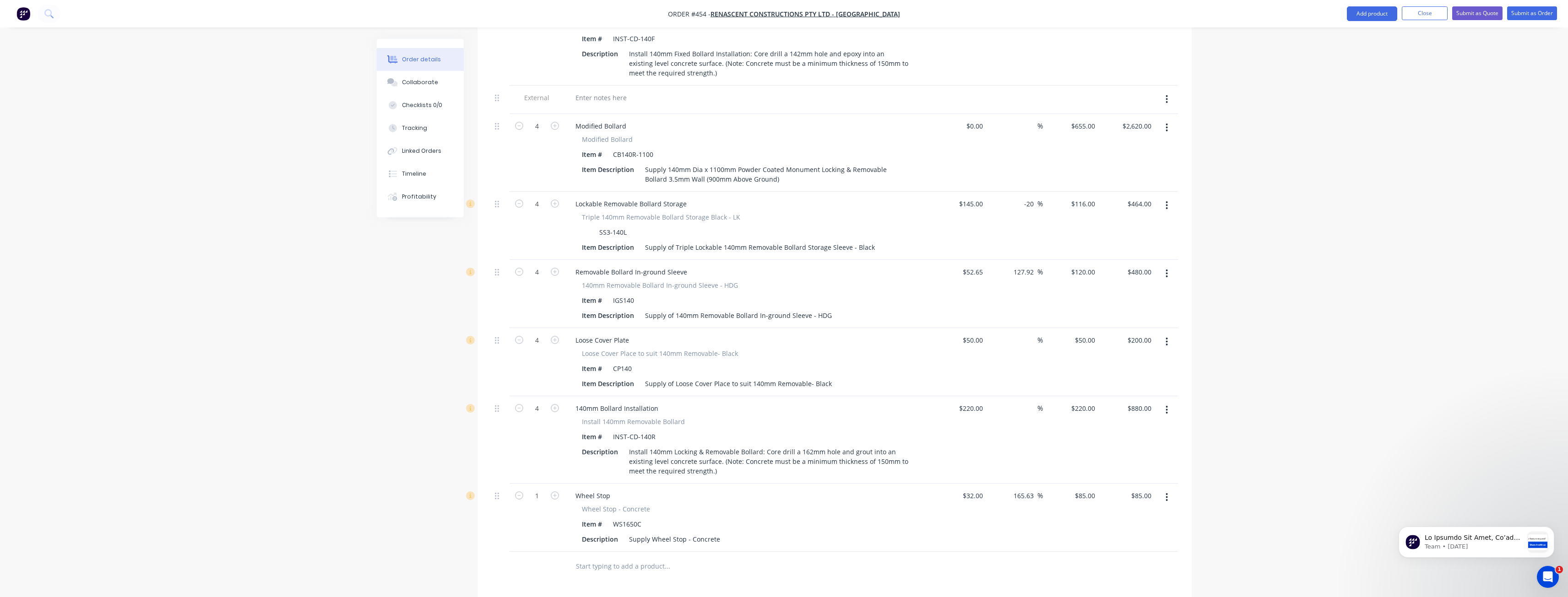
scroll to position [712, 0]
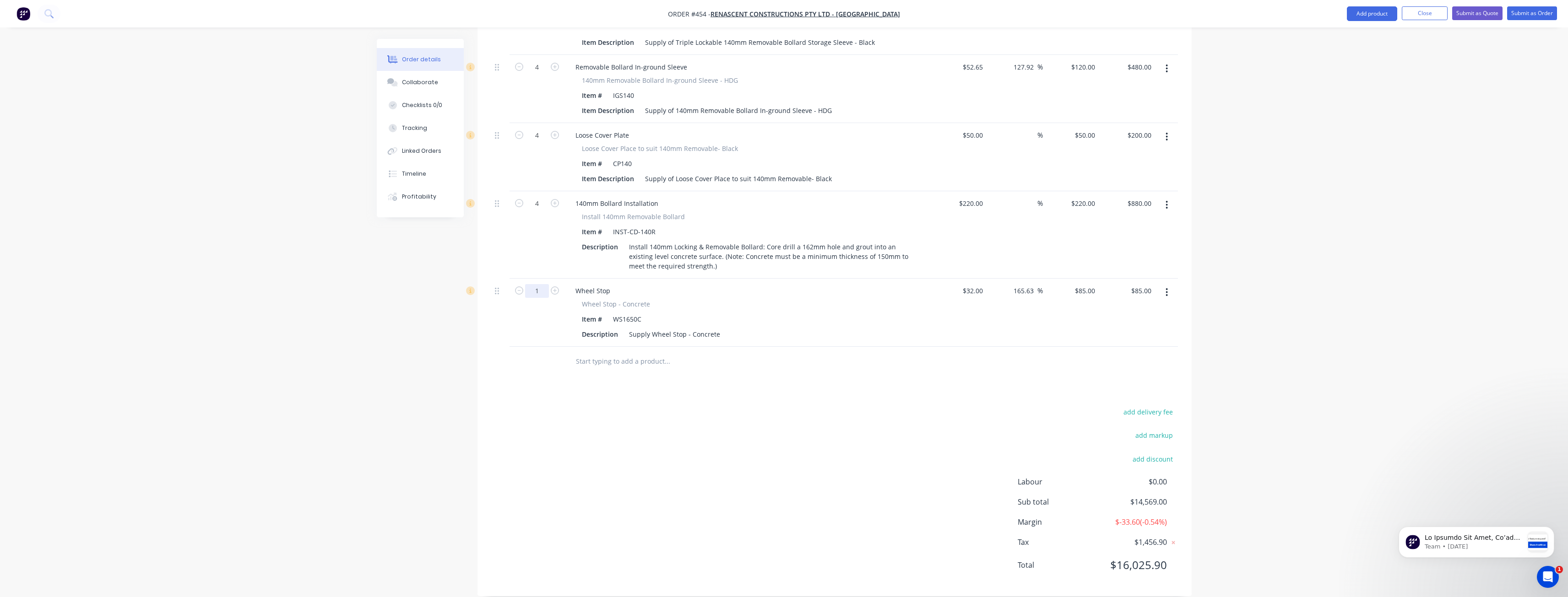
click at [537, 284] on input "1" at bounding box center [537, 291] width 24 height 14
type input "12"
type input "$1,020.00"
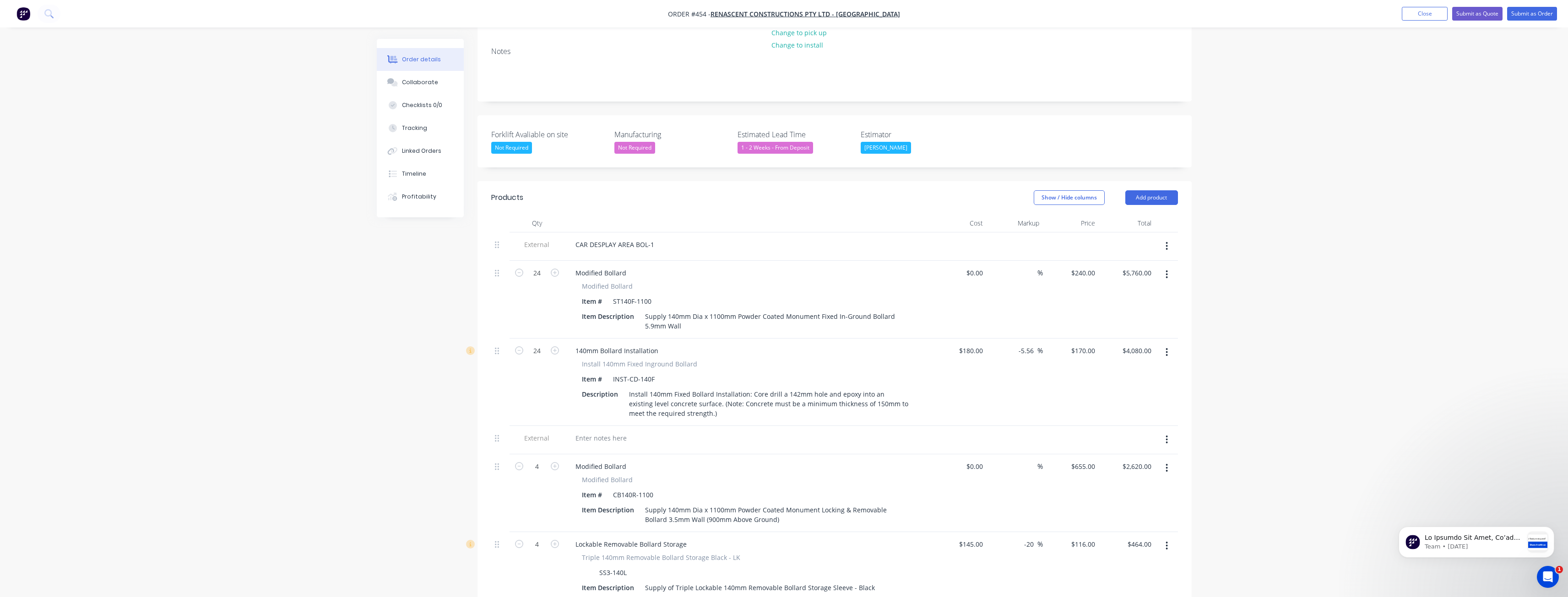
scroll to position [163, 0]
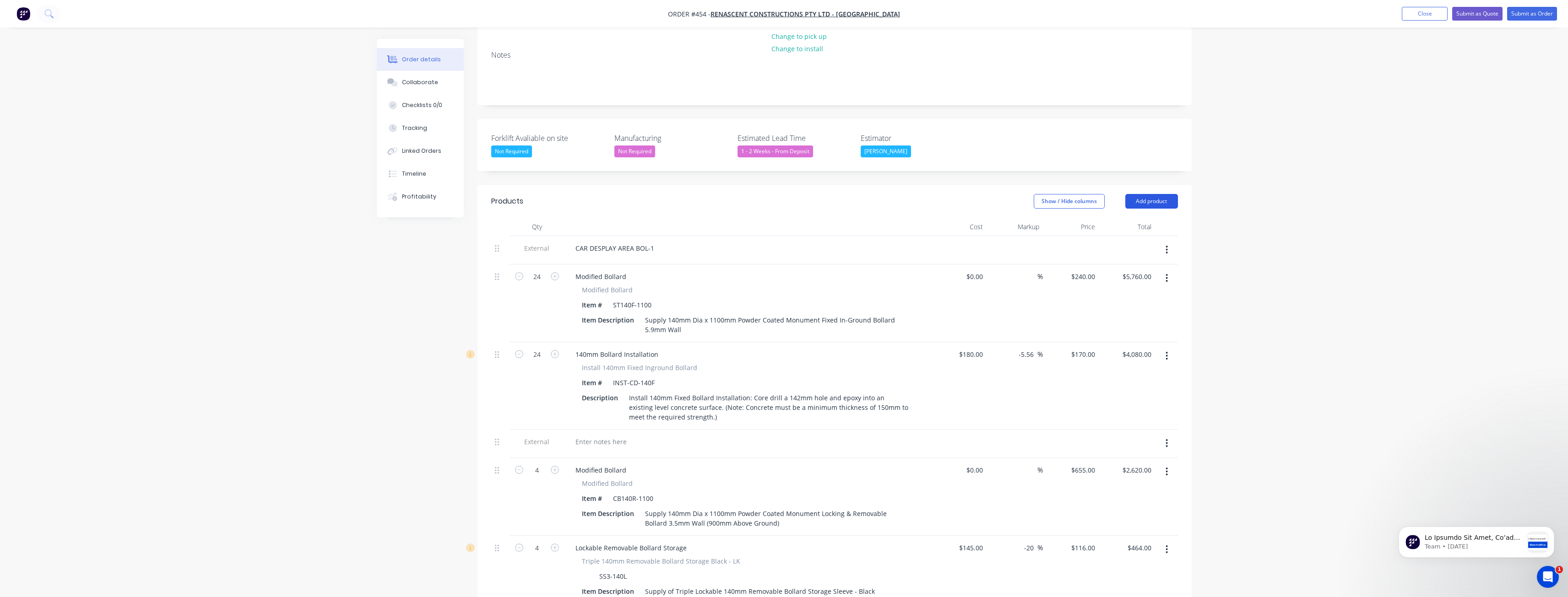
click at [1151, 194] on button "Add product" at bounding box center [1151, 201] width 52 height 15
click at [1130, 218] on div "Product catalogue" at bounding box center [1134, 224] width 71 height 13
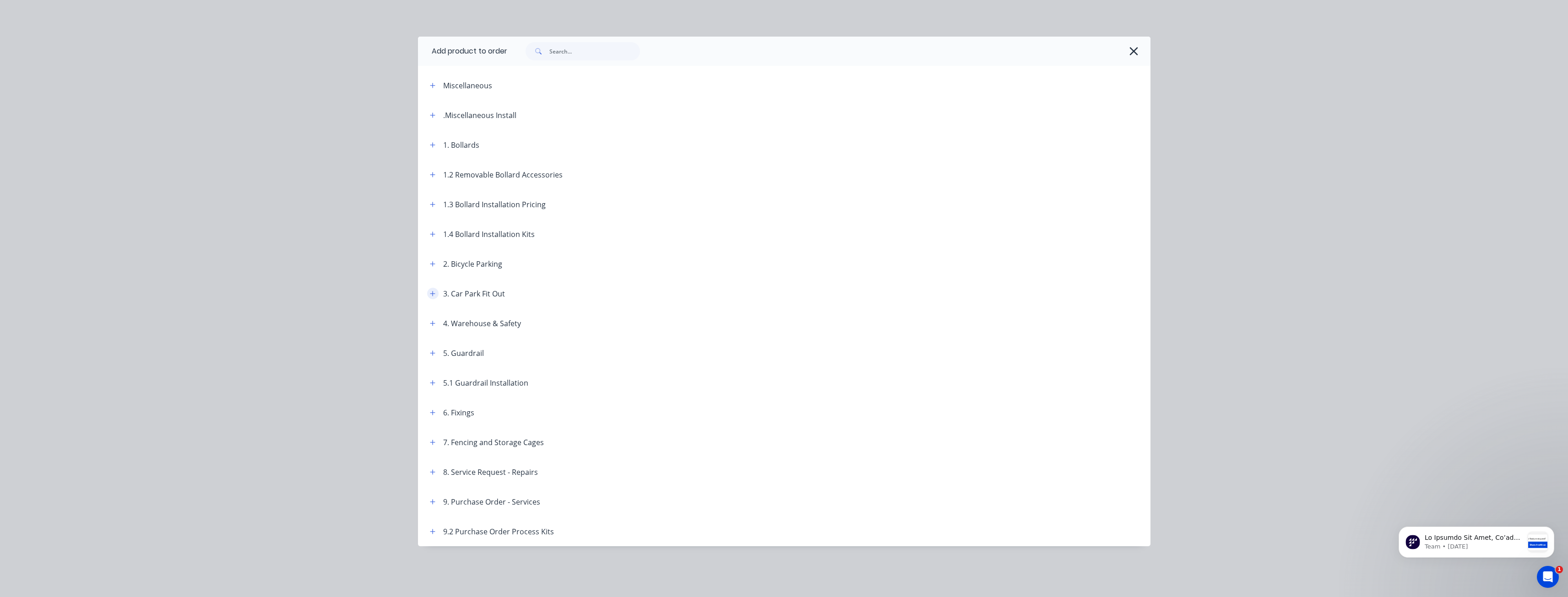
click at [433, 295] on icon "button" at bounding box center [432, 293] width 5 height 5
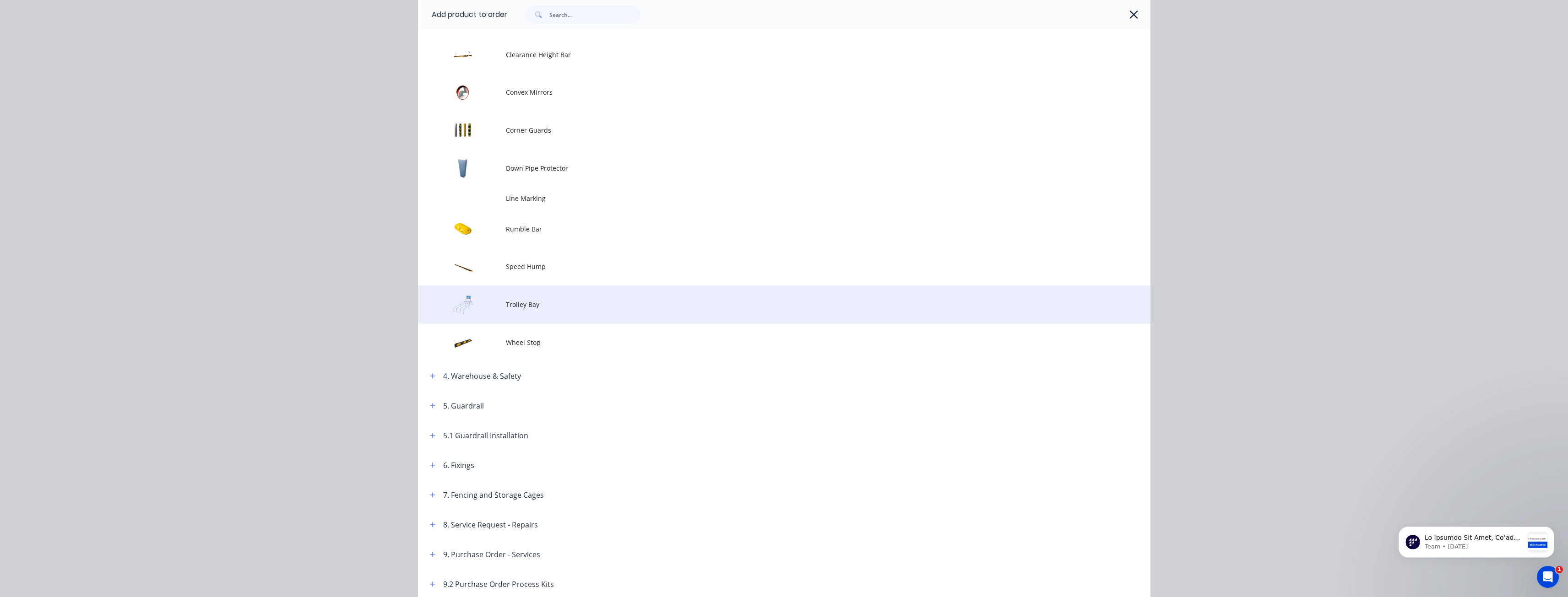
scroll to position [321, 0]
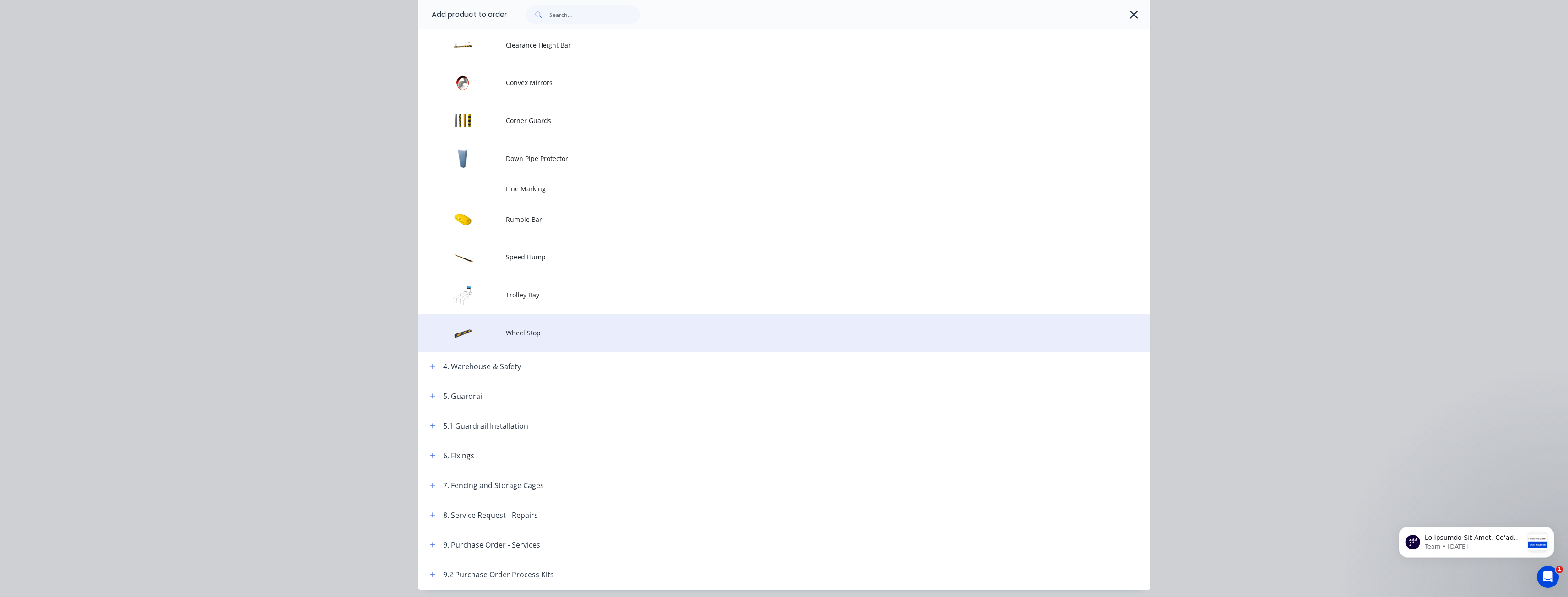
click at [532, 328] on td "Wheel Stop" at bounding box center [828, 333] width 645 height 38
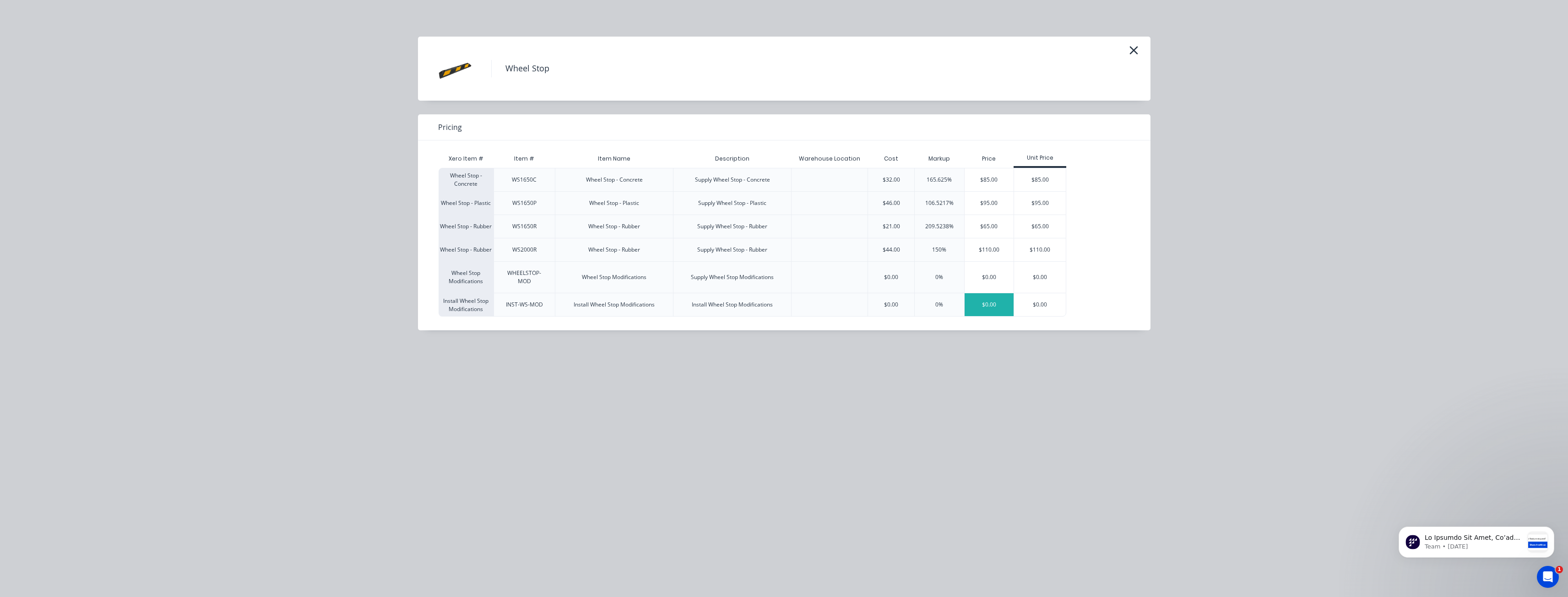
click at [984, 304] on div "$0.00" at bounding box center [989, 304] width 50 height 23
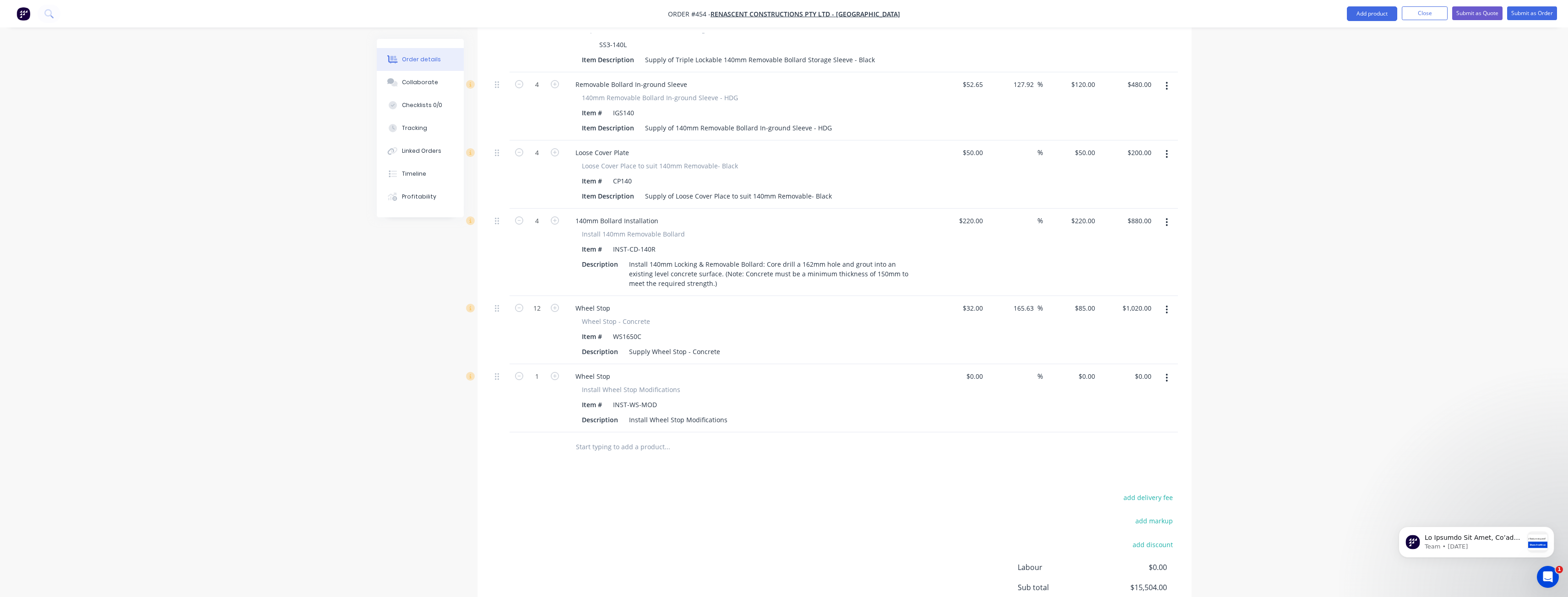
scroll to position [712, 0]
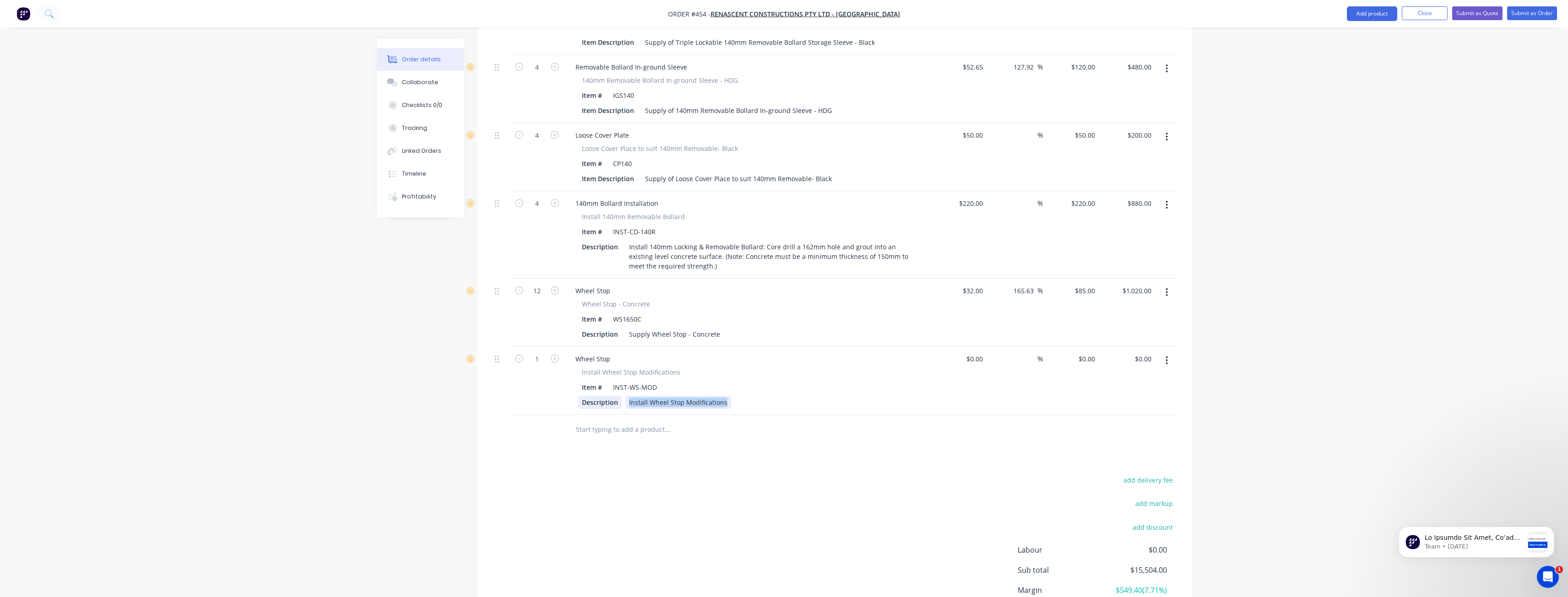
drag, startPoint x: 723, startPoint y: 391, endPoint x: 587, endPoint y: 390, distance: 136.0
click at [587, 396] on div "Description Install Wheel Stop Modifications" at bounding box center [746, 402] width 335 height 13
click at [682, 396] on div "Install Wheel Stop Modifications" at bounding box center [678, 402] width 106 height 13
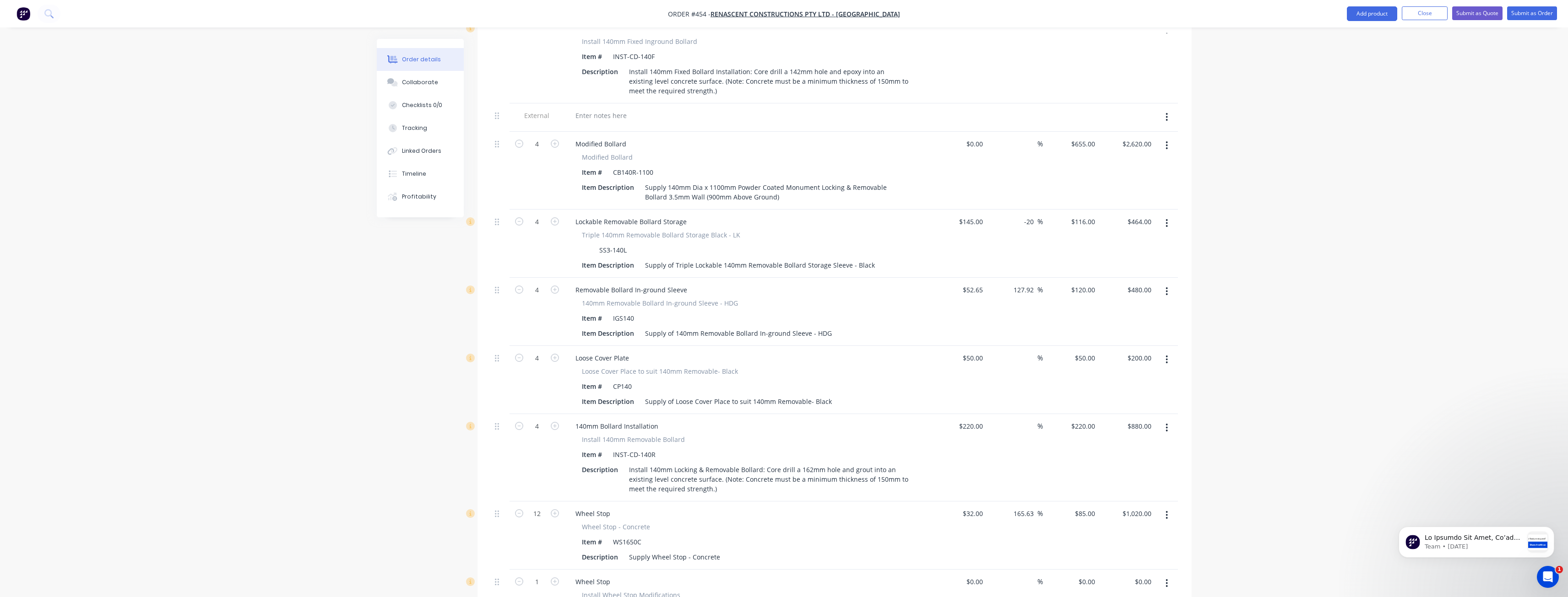
scroll to position [621, 0]
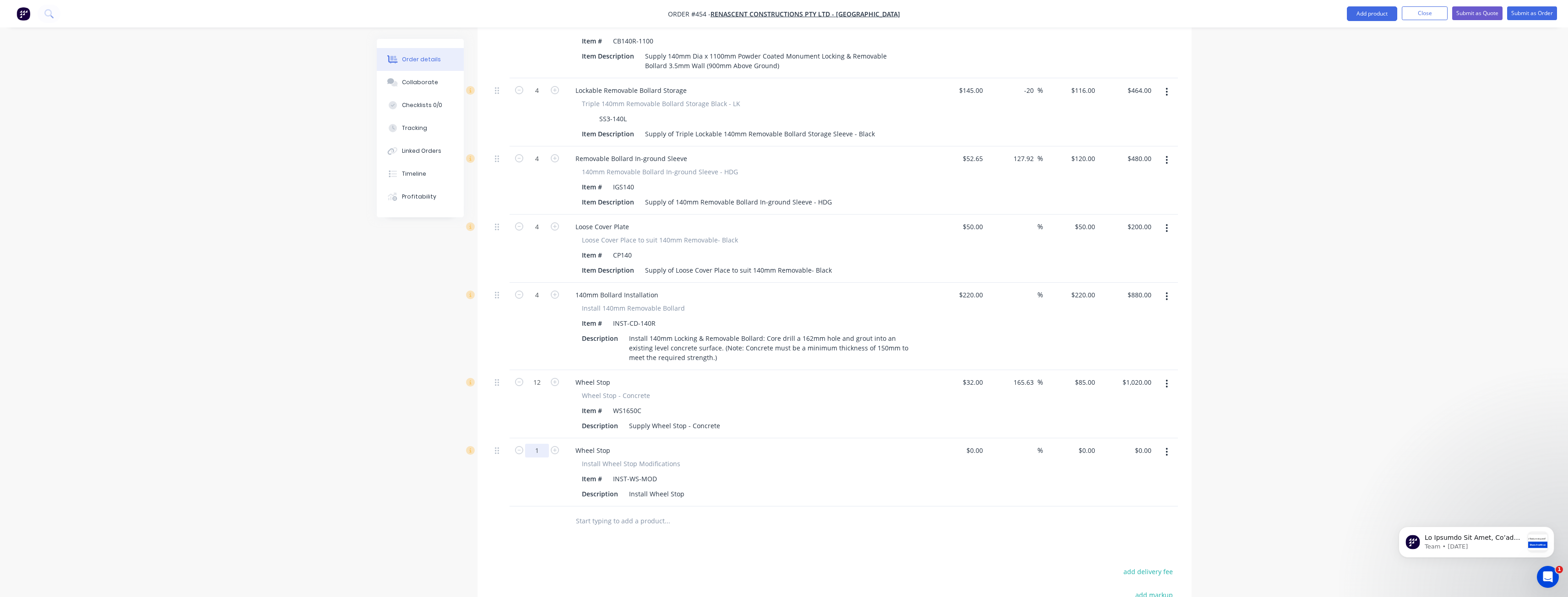
click at [542, 444] on input "1" at bounding box center [537, 451] width 24 height 14
type input "12"
click at [507, 512] on div at bounding box center [500, 521] width 18 height 30
click at [1091, 444] on input "0" at bounding box center [1093, 450] width 10 height 13
type input "$25.00"
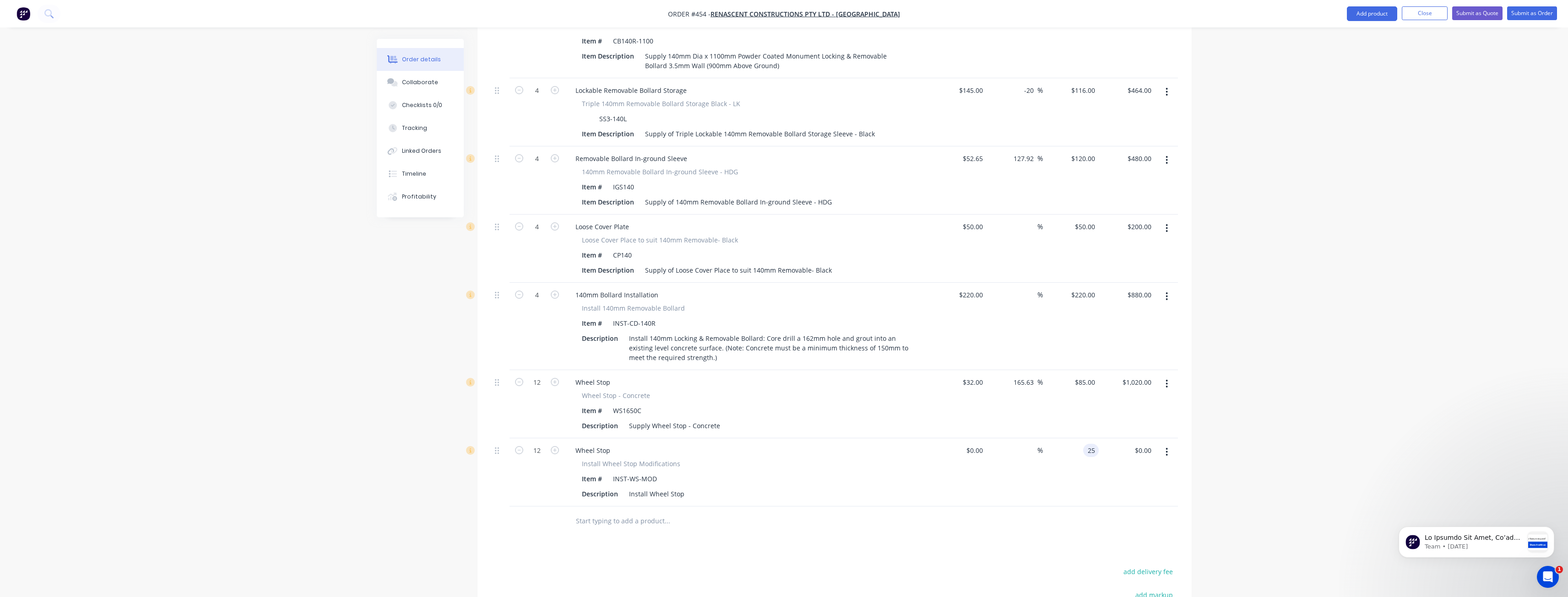
type input "$300.00"
click at [846, 535] on div "Products Show / Hide columns Add product Qty Cost Markup Price Total External C…" at bounding box center [834, 241] width 714 height 1029
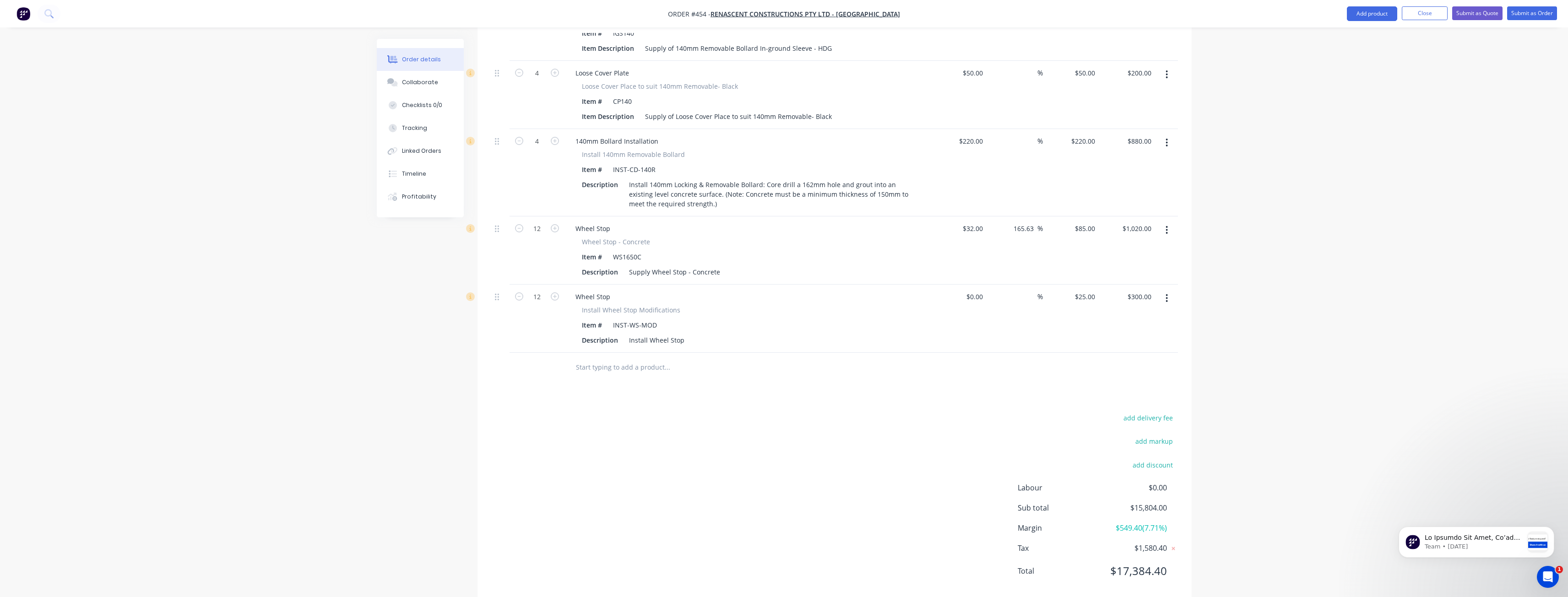
scroll to position [780, 0]
click at [1087, 284] on div "25 25" at bounding box center [1092, 290] width 12 height 13
type input "$35.00"
type input "$420.00"
click at [724, 428] on div "add delivery fee add markup add discount Labour $0.00 Sub total $15,924.00 Marg…" at bounding box center [834, 494] width 687 height 176
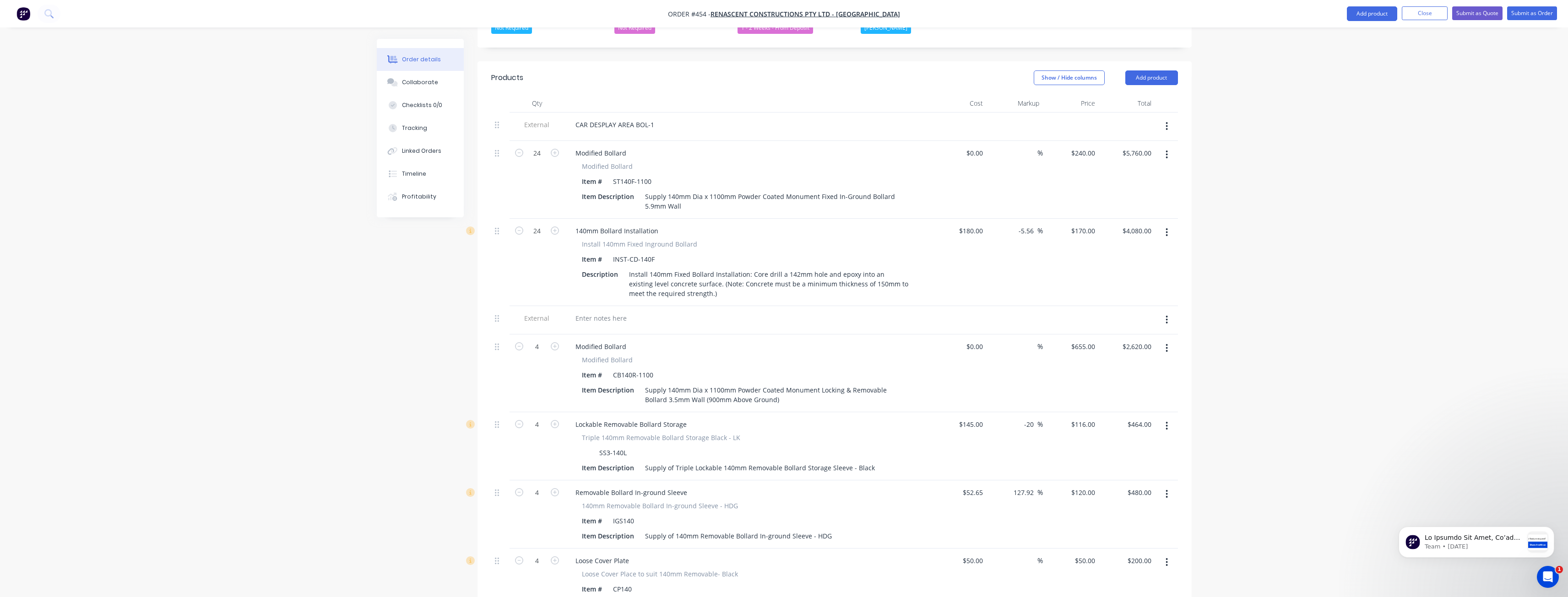
scroll to position [94, 0]
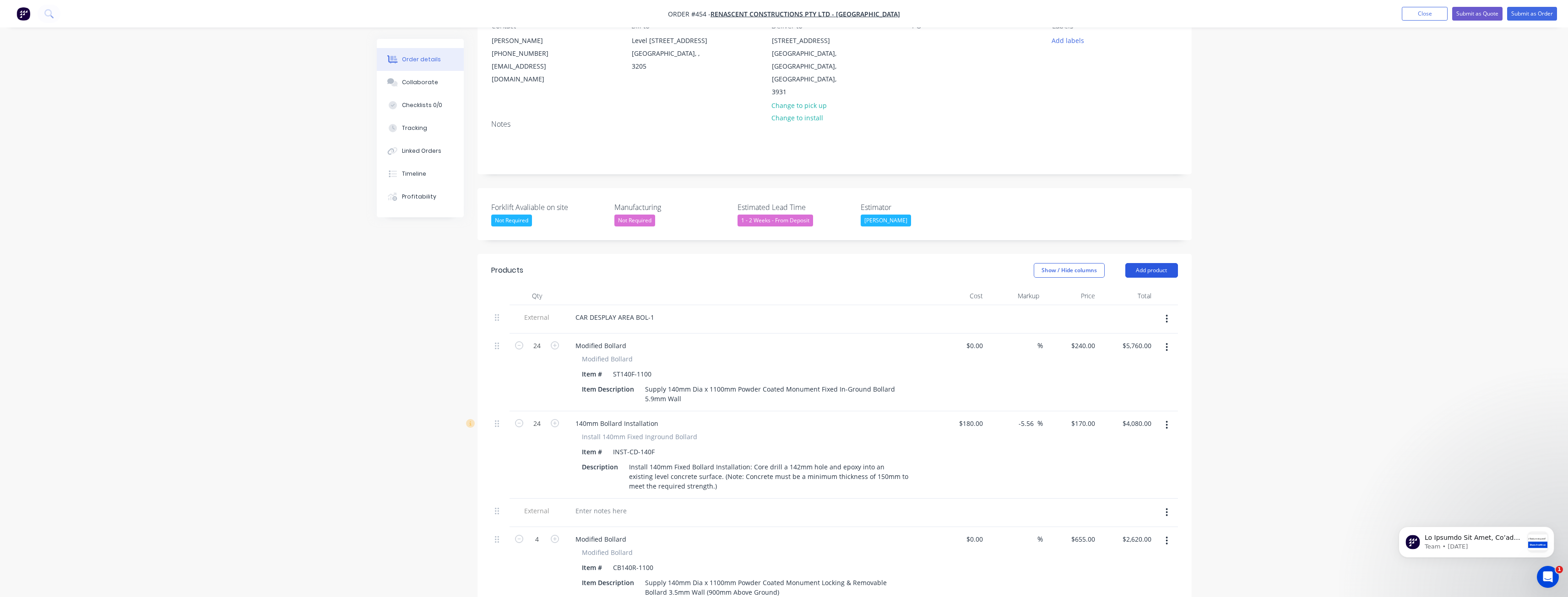
click at [1139, 263] on button "Add product" at bounding box center [1151, 270] width 52 height 15
click at [1124, 287] on div "Product catalogue" at bounding box center [1134, 293] width 71 height 13
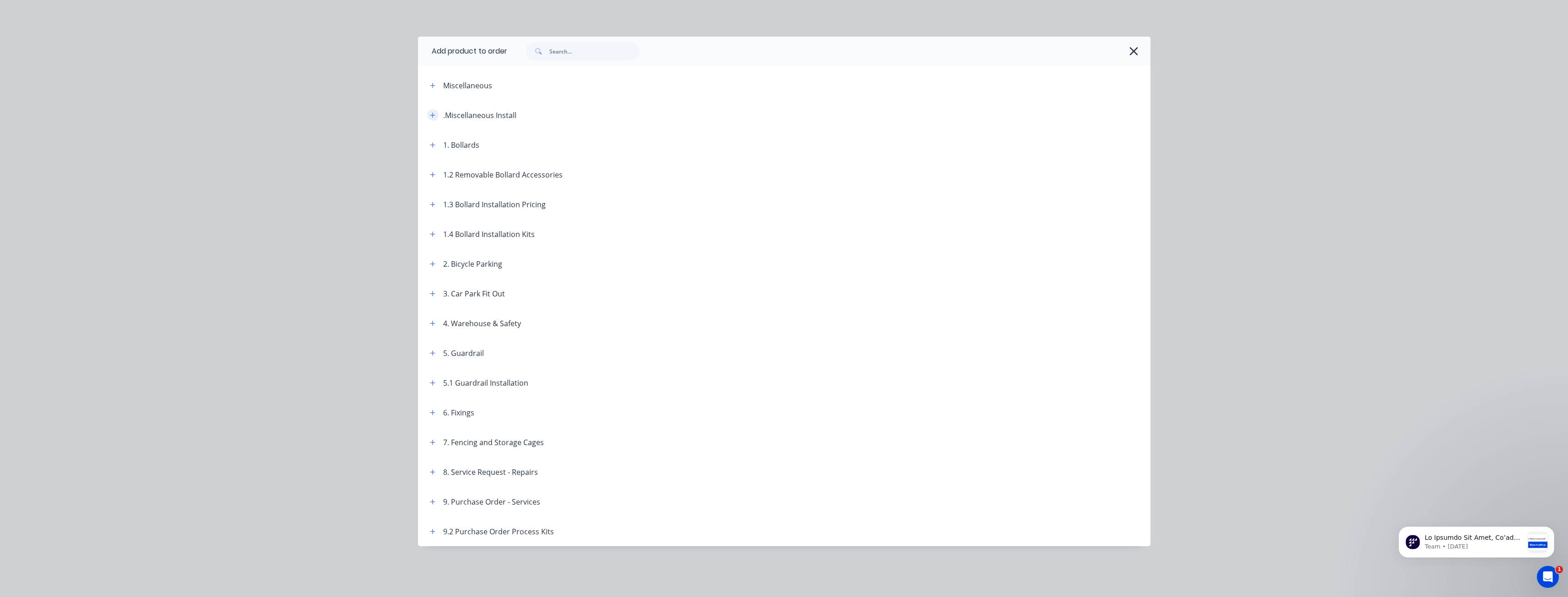
click at [430, 113] on icon "button" at bounding box center [433, 115] width 6 height 6
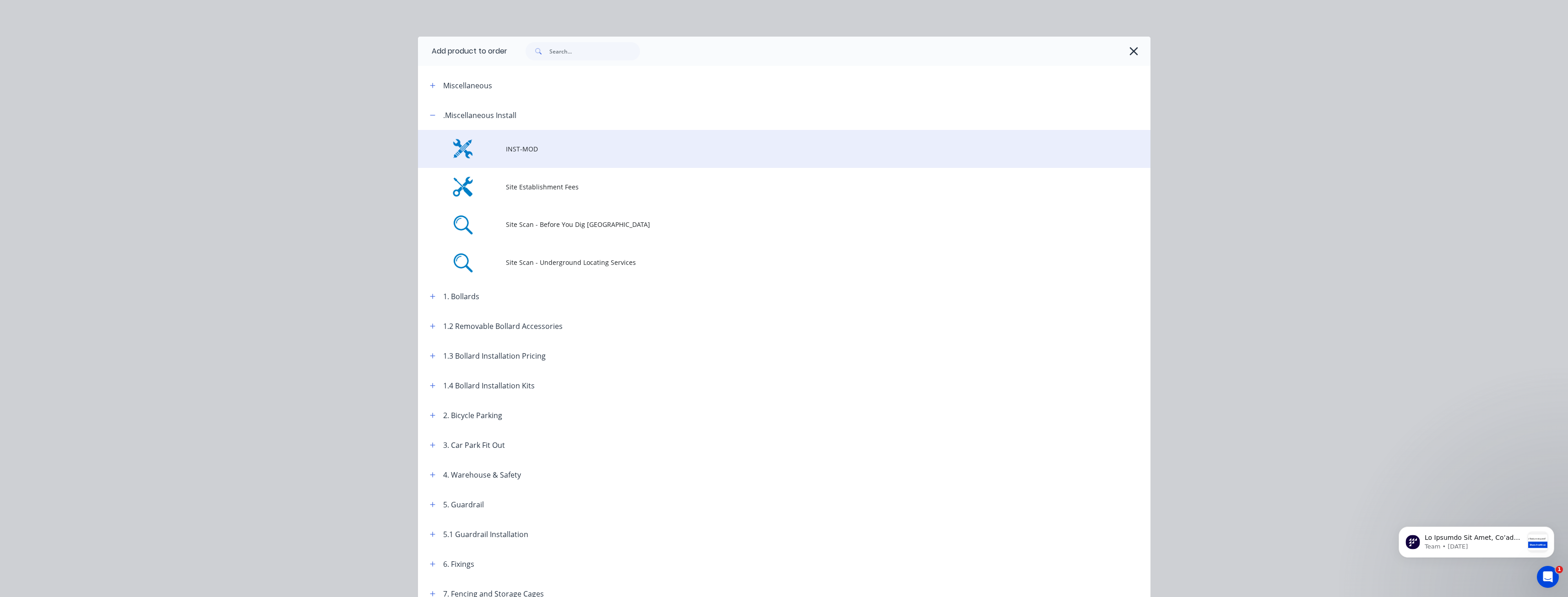
click at [517, 146] on span "INST-MOD" at bounding box center [764, 149] width 515 height 10
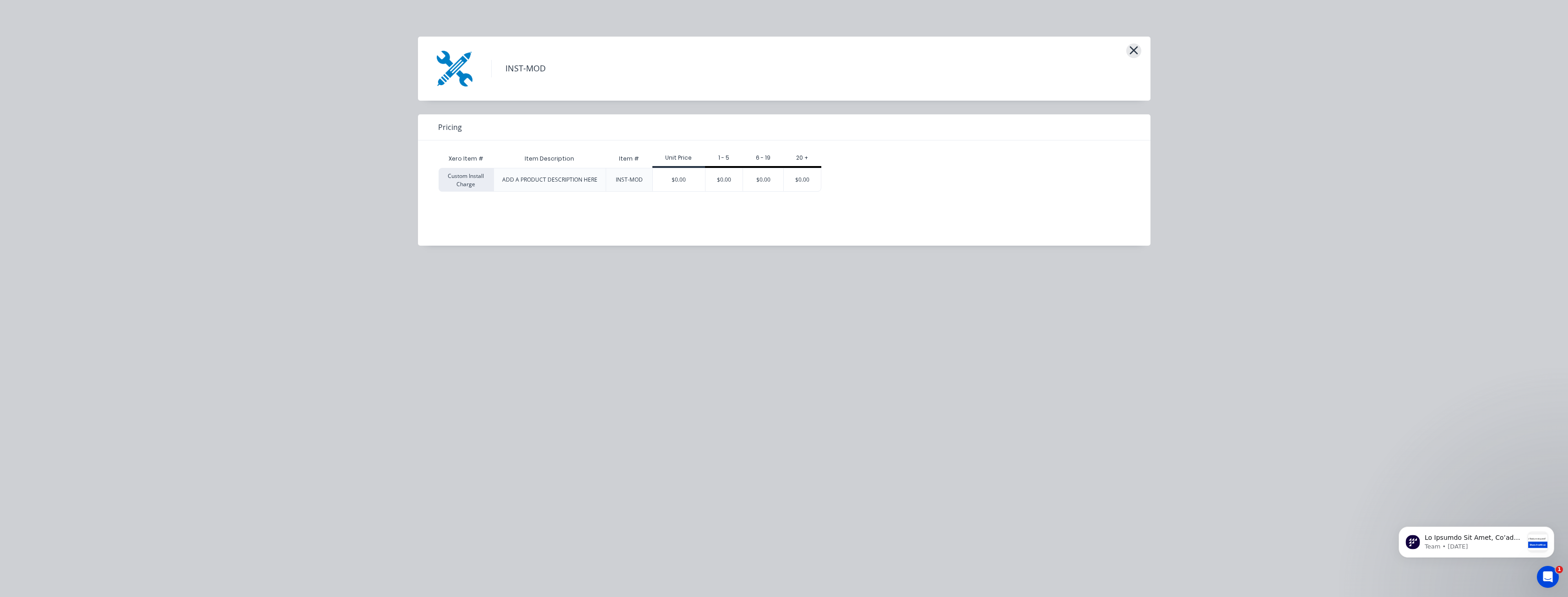
click at [1134, 52] on icon "button" at bounding box center [1133, 50] width 8 height 8
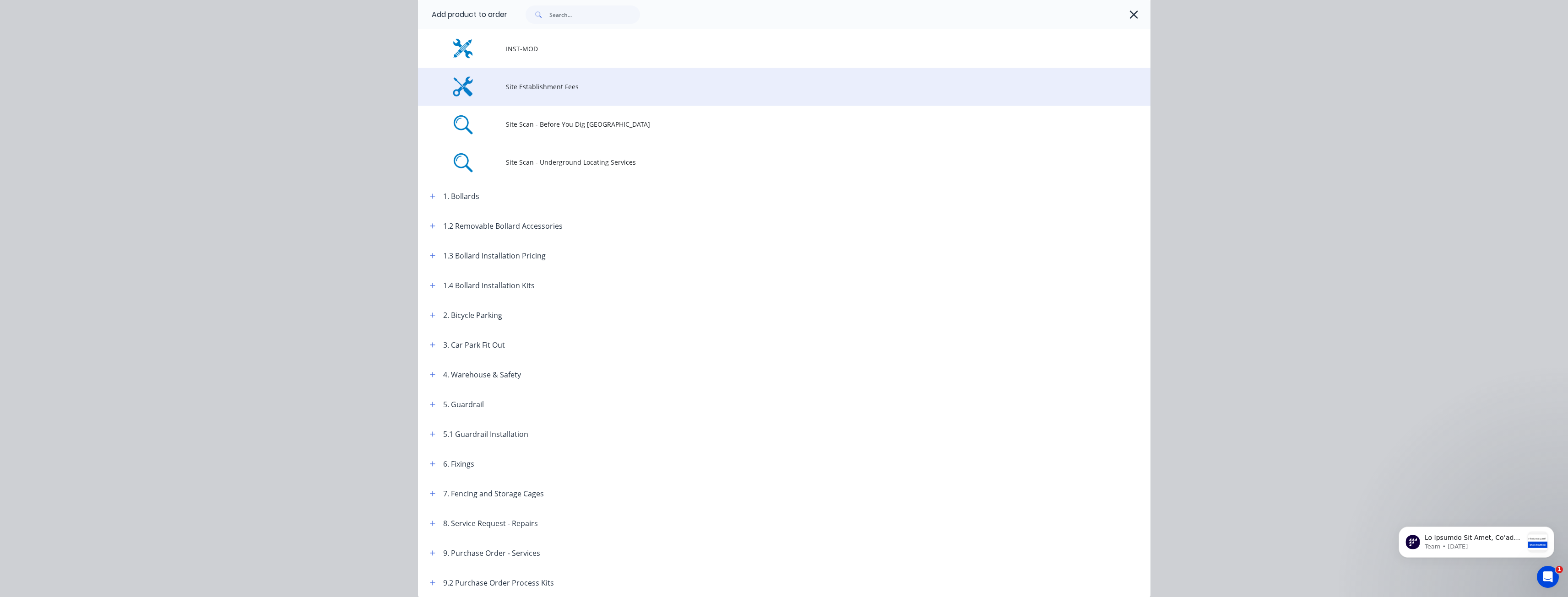
click at [536, 80] on td "Site Establishment Fees" at bounding box center [828, 87] width 645 height 38
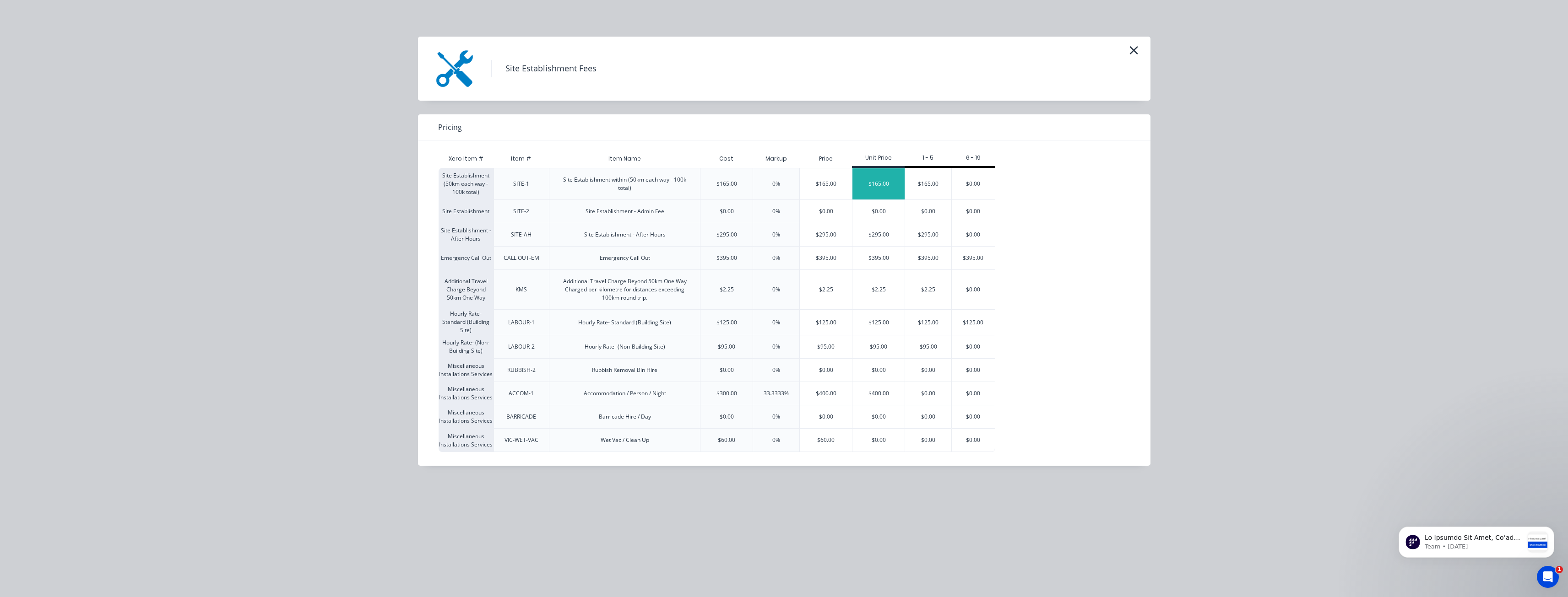
click at [877, 173] on div "$165.00" at bounding box center [878, 184] width 52 height 31
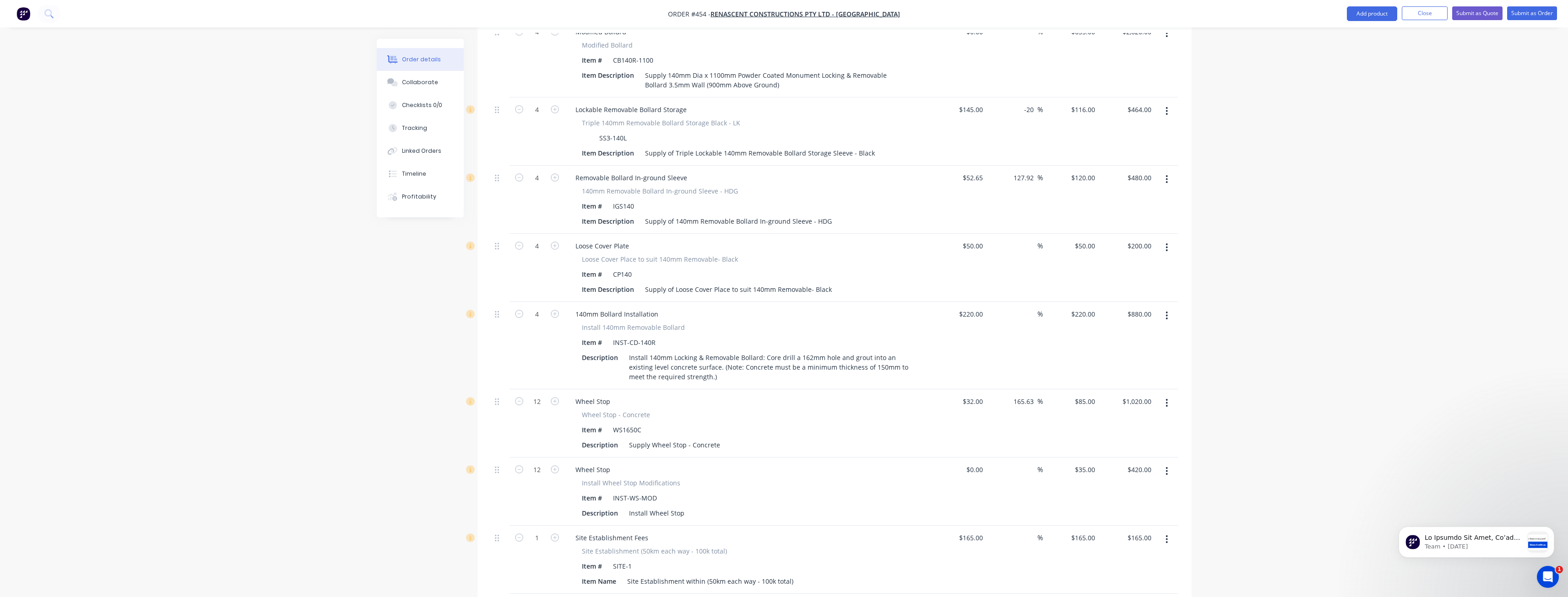
scroll to position [734, 0]
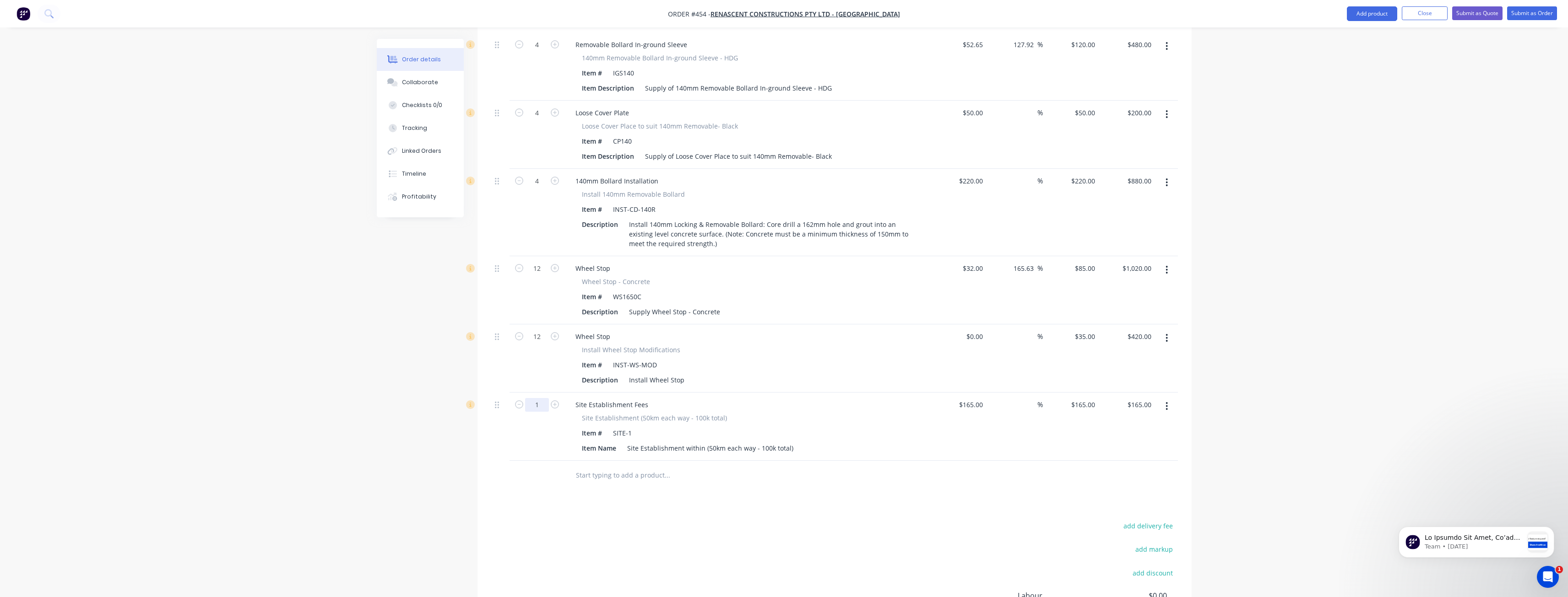
click at [545, 398] on input "1" at bounding box center [537, 405] width 24 height 14
type input "2"
type input "$330.00"
drag, startPoint x: 368, startPoint y: 414, endPoint x: 364, endPoint y: 408, distance: 7.2
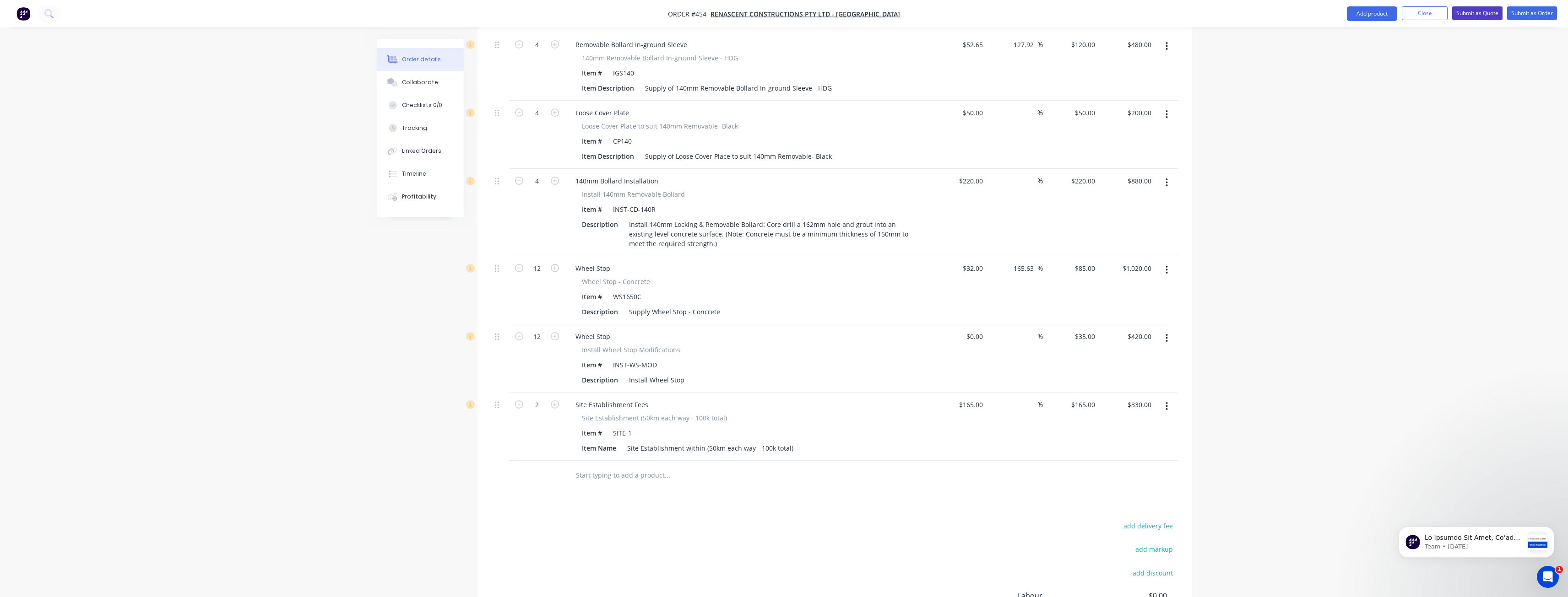
click at [1478, 9] on button "Submit as Quote" at bounding box center [1477, 13] width 50 height 14
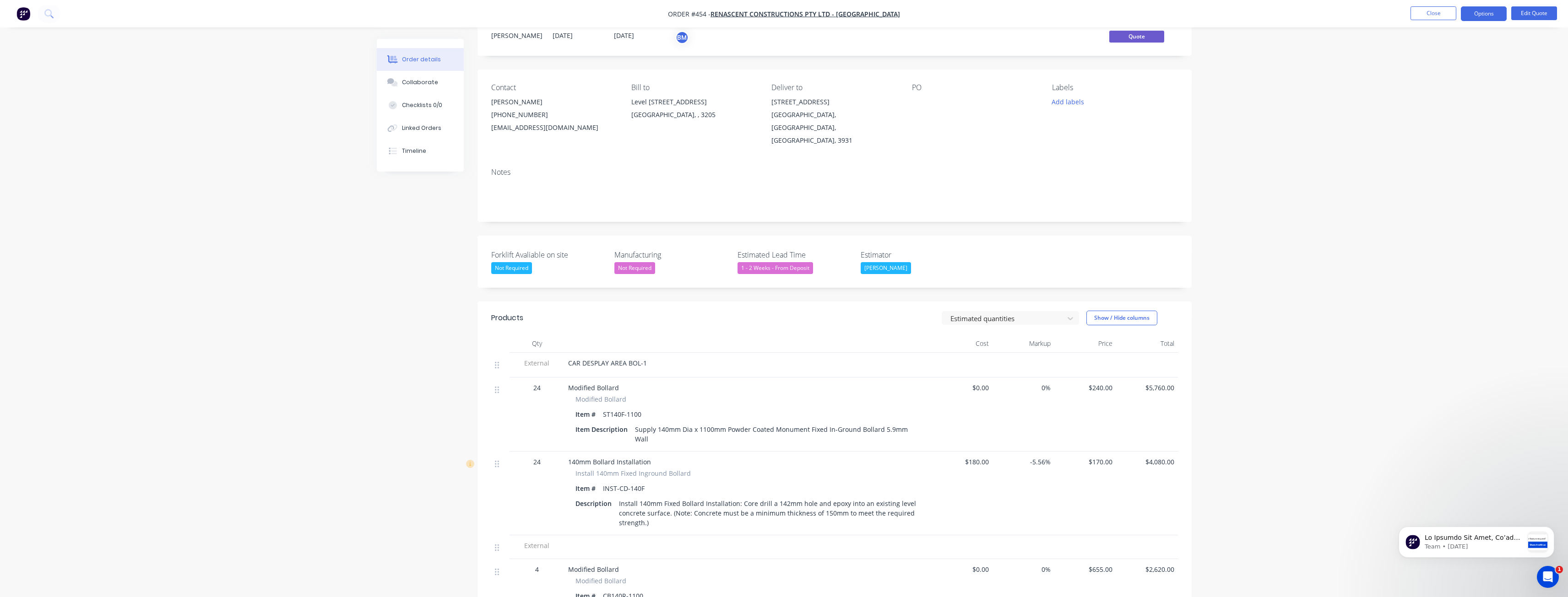
scroll to position [0, 0]
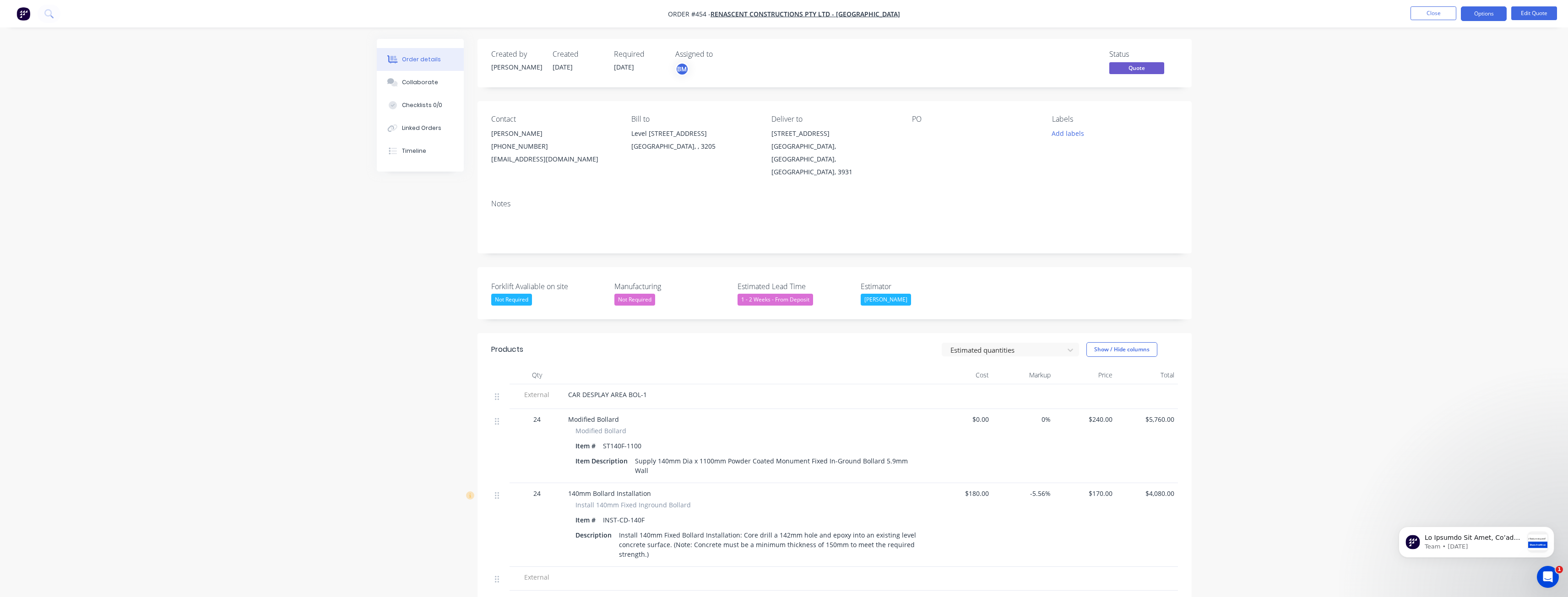
click at [1433, 12] on button "Close" at bounding box center [1433, 13] width 46 height 14
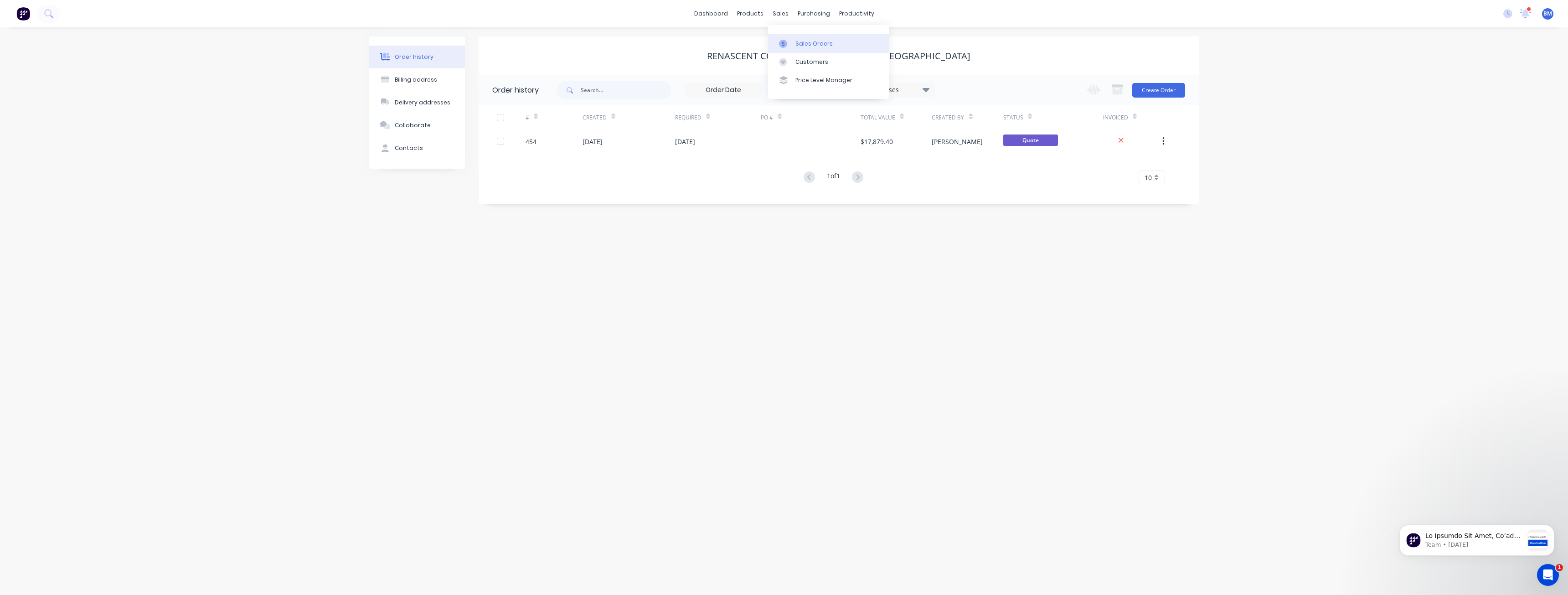
click at [796, 43] on div "Sales Orders" at bounding box center [814, 44] width 38 height 8
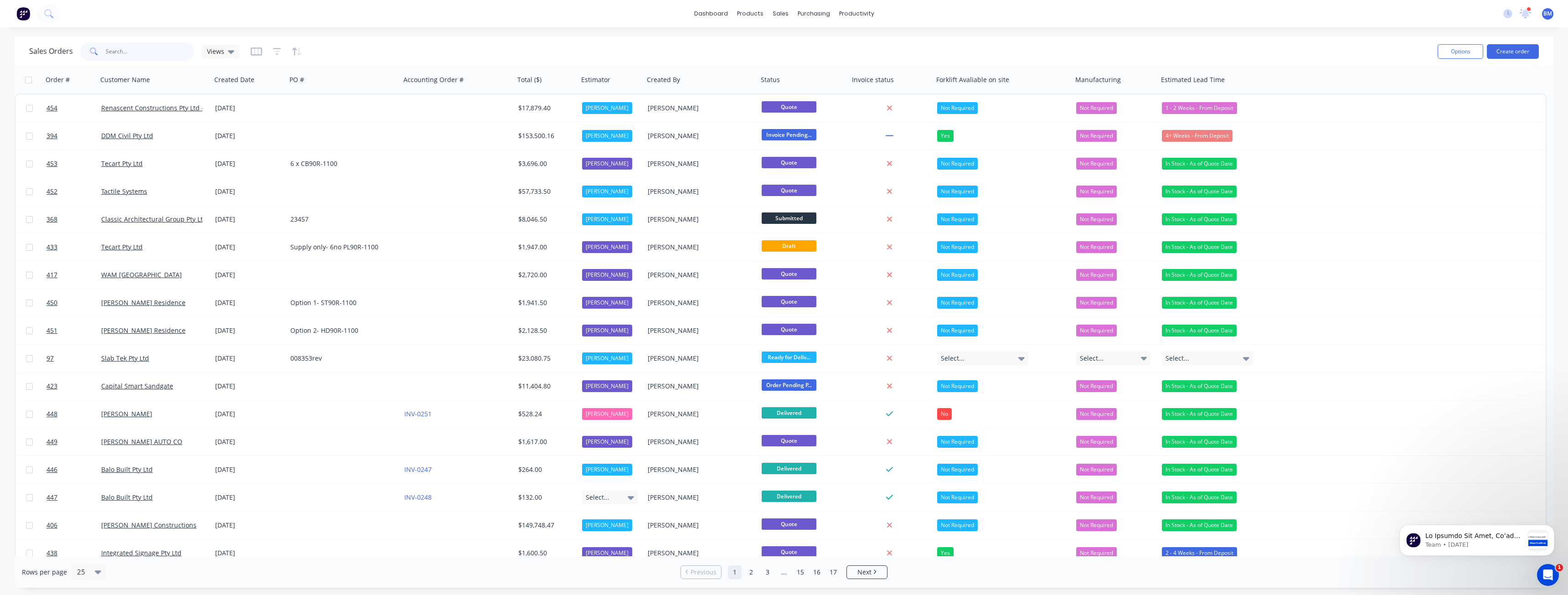
click at [116, 50] on input "text" at bounding box center [151, 52] width 89 height 18
type input "kapitol"
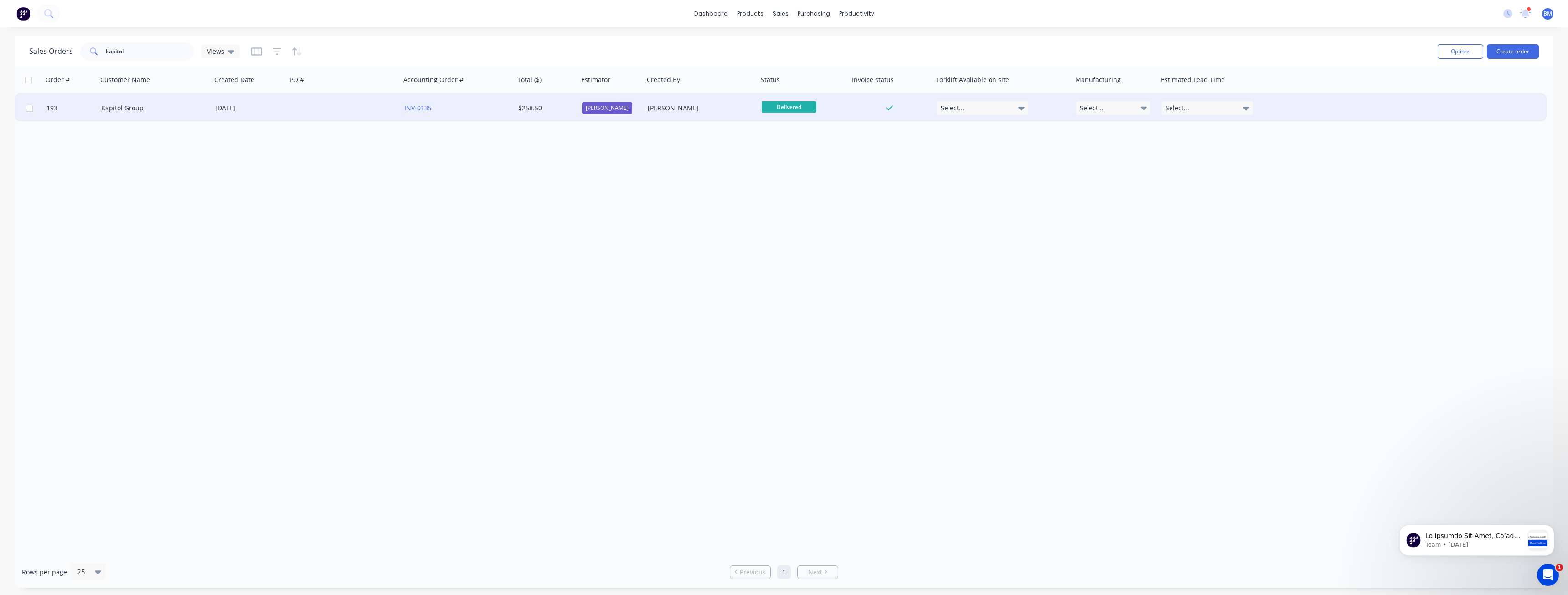
click at [344, 105] on div at bounding box center [343, 107] width 114 height 27
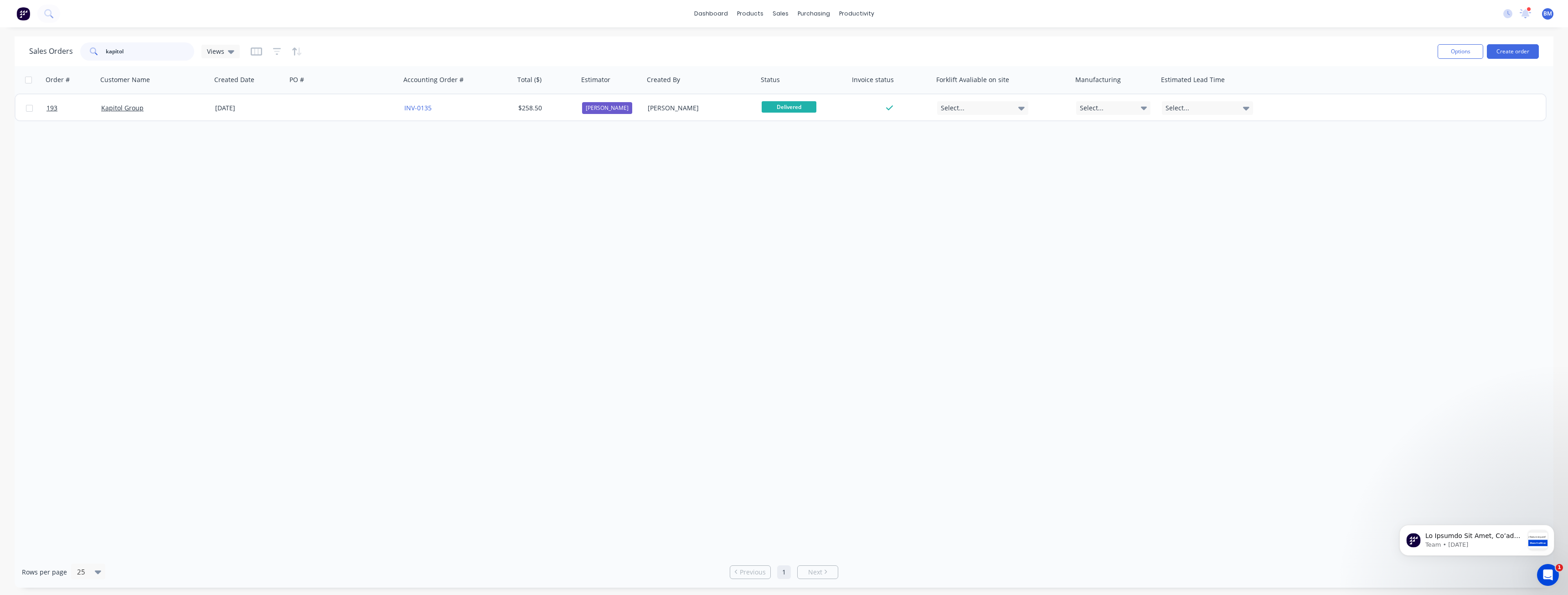
drag, startPoint x: 150, startPoint y: 59, endPoint x: 61, endPoint y: 54, distance: 89.1
click at [61, 54] on div "Sales Orders kapitol Views" at bounding box center [135, 52] width 211 height 18
type input "arc"
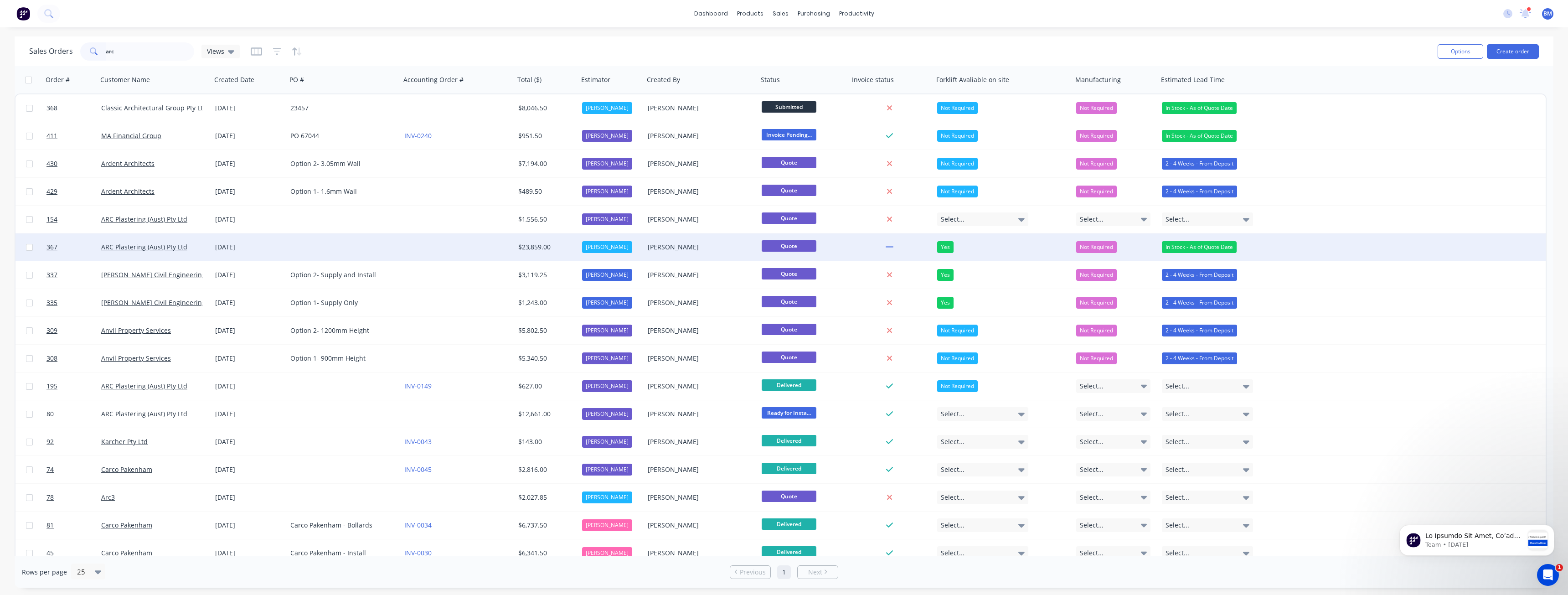
click at [404, 248] on div at bounding box center [457, 247] width 114 height 27
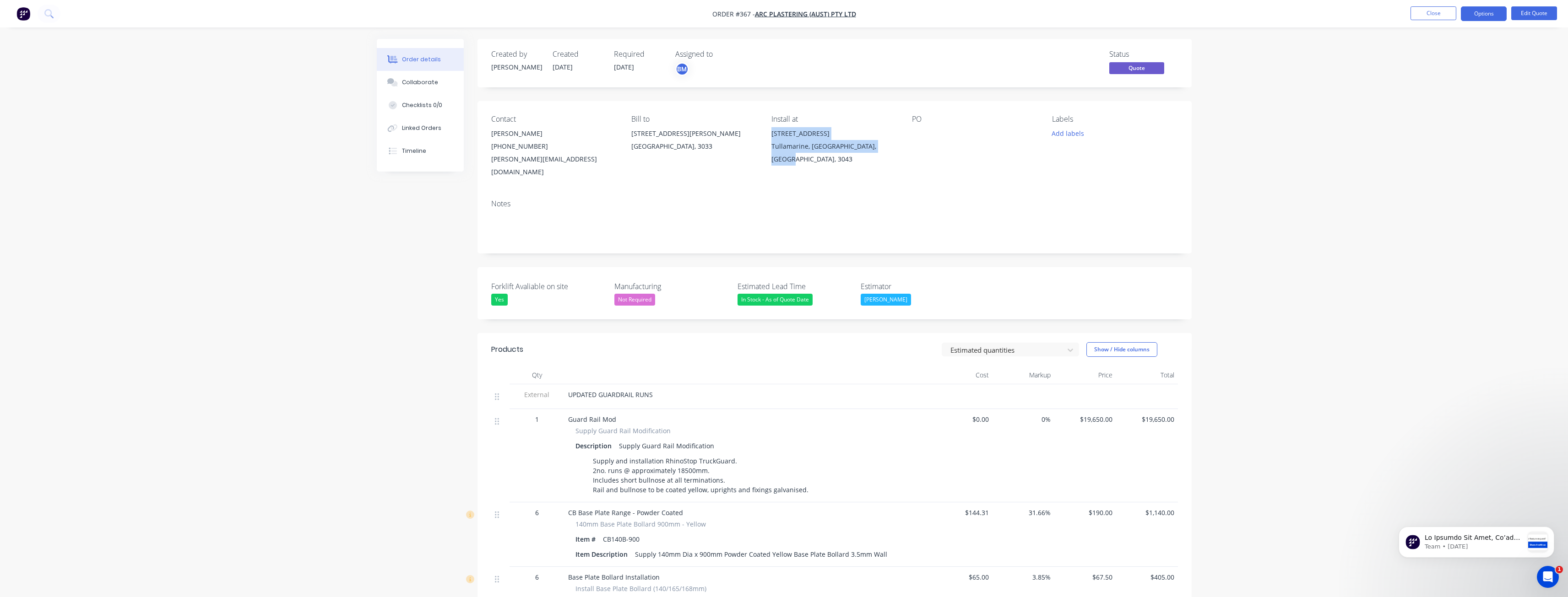
drag, startPoint x: 770, startPoint y: 132, endPoint x: 878, endPoint y: 148, distance: 109.2
click at [878, 148] on div "Contact [PERSON_NAME] [PHONE_NUMBER] [PERSON_NAME][EMAIL_ADDRESS][DOMAIN_NAME] …" at bounding box center [834, 147] width 714 height 91
copy div "[STREET_ADDRESS]"
click at [259, 154] on div "Order details Collaborate Checklists 0/0 Linked Orders Timeline Order details C…" at bounding box center [784, 456] width 1568 height 913
click at [20, 13] on img "button" at bounding box center [24, 14] width 14 height 14
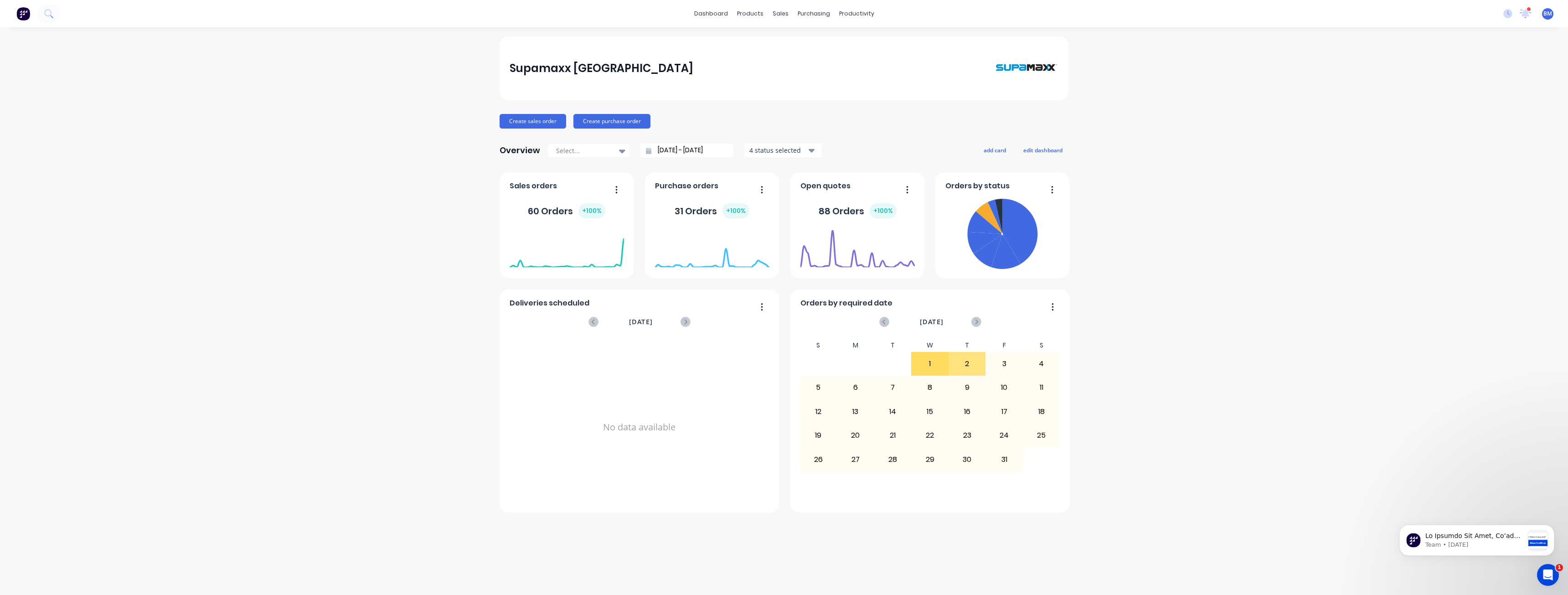
click at [252, 94] on div "Supamaxx [GEOGRAPHIC_DATA] Create sales order Create purchase order Overview Se…" at bounding box center [784, 311] width 1568 height 550
click at [803, 41] on div "Sales Orders" at bounding box center [814, 44] width 38 height 8
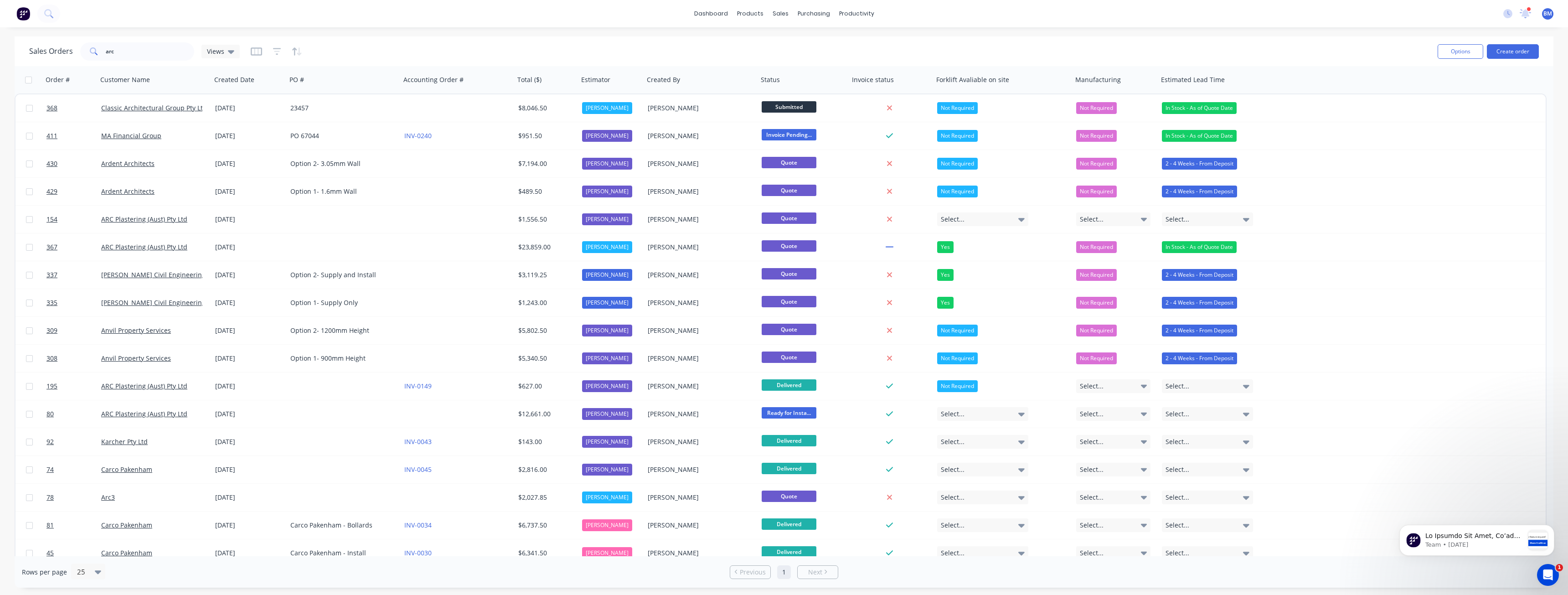
click at [329, 13] on div "dashboard products sales purchasing productivity dashboard products Product Cat…" at bounding box center [784, 13] width 1568 height 27
click at [371, 51] on div "Sales Orders arc Views" at bounding box center [730, 52] width 1401 height 22
drag, startPoint x: 143, startPoint y: 54, endPoint x: 86, endPoint y: 57, distance: 57.1
click at [86, 57] on div "arc" at bounding box center [137, 52] width 114 height 18
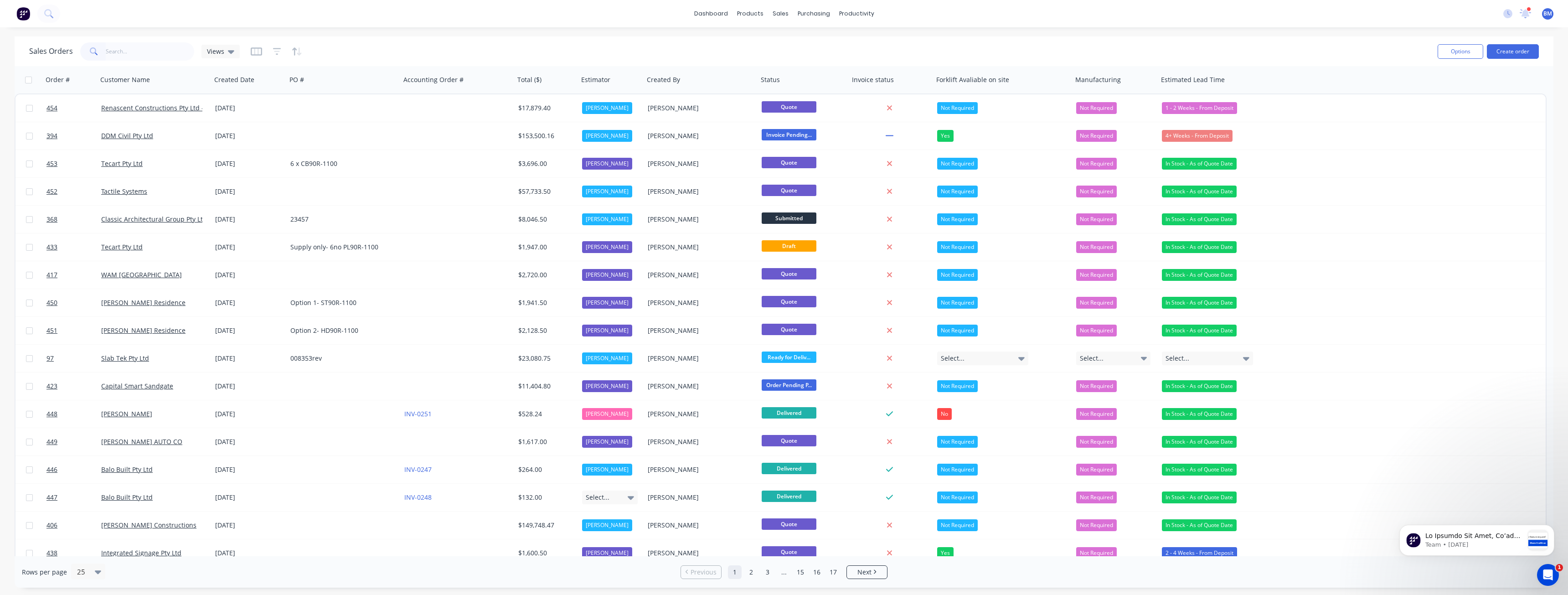
click at [367, 48] on div "Sales Orders Views" at bounding box center [730, 52] width 1401 height 22
click at [139, 50] on input "text" at bounding box center [151, 52] width 89 height 18
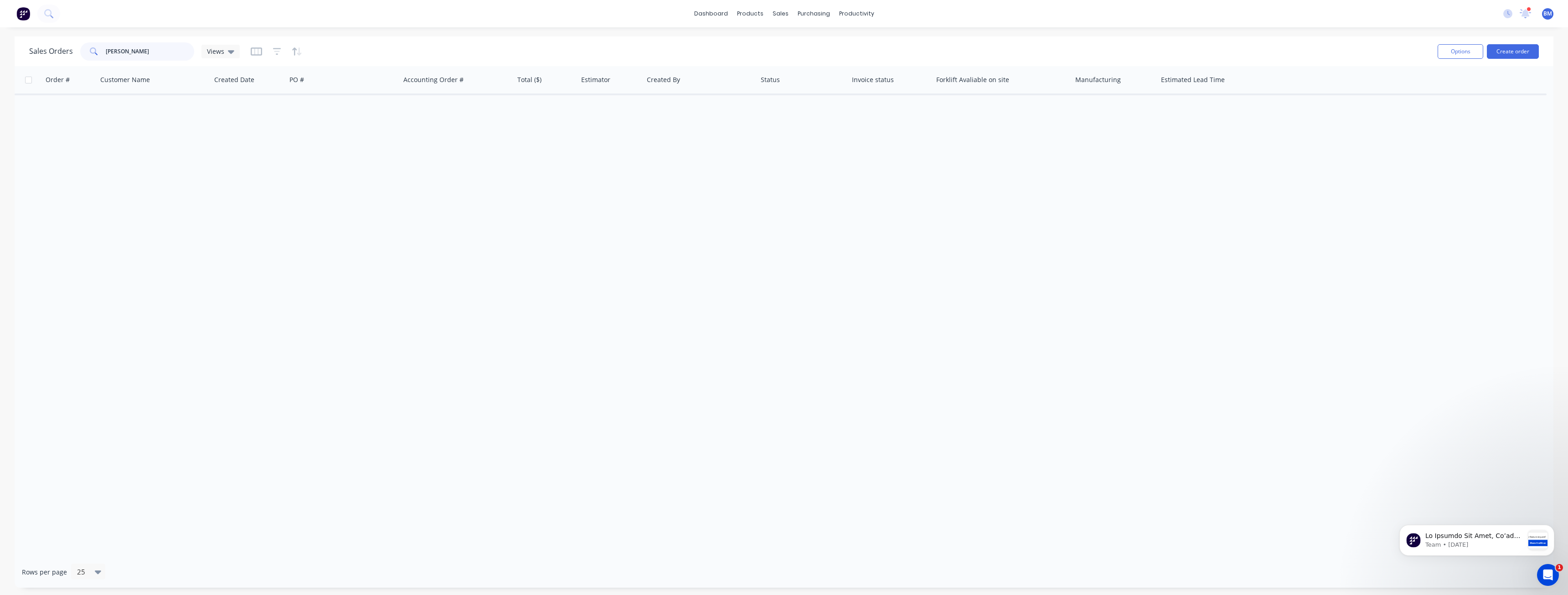
click at [110, 50] on input "[PERSON_NAME]" at bounding box center [151, 52] width 89 height 18
type input "ireland brown"
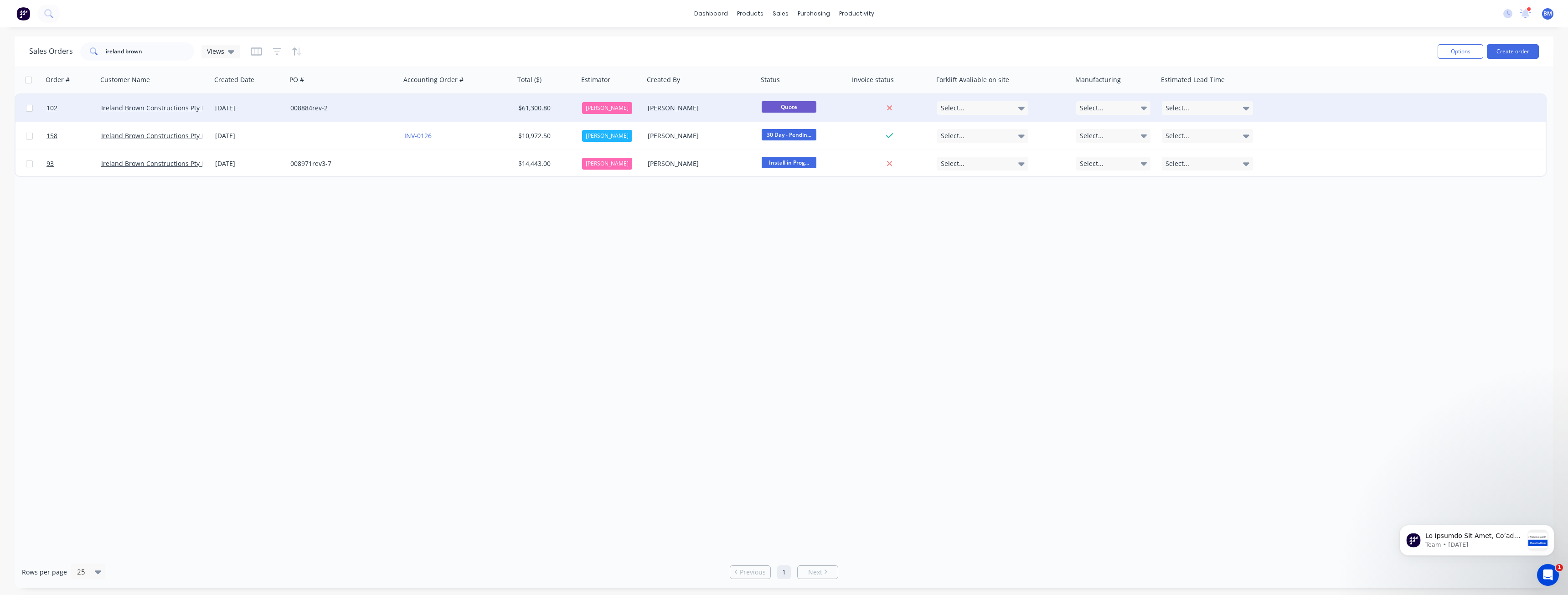
click at [369, 103] on div "008884rev-2" at bounding box center [343, 107] width 114 height 27
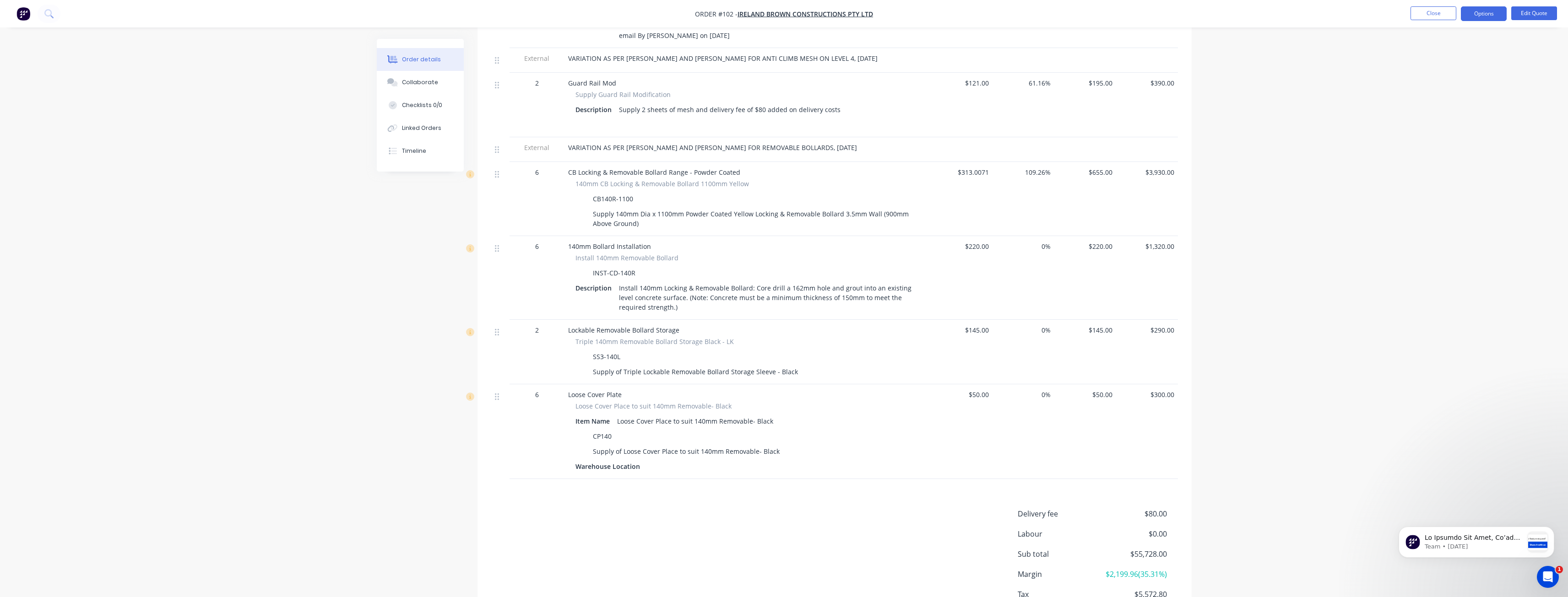
scroll to position [915, 0]
click at [20, 14] on img "button" at bounding box center [24, 14] width 14 height 14
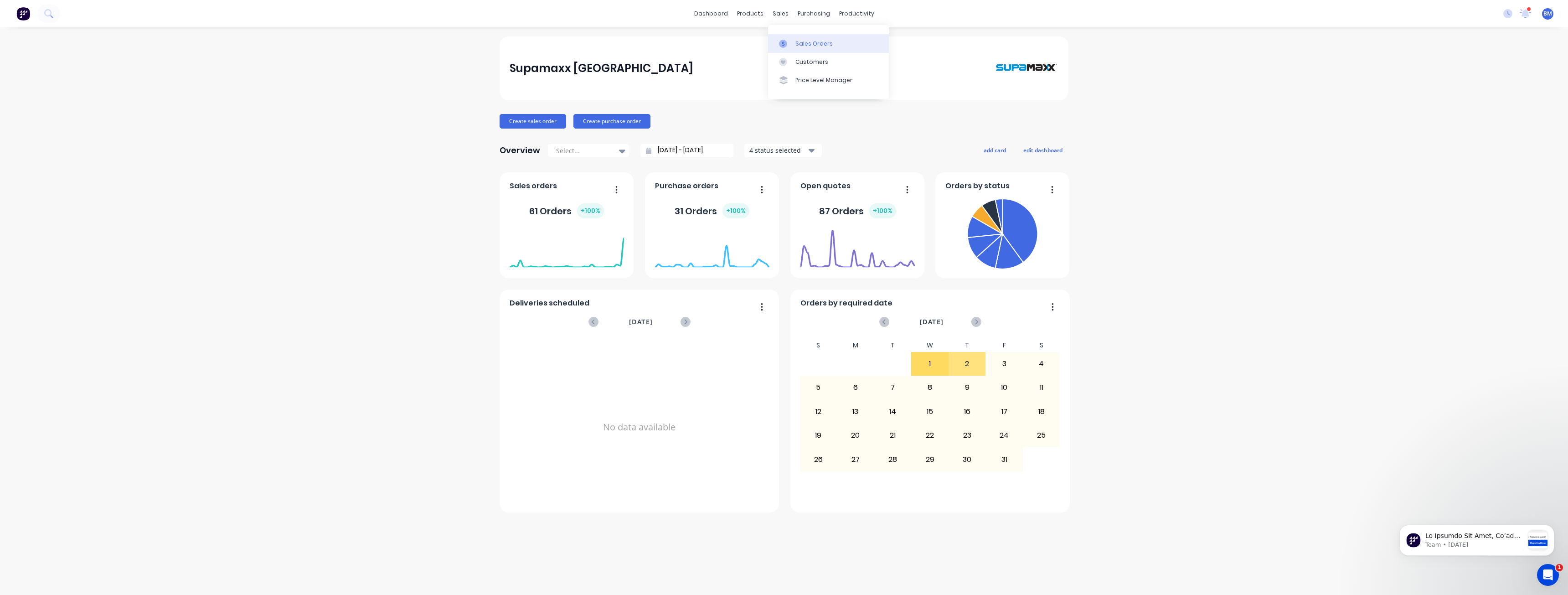
click at [800, 40] on div "Sales Orders" at bounding box center [814, 44] width 38 height 8
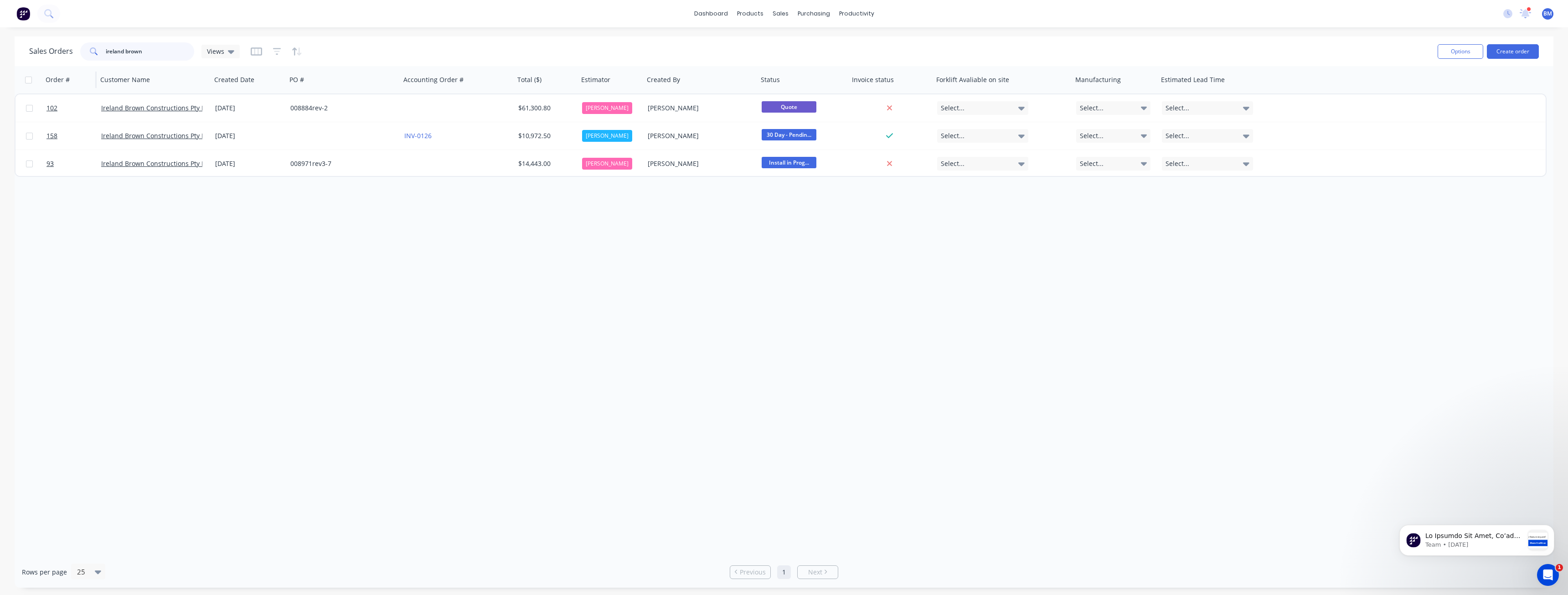
drag, startPoint x: 146, startPoint y: 52, endPoint x: 57, endPoint y: 66, distance: 90.1
click at [57, 66] on div "Sales Orders [GEOGRAPHIC_DATA] brown Views Options Create order Order # Custome…" at bounding box center [784, 312] width 1539 height 552
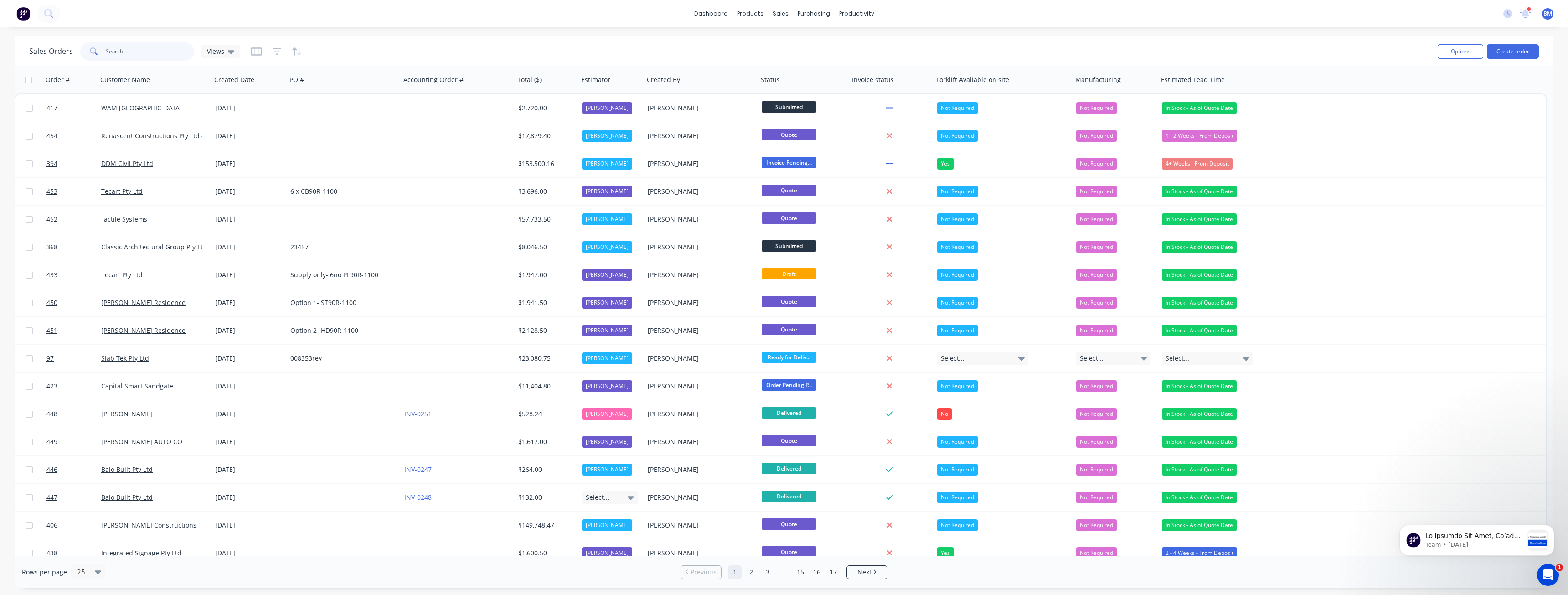
click at [120, 50] on input "text" at bounding box center [151, 52] width 89 height 18
type input "badge"
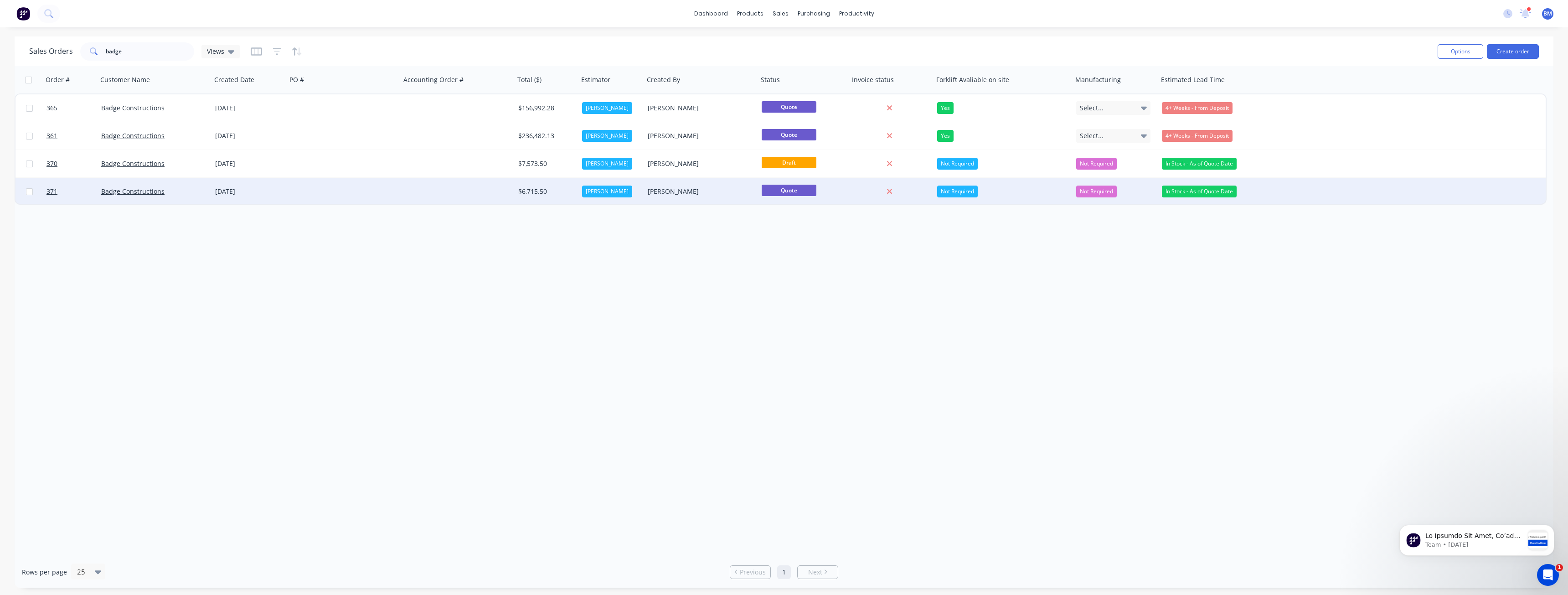
click at [366, 193] on div at bounding box center [343, 191] width 114 height 27
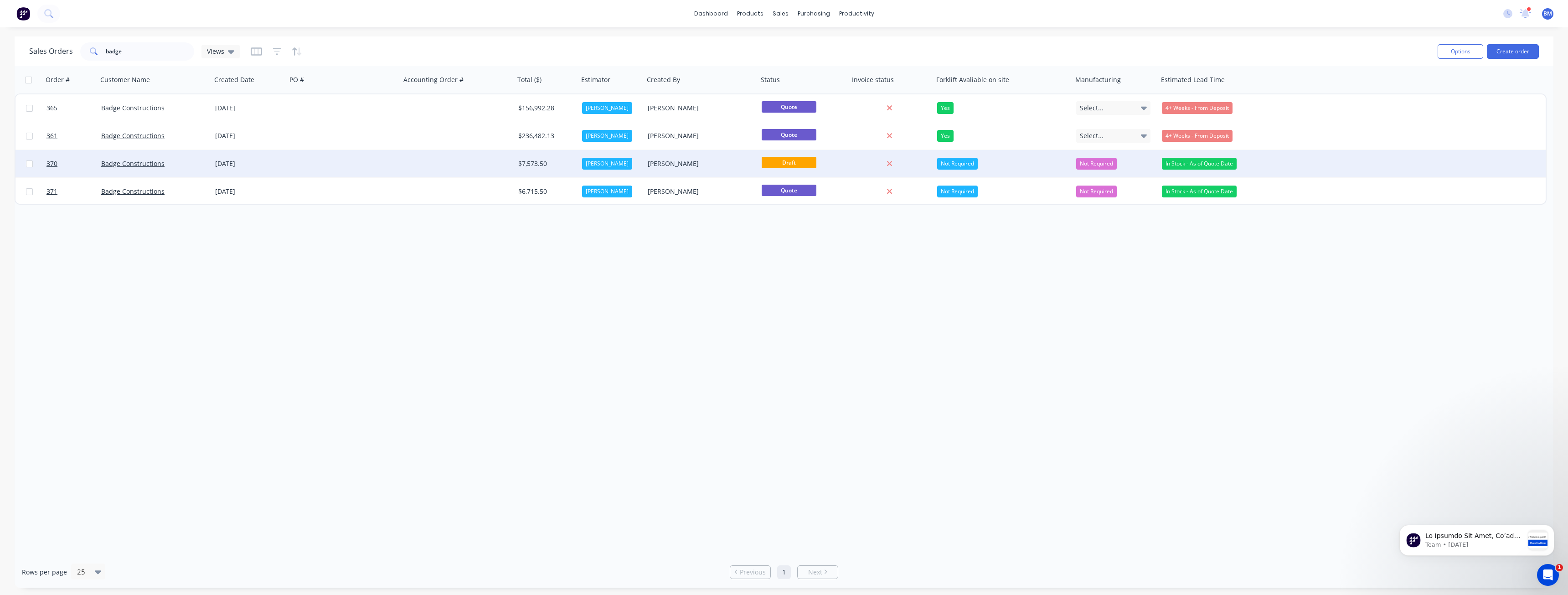
click at [274, 158] on div "[DATE]" at bounding box center [249, 163] width 75 height 27
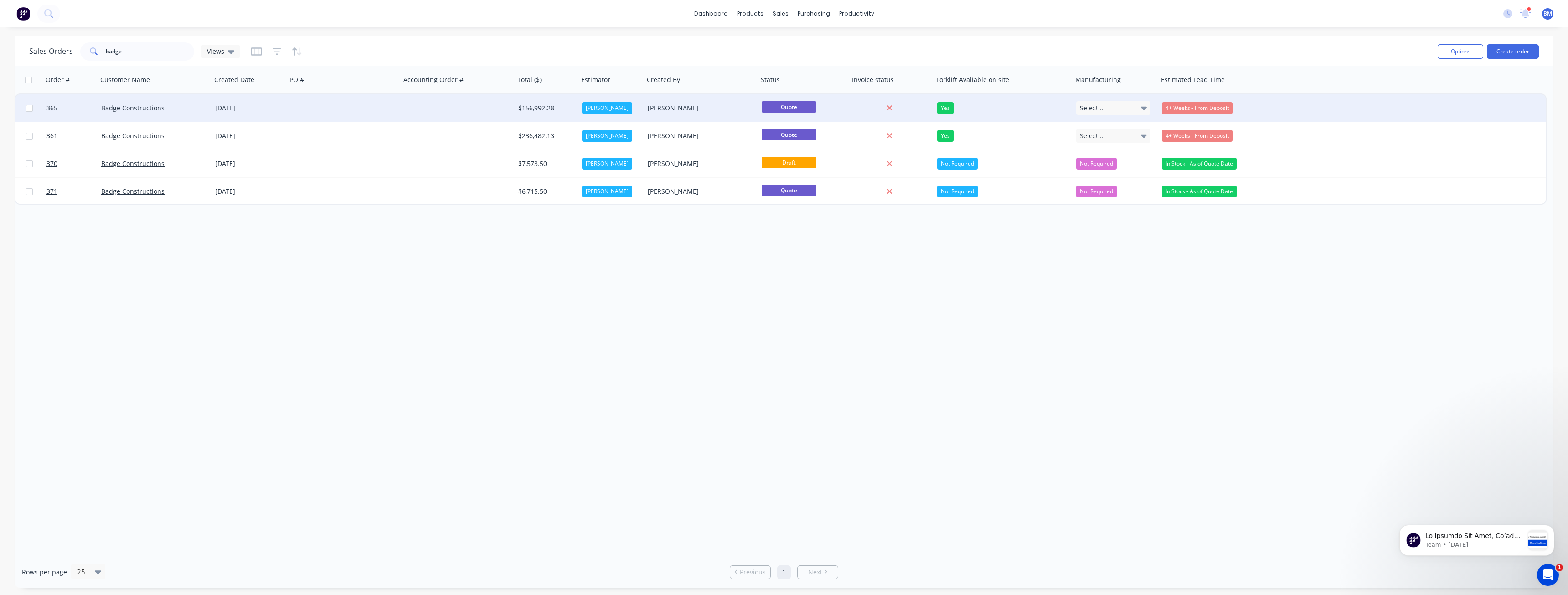
click at [323, 110] on div at bounding box center [343, 107] width 114 height 27
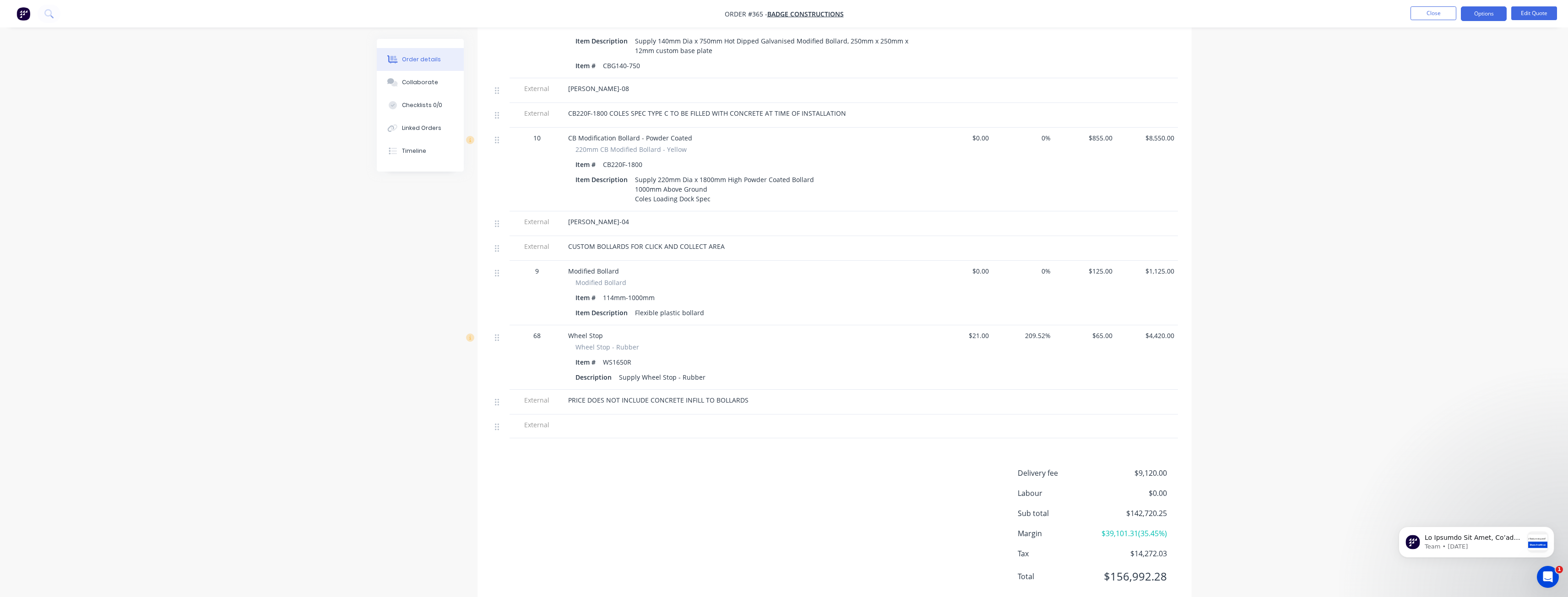
scroll to position [1711, 0]
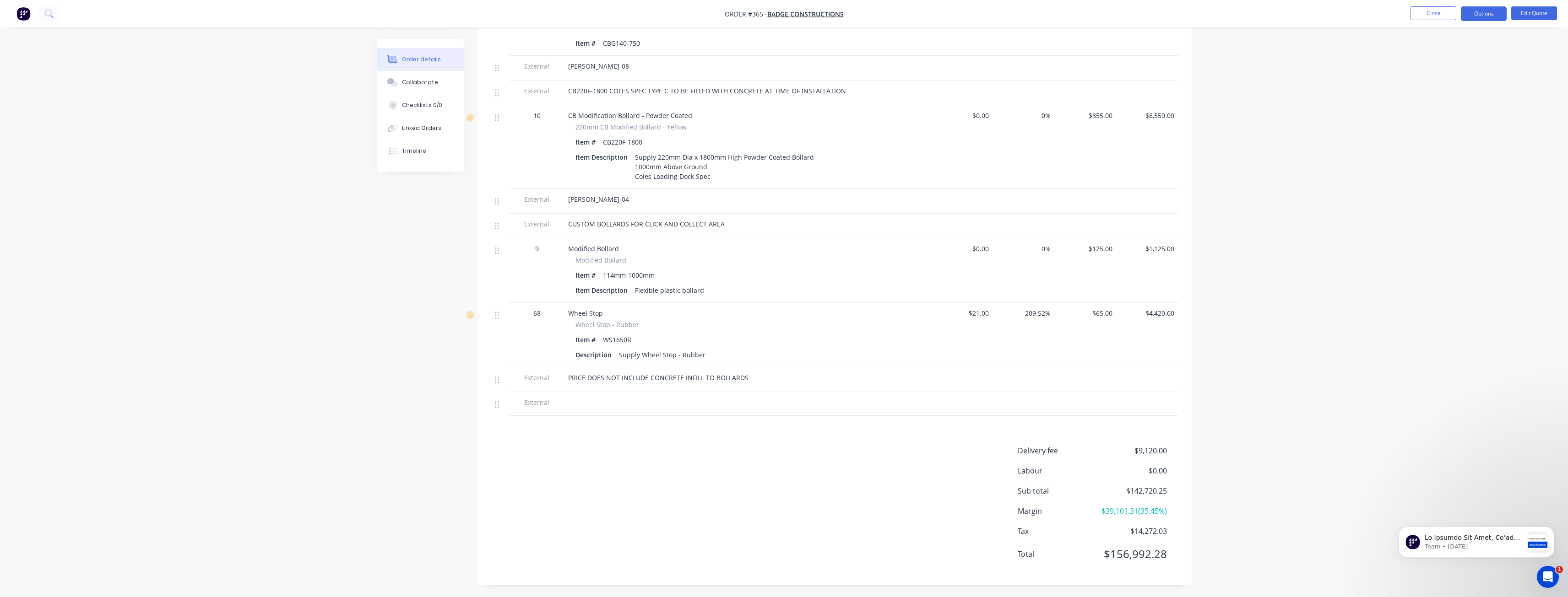
click at [786, 392] on div at bounding box center [747, 404] width 366 height 24
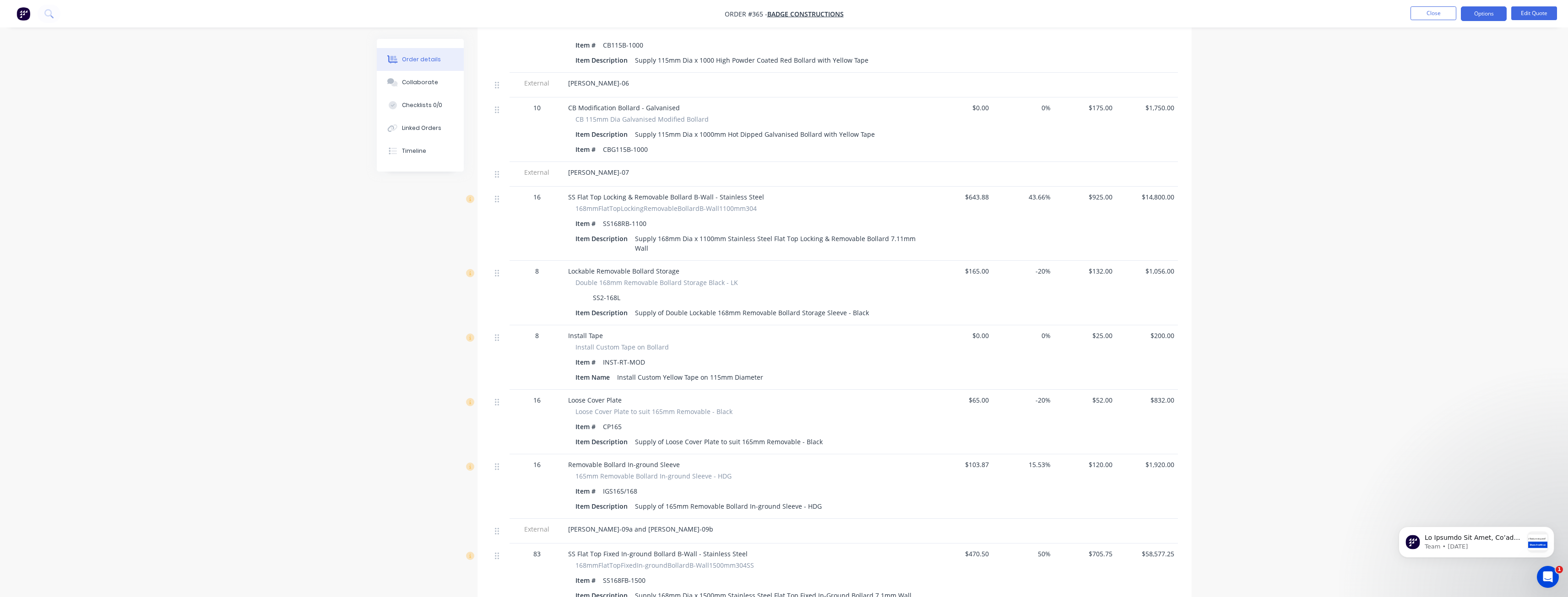
scroll to position [934, 0]
